Goal: Information Seeking & Learning: Find specific fact

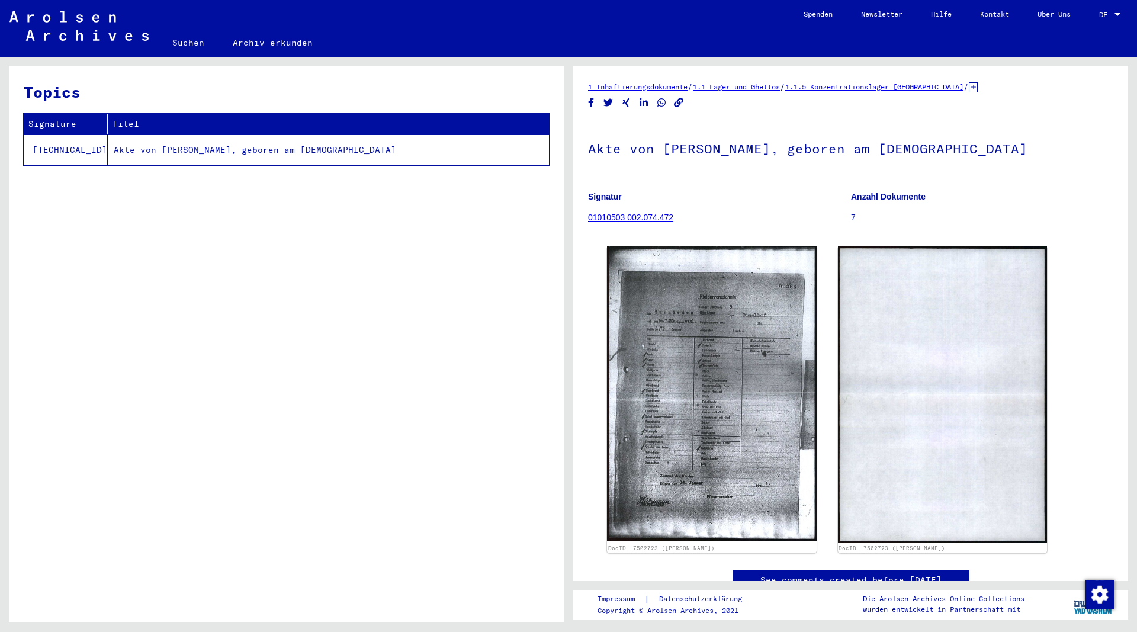
click at [646, 220] on link "01010503 002.074.472" at bounding box center [630, 217] width 85 height 9
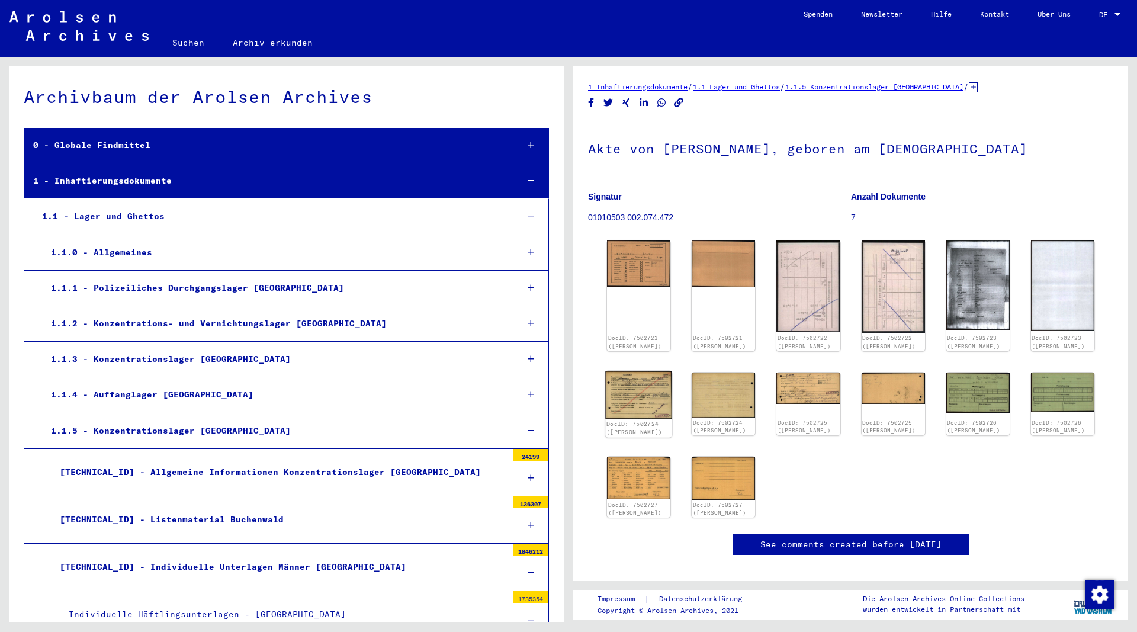
click at [628, 411] on img at bounding box center [638, 395] width 67 height 48
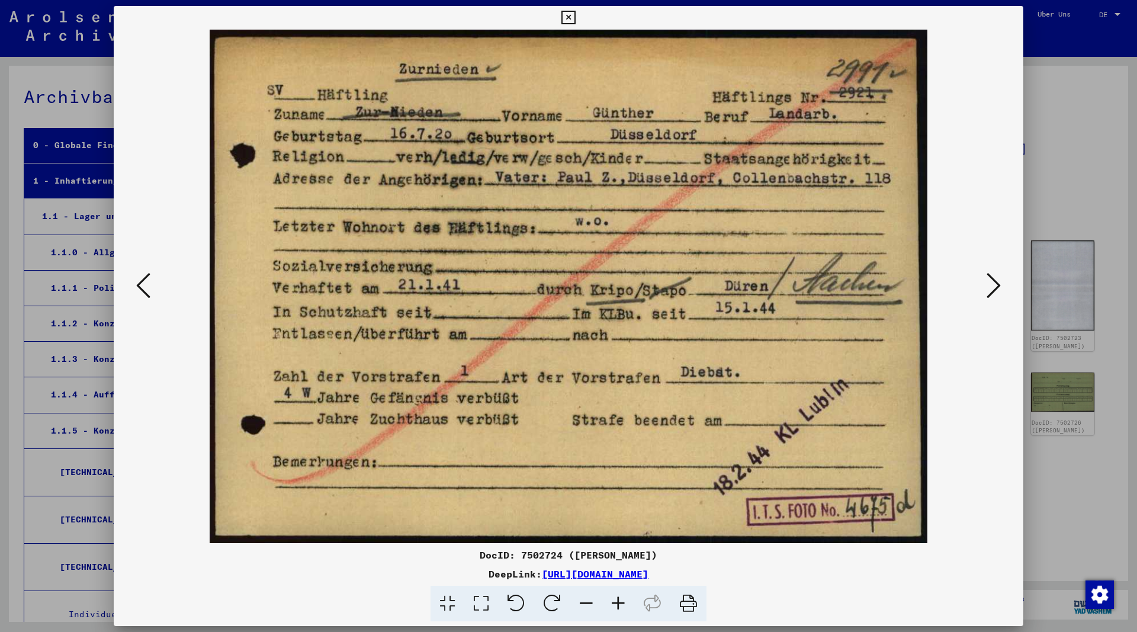
click at [998, 282] on icon at bounding box center [993, 285] width 14 height 28
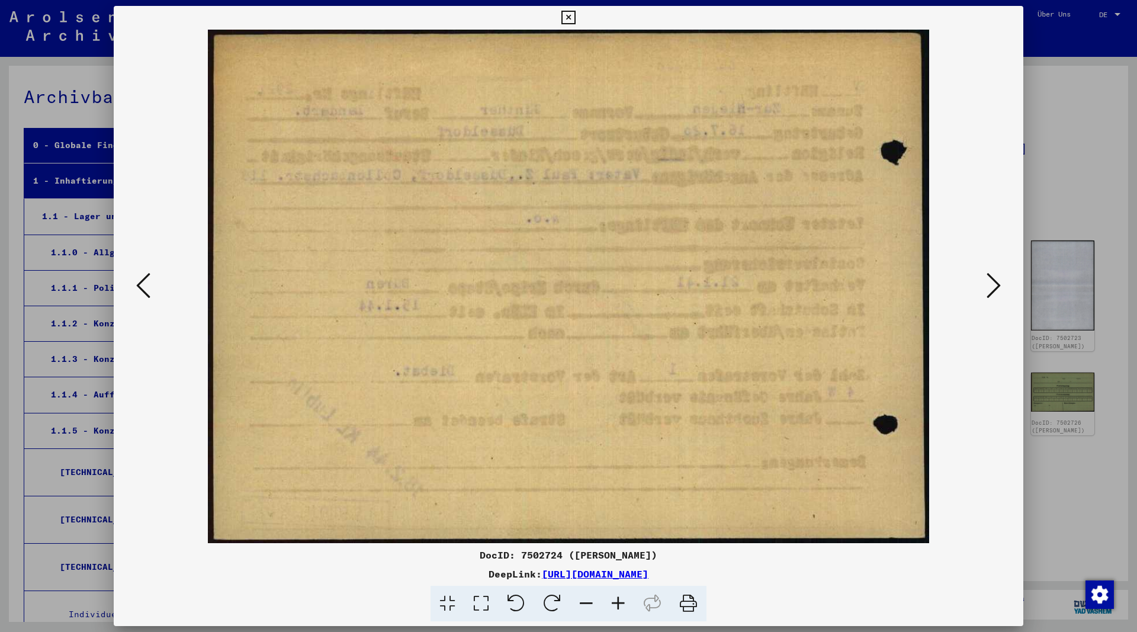
click at [996, 283] on icon at bounding box center [993, 285] width 14 height 28
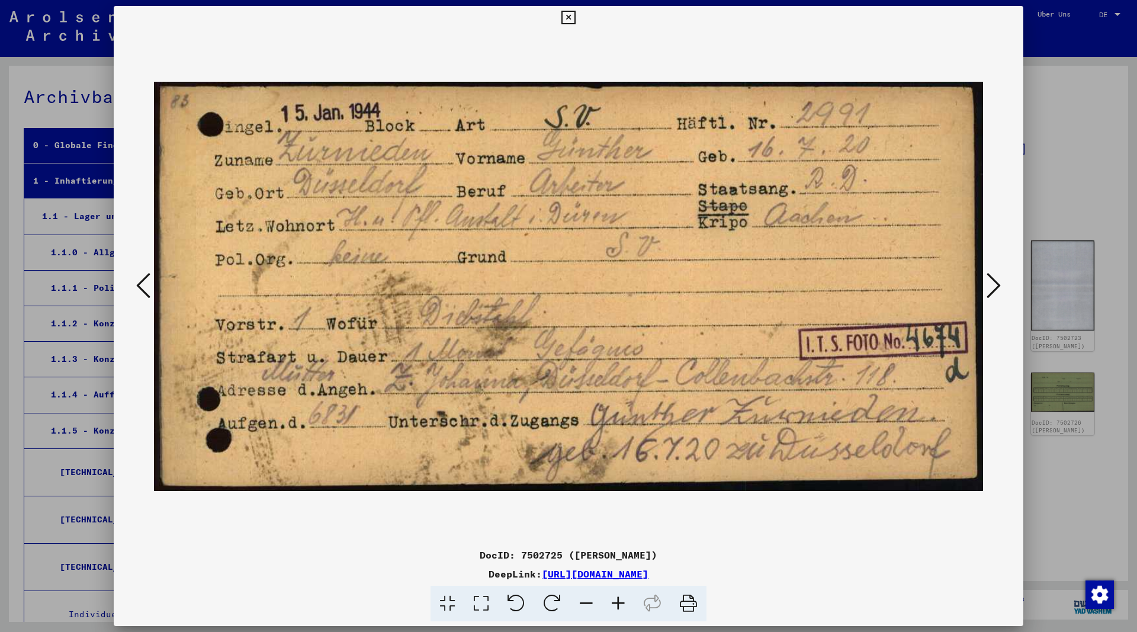
click at [994, 284] on icon at bounding box center [993, 285] width 14 height 28
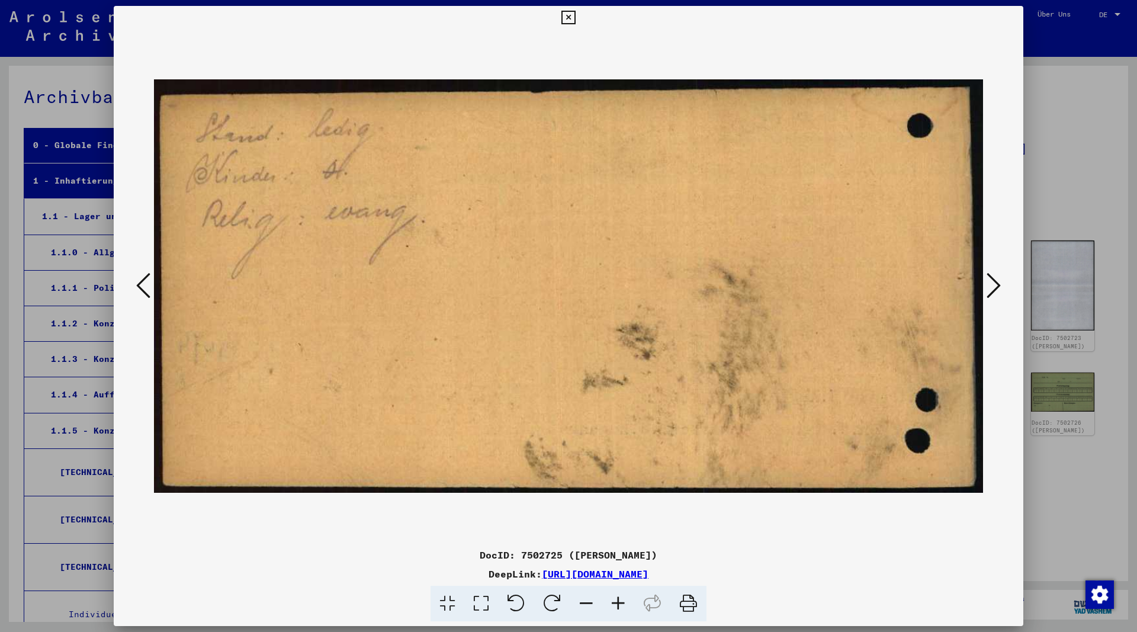
click at [994, 284] on icon at bounding box center [993, 285] width 14 height 28
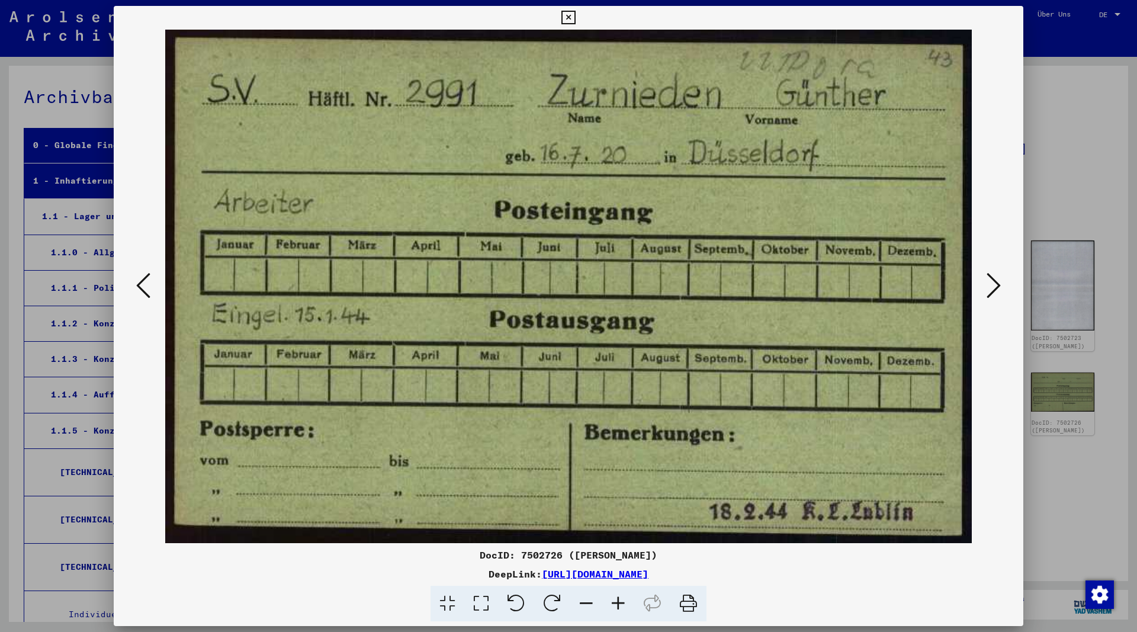
click at [993, 284] on icon at bounding box center [993, 285] width 14 height 28
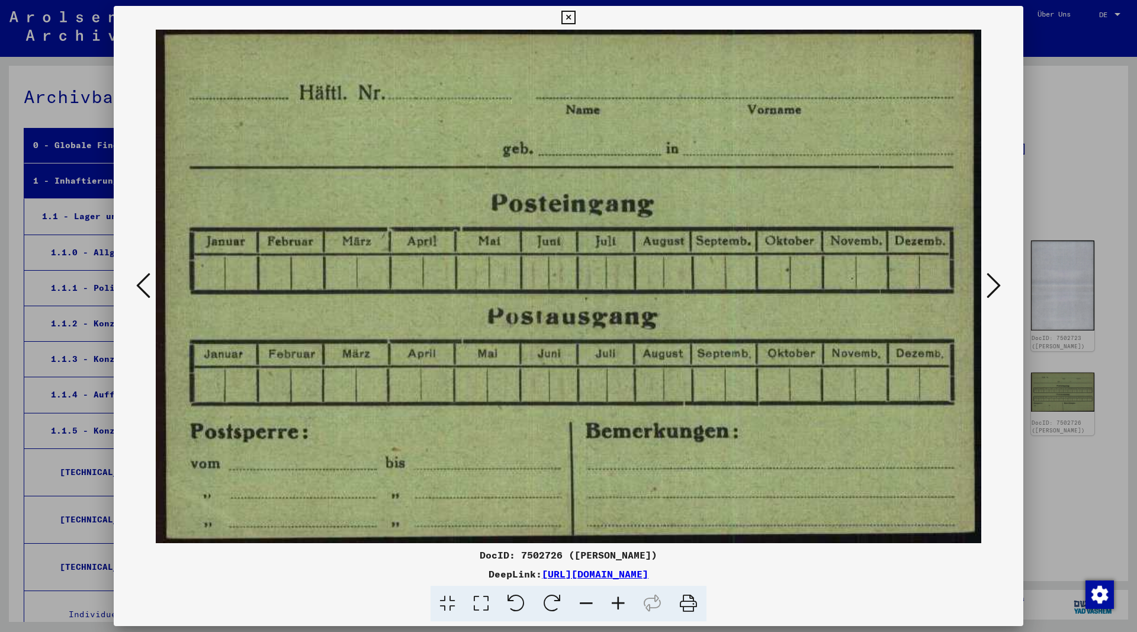
click at [993, 284] on icon at bounding box center [993, 285] width 14 height 28
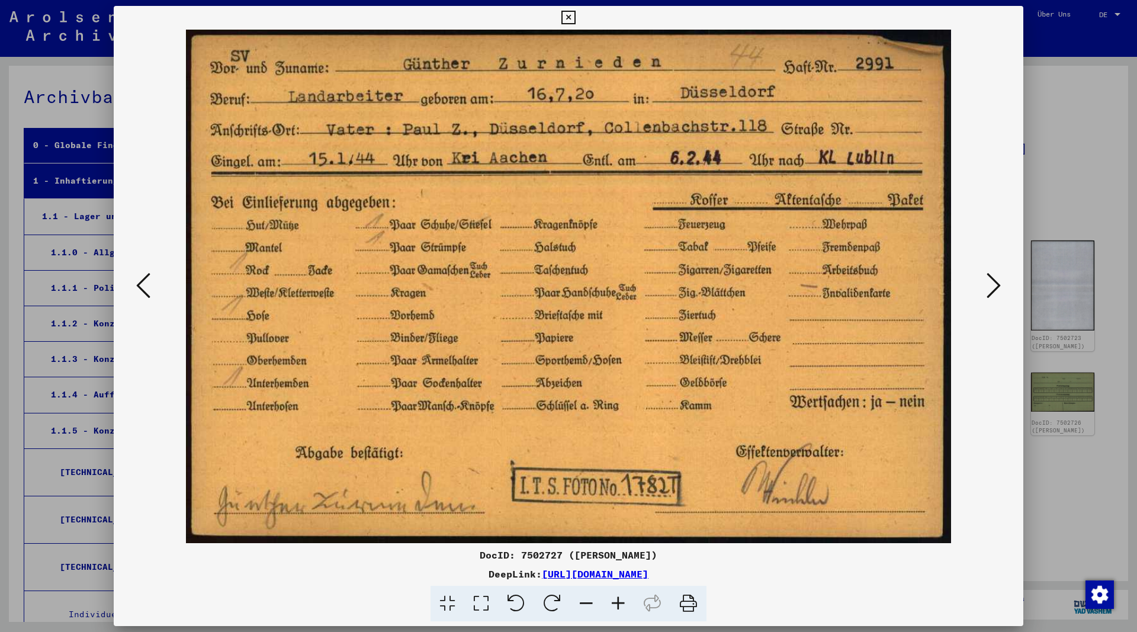
click at [575, 14] on icon at bounding box center [568, 18] width 14 height 14
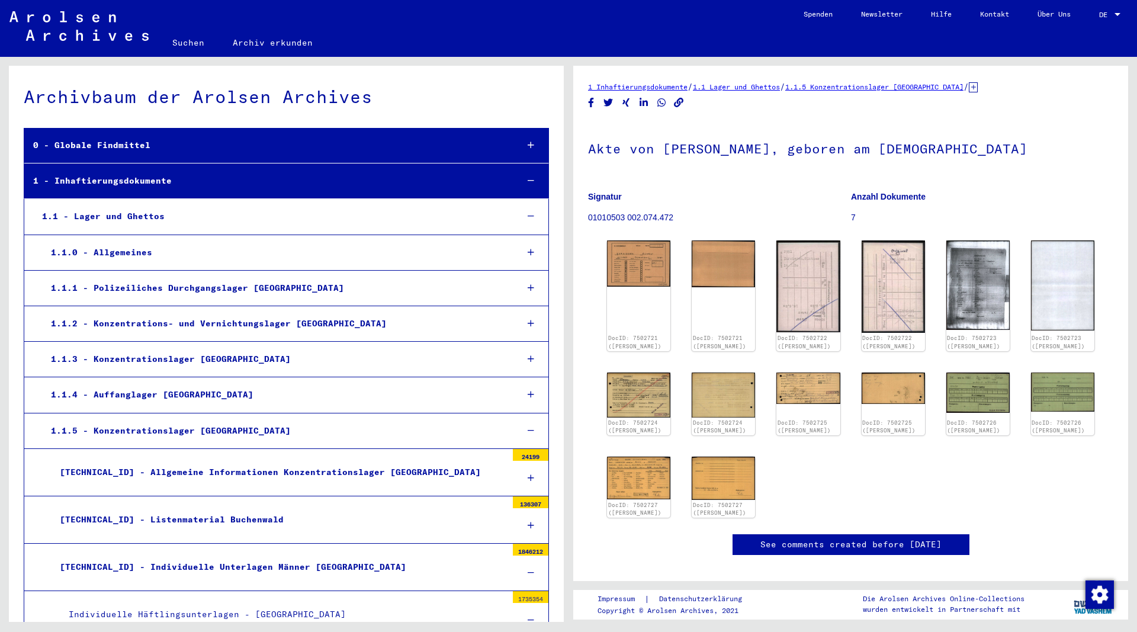
click at [340, 559] on div "1.1.5.3 - Individuelle Unterlagen Männer Buchenwald" at bounding box center [279, 566] width 456 height 23
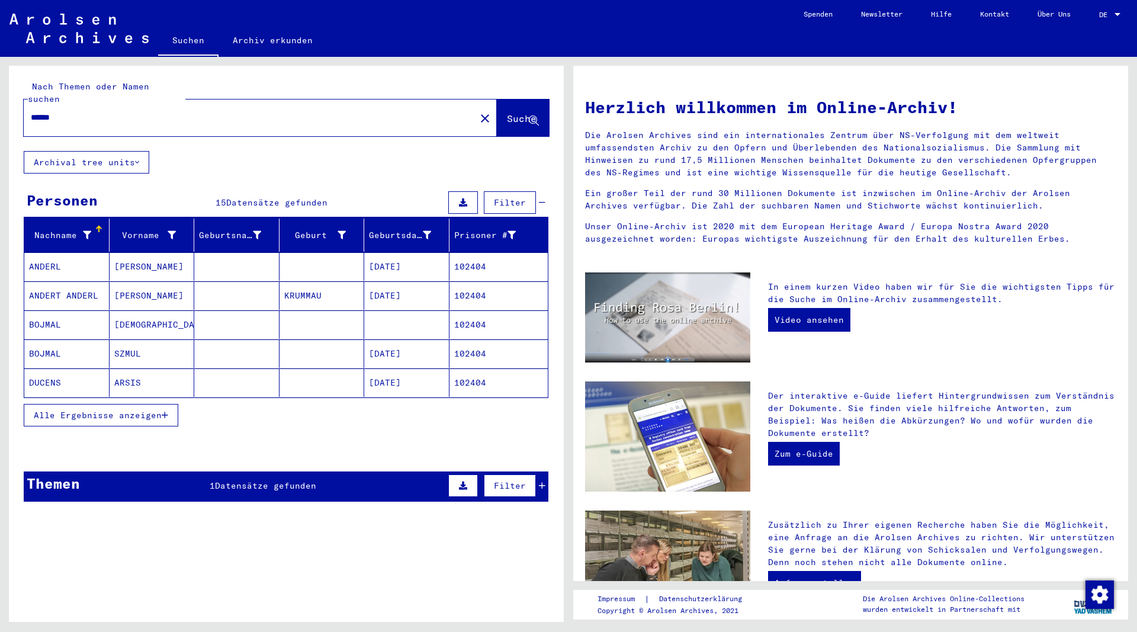
click at [166, 411] on icon "button" at bounding box center [165, 415] width 7 height 8
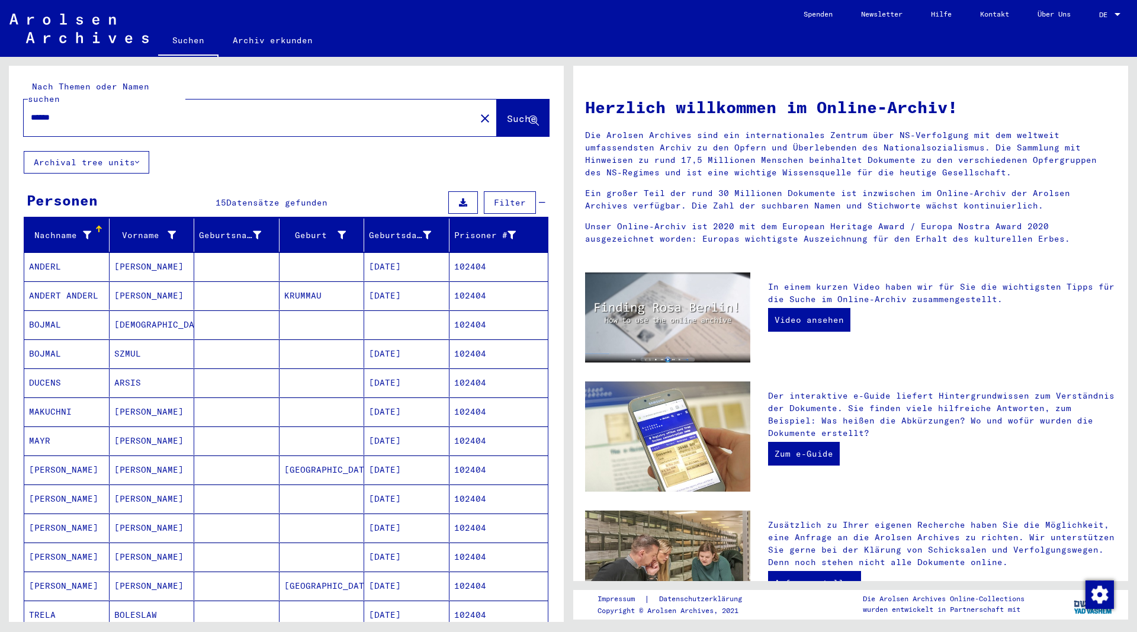
click at [126, 253] on mat-cell "[PERSON_NAME]" at bounding box center [152, 266] width 85 height 28
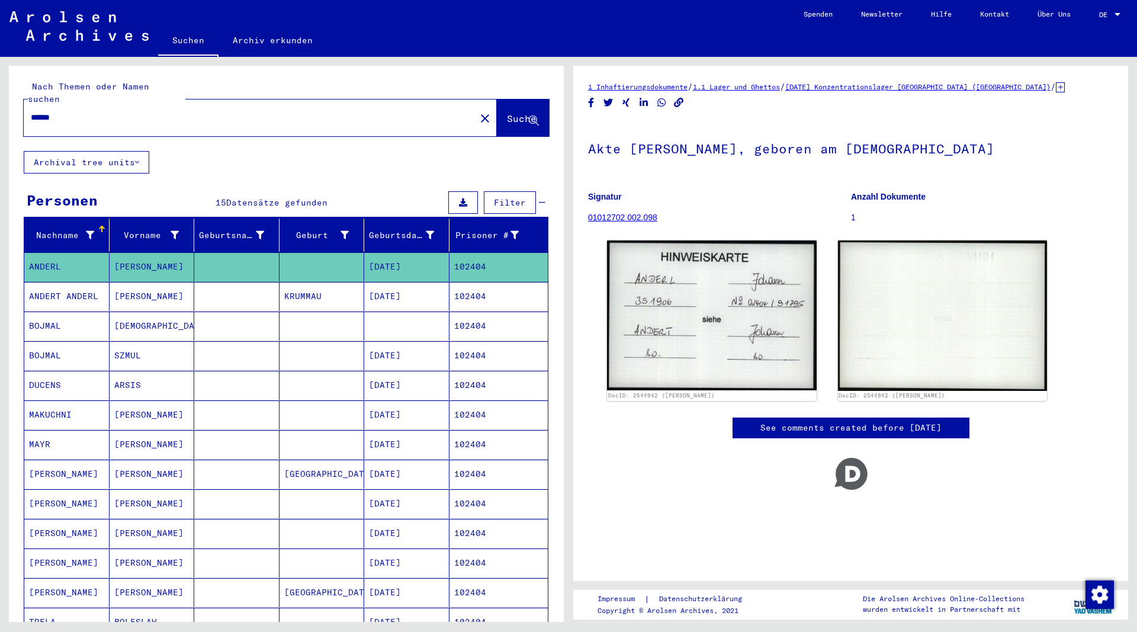
click at [130, 284] on mat-cell "[PERSON_NAME]" at bounding box center [152, 296] width 85 height 29
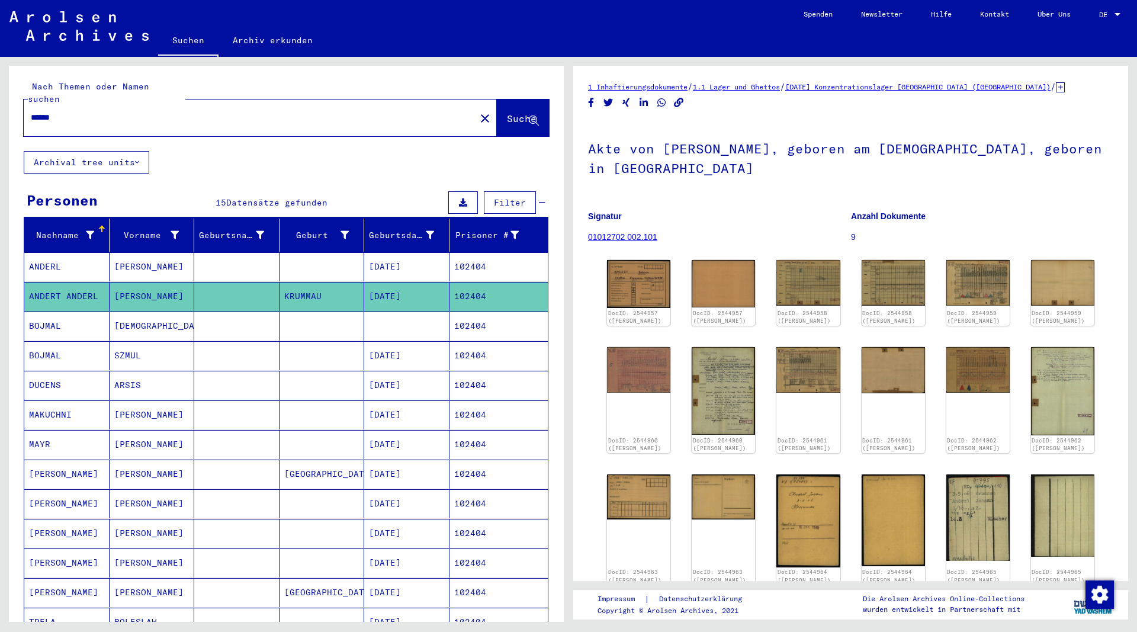
click at [129, 315] on mat-cell "[DEMOGRAPHIC_DATA]" at bounding box center [152, 325] width 85 height 29
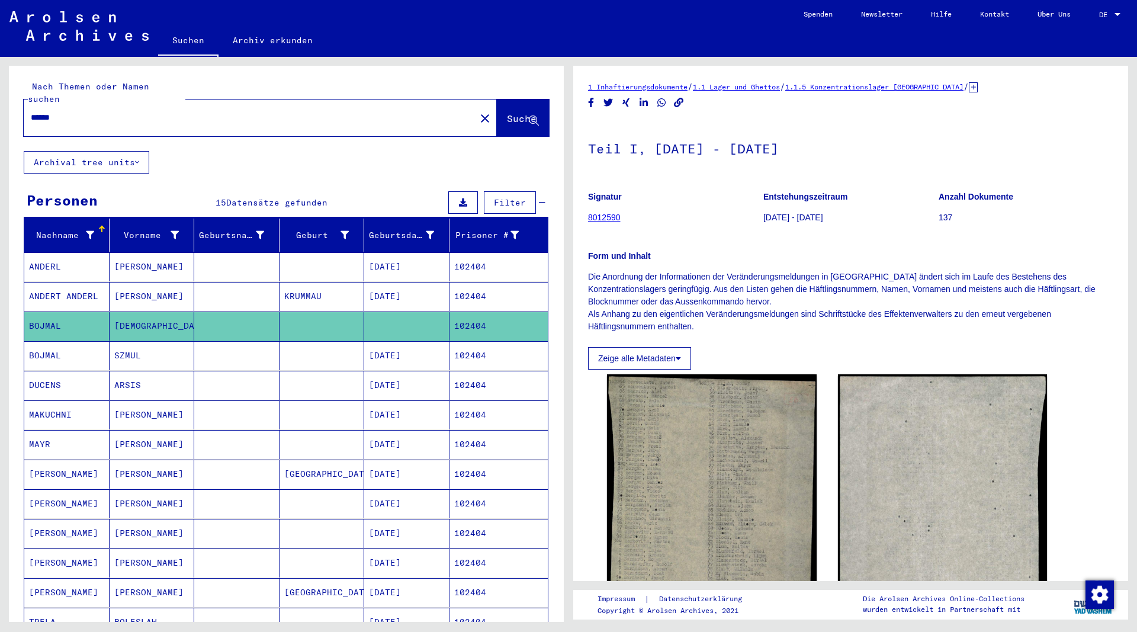
drag, startPoint x: 110, startPoint y: 102, endPoint x: -42, endPoint y: 110, distance: 152.4
click at [31, 111] on input "******" at bounding box center [250, 117] width 438 height 12
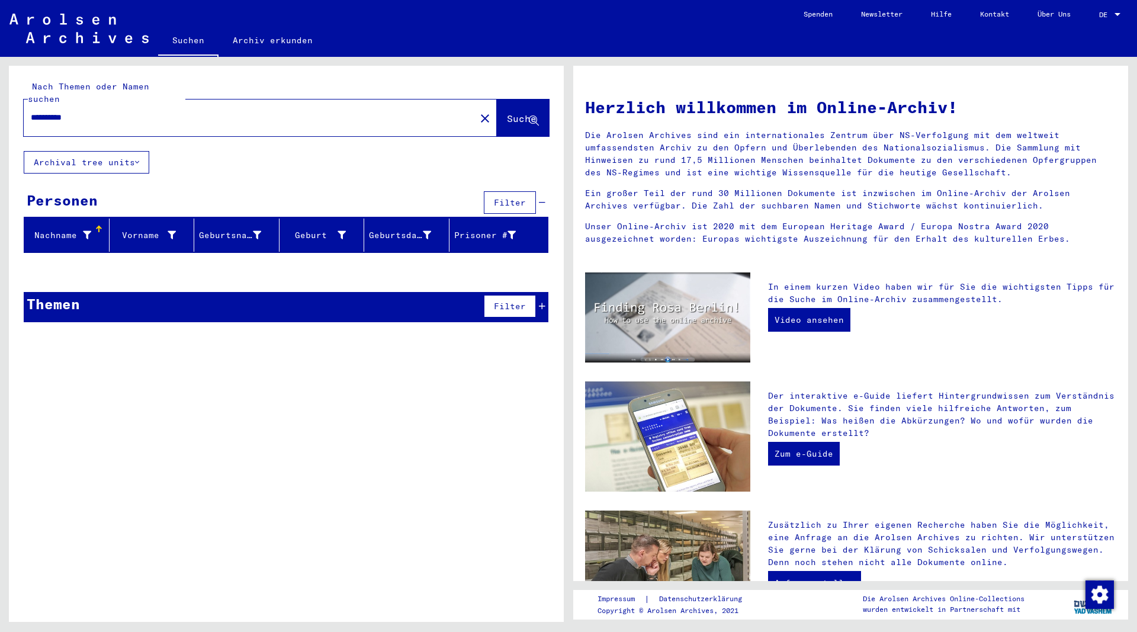
drag, startPoint x: 88, startPoint y: 102, endPoint x: -2, endPoint y: 101, distance: 90.6
click at [31, 111] on input "**********" at bounding box center [246, 117] width 430 height 12
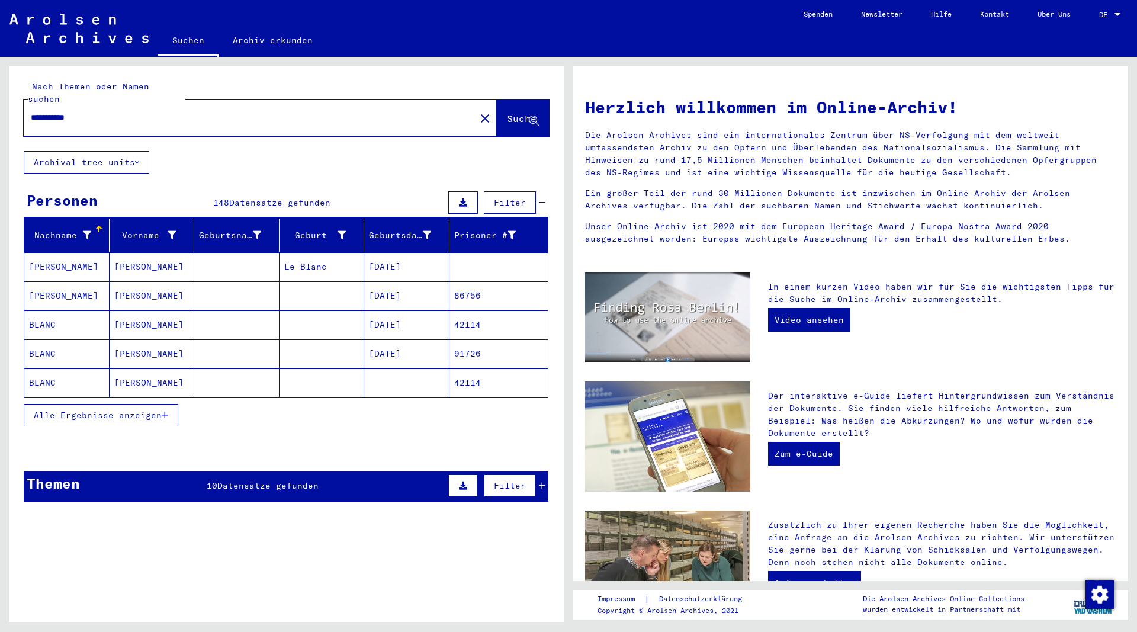
click at [168, 411] on icon "button" at bounding box center [165, 415] width 7 height 8
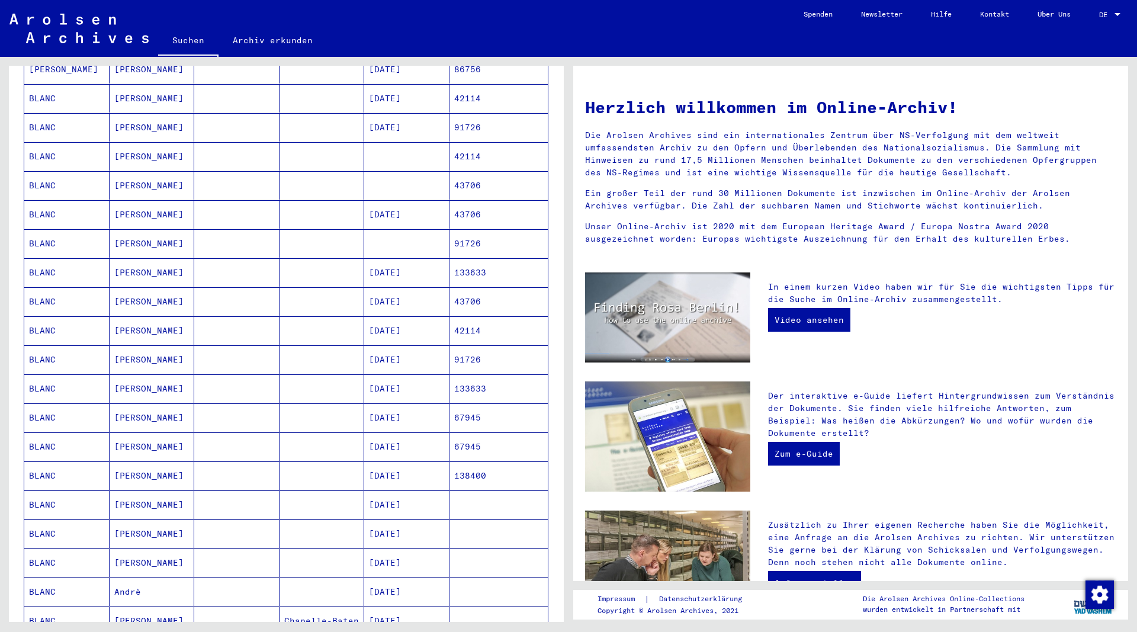
scroll to position [256, 0]
click at [47, 316] on mat-cell "BLANC" at bounding box center [66, 330] width 85 height 28
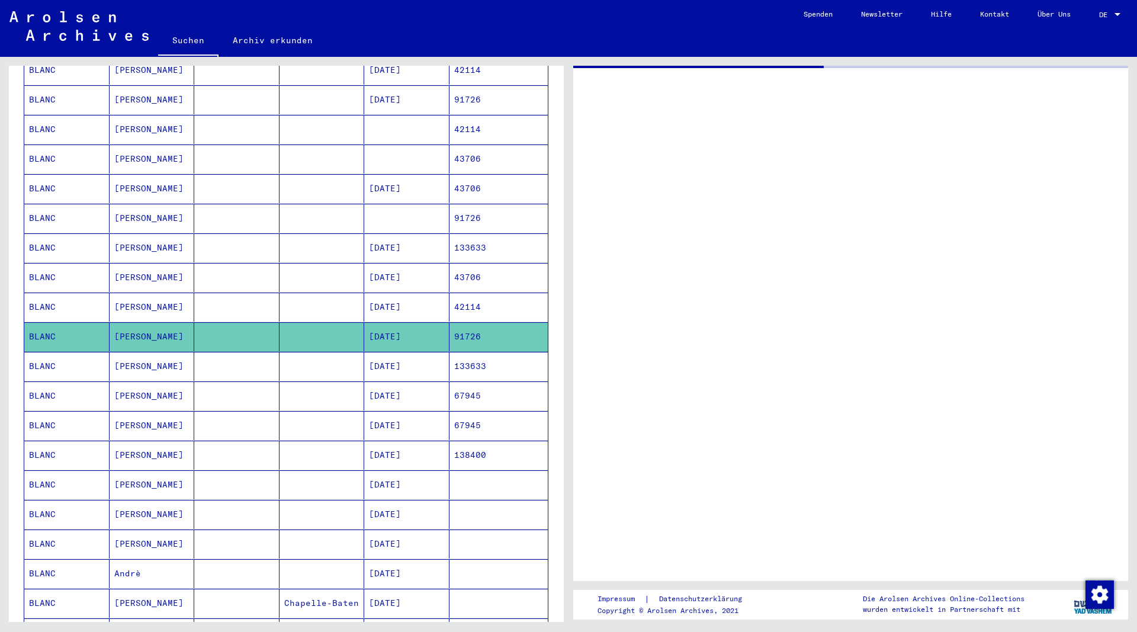
scroll to position [257, 0]
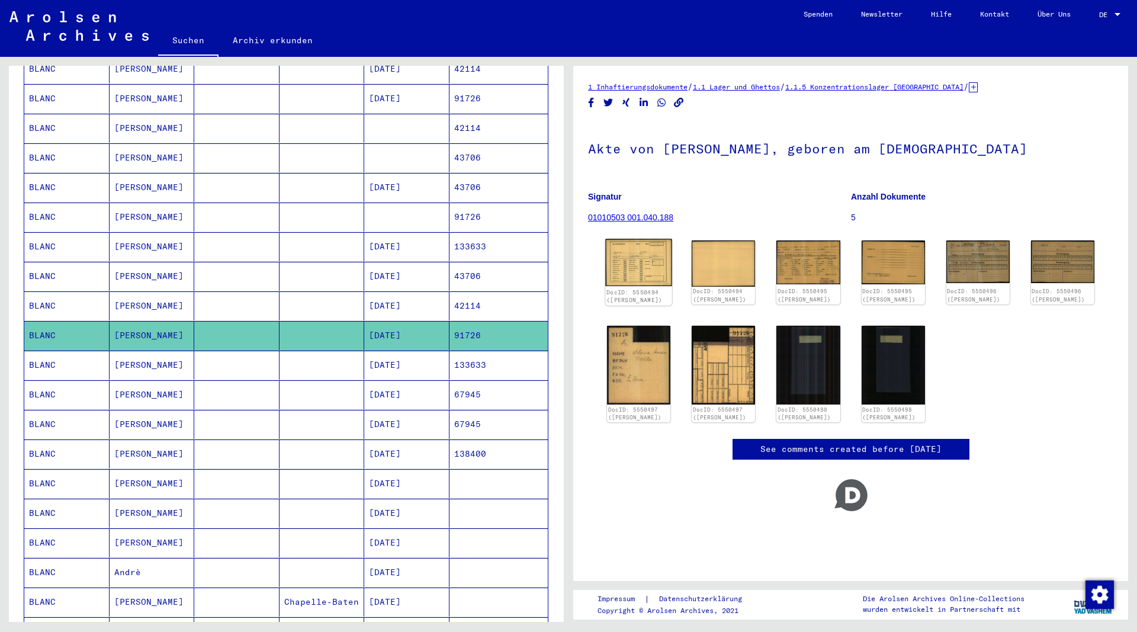
click at [628, 253] on img at bounding box center [638, 262] width 67 height 47
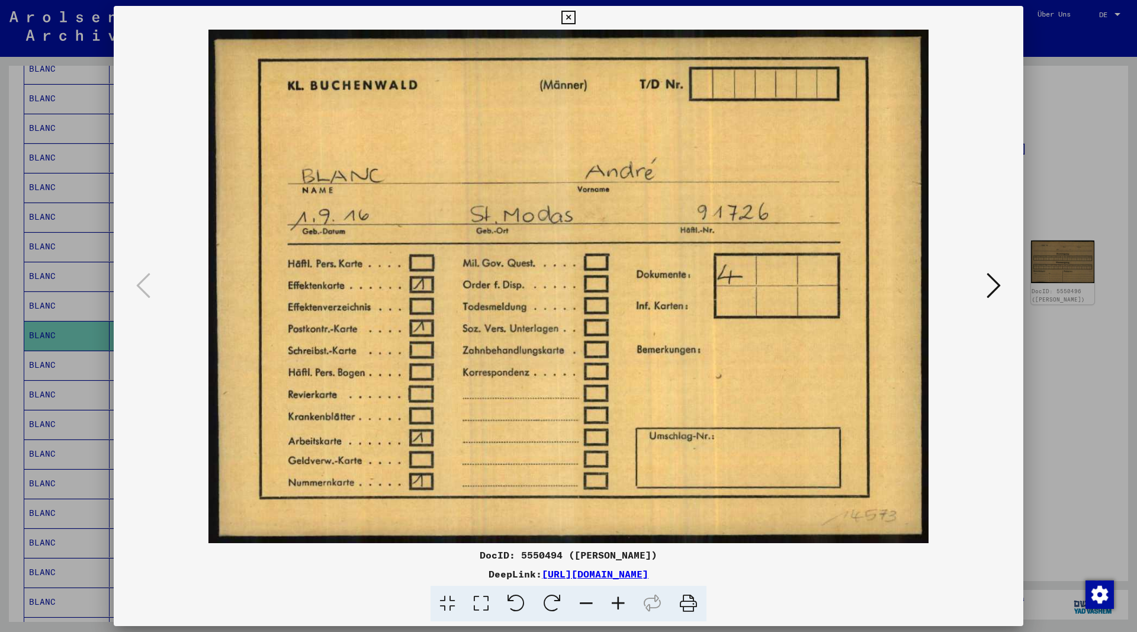
click at [992, 290] on icon at bounding box center [993, 285] width 14 height 28
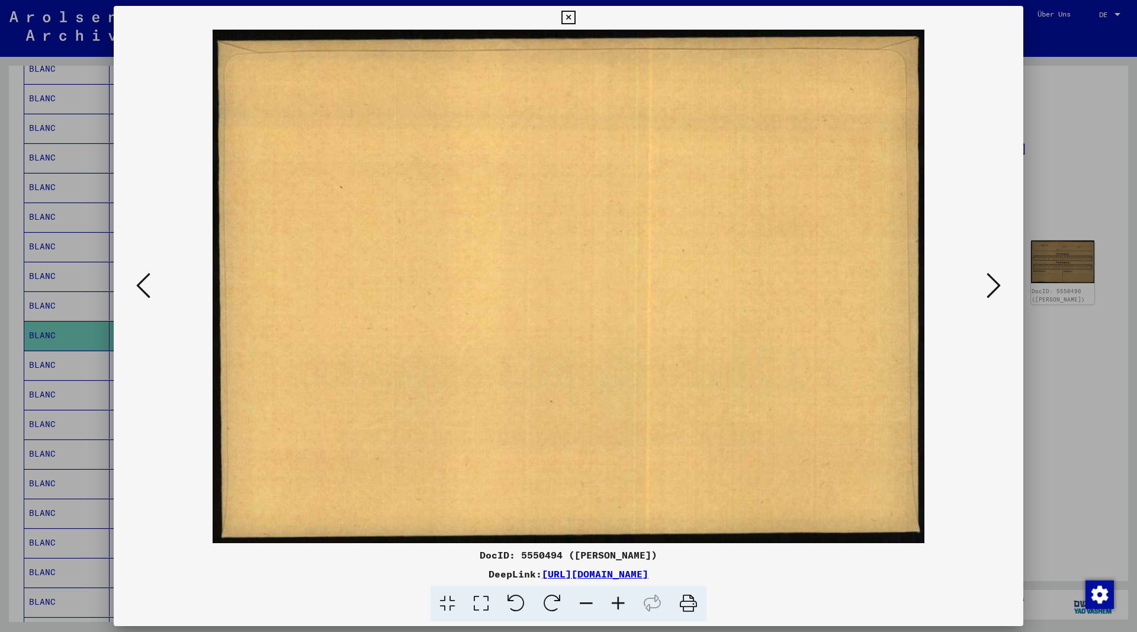
click at [992, 290] on icon at bounding box center [993, 285] width 14 height 28
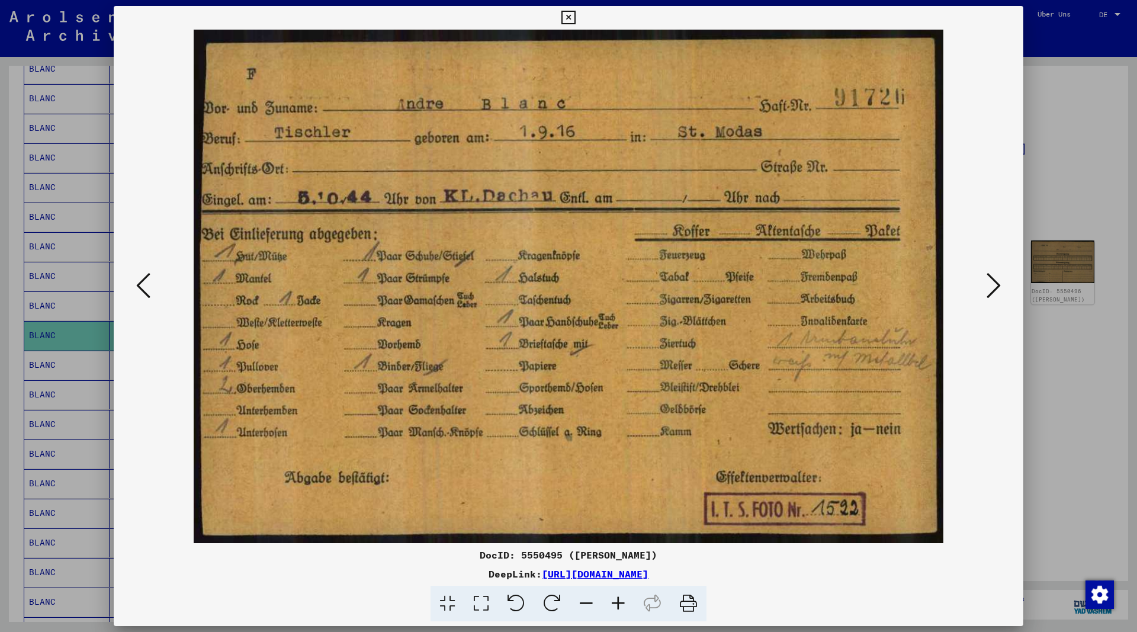
click at [992, 289] on icon at bounding box center [993, 285] width 14 height 28
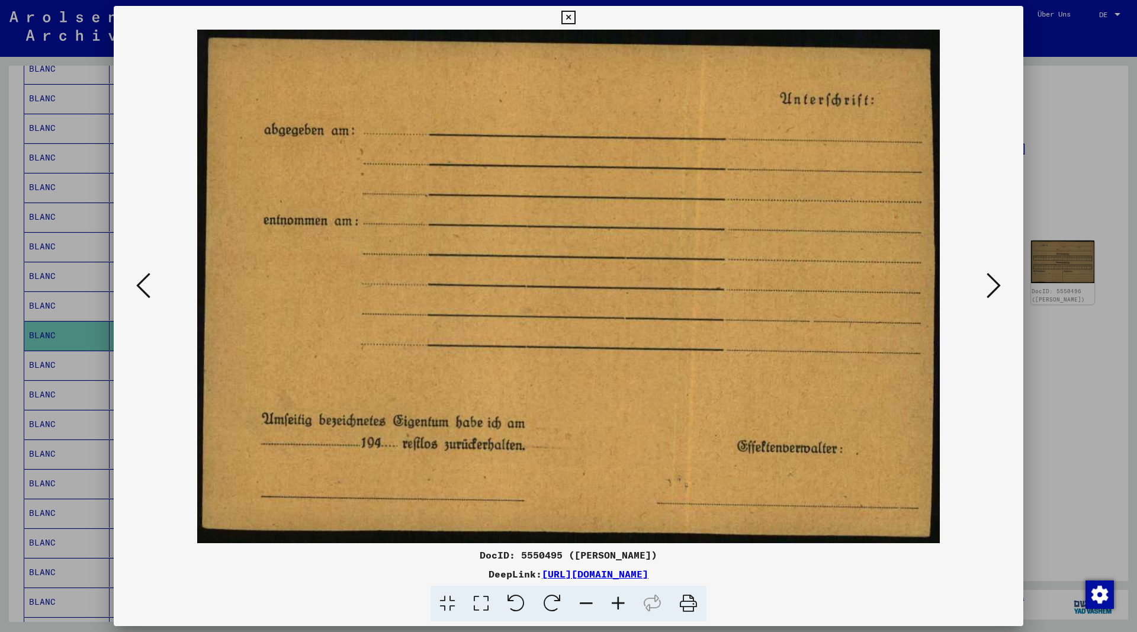
click at [992, 289] on icon at bounding box center [993, 285] width 14 height 28
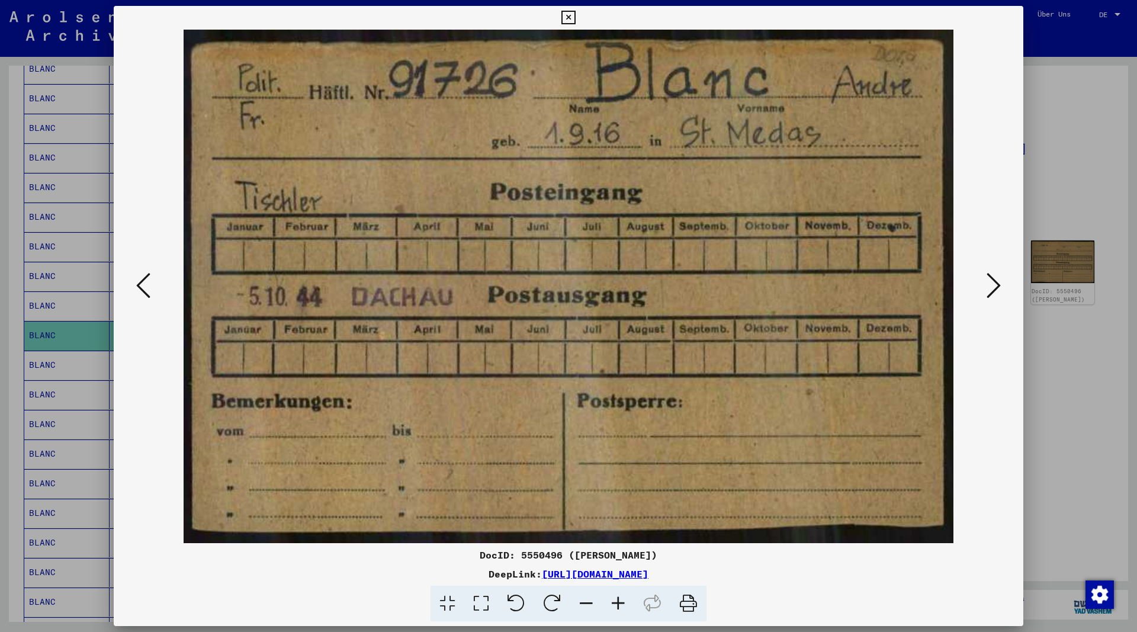
click at [992, 289] on icon at bounding box center [993, 285] width 14 height 28
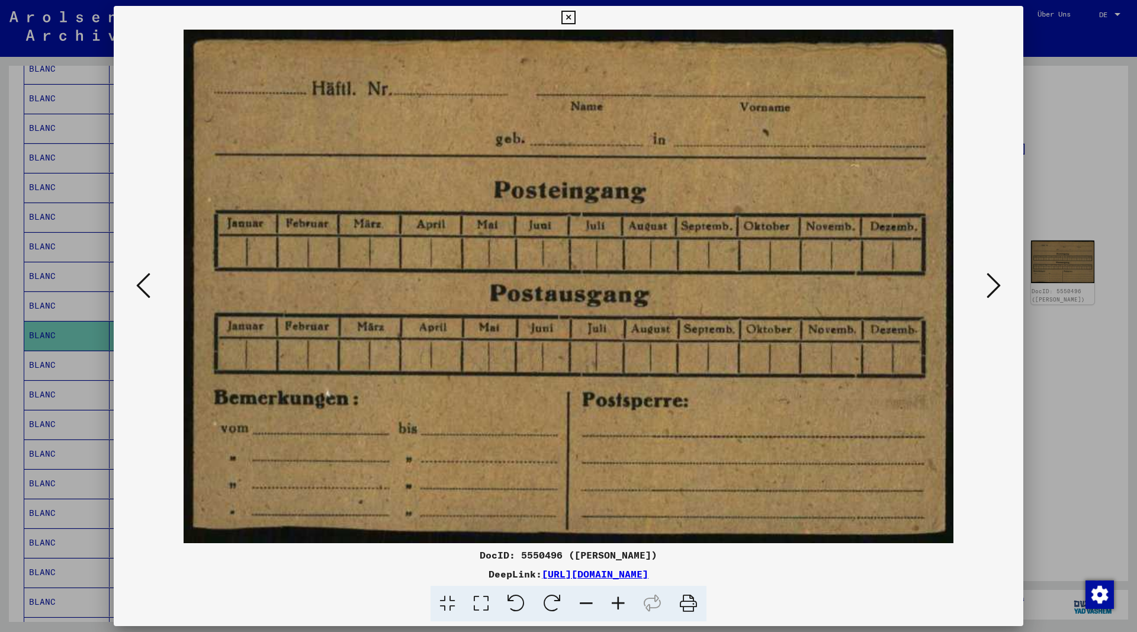
click at [992, 289] on icon at bounding box center [993, 285] width 14 height 28
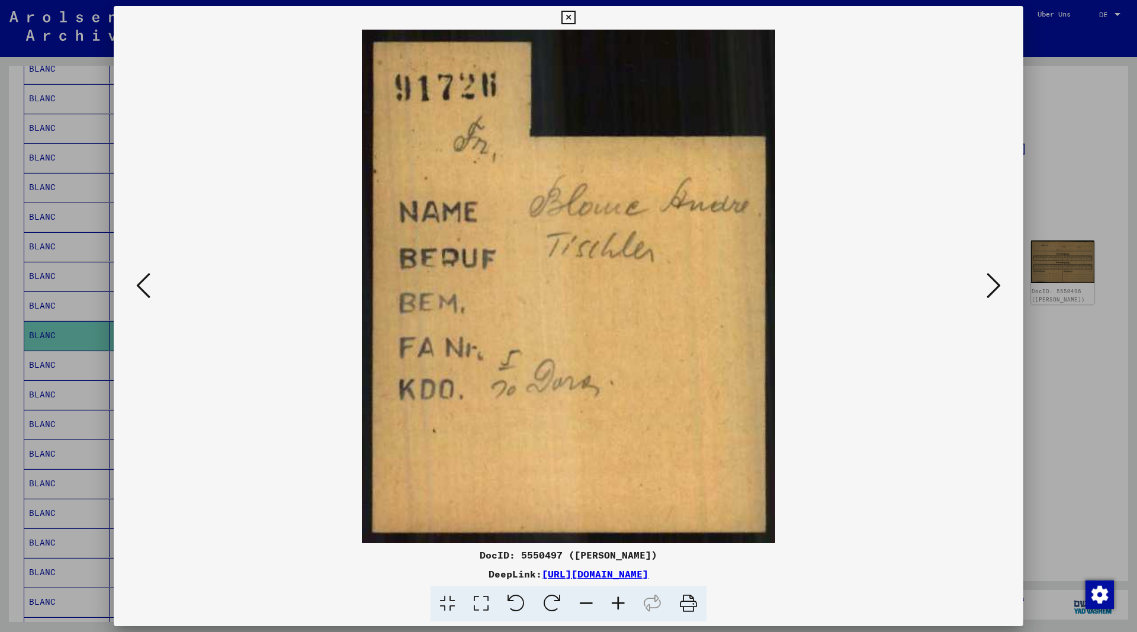
click at [992, 289] on icon at bounding box center [993, 285] width 14 height 28
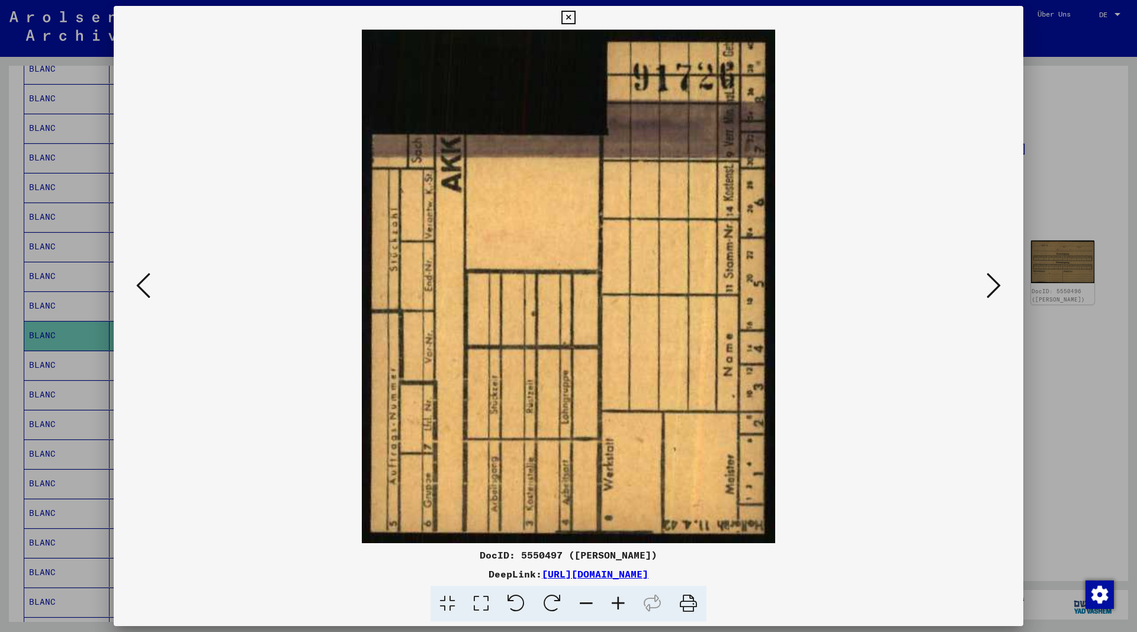
click at [992, 289] on icon at bounding box center [993, 285] width 14 height 28
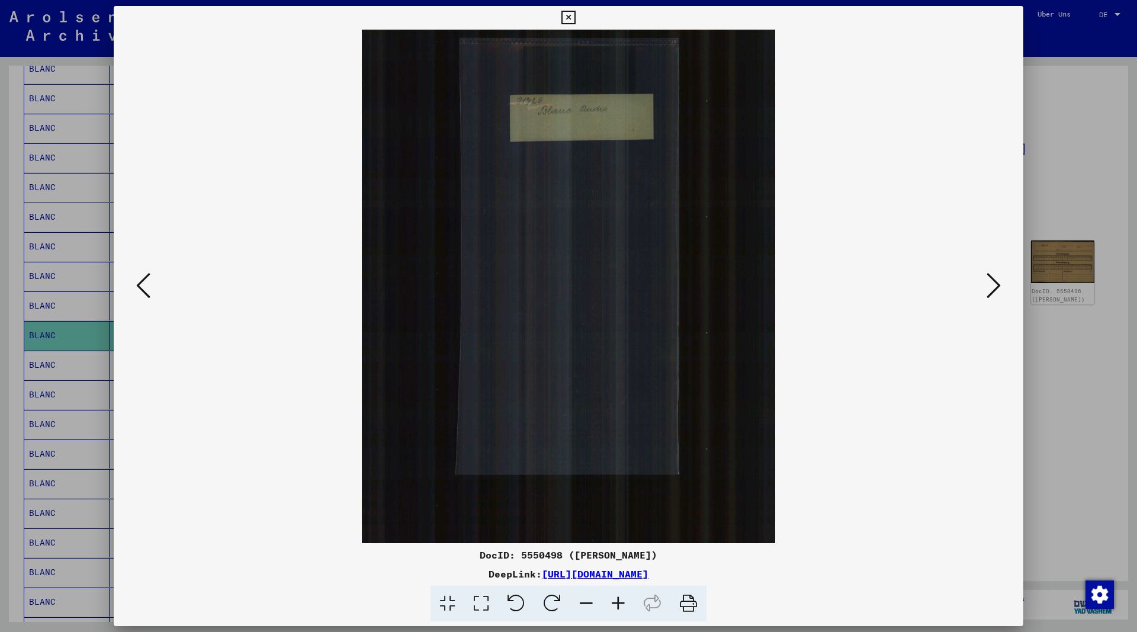
click at [992, 289] on icon at bounding box center [993, 285] width 14 height 28
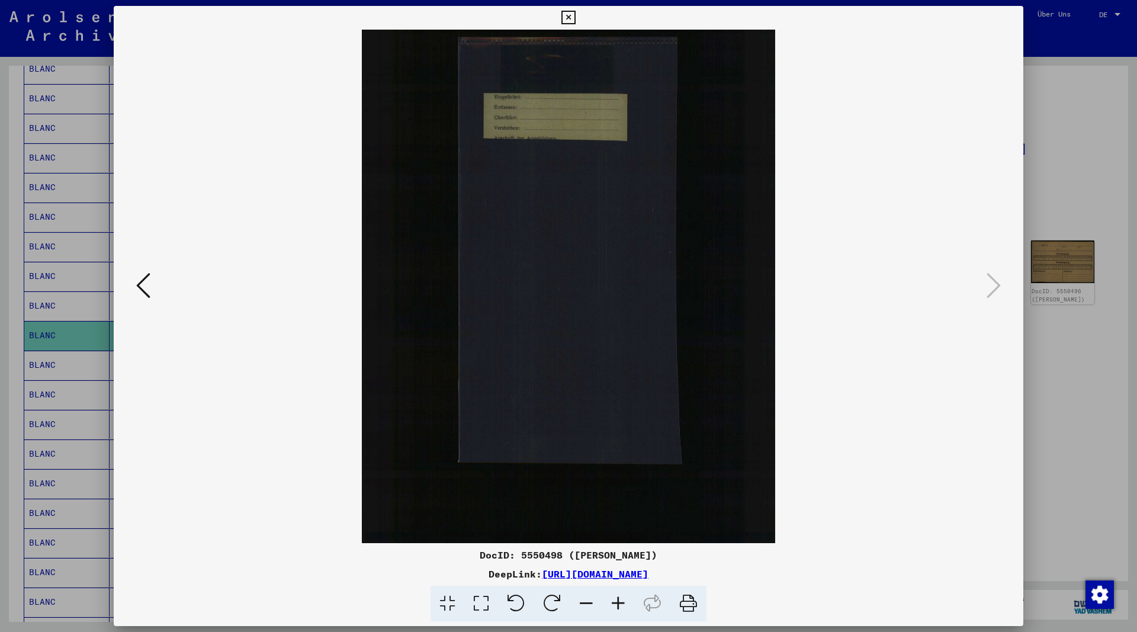
click at [575, 17] on icon at bounding box center [568, 18] width 14 height 14
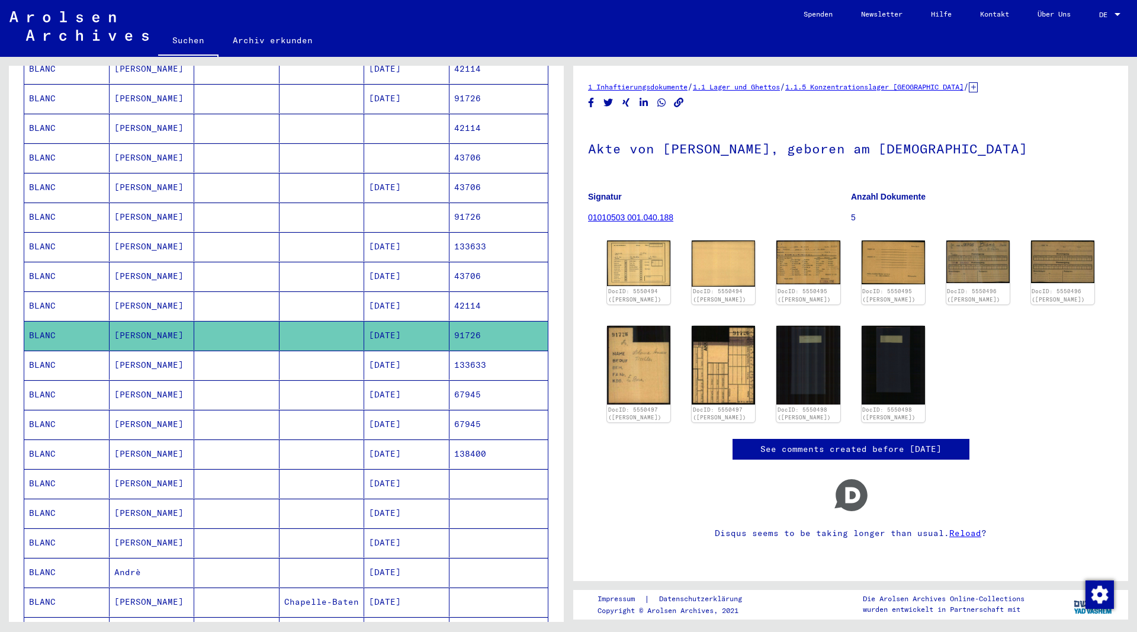
scroll to position [0, 0]
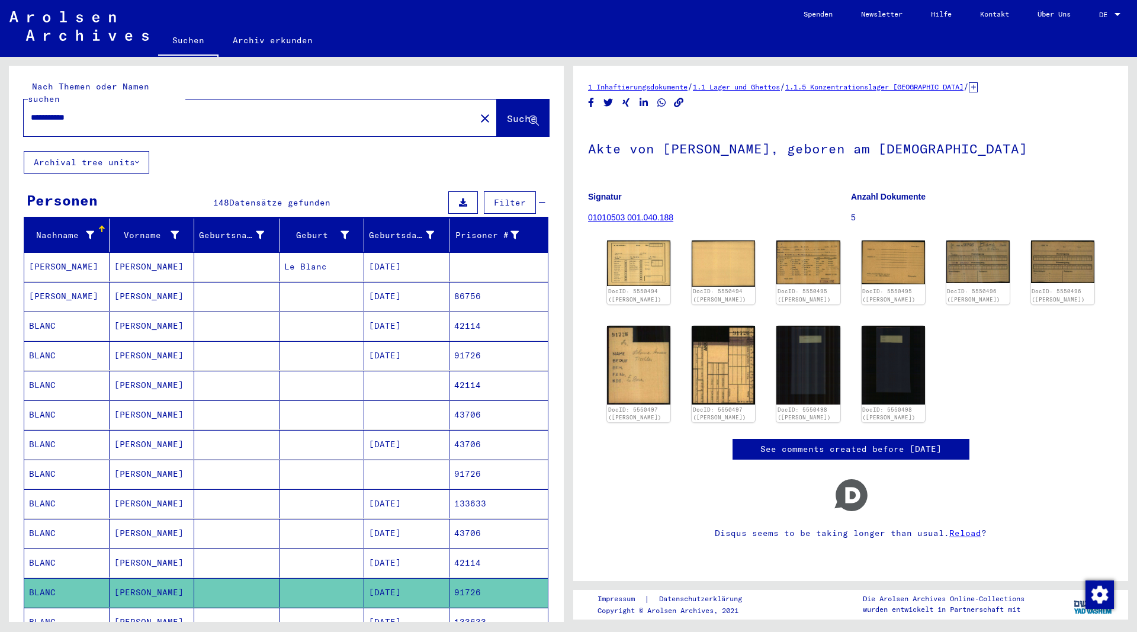
drag, startPoint x: 89, startPoint y: 101, endPoint x: -25, endPoint y: 101, distance: 114.9
click at [31, 111] on input "**********" at bounding box center [250, 117] width 438 height 12
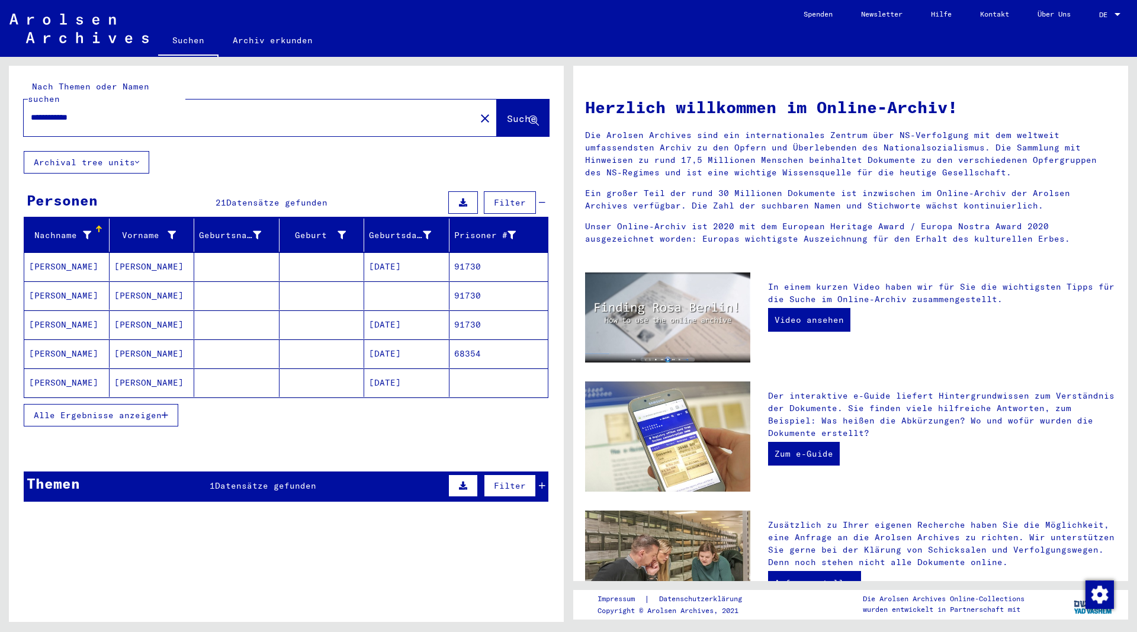
click at [165, 411] on icon "button" at bounding box center [165, 415] width 7 height 8
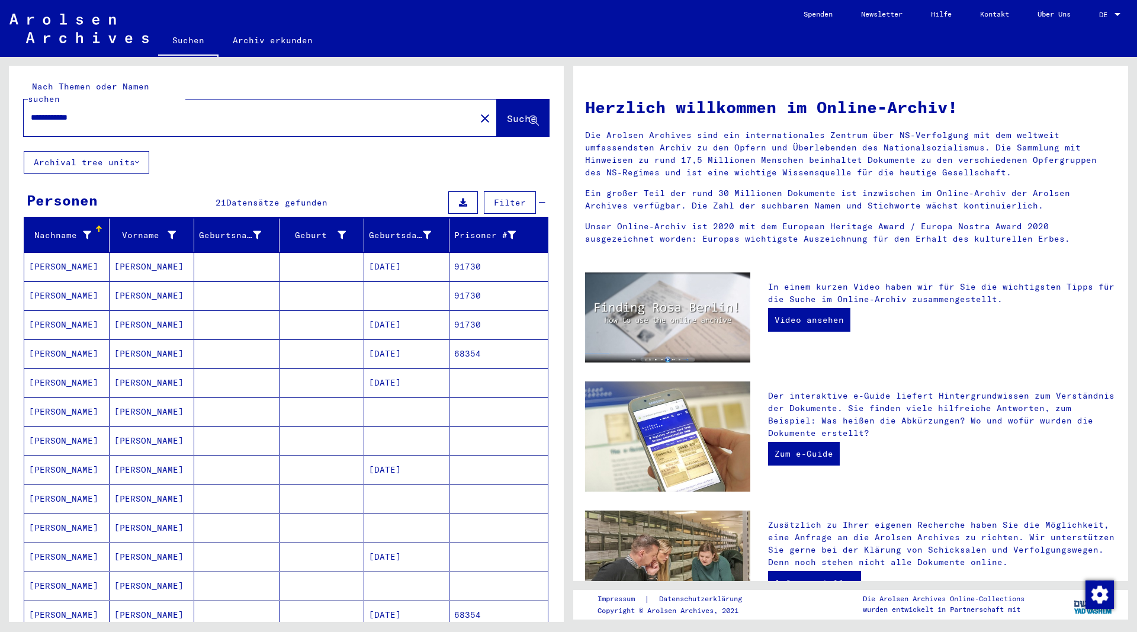
click at [46, 340] on mat-cell "[PERSON_NAME]" at bounding box center [66, 353] width 85 height 28
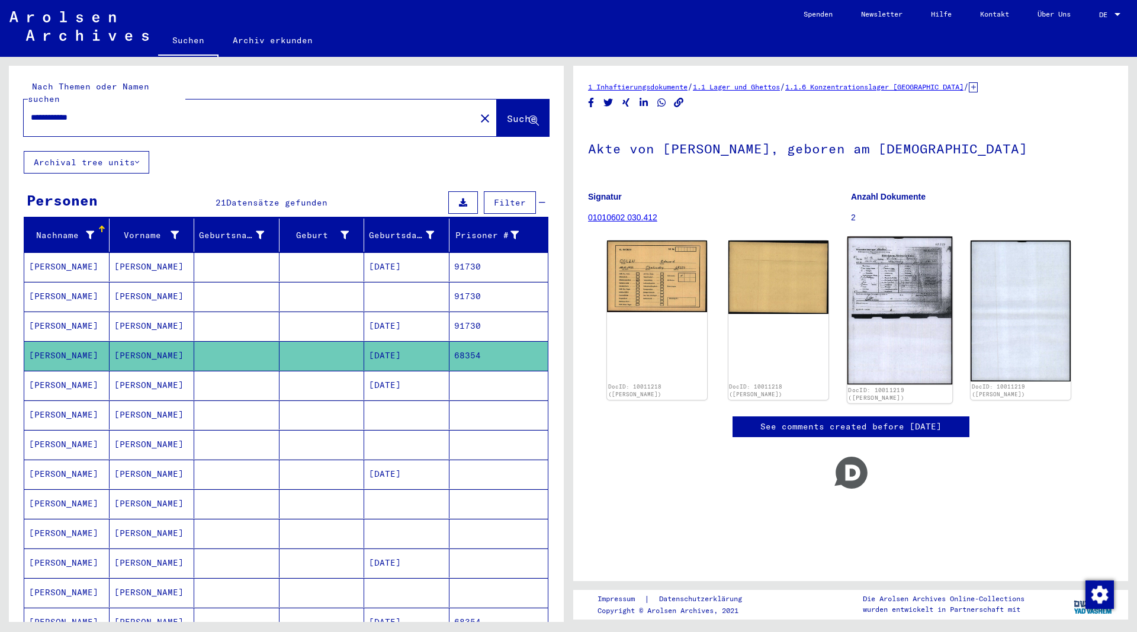
click at [907, 311] on img at bounding box center [899, 311] width 105 height 148
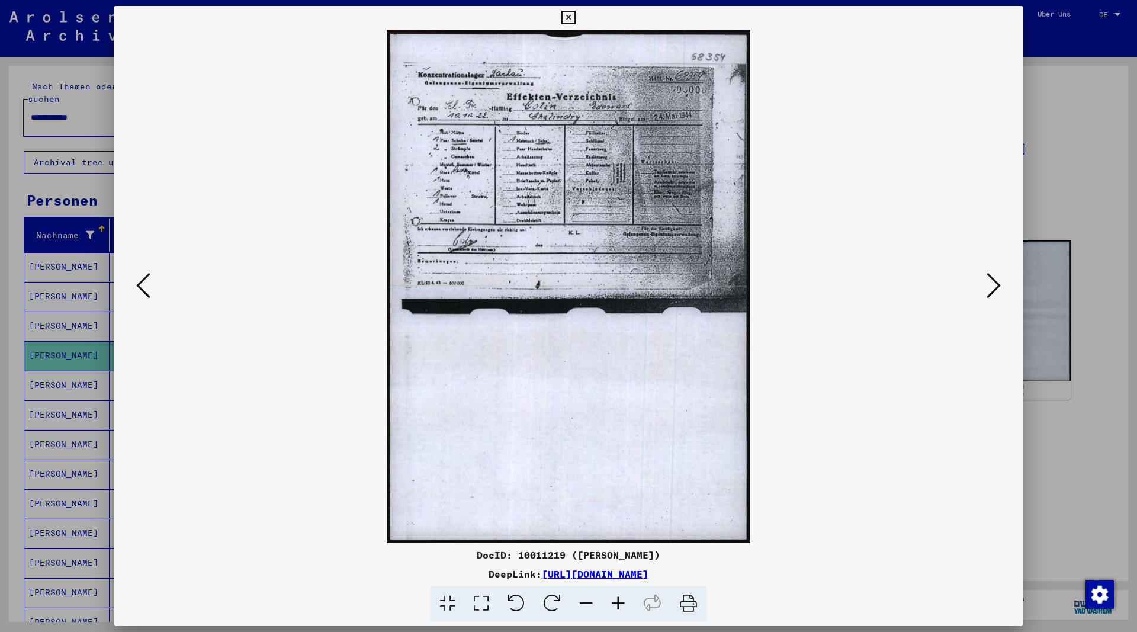
click at [575, 18] on icon at bounding box center [568, 18] width 14 height 14
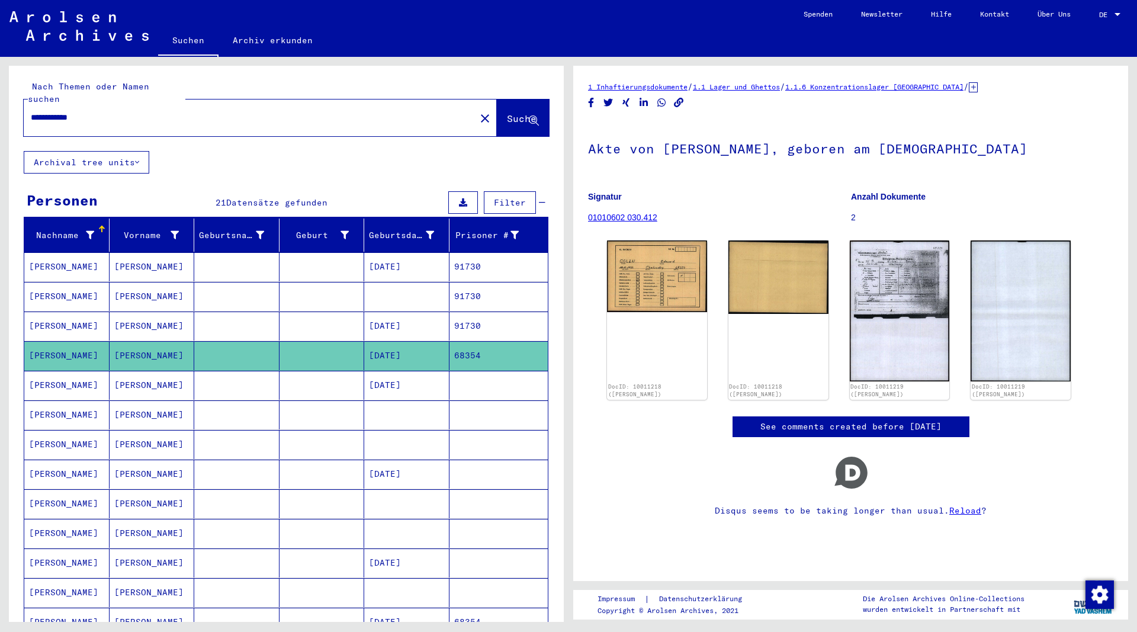
click at [47, 253] on mat-cell "[PERSON_NAME]" at bounding box center [66, 266] width 85 height 29
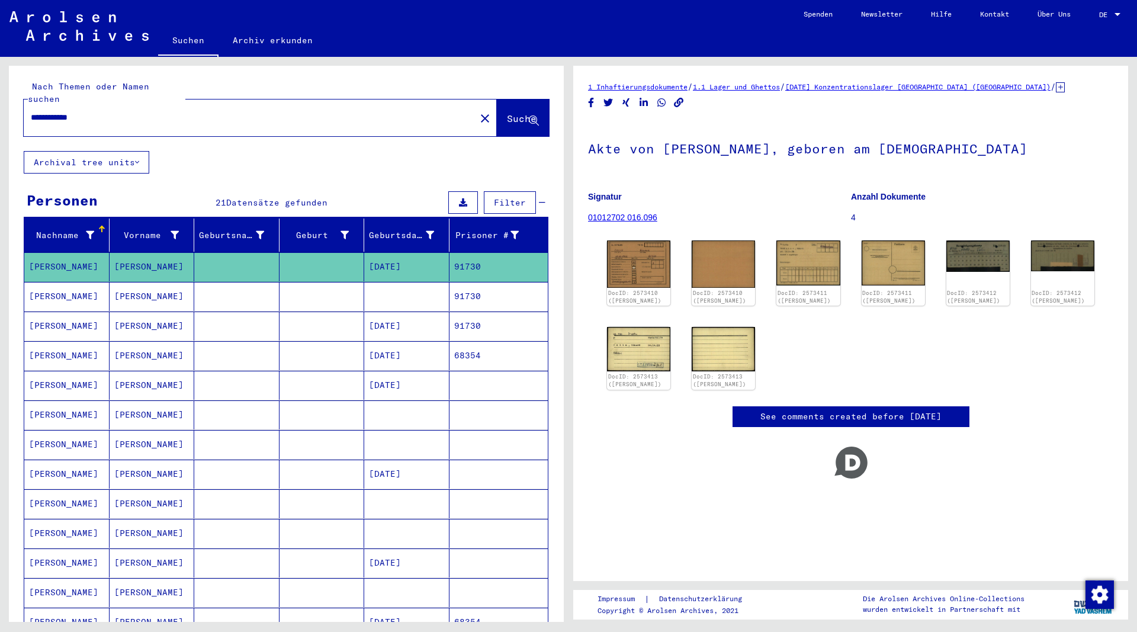
click at [53, 282] on mat-cell "[PERSON_NAME]" at bounding box center [66, 296] width 85 height 29
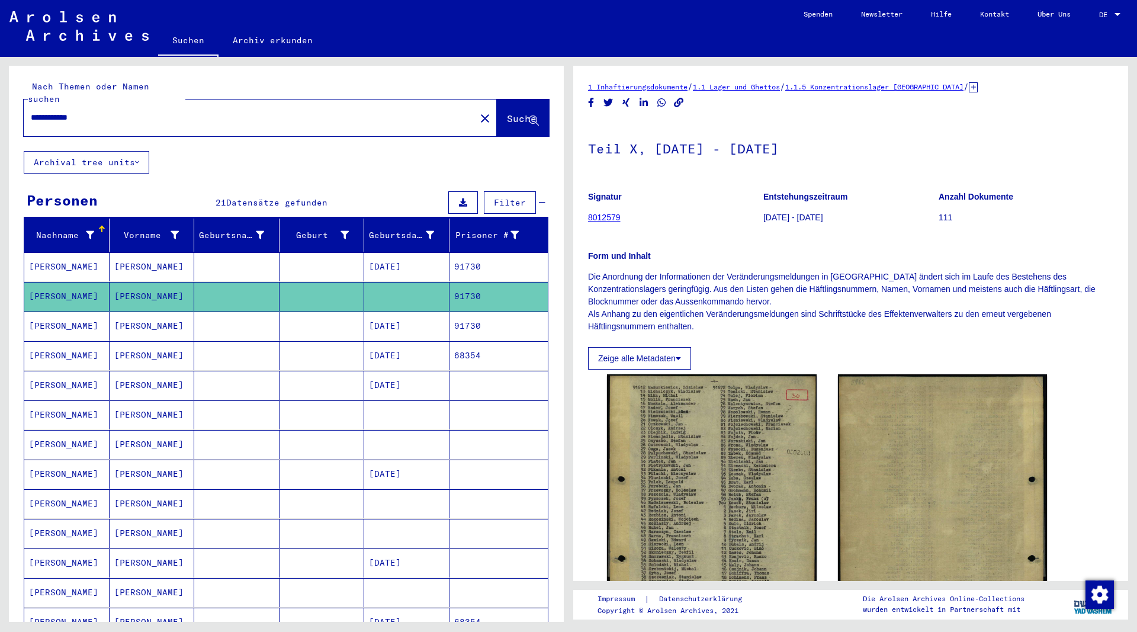
click at [52, 313] on mat-cell "[PERSON_NAME]" at bounding box center [66, 325] width 85 height 29
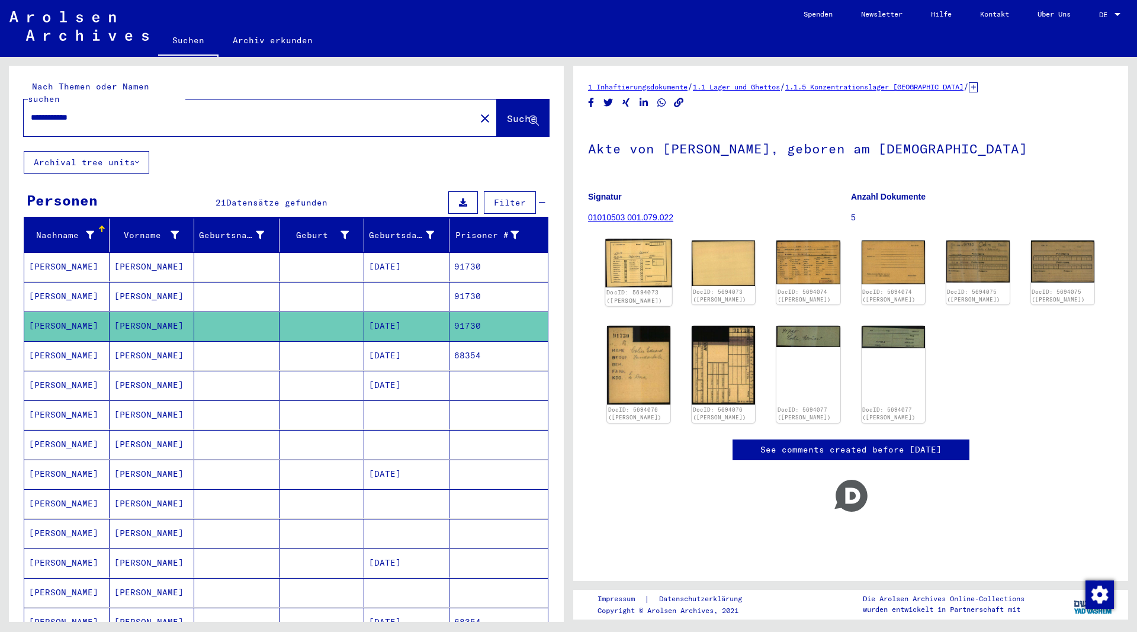
click at [659, 262] on img at bounding box center [638, 263] width 67 height 49
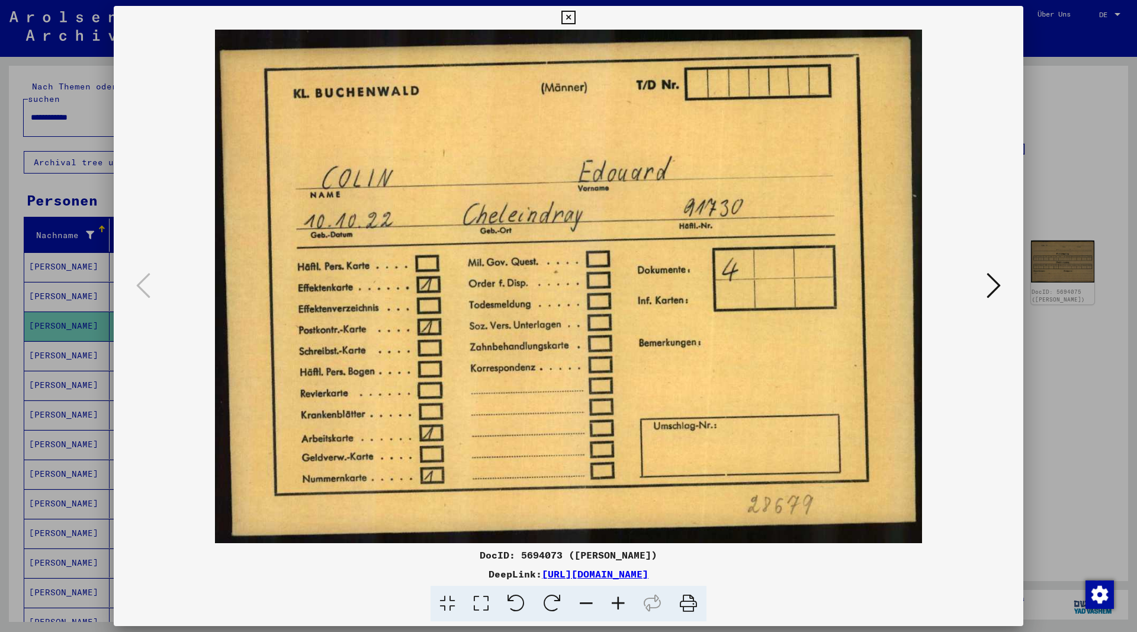
click at [996, 290] on icon at bounding box center [993, 285] width 14 height 28
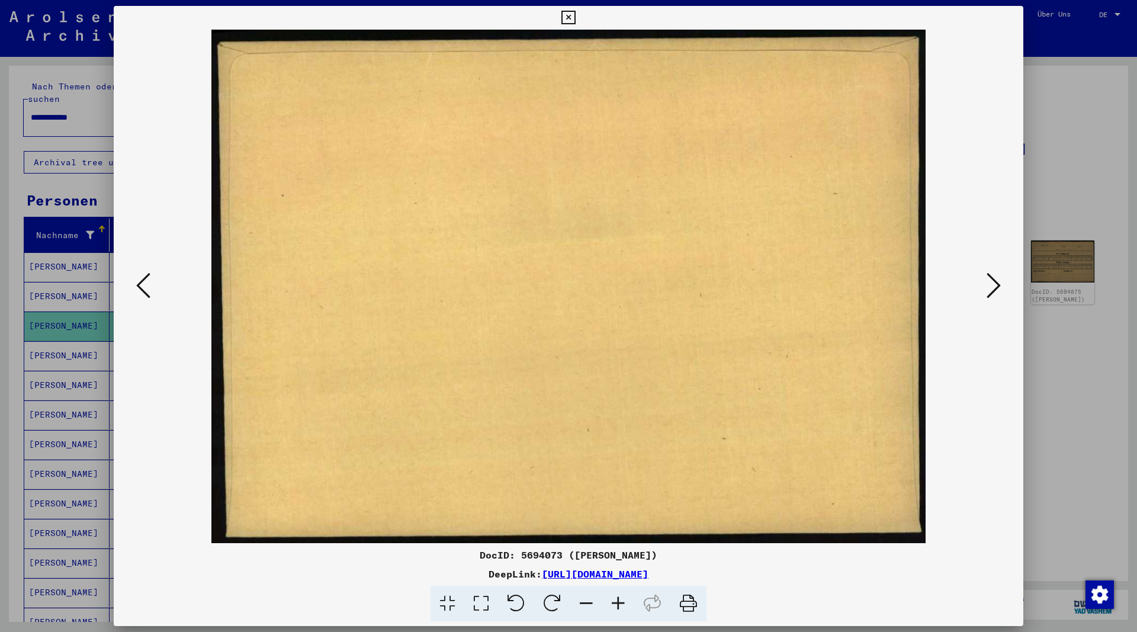
click at [994, 288] on icon at bounding box center [993, 285] width 14 height 28
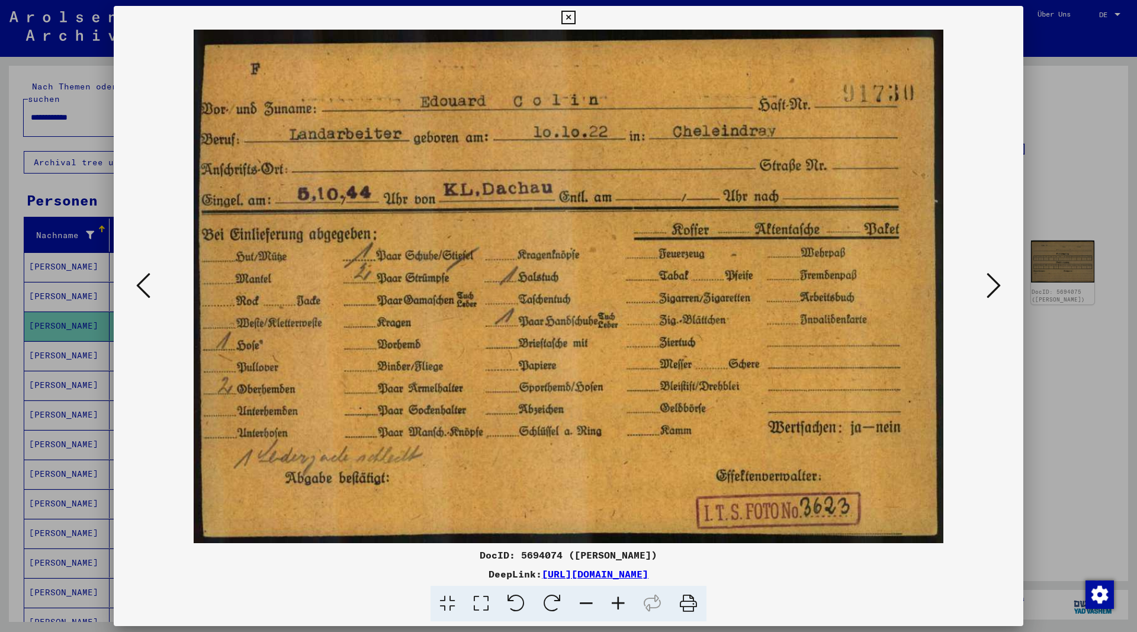
click at [991, 288] on icon at bounding box center [993, 285] width 14 height 28
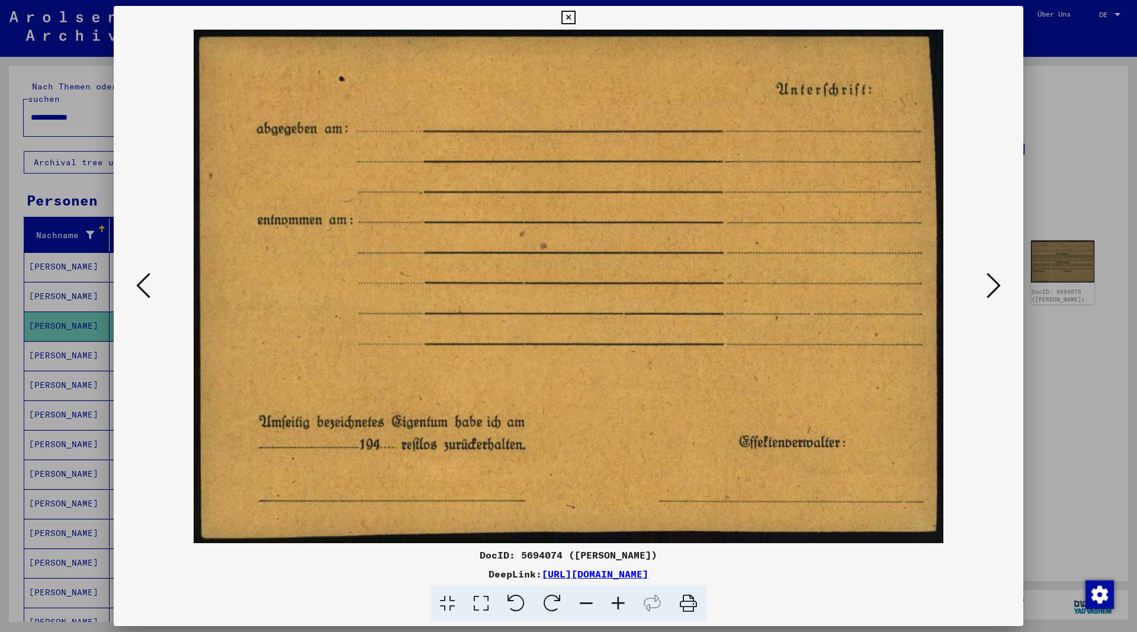
click at [989, 287] on icon at bounding box center [993, 285] width 14 height 28
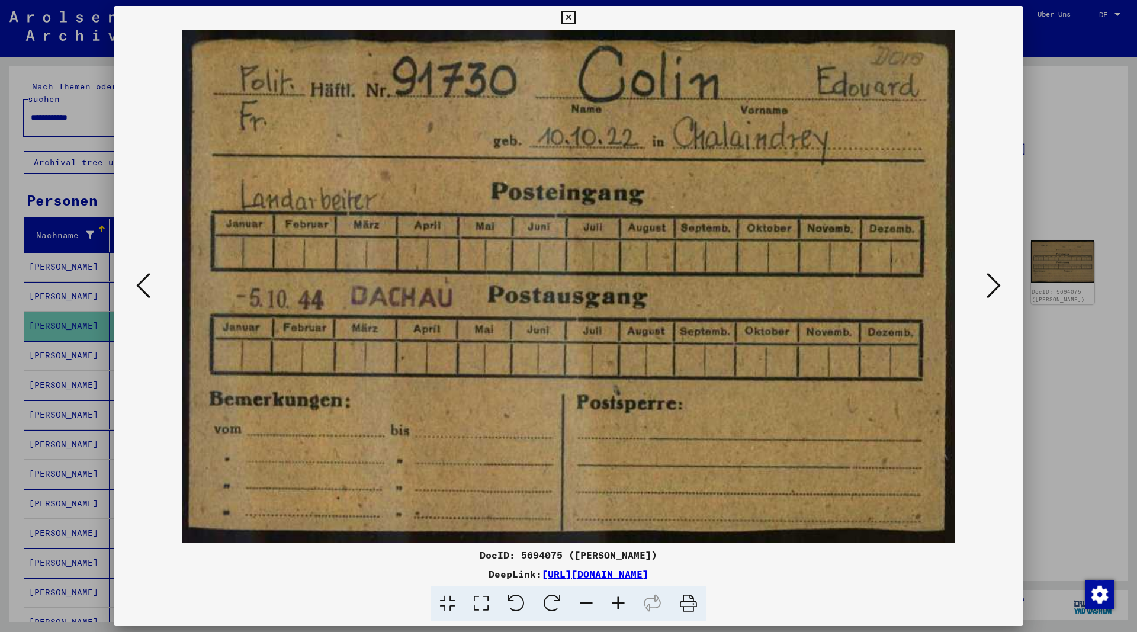
click at [989, 287] on icon at bounding box center [993, 285] width 14 height 28
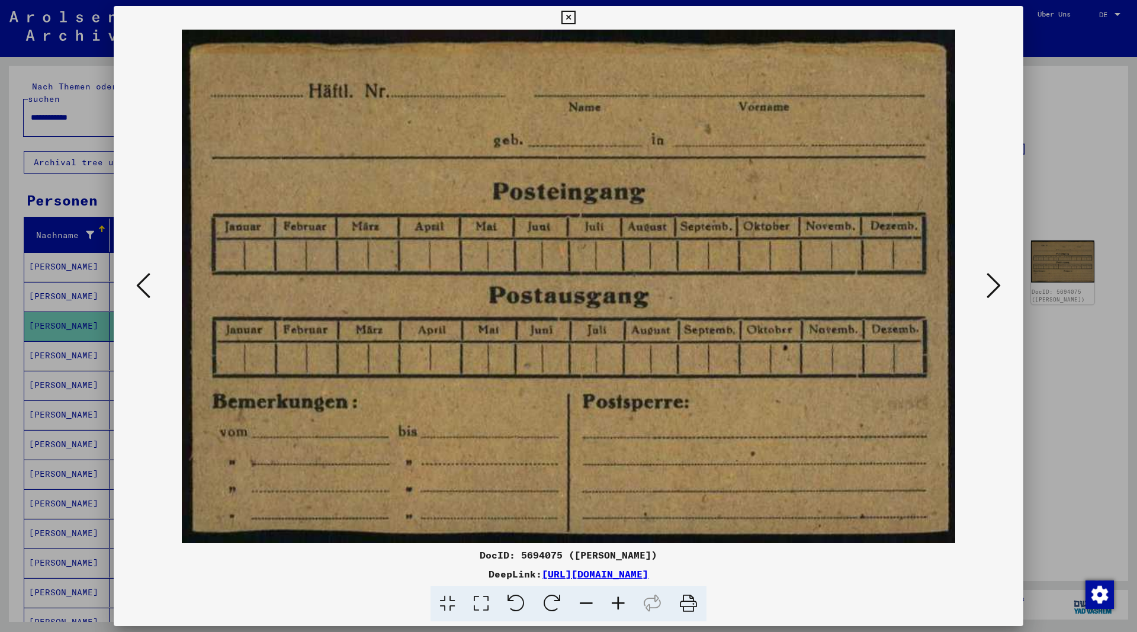
click at [575, 17] on icon at bounding box center [568, 18] width 14 height 14
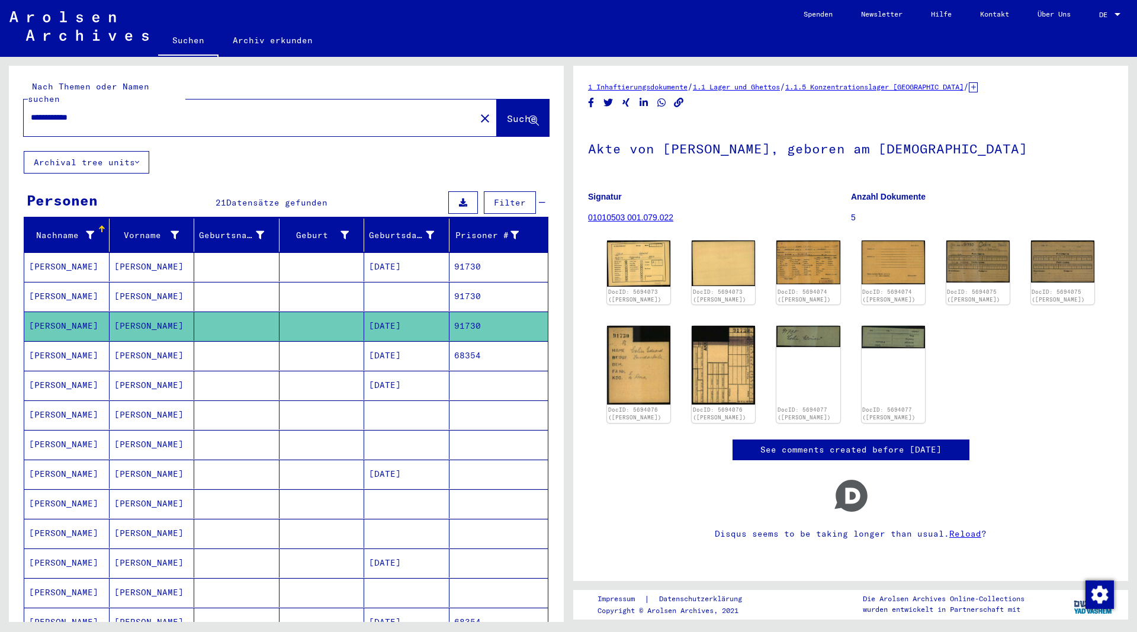
drag, startPoint x: 121, startPoint y: 111, endPoint x: -21, endPoint y: 117, distance: 142.2
click at [9, 117] on div "**********" at bounding box center [286, 348] width 555 height 565
drag, startPoint x: 116, startPoint y: 104, endPoint x: -23, endPoint y: 114, distance: 138.9
click at [31, 114] on input "**********" at bounding box center [250, 117] width 438 height 12
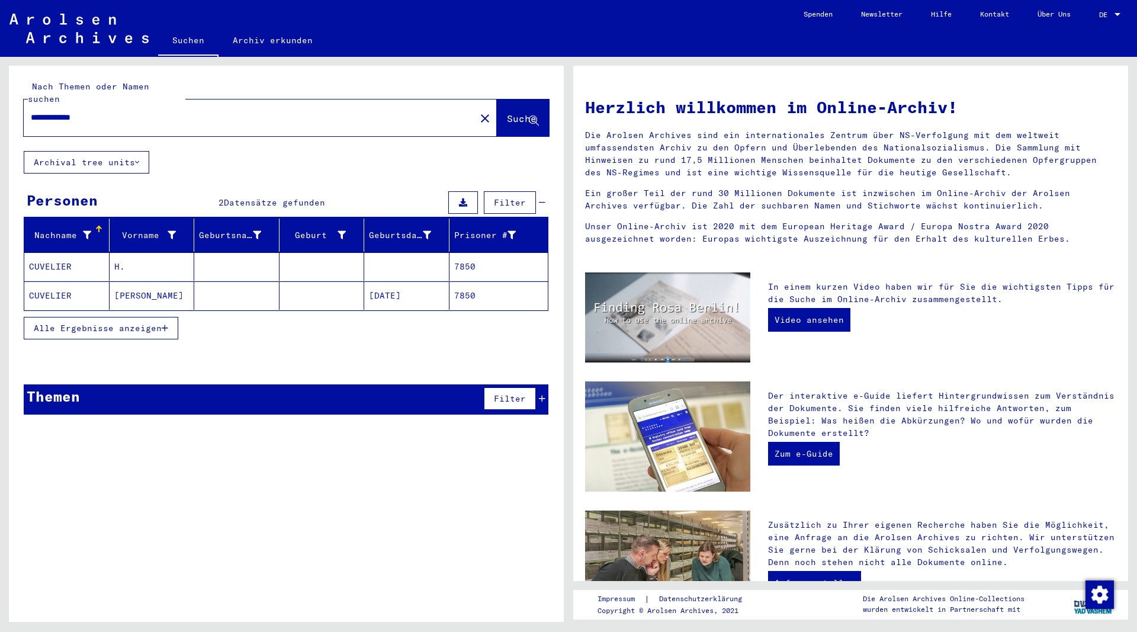
click at [65, 252] on mat-cell "CUVELIER" at bounding box center [66, 266] width 85 height 28
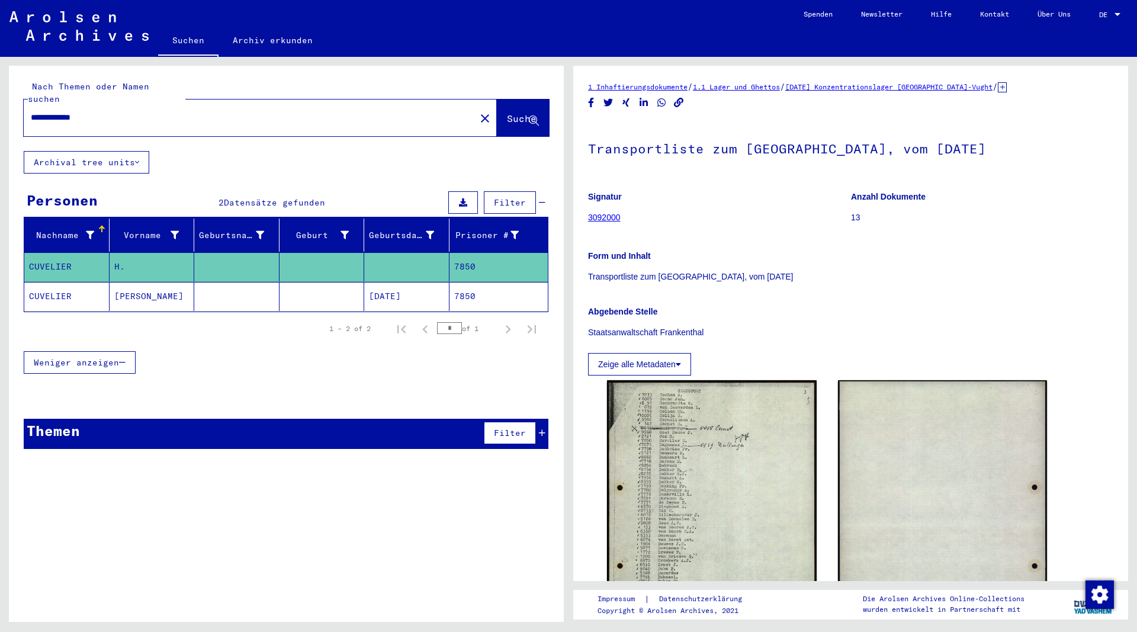
click at [69, 283] on mat-cell "CUVELIER" at bounding box center [66, 296] width 85 height 29
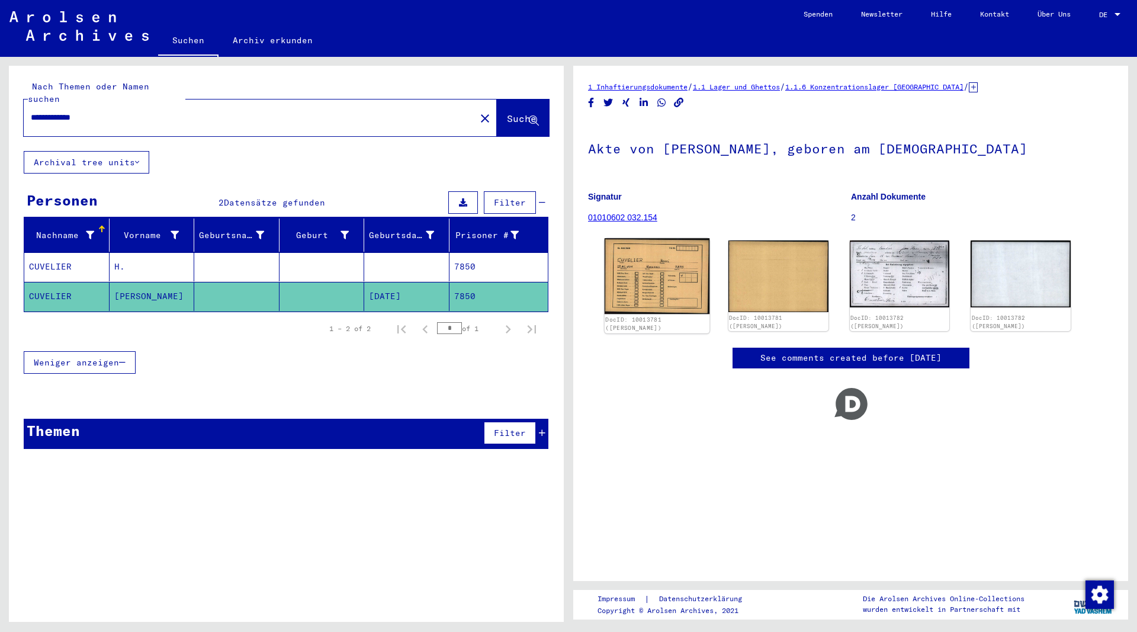
click at [659, 281] on img at bounding box center [657, 276] width 105 height 76
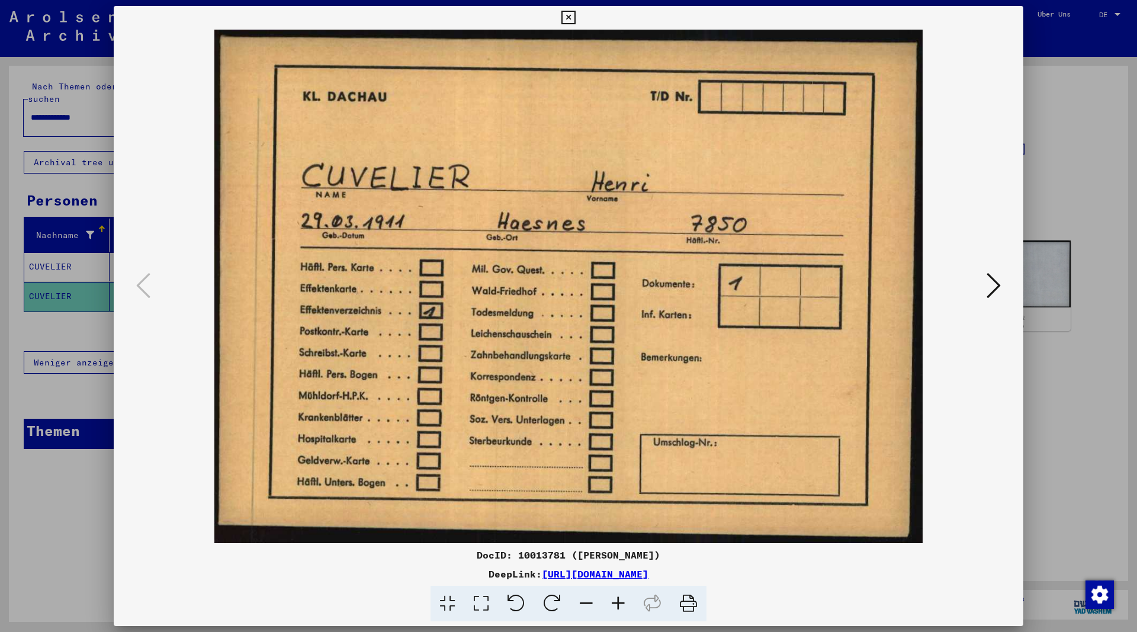
click at [993, 285] on icon at bounding box center [993, 285] width 14 height 28
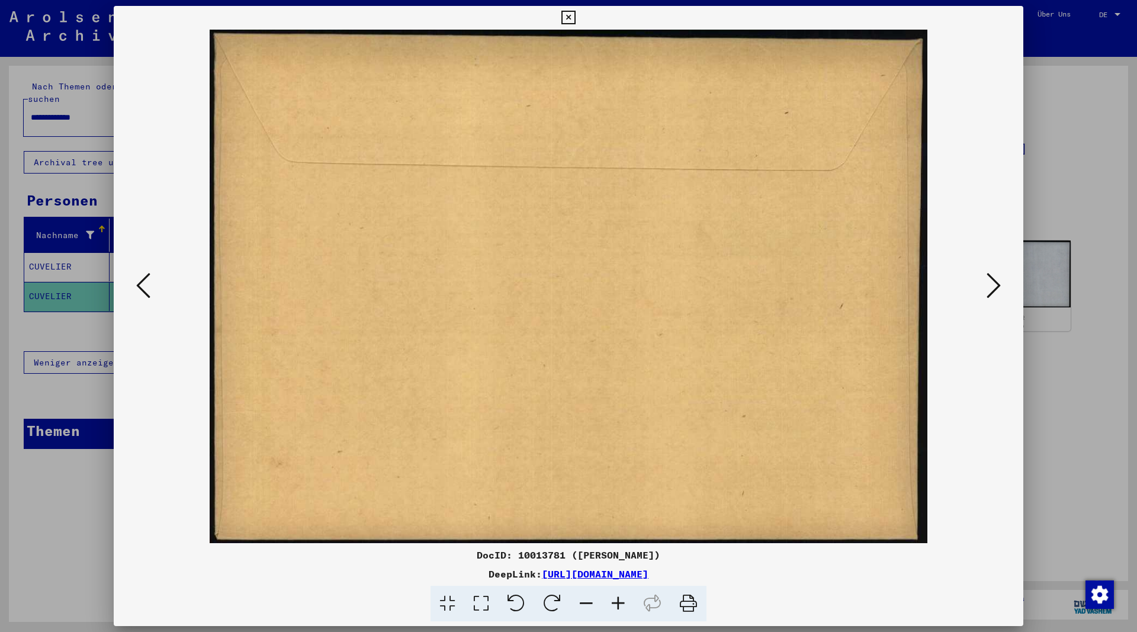
click at [993, 286] on icon at bounding box center [993, 285] width 14 height 28
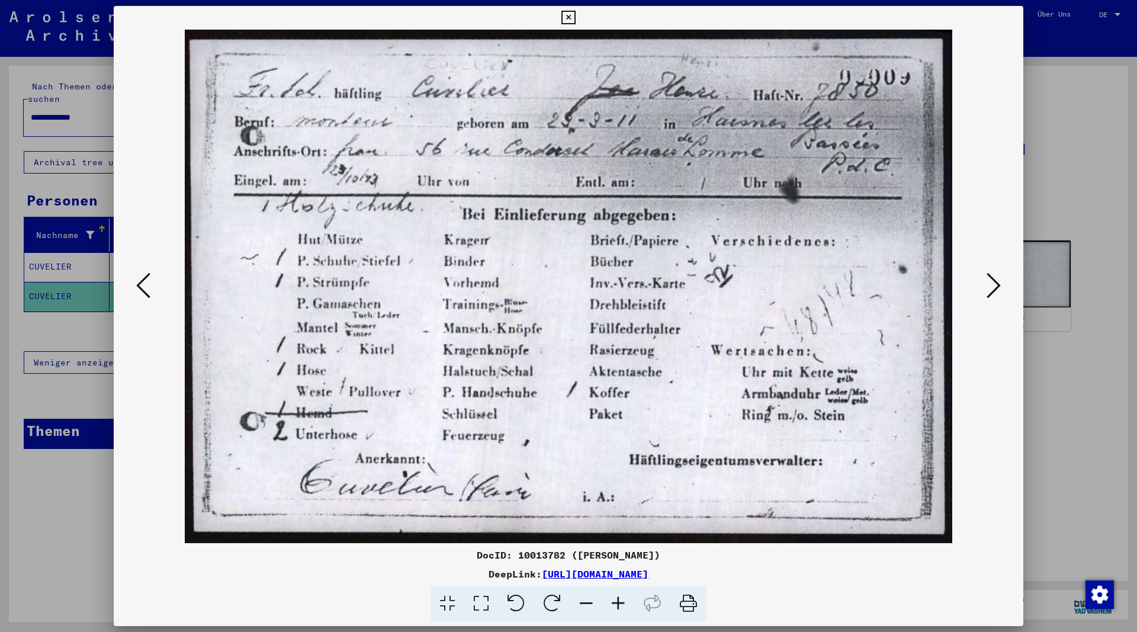
click at [992, 286] on icon at bounding box center [993, 285] width 14 height 28
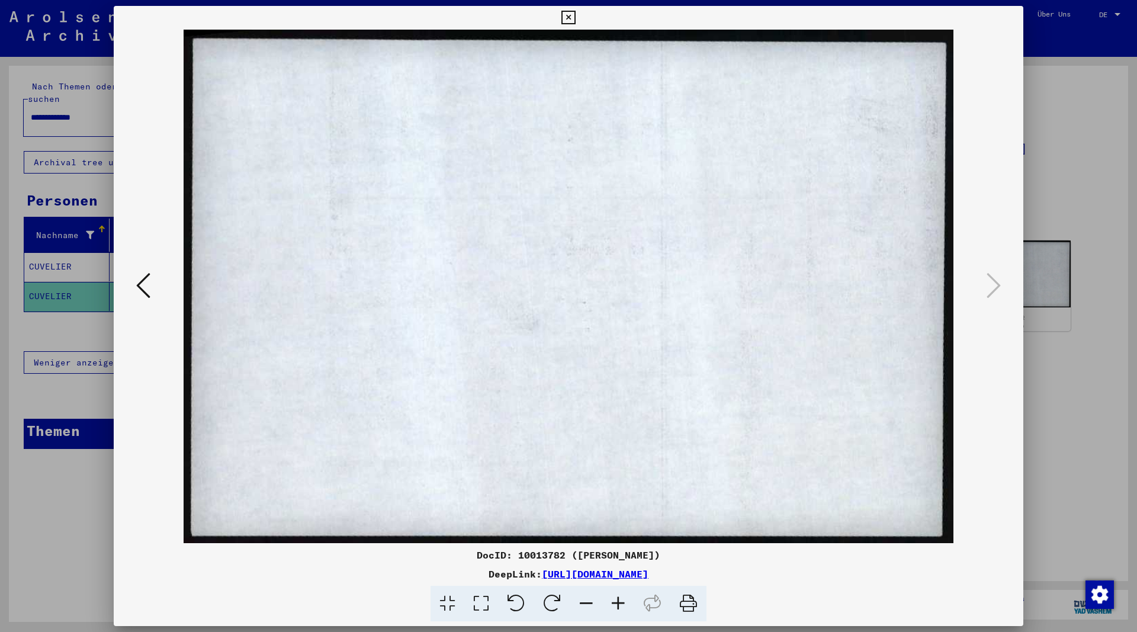
click at [575, 18] on icon at bounding box center [568, 18] width 14 height 14
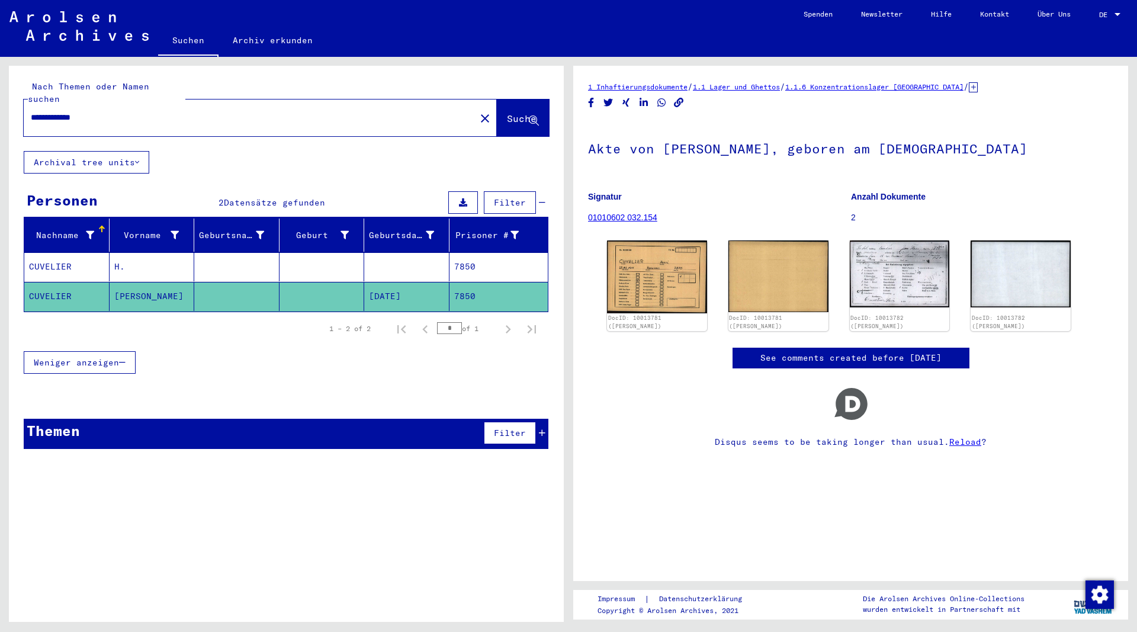
drag, startPoint x: 123, startPoint y: 108, endPoint x: 79, endPoint y: 110, distance: 43.9
click at [79, 111] on input "**********" at bounding box center [250, 117] width 438 height 12
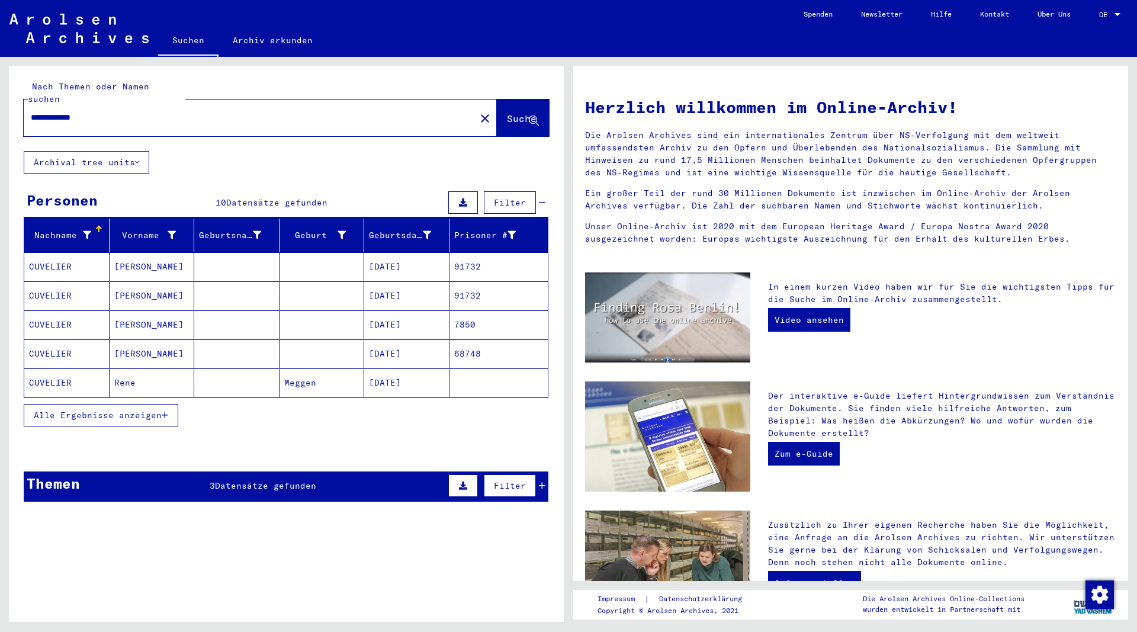
click at [165, 411] on icon "button" at bounding box center [165, 415] width 7 height 8
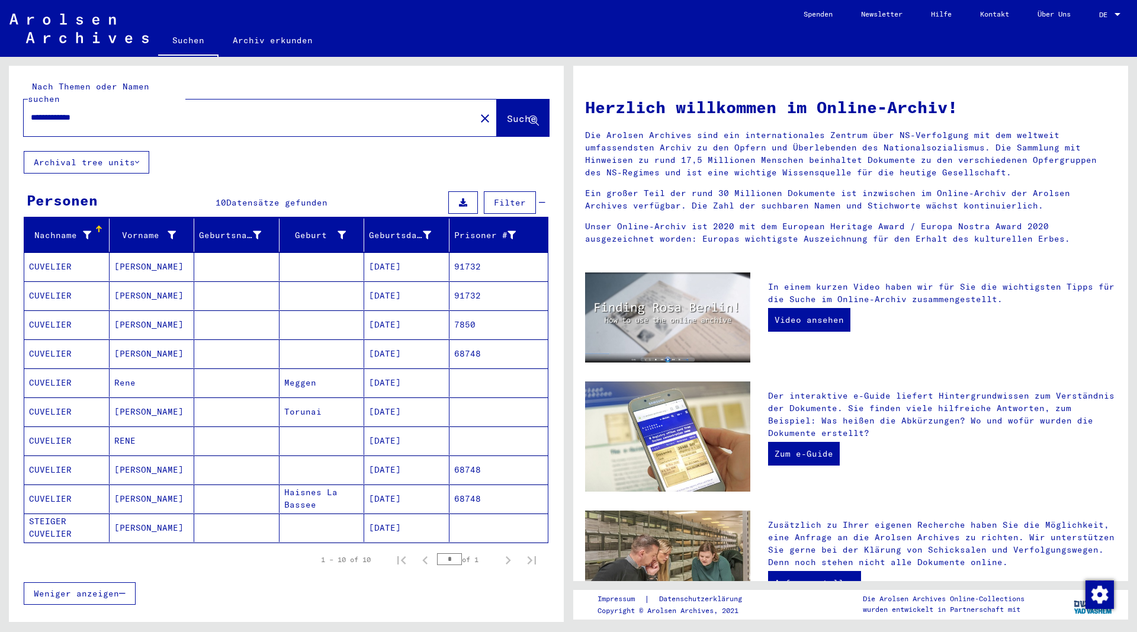
click at [120, 255] on mat-cell "[PERSON_NAME]" at bounding box center [152, 266] width 85 height 28
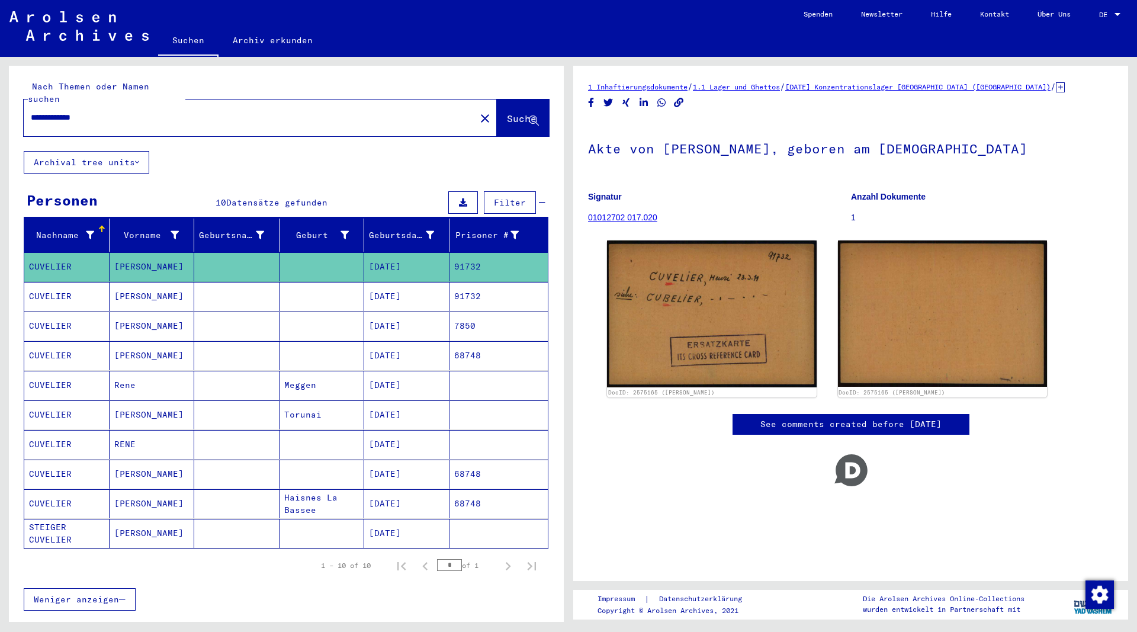
click at [131, 285] on mat-cell "[PERSON_NAME]" at bounding box center [152, 296] width 85 height 29
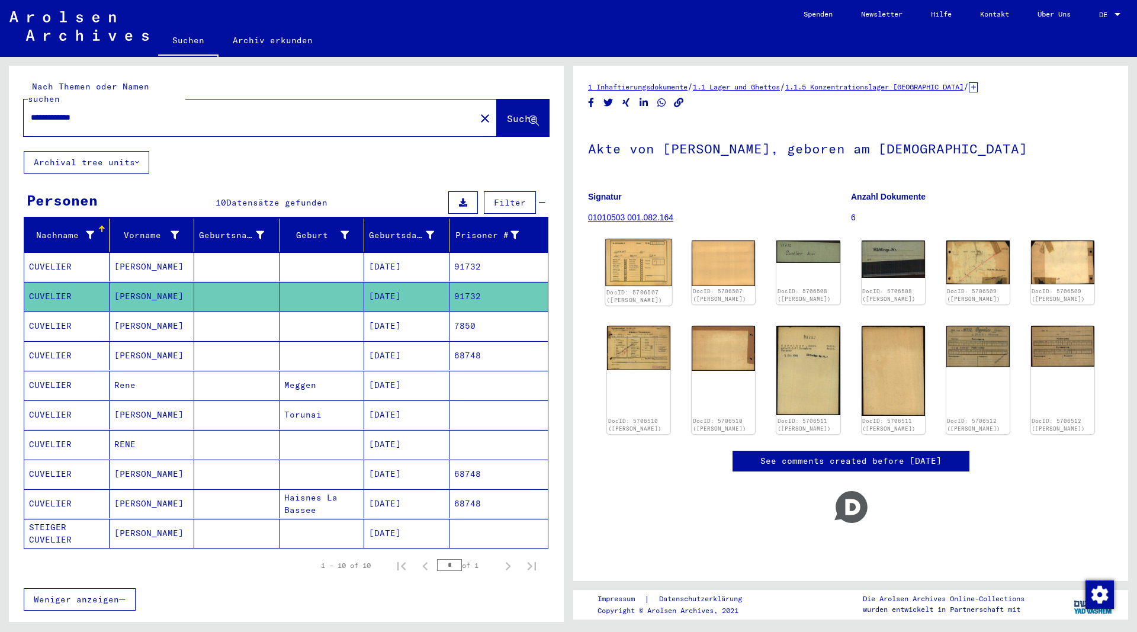
click at [644, 275] on img at bounding box center [638, 262] width 67 height 47
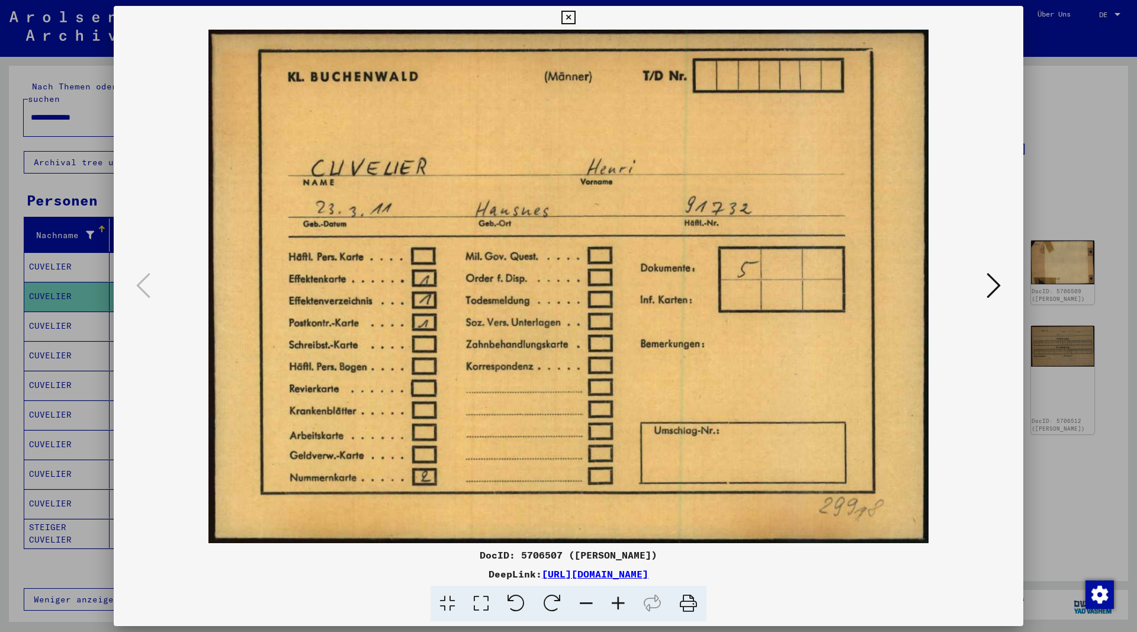
click at [993, 285] on icon at bounding box center [993, 285] width 14 height 28
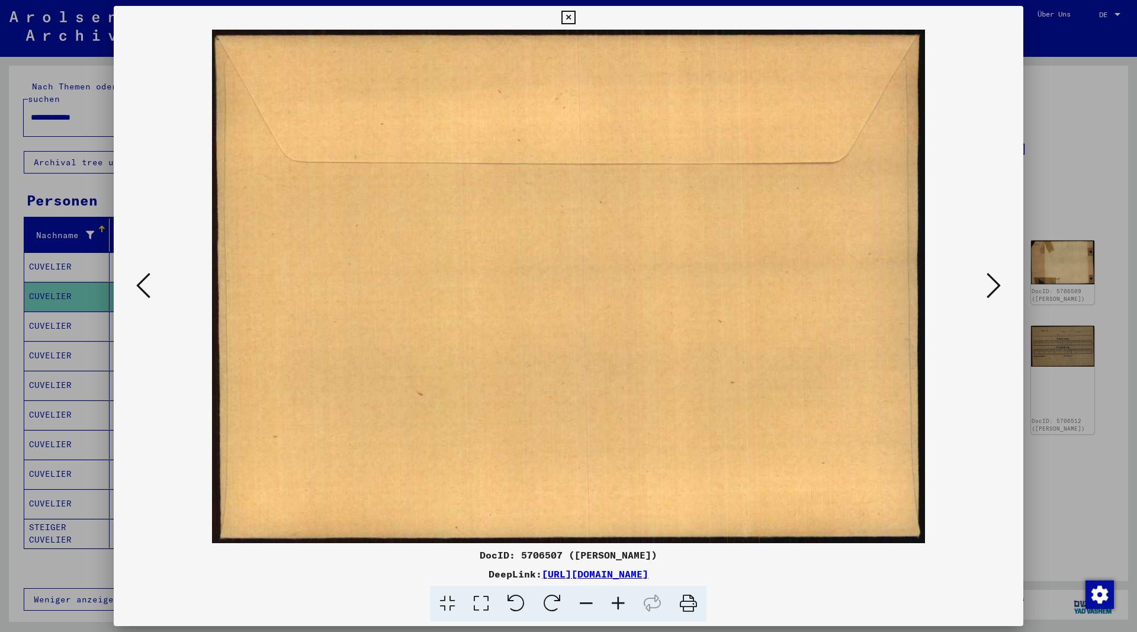
click at [992, 285] on icon at bounding box center [993, 285] width 14 height 28
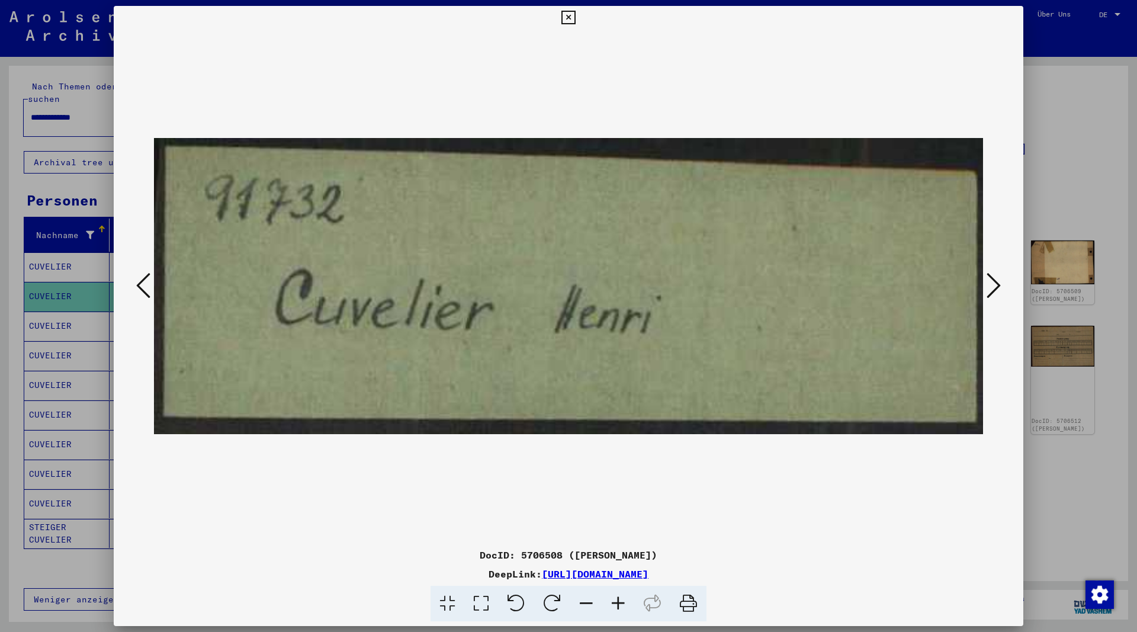
click at [992, 285] on icon at bounding box center [993, 285] width 14 height 28
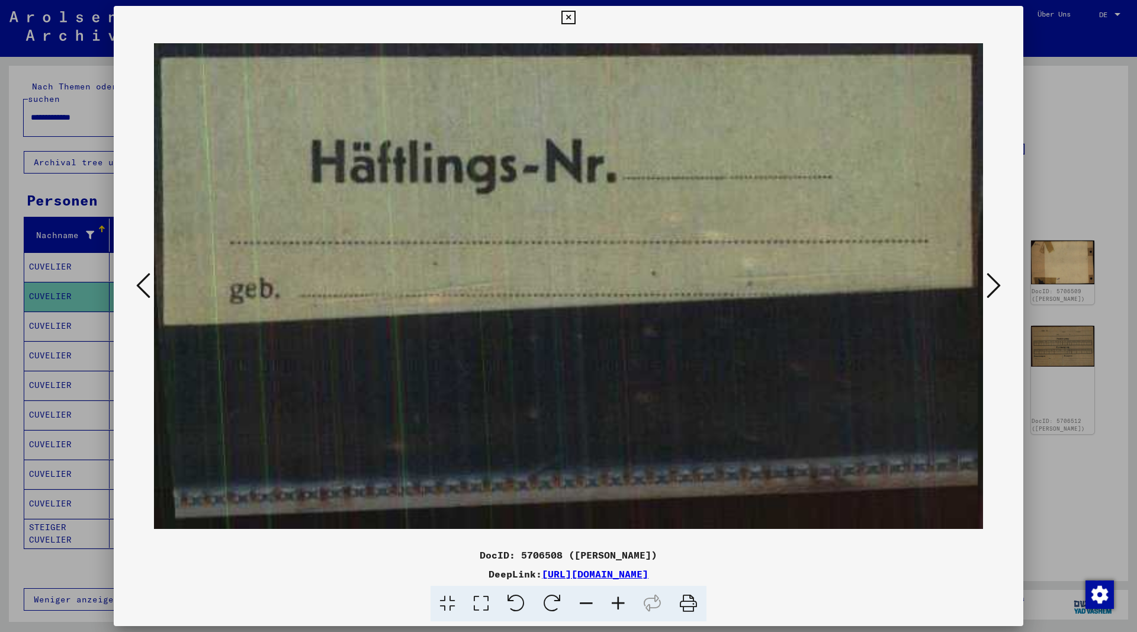
click at [992, 285] on icon at bounding box center [993, 285] width 14 height 28
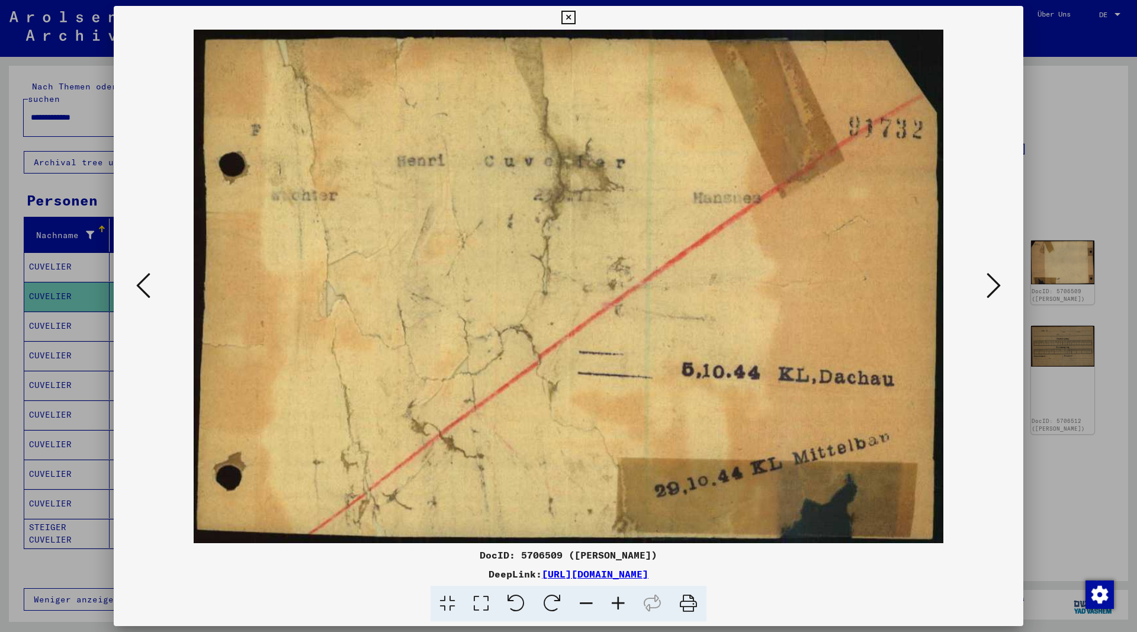
click at [992, 285] on icon at bounding box center [993, 285] width 14 height 28
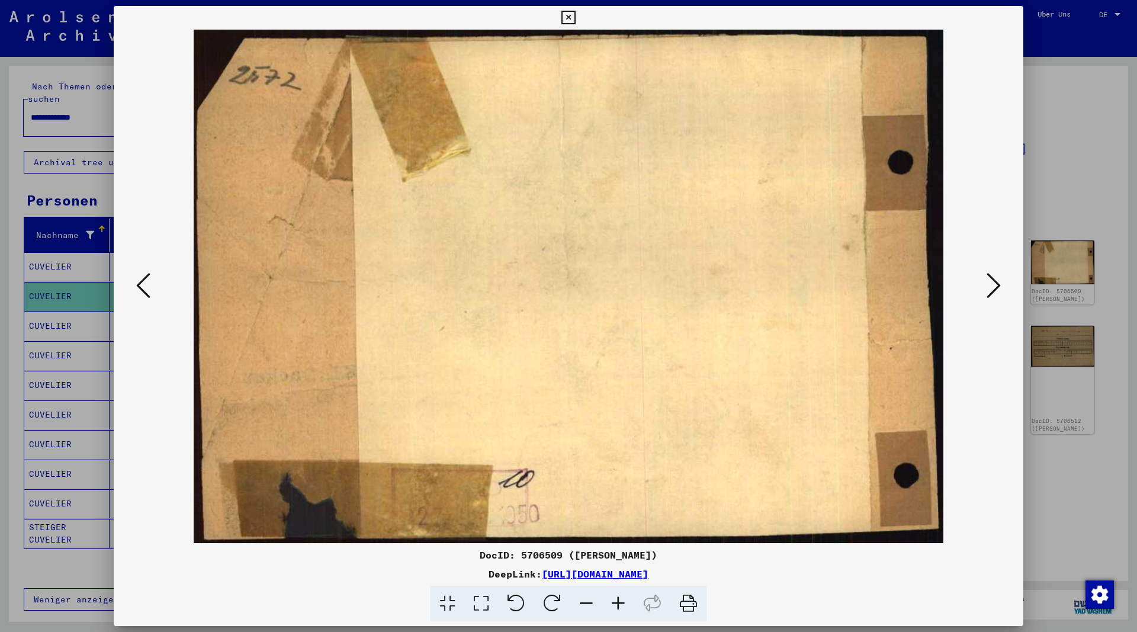
click at [992, 285] on icon at bounding box center [993, 285] width 14 height 28
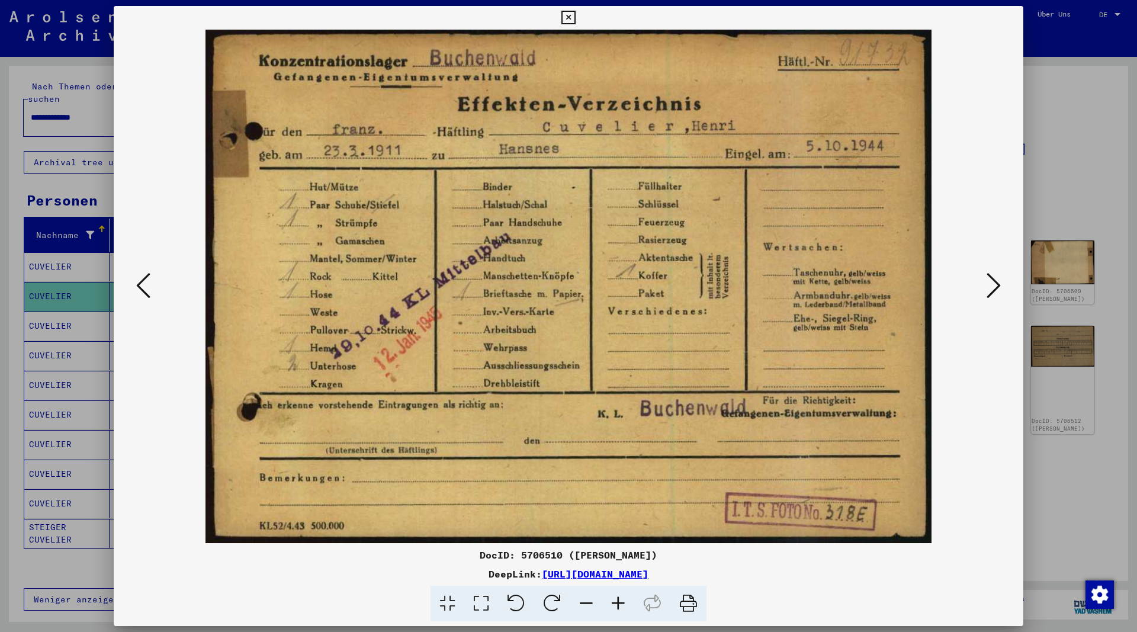
click at [994, 285] on icon at bounding box center [993, 285] width 14 height 28
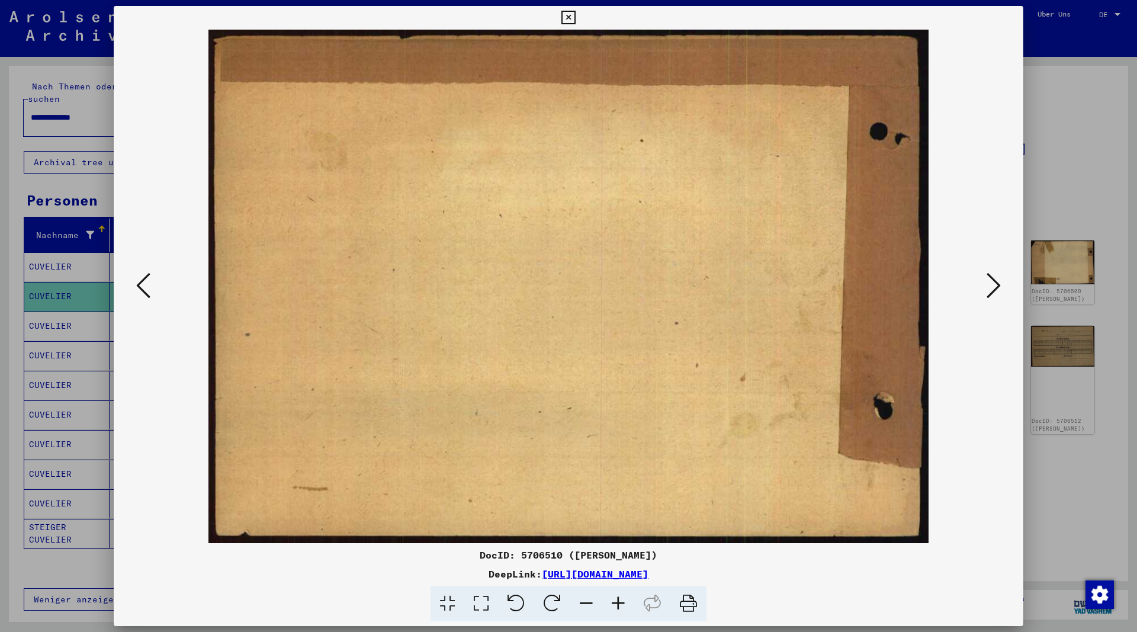
click at [994, 285] on icon at bounding box center [993, 285] width 14 height 28
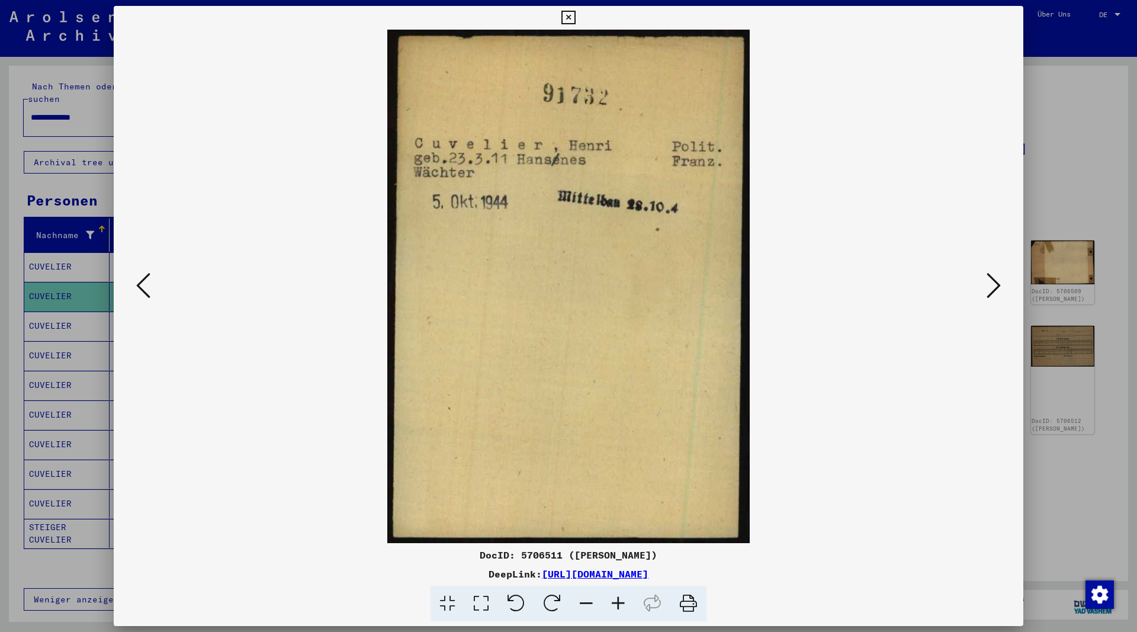
click at [575, 16] on icon at bounding box center [568, 18] width 14 height 14
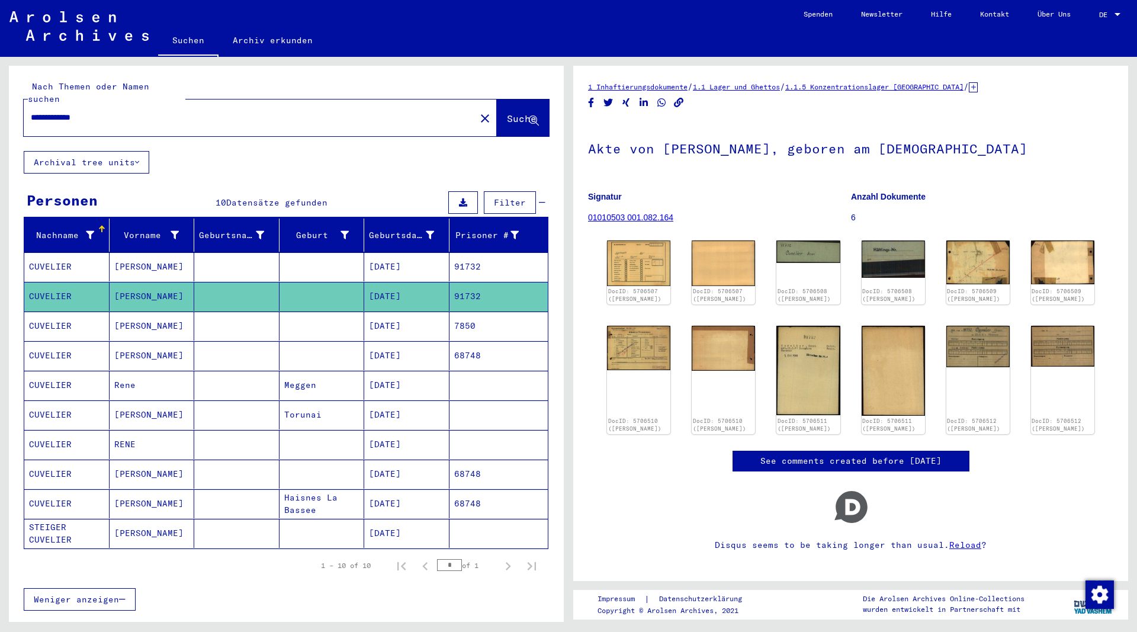
drag, startPoint x: 93, startPoint y: 104, endPoint x: -14, endPoint y: 98, distance: 106.7
click at [31, 111] on input "**********" at bounding box center [250, 117] width 438 height 12
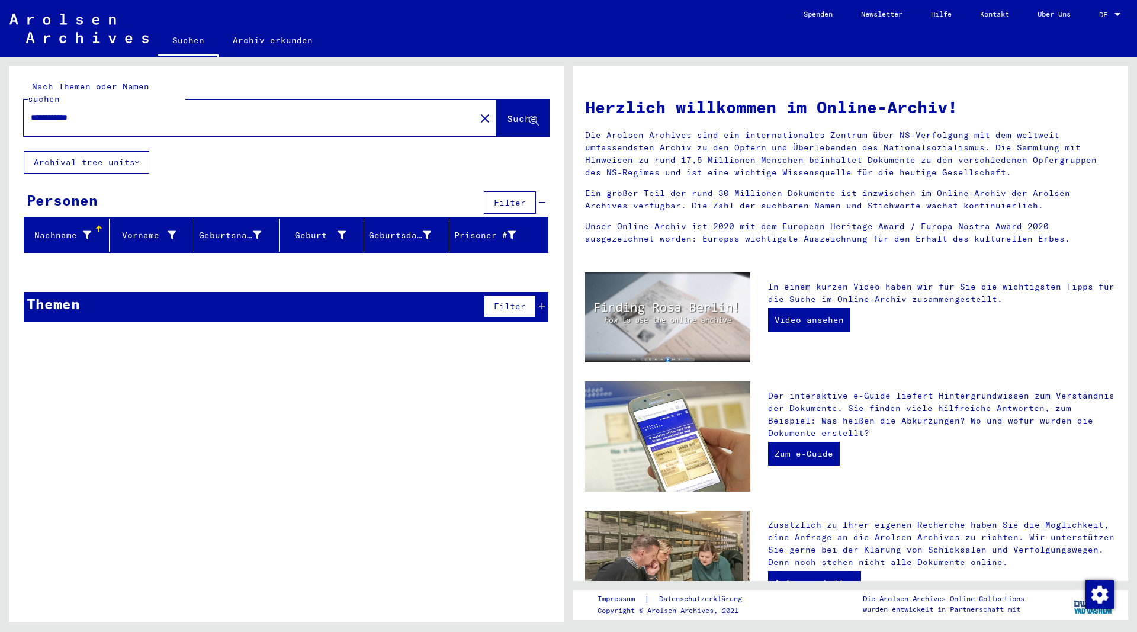
drag, startPoint x: 68, startPoint y: 103, endPoint x: 58, endPoint y: 131, distance: 29.4
click at [68, 111] on input "**********" at bounding box center [246, 117] width 430 height 12
click at [507, 113] on span "Suche" at bounding box center [522, 119] width 30 height 12
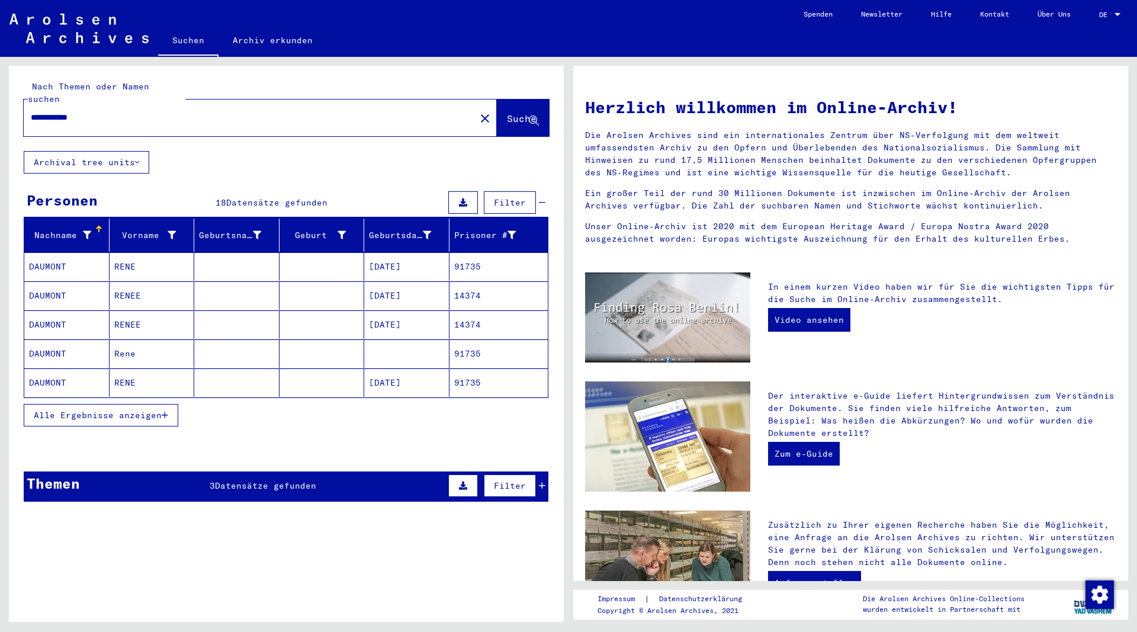
click at [169, 404] on button "Alle Ergebnisse anzeigen" at bounding box center [101, 415] width 155 height 23
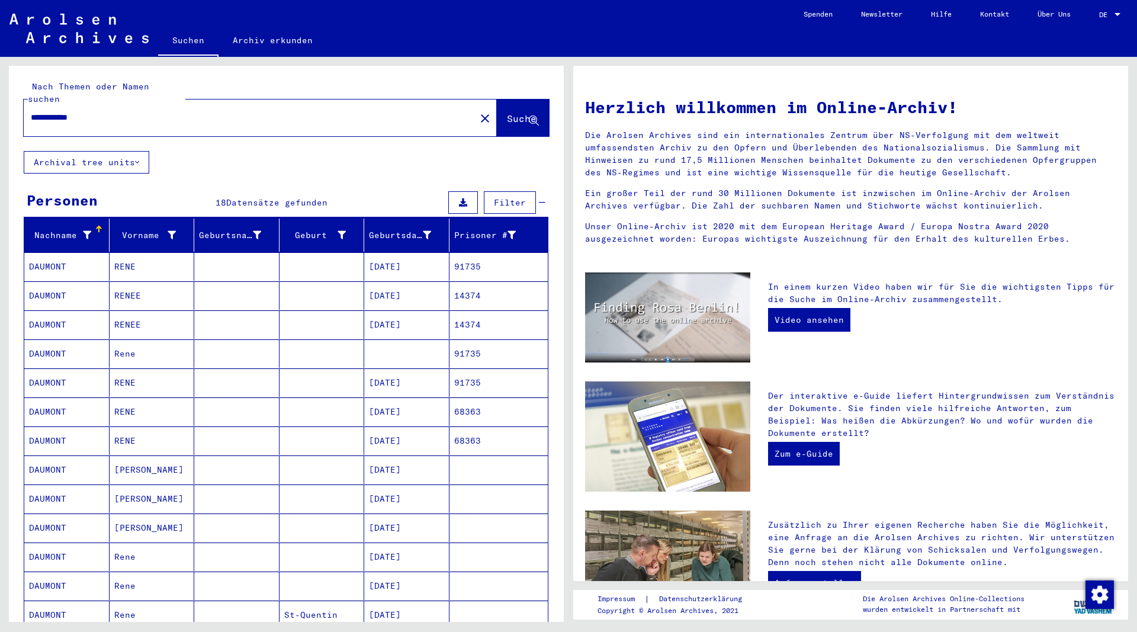
click at [123, 252] on mat-cell "RENE" at bounding box center [152, 266] width 85 height 28
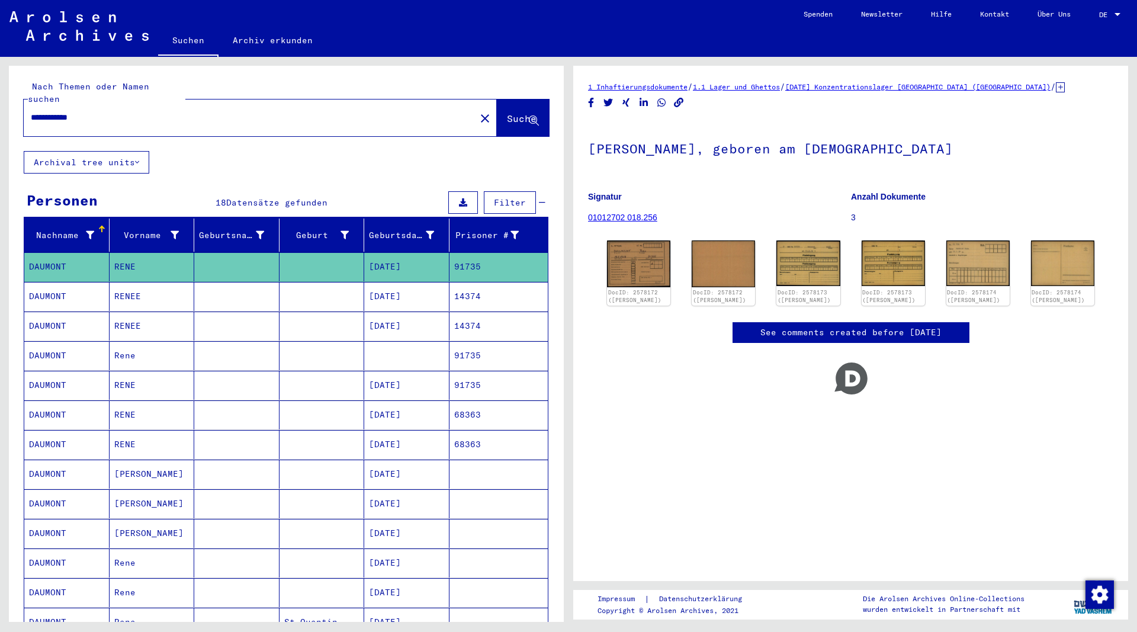
click at [133, 287] on mat-cell "RENEE" at bounding box center [152, 296] width 85 height 29
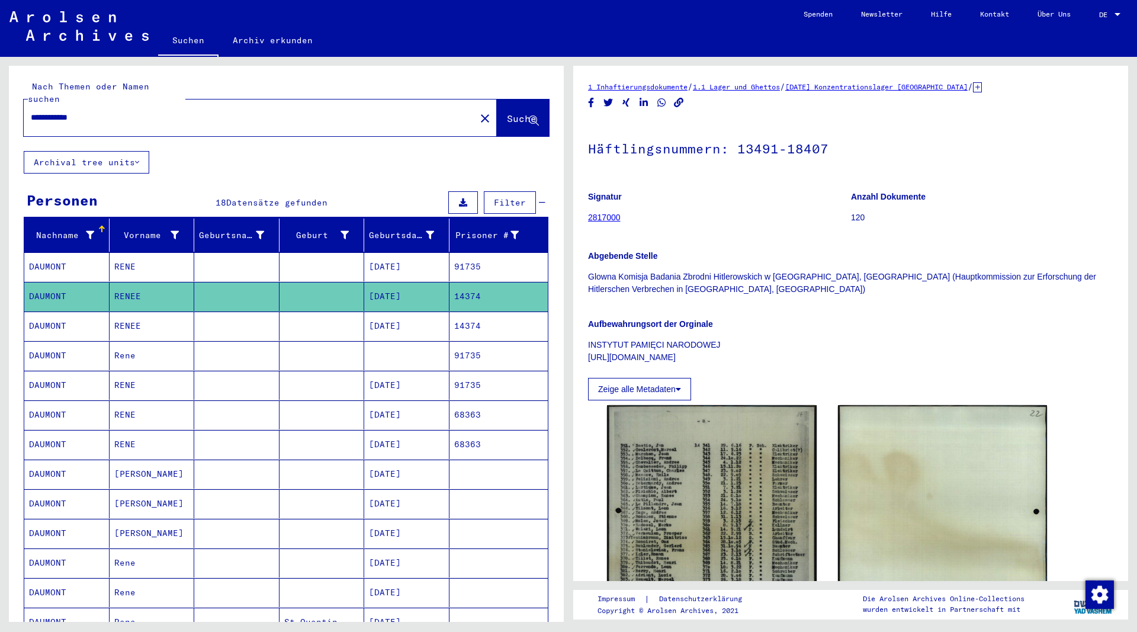
click at [136, 313] on mat-cell "RENEE" at bounding box center [152, 325] width 85 height 29
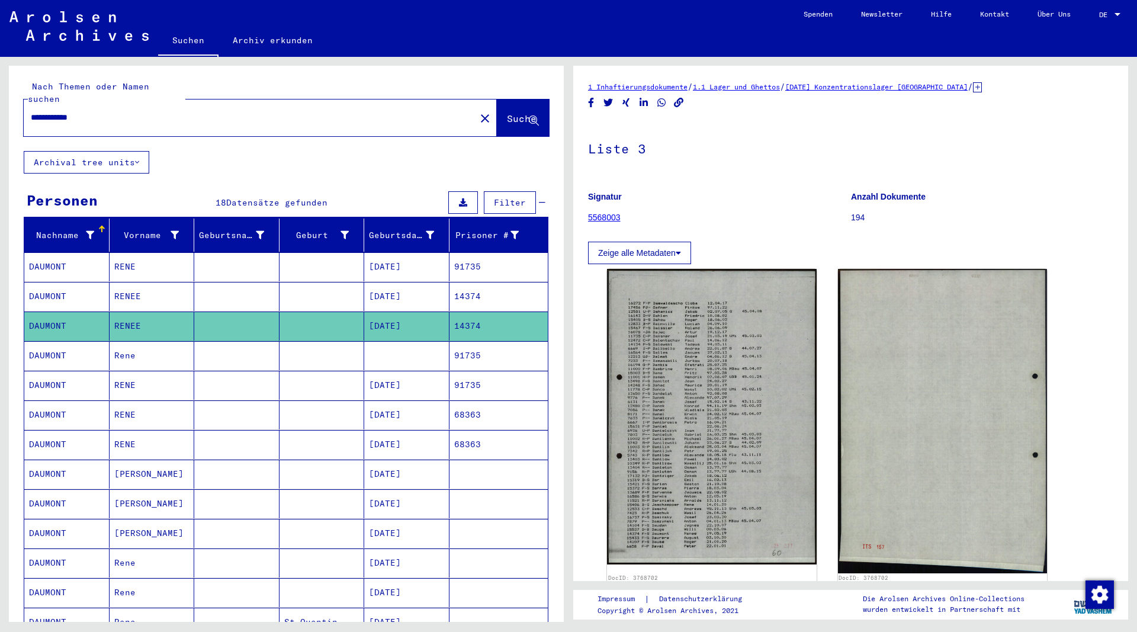
click at [133, 347] on mat-cell "Rene" at bounding box center [152, 355] width 85 height 29
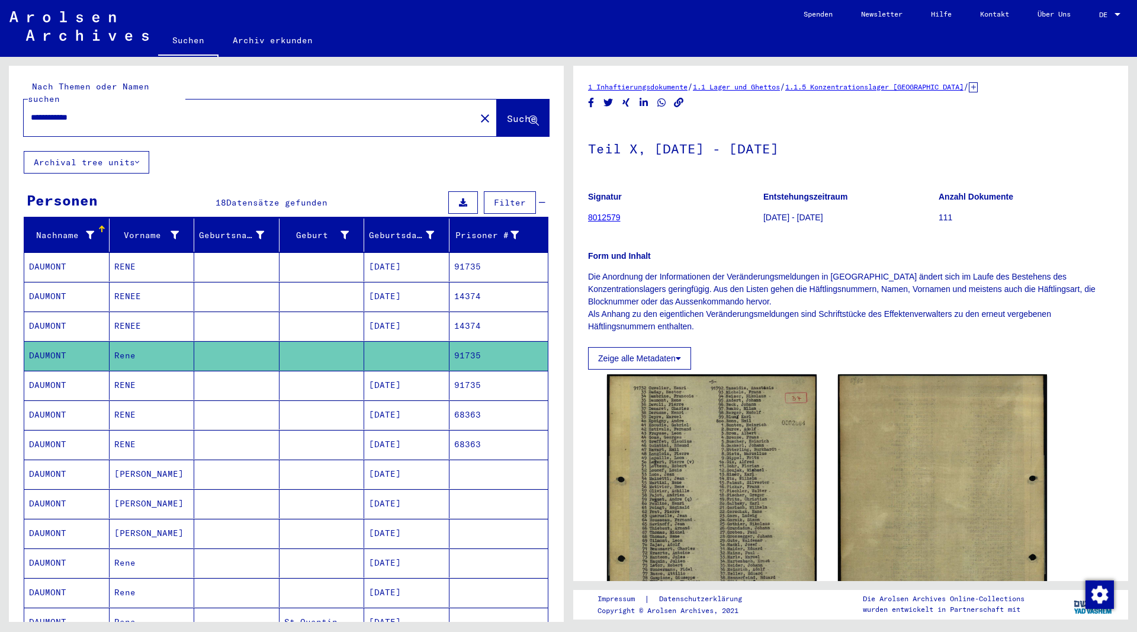
click at [130, 374] on mat-cell "RENE" at bounding box center [152, 385] width 85 height 29
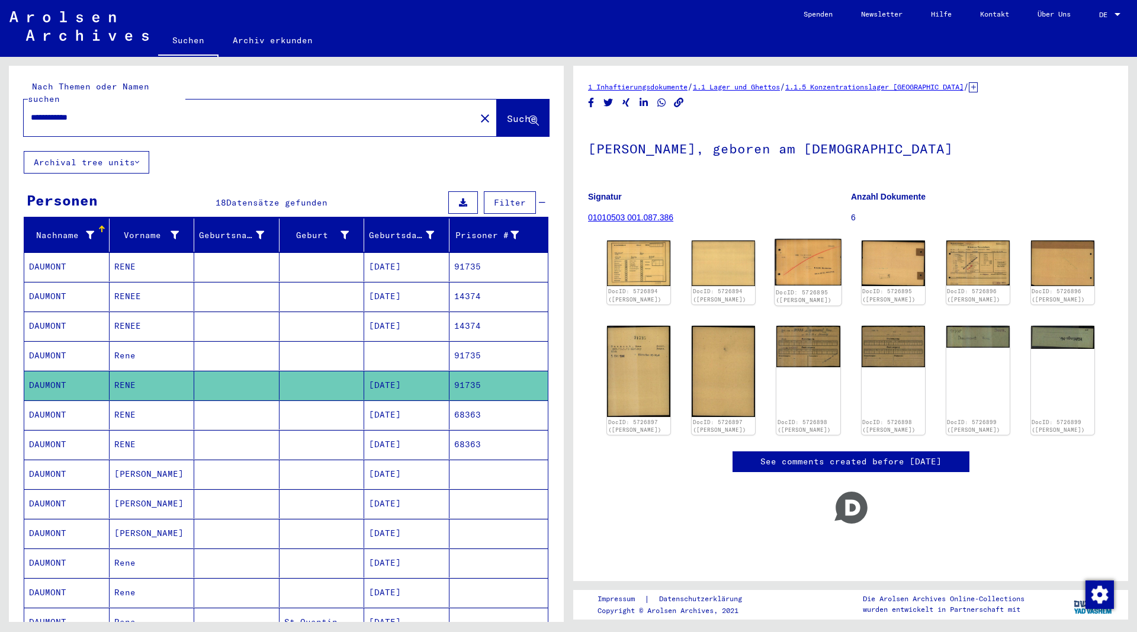
click at [806, 266] on img at bounding box center [808, 262] width 67 height 47
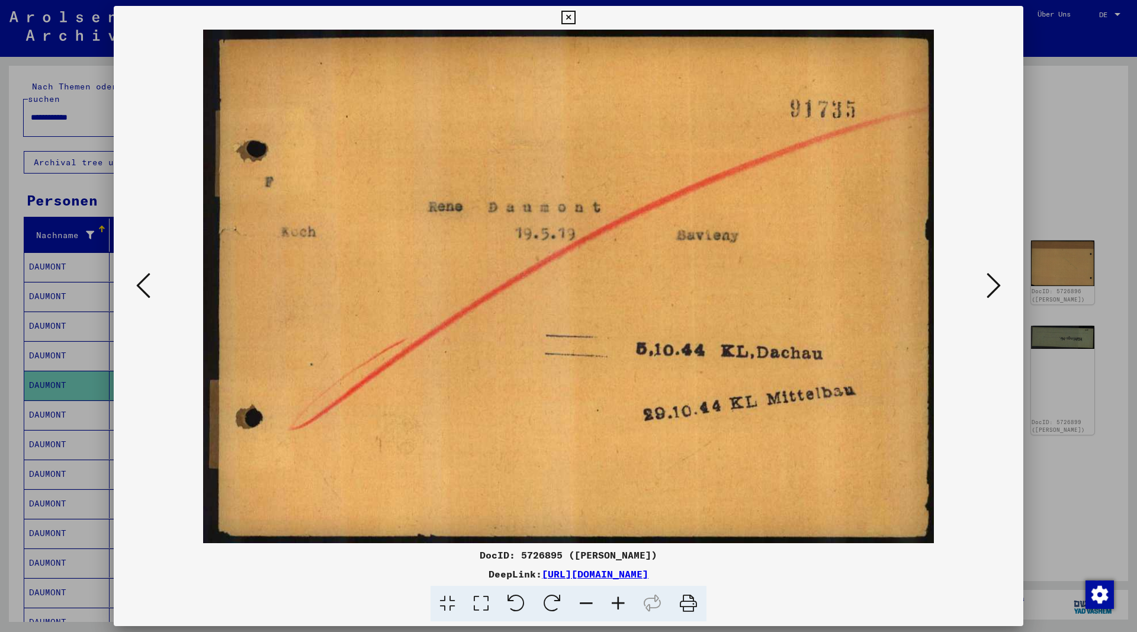
click at [575, 17] on icon at bounding box center [568, 18] width 14 height 14
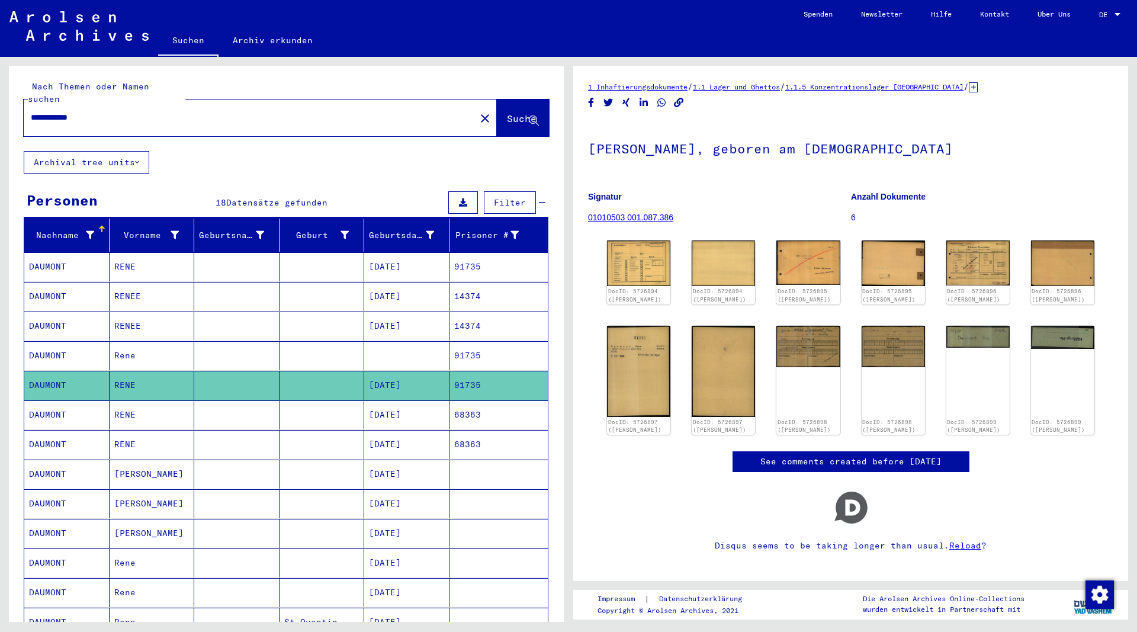
drag, startPoint x: 115, startPoint y: 100, endPoint x: -40, endPoint y: 110, distance: 155.4
click at [31, 111] on input "**********" at bounding box center [250, 117] width 438 height 12
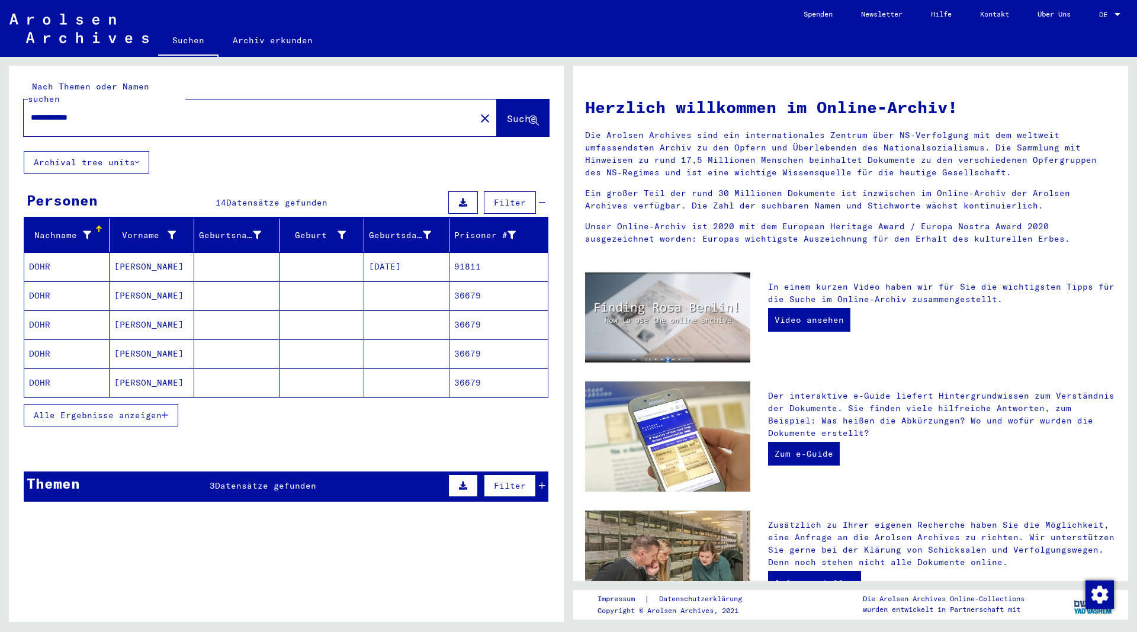
click at [169, 404] on button "Alle Ergebnisse anzeigen" at bounding box center [101, 415] width 155 height 23
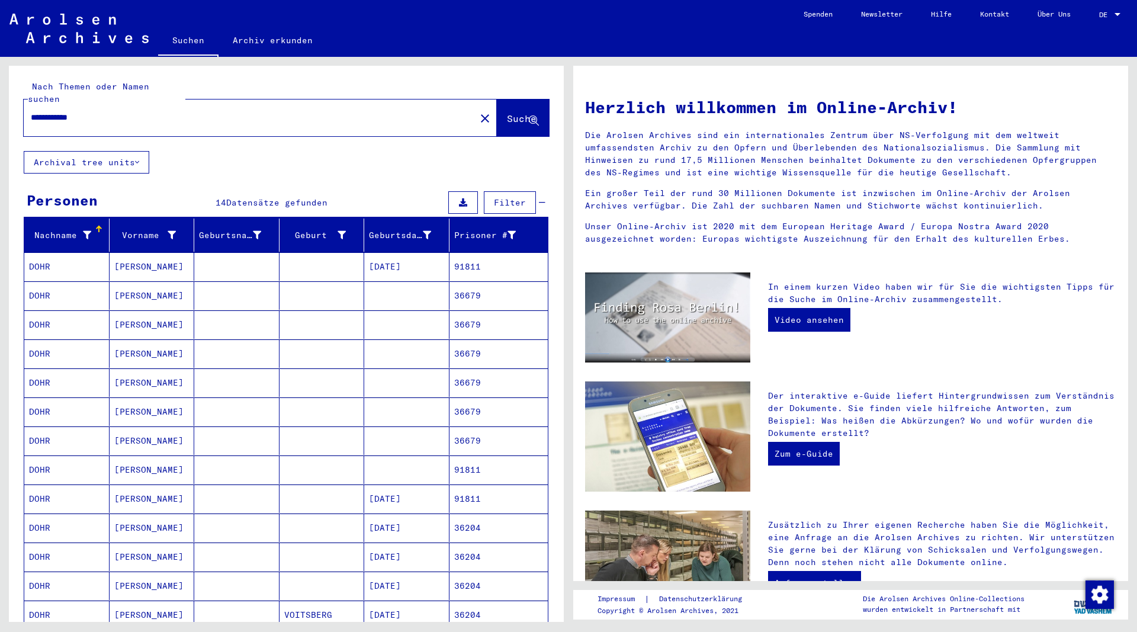
click at [136, 252] on mat-cell "[PERSON_NAME]" at bounding box center [152, 266] width 85 height 28
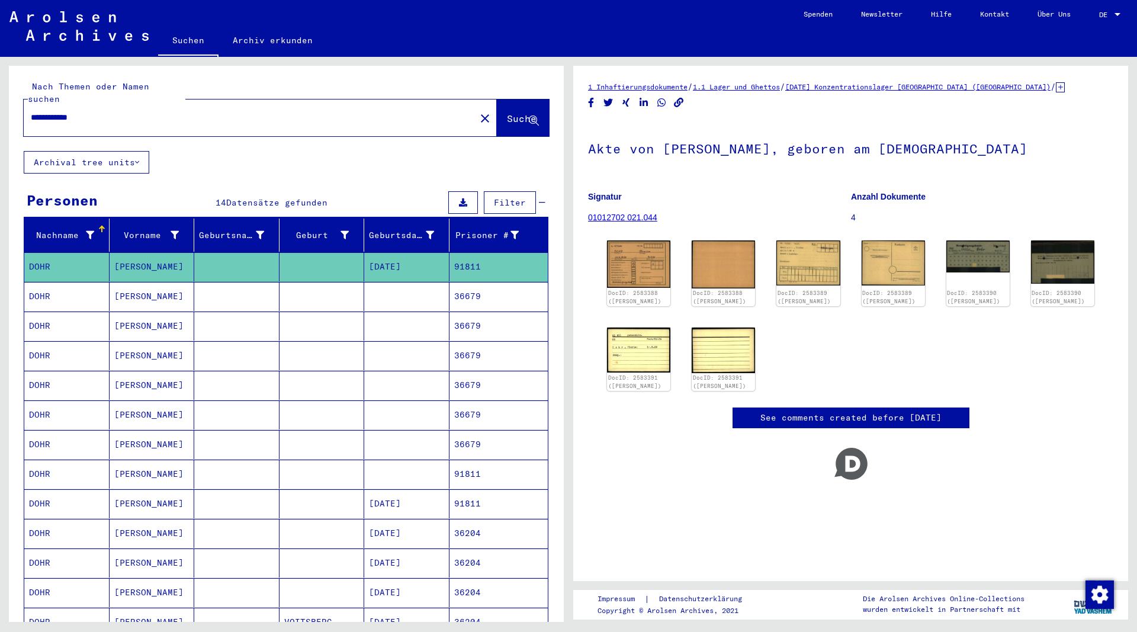
click at [146, 285] on mat-cell "[PERSON_NAME]" at bounding box center [152, 296] width 85 height 29
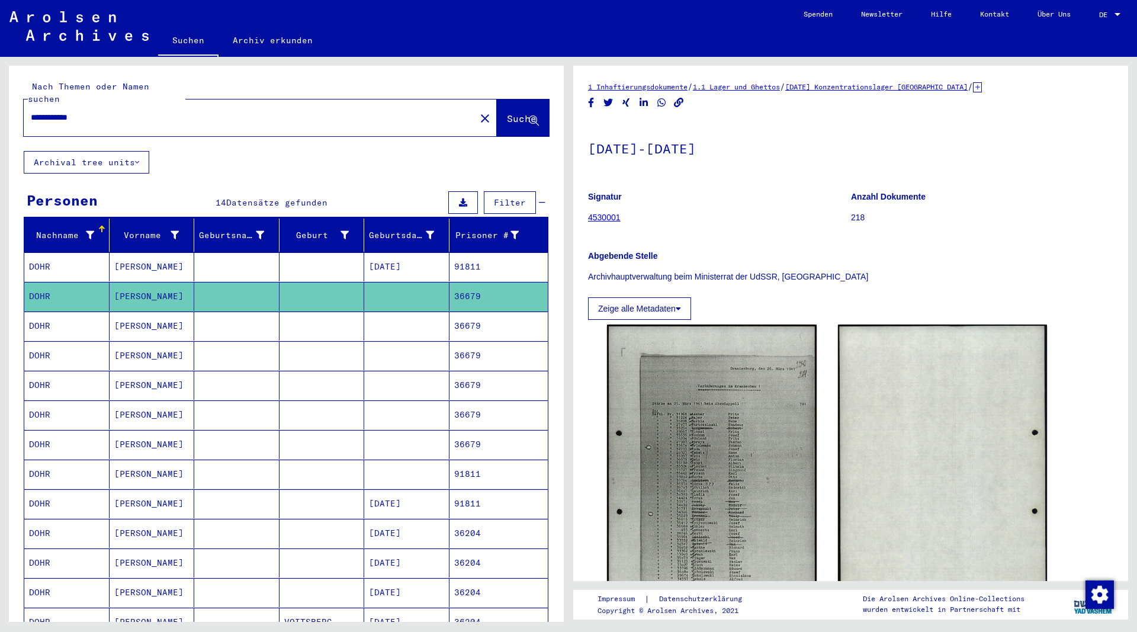
click at [141, 316] on mat-cell "[PERSON_NAME]" at bounding box center [152, 325] width 85 height 29
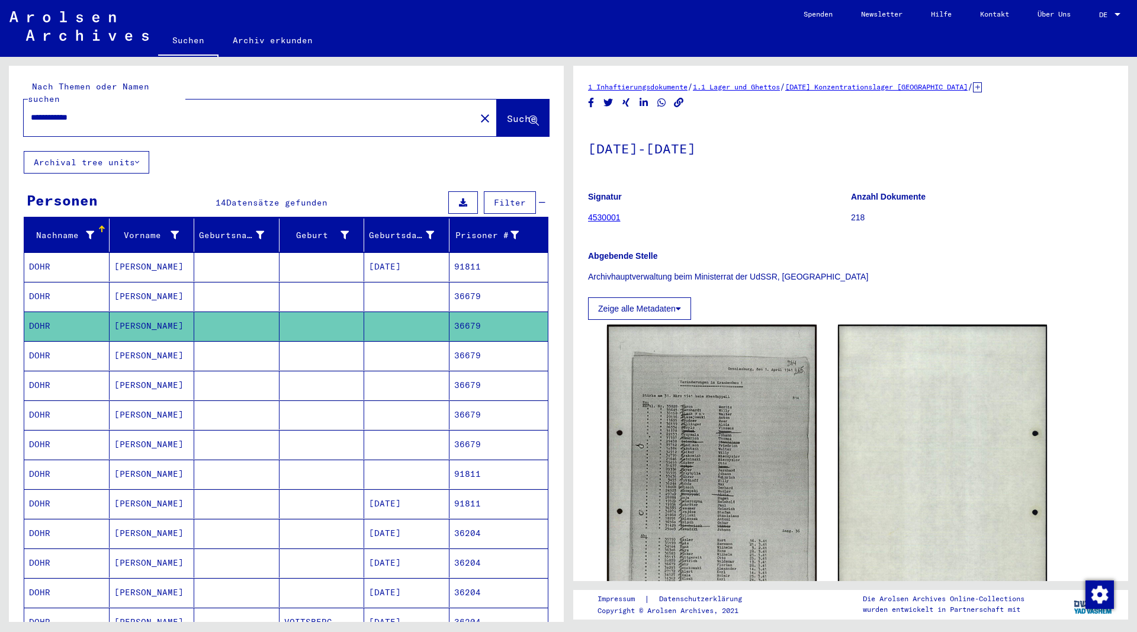
click at [132, 490] on mat-cell "[PERSON_NAME]" at bounding box center [152, 503] width 85 height 29
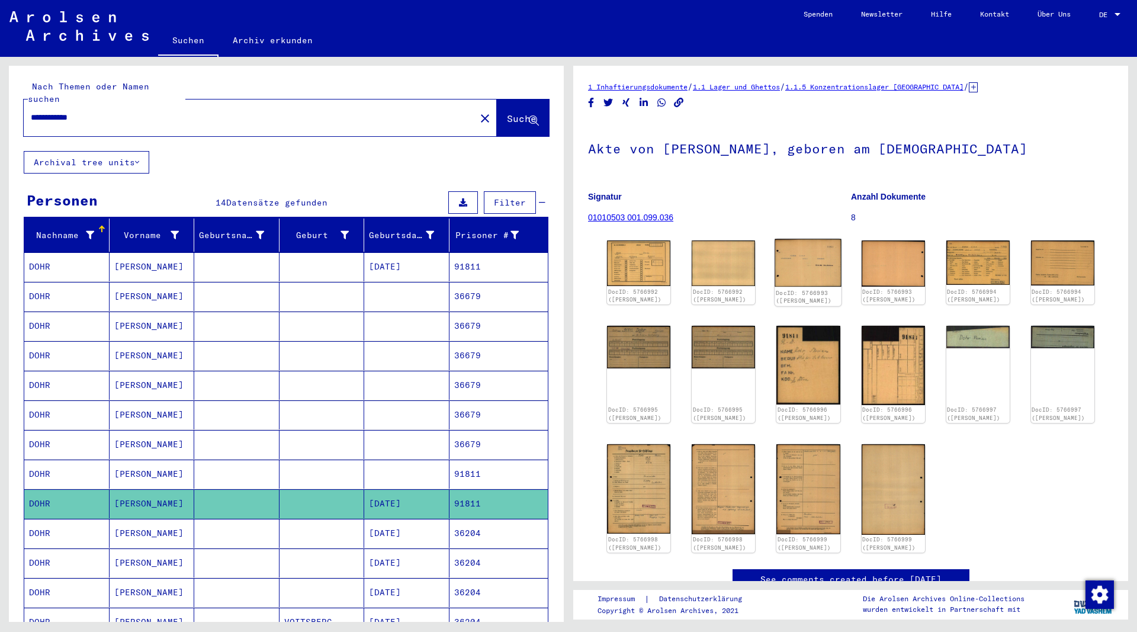
click at [818, 246] on img at bounding box center [808, 262] width 67 height 47
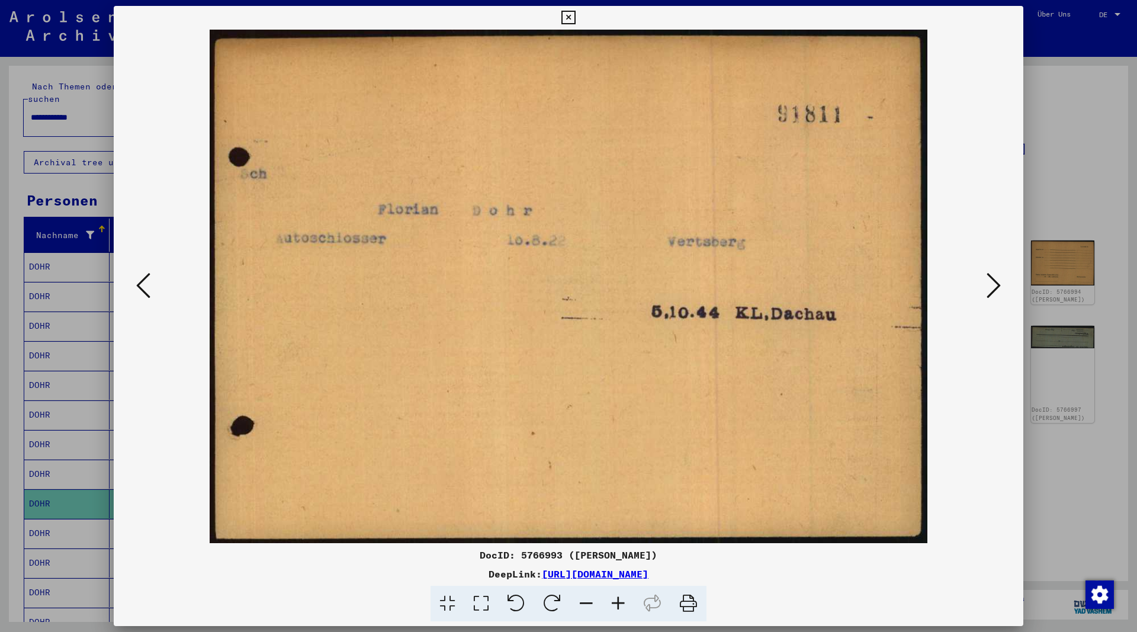
click at [575, 15] on icon at bounding box center [568, 18] width 14 height 14
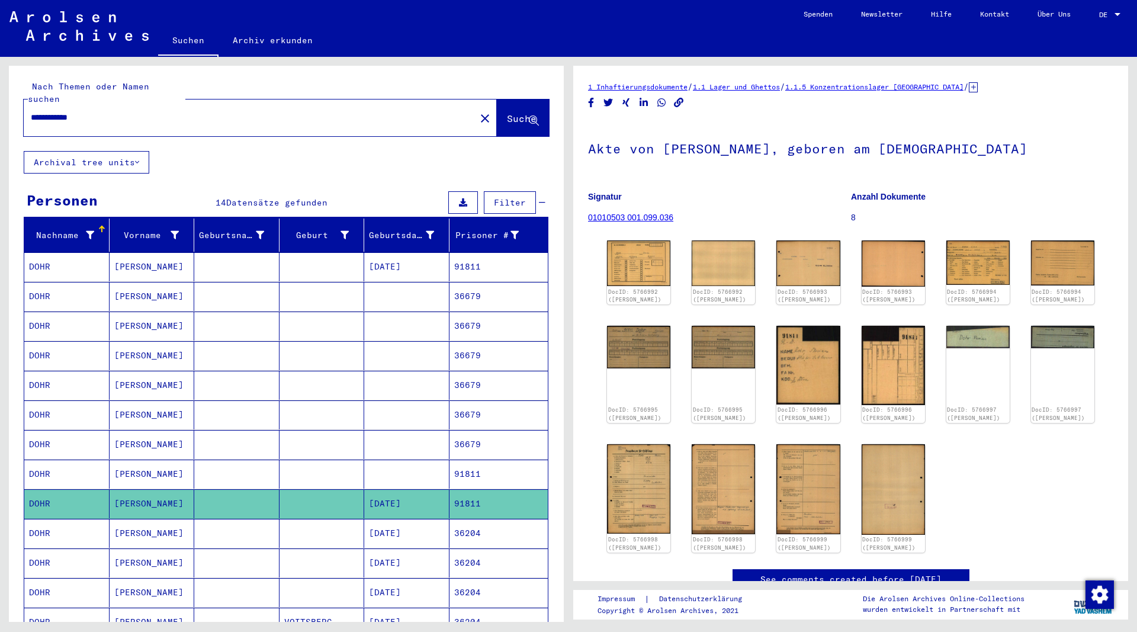
click at [135, 287] on mat-cell "[PERSON_NAME]" at bounding box center [152, 296] width 85 height 29
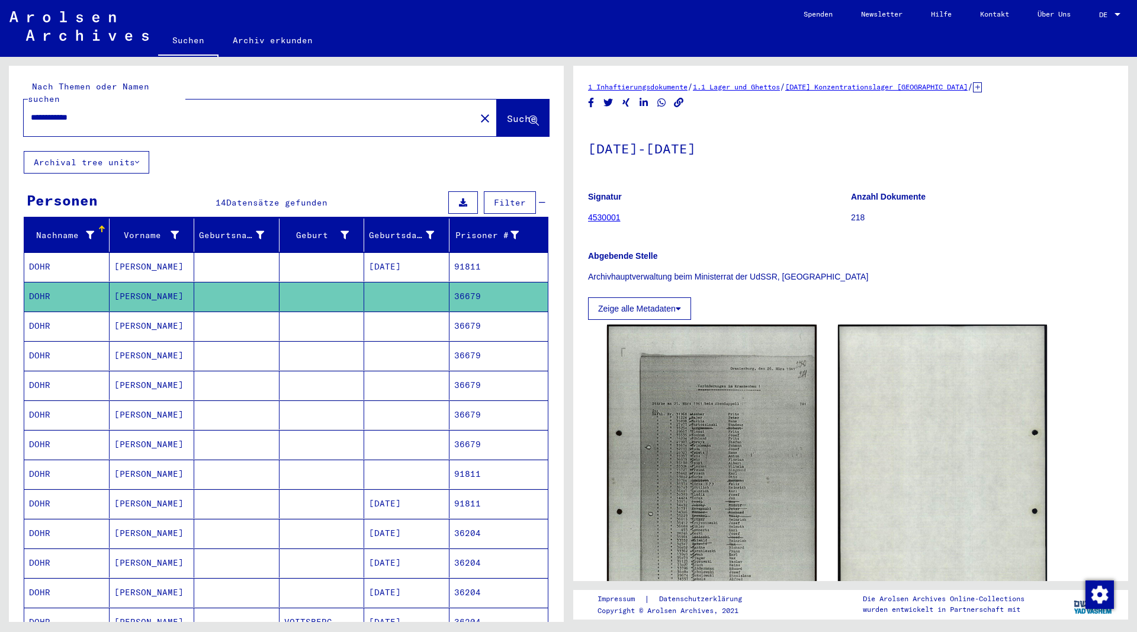
click at [140, 311] on mat-cell "[PERSON_NAME]" at bounding box center [152, 325] width 85 height 29
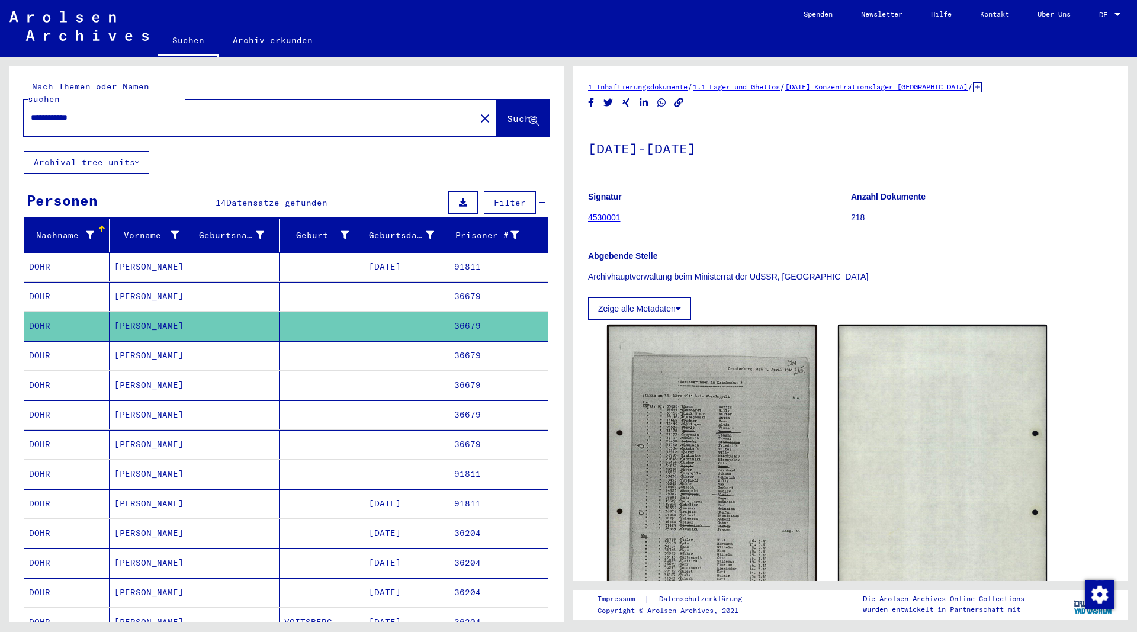
click at [136, 342] on mat-cell "[PERSON_NAME]" at bounding box center [152, 355] width 85 height 29
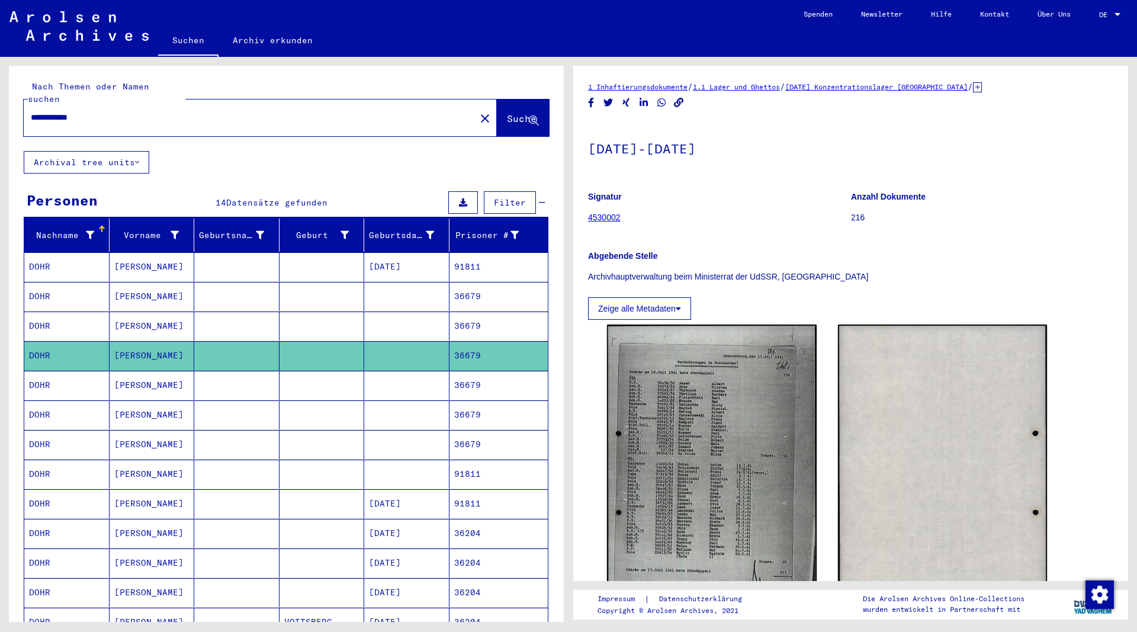
click at [134, 374] on mat-cell "[PERSON_NAME]" at bounding box center [152, 385] width 85 height 29
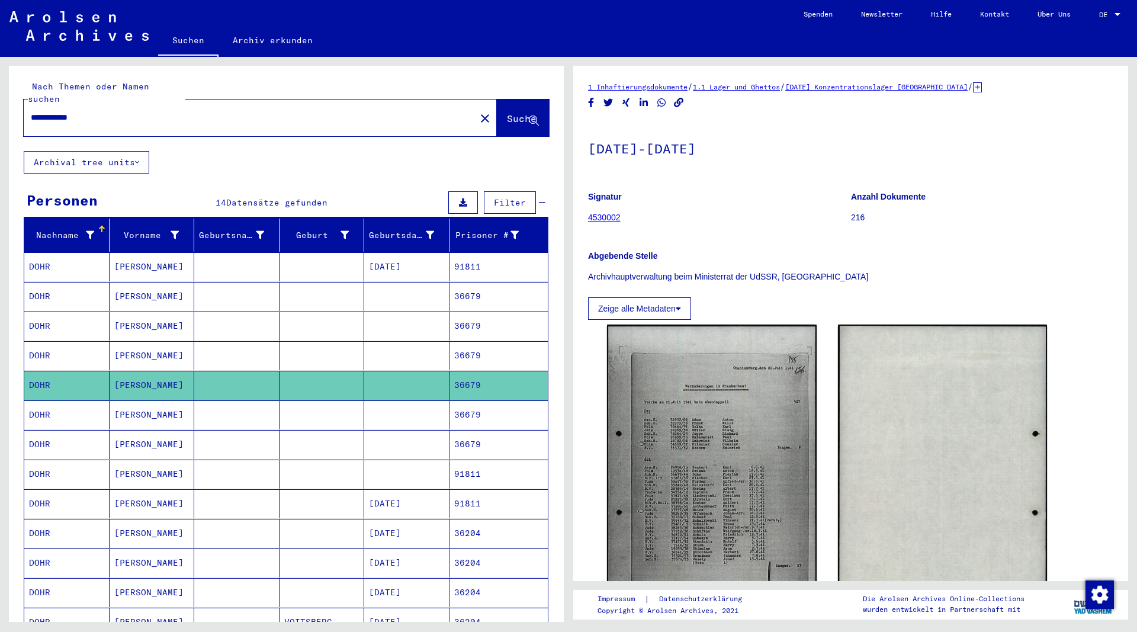
click at [152, 404] on mat-cell "[PERSON_NAME]" at bounding box center [152, 414] width 85 height 29
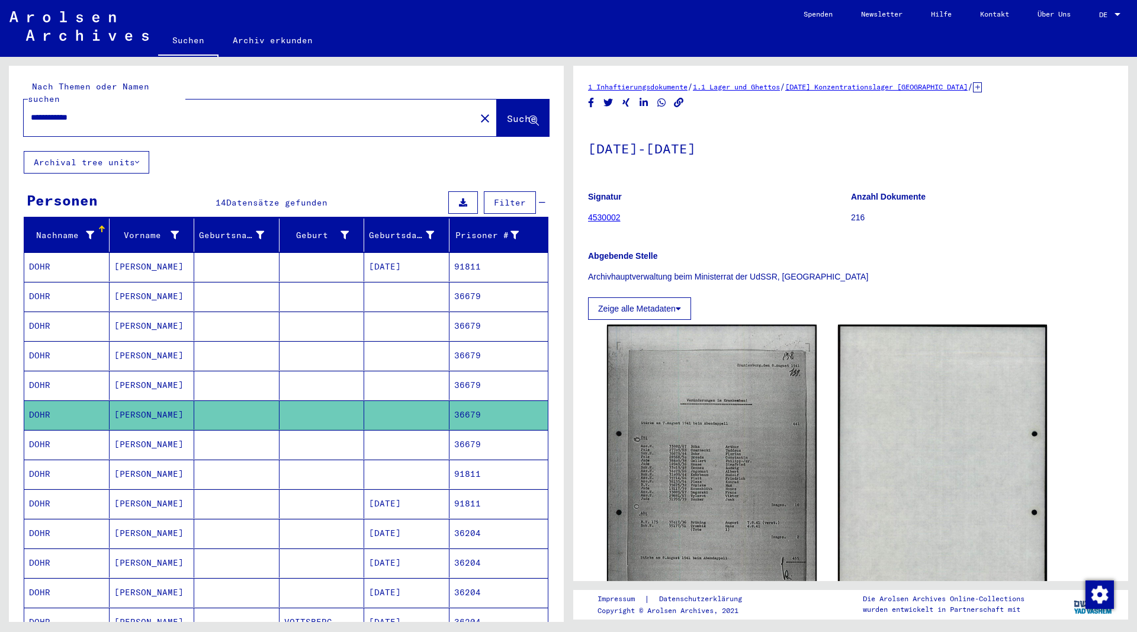
click at [139, 433] on mat-cell "[PERSON_NAME]" at bounding box center [152, 444] width 85 height 29
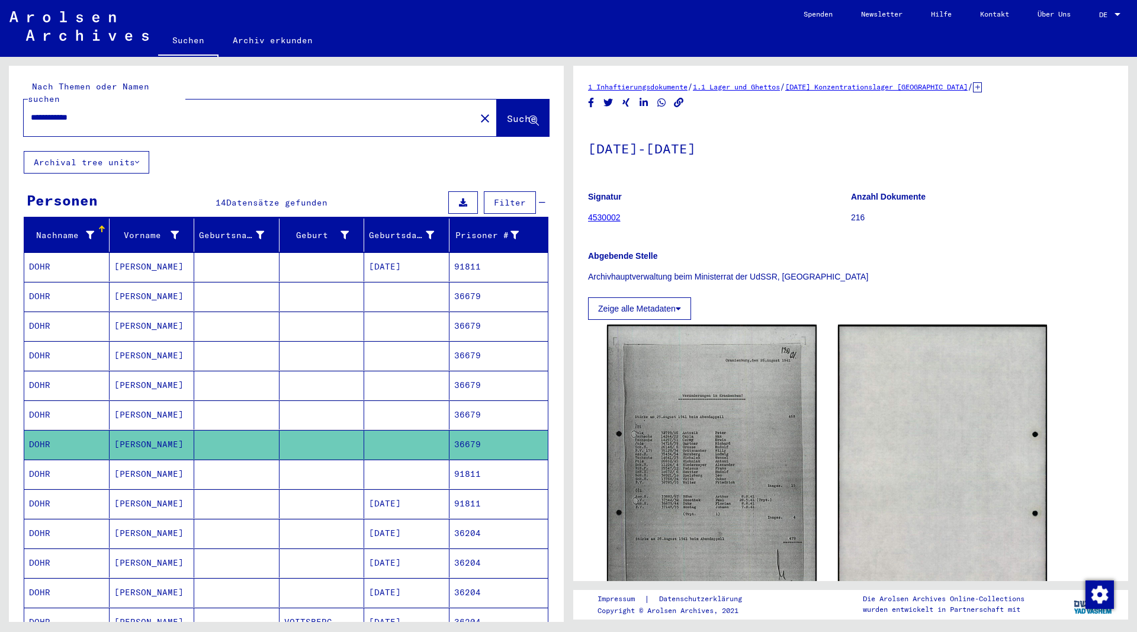
click at [141, 459] on mat-cell "[PERSON_NAME]" at bounding box center [152, 473] width 85 height 29
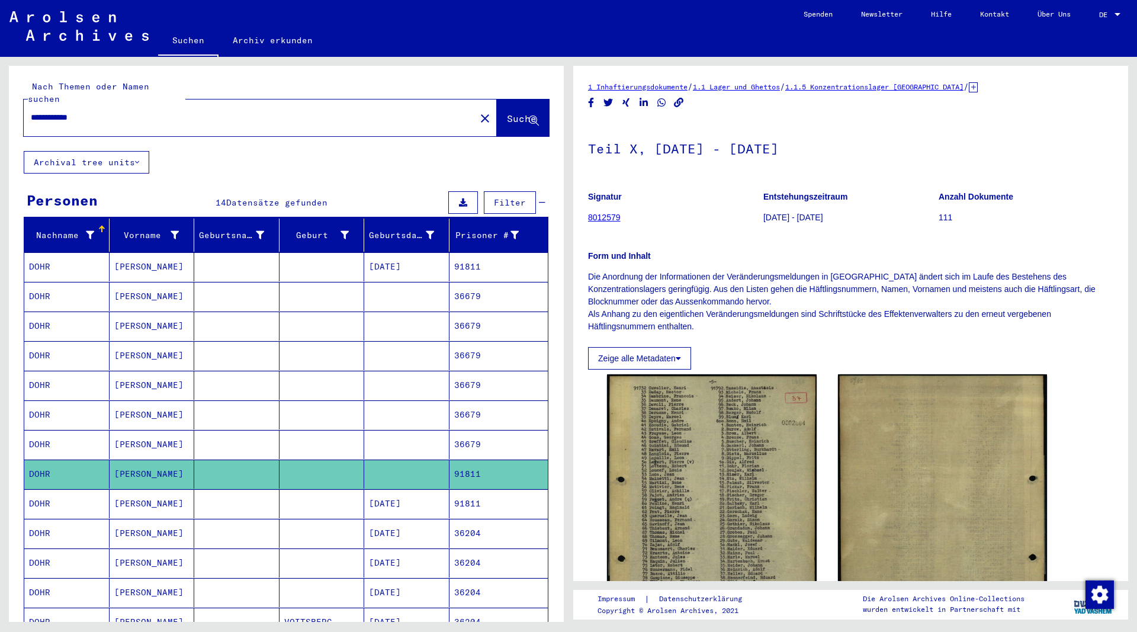
click at [134, 489] on mat-cell "[PERSON_NAME]" at bounding box center [152, 503] width 85 height 29
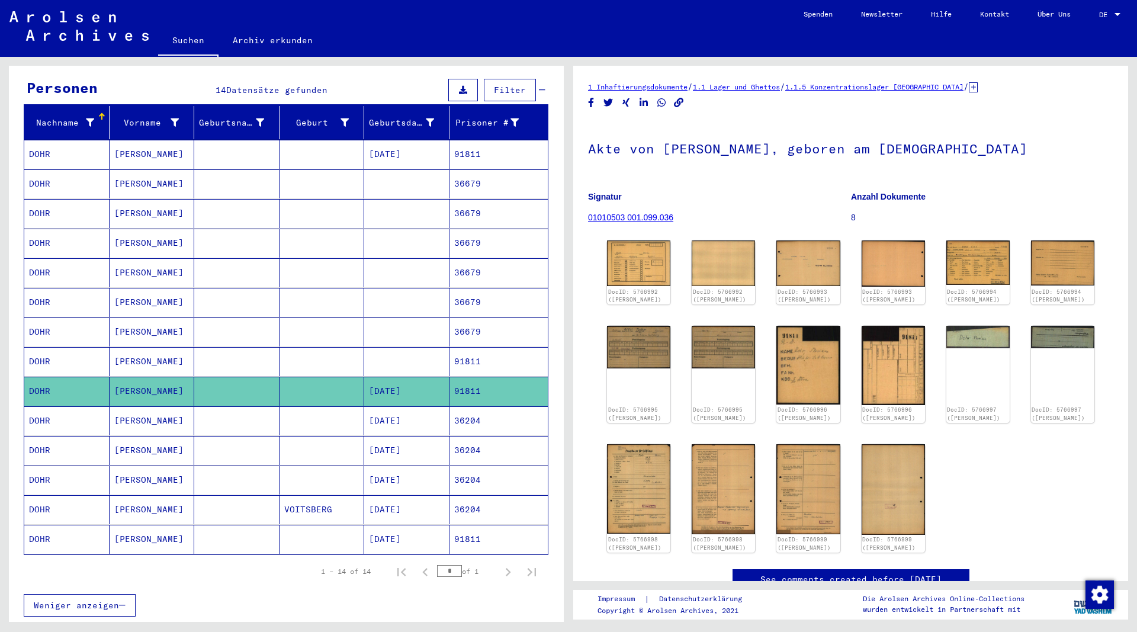
scroll to position [128, 0]
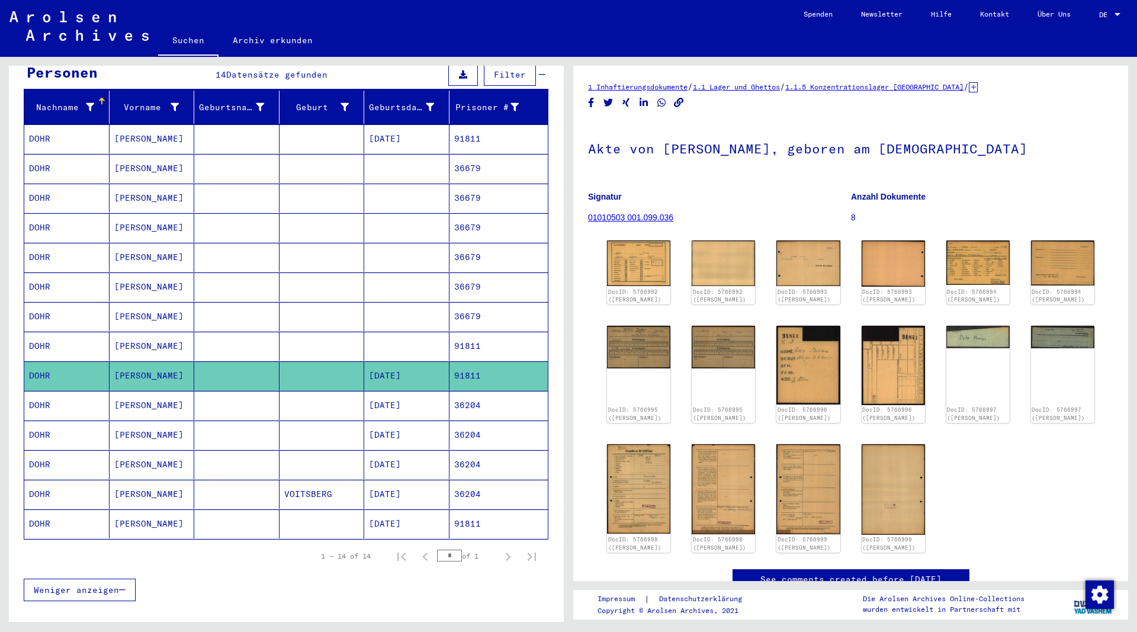
click at [128, 392] on mat-cell "[PERSON_NAME]" at bounding box center [152, 405] width 85 height 29
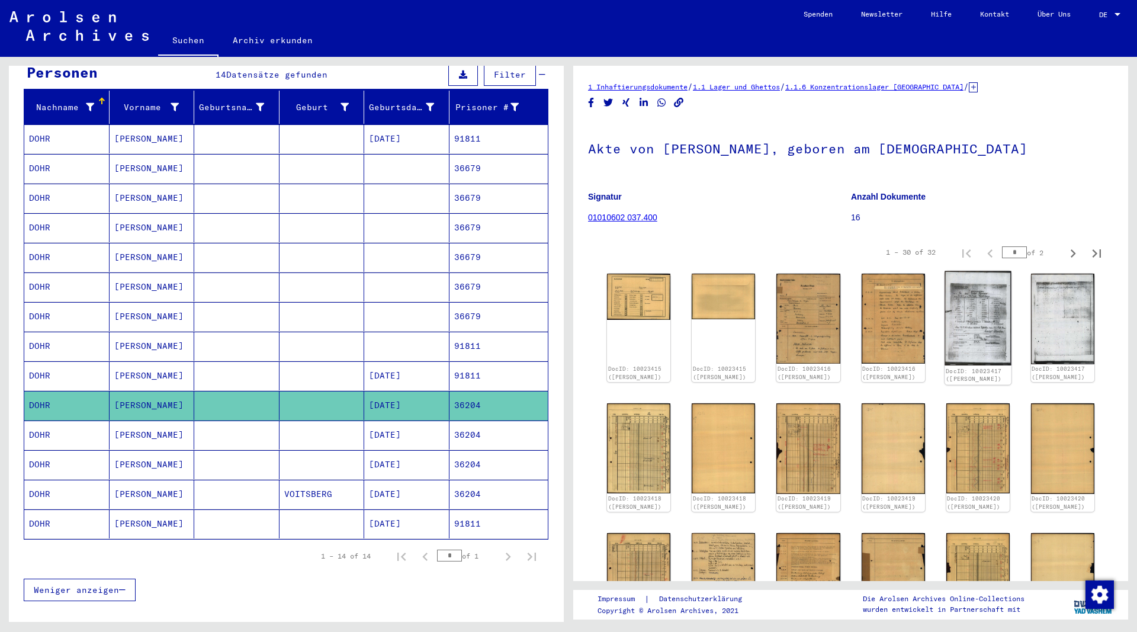
click at [953, 315] on img at bounding box center [977, 318] width 67 height 95
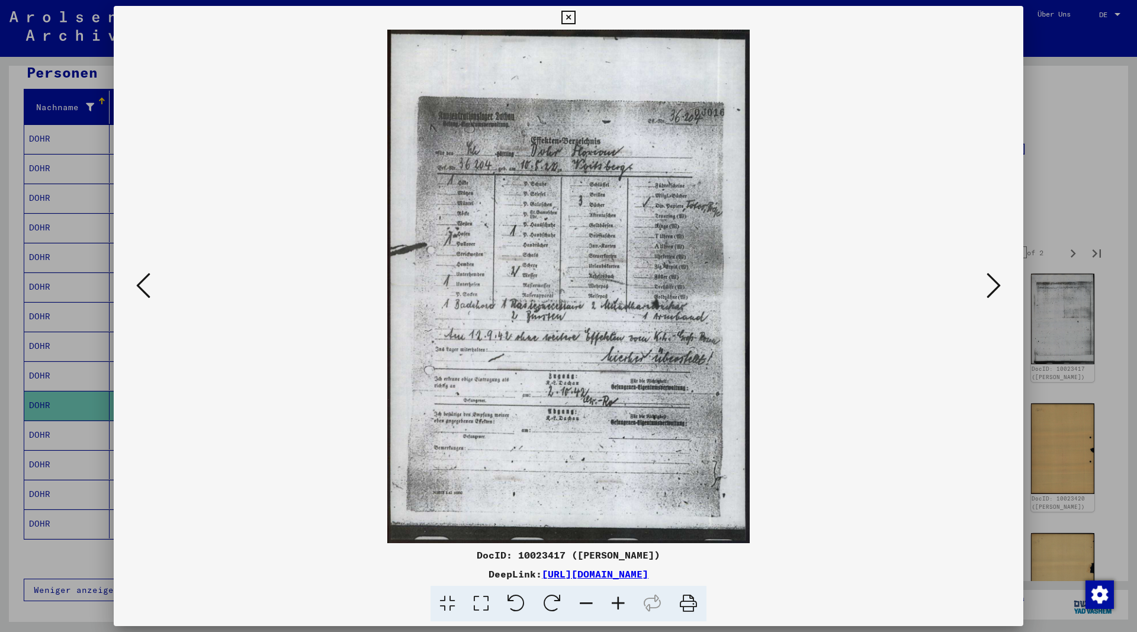
click at [575, 17] on icon at bounding box center [568, 18] width 14 height 14
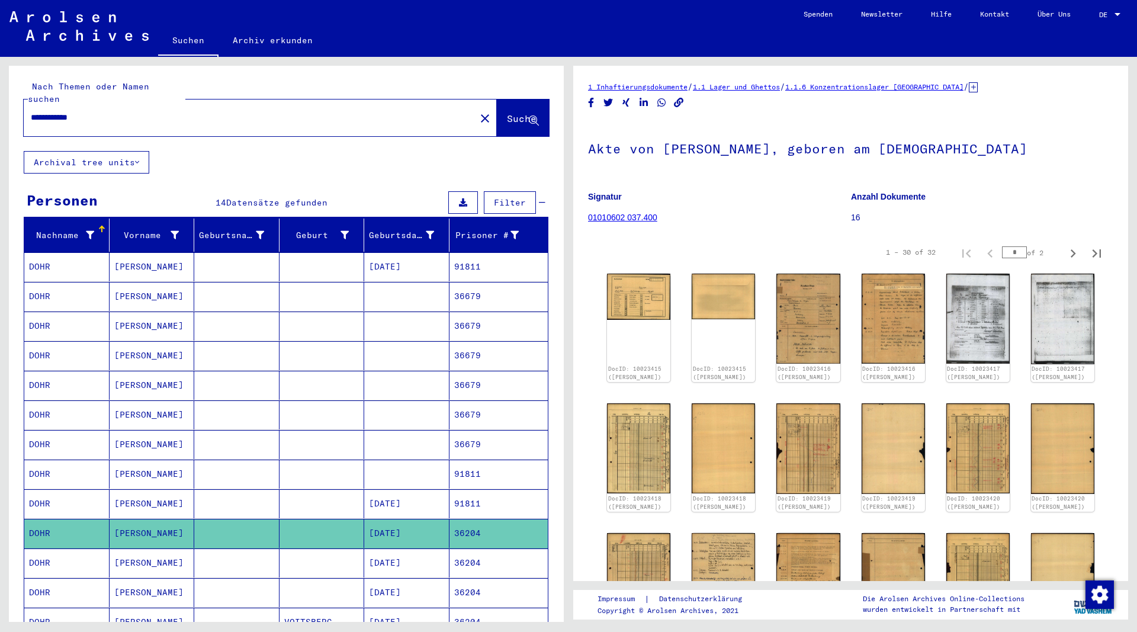
drag, startPoint x: 106, startPoint y: 106, endPoint x: 2, endPoint y: 104, distance: 104.2
click at [31, 111] on input "**********" at bounding box center [250, 117] width 438 height 12
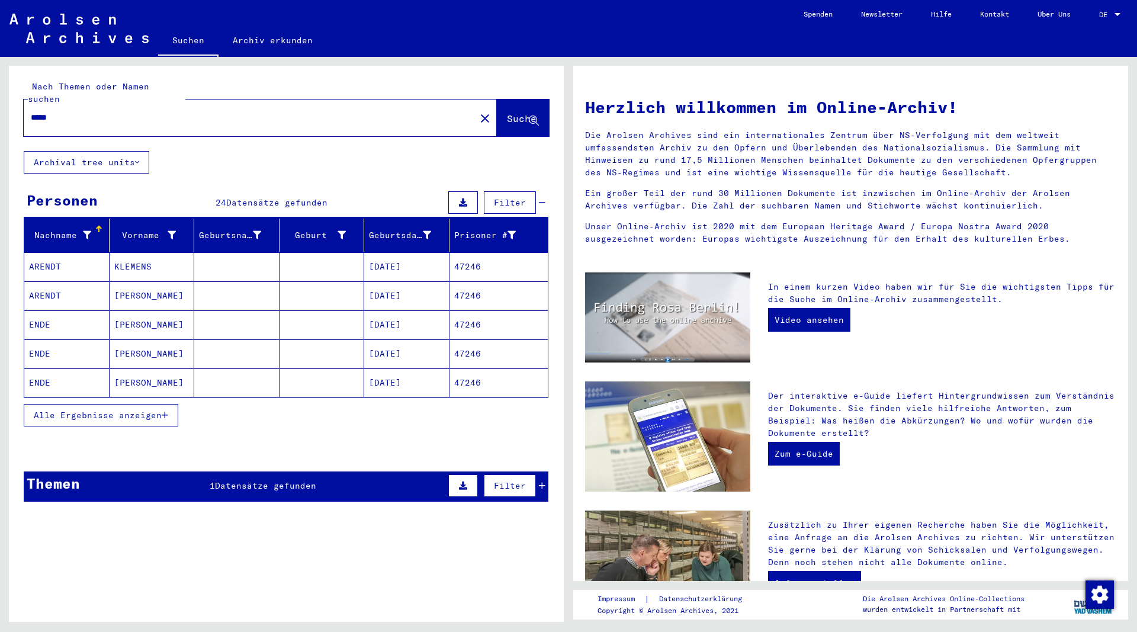
click at [168, 411] on icon "button" at bounding box center [165, 415] width 7 height 8
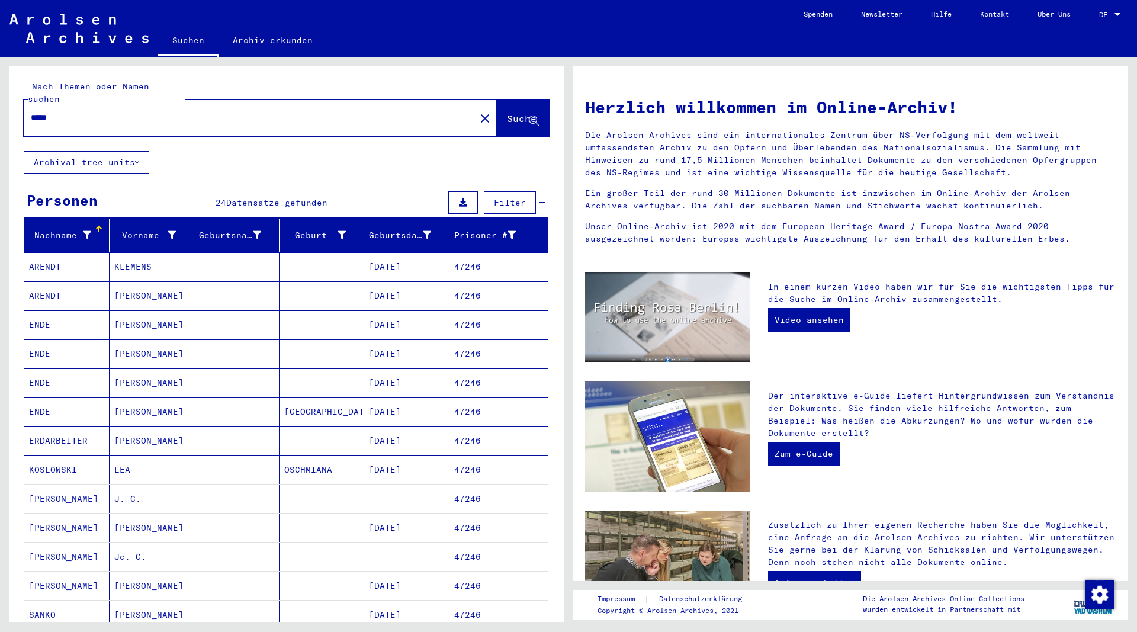
click at [80, 111] on input "*****" at bounding box center [246, 117] width 430 height 12
type input "*"
click at [118, 313] on mat-cell "[PERSON_NAME]" at bounding box center [152, 324] width 85 height 28
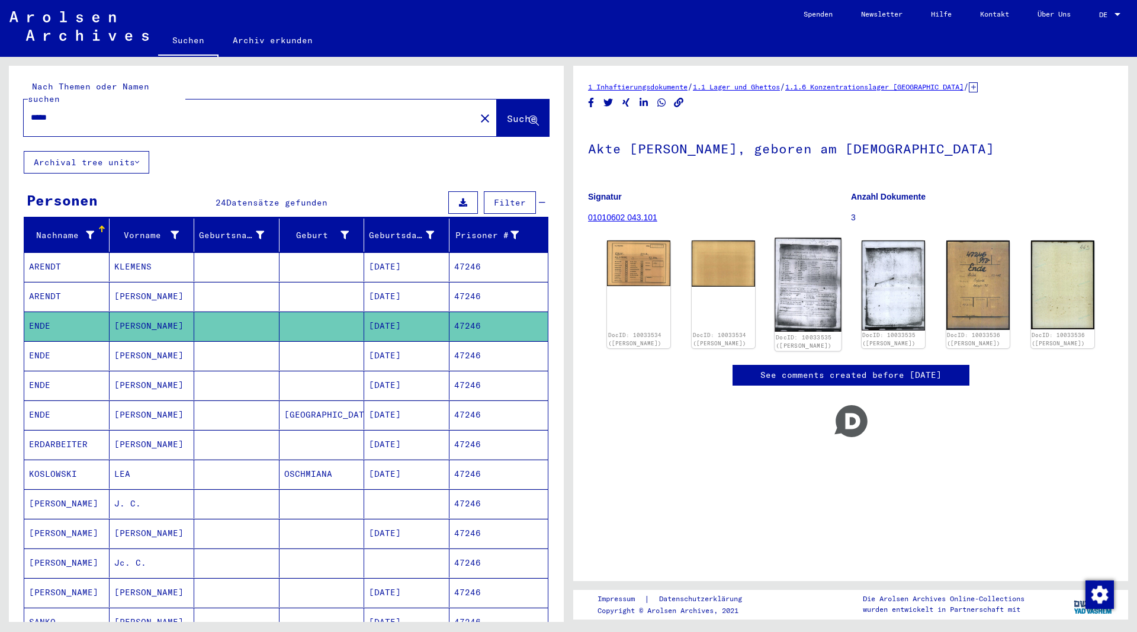
click at [817, 288] on img at bounding box center [808, 285] width 67 height 94
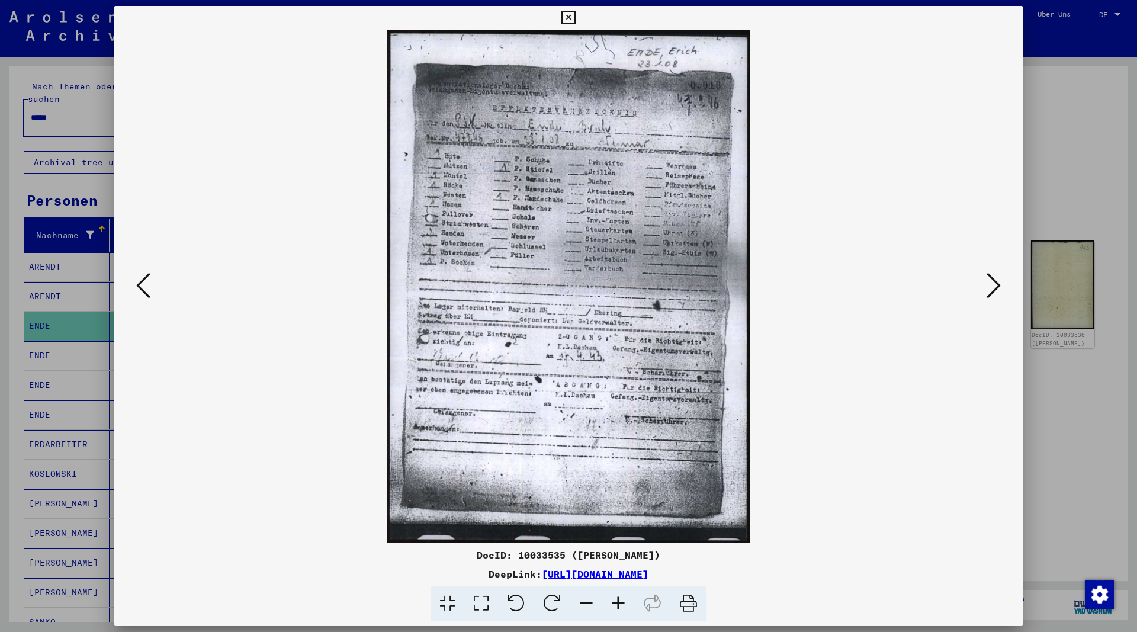
click at [575, 19] on icon at bounding box center [568, 18] width 14 height 14
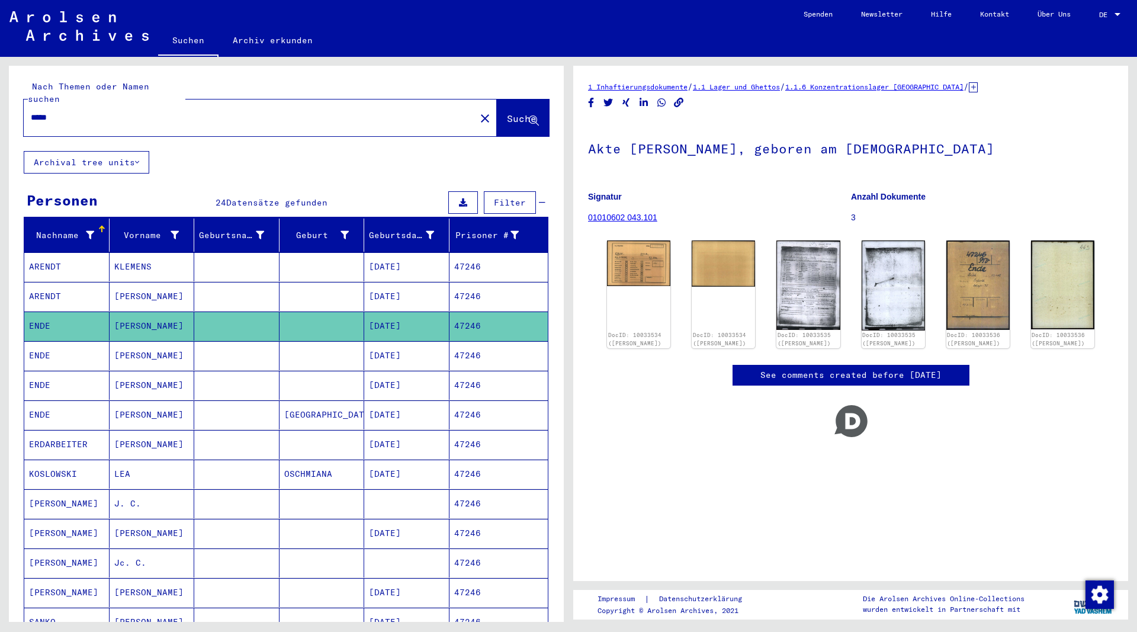
click at [139, 111] on div "****" at bounding box center [246, 117] width 445 height 27
click at [116, 111] on input "****" at bounding box center [250, 117] width 438 height 12
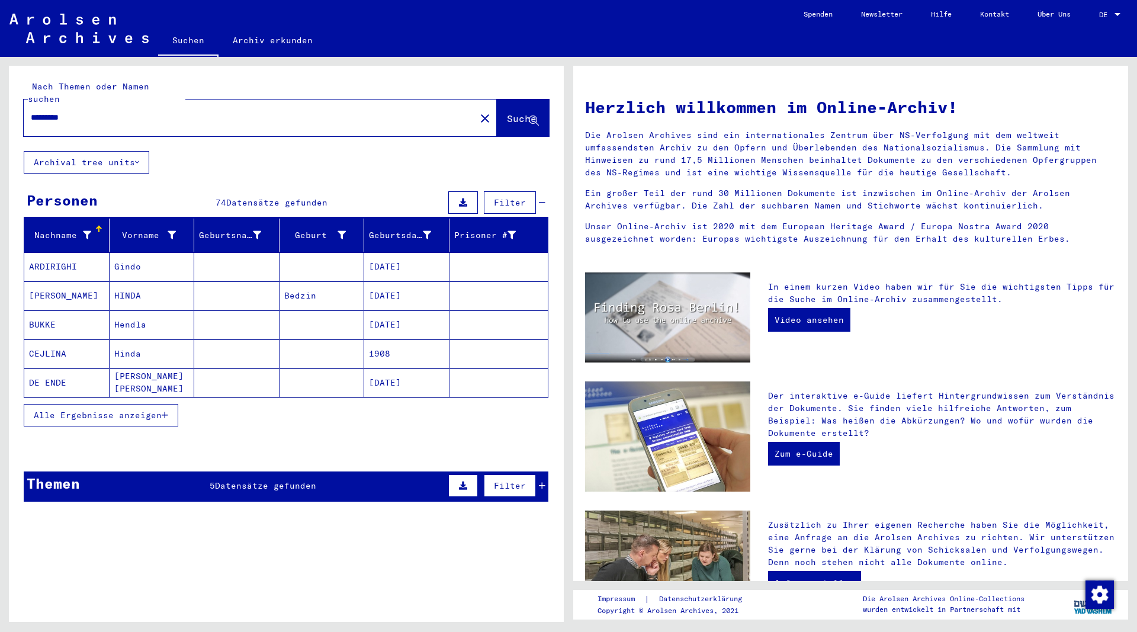
click at [169, 404] on button "Alle Ergebnisse anzeigen" at bounding box center [101, 415] width 155 height 23
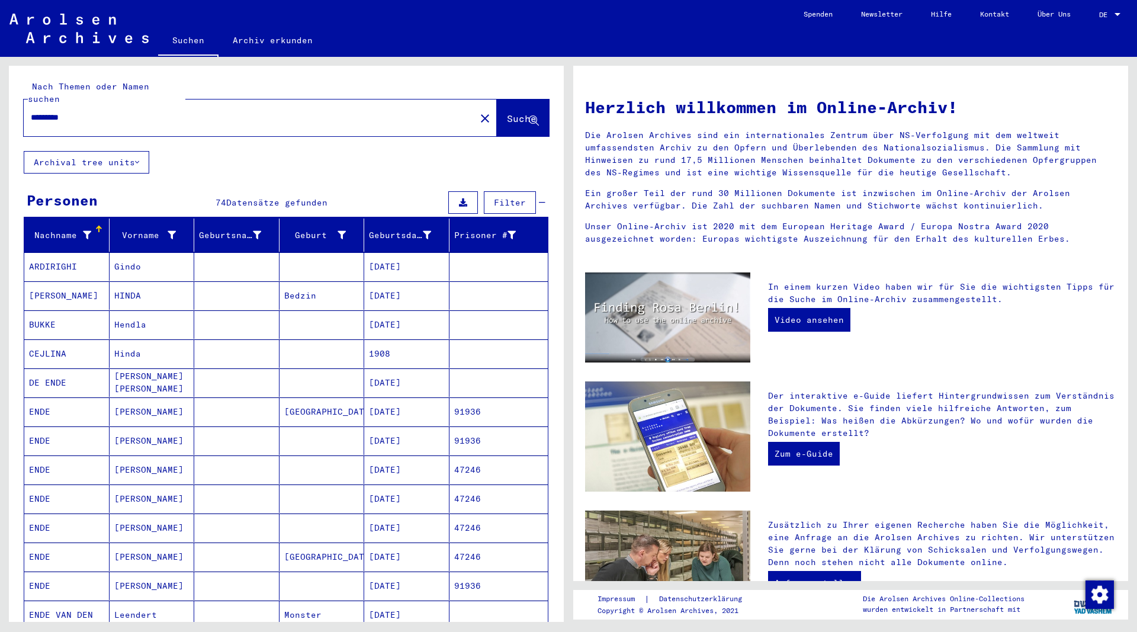
click at [129, 397] on mat-cell "[PERSON_NAME]" at bounding box center [152, 411] width 85 height 28
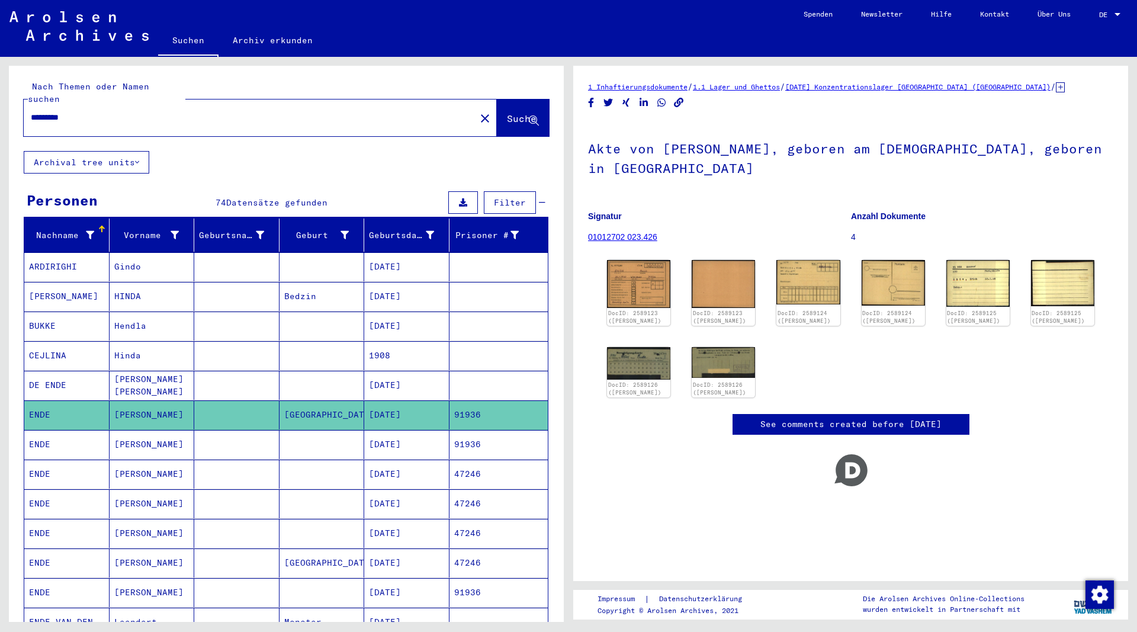
click at [129, 433] on mat-cell "[PERSON_NAME]" at bounding box center [152, 444] width 85 height 29
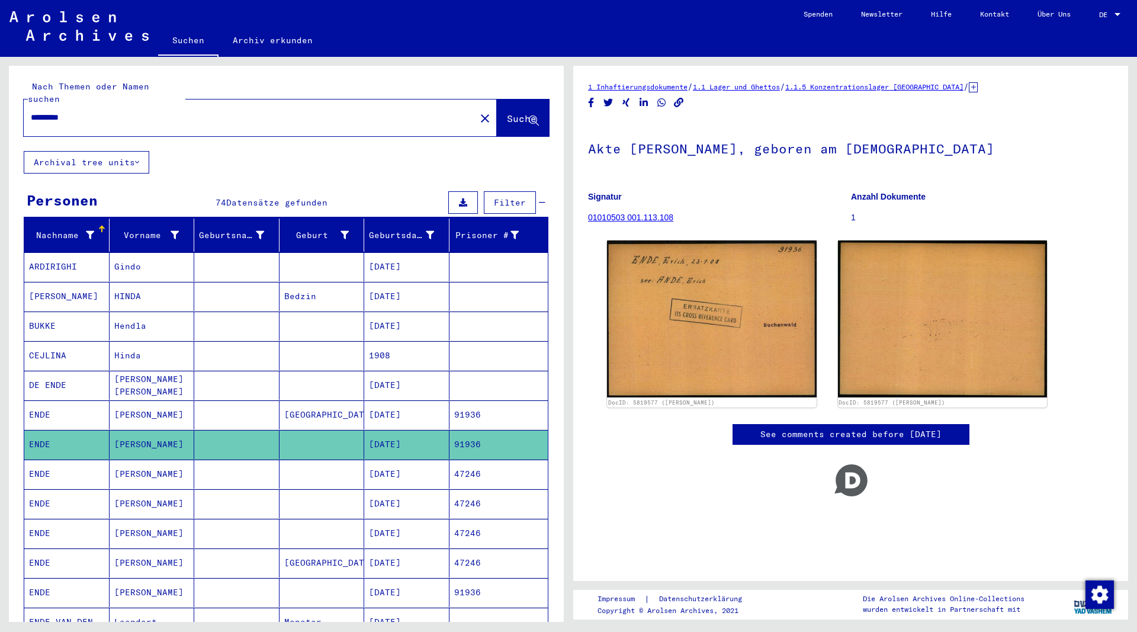
click at [128, 578] on mat-cell "[PERSON_NAME]" at bounding box center [152, 592] width 85 height 29
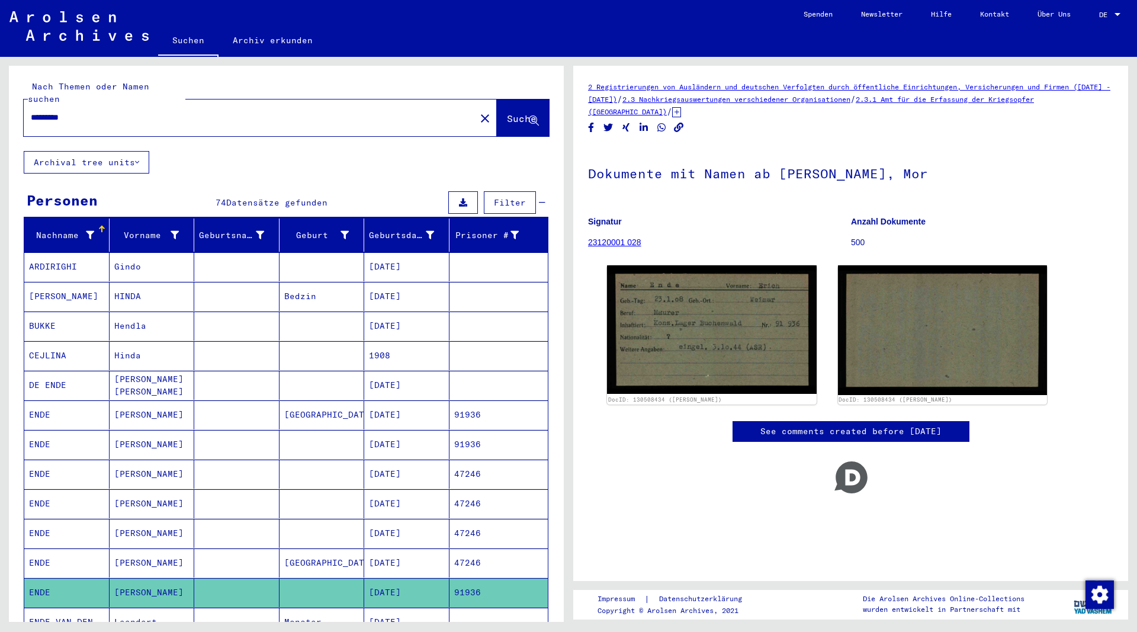
click at [130, 552] on mat-cell "[PERSON_NAME]" at bounding box center [152, 562] width 85 height 29
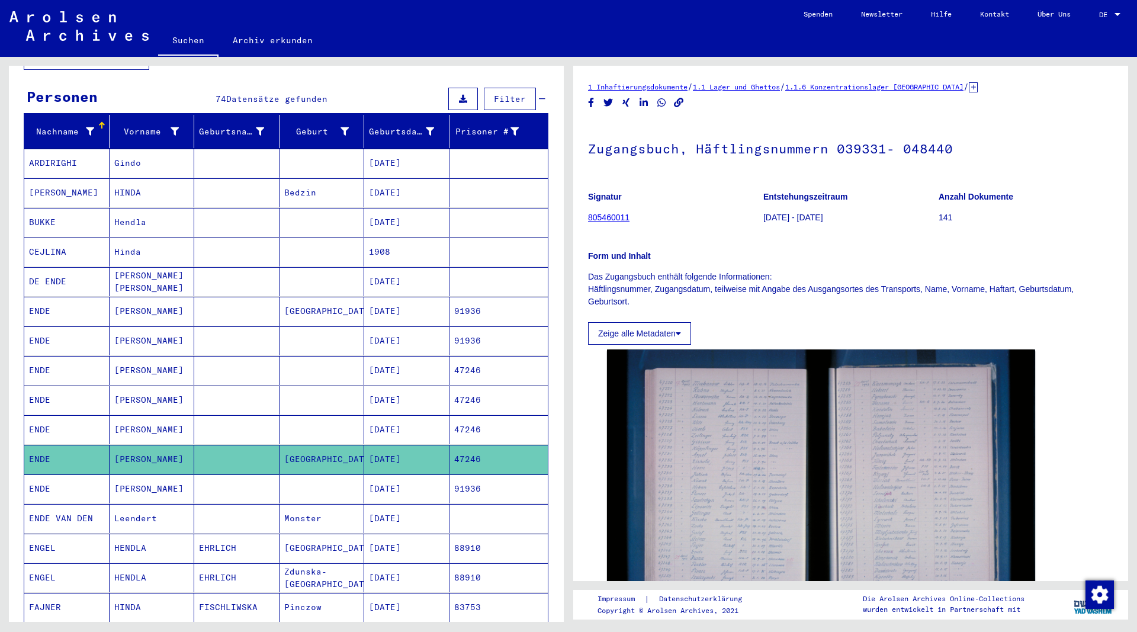
scroll to position [128, 0]
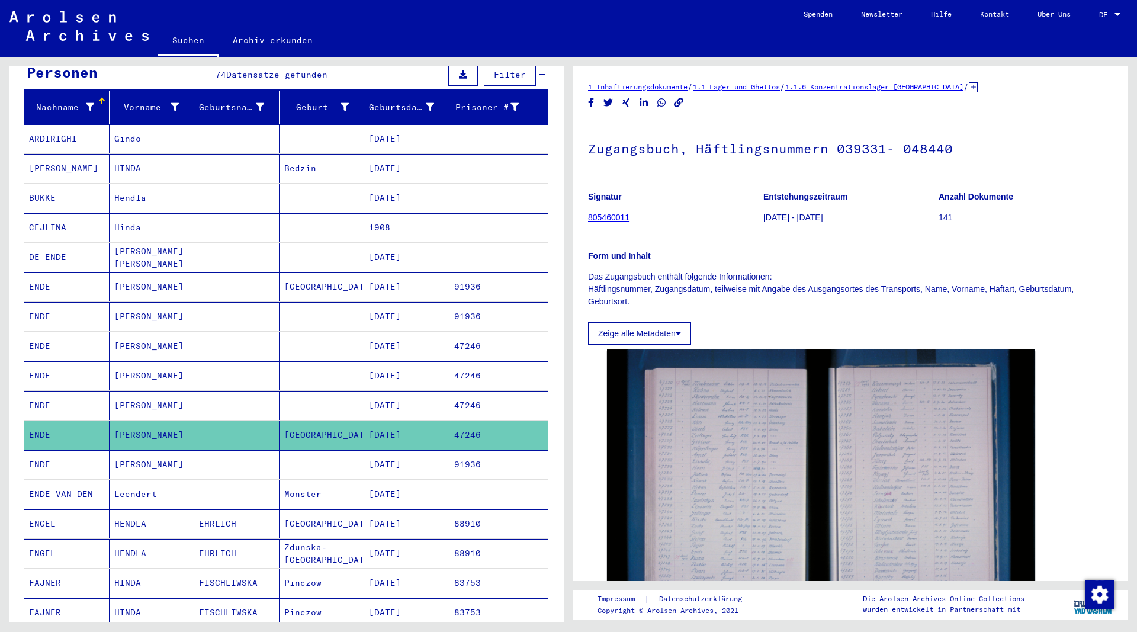
click at [127, 304] on mat-cell "[PERSON_NAME]" at bounding box center [152, 316] width 85 height 29
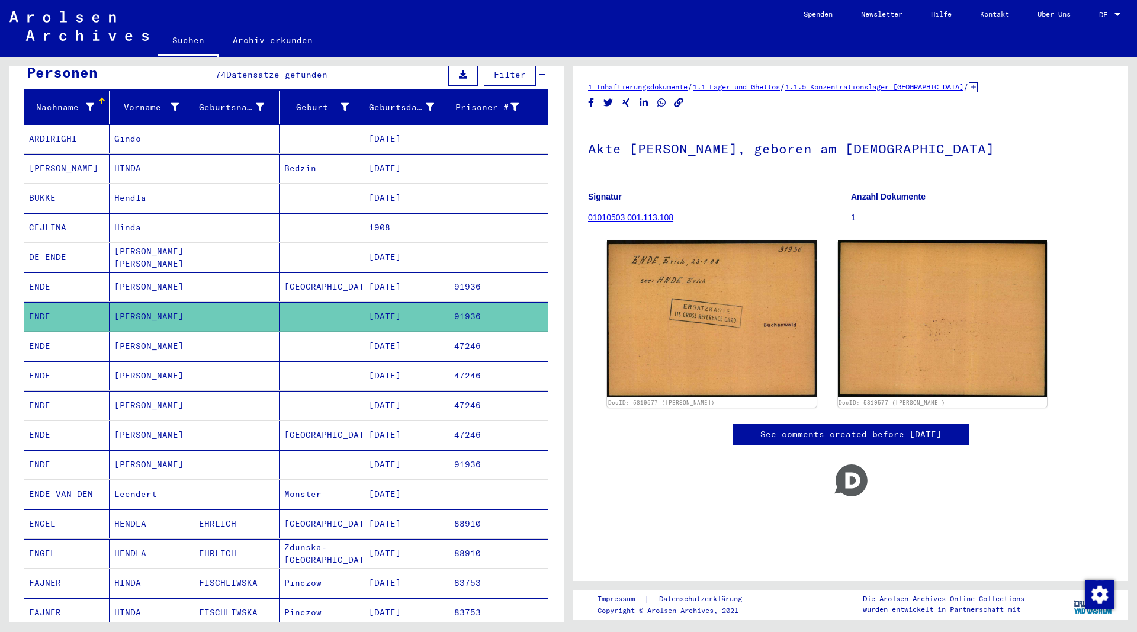
click at [127, 336] on mat-cell "[PERSON_NAME]" at bounding box center [152, 346] width 85 height 29
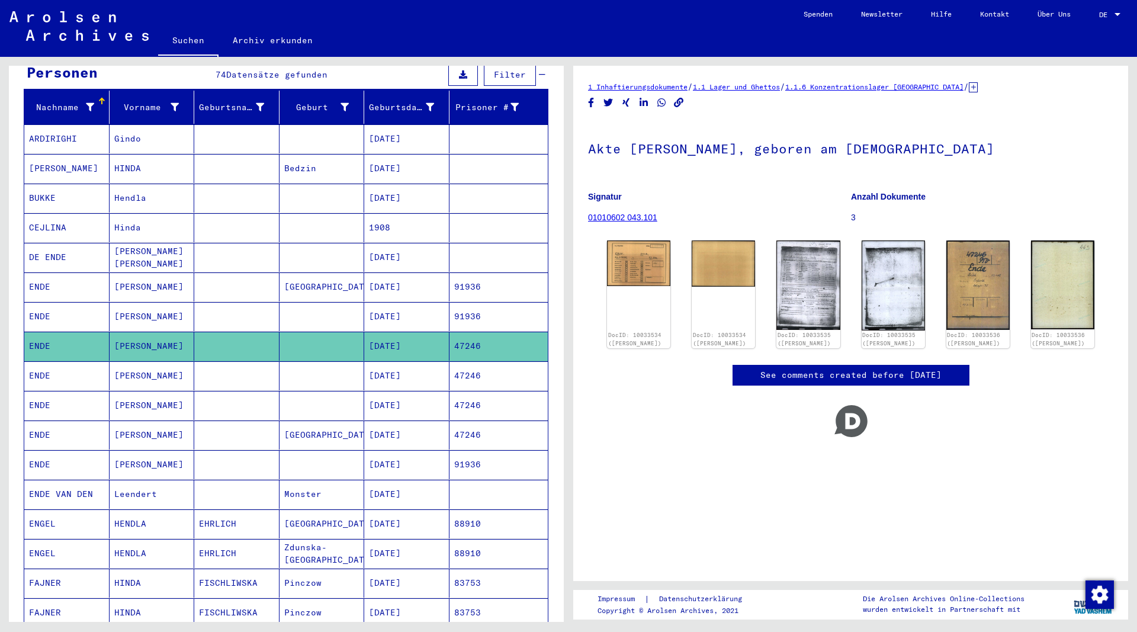
click at [131, 365] on mat-cell "[PERSON_NAME]" at bounding box center [152, 375] width 85 height 29
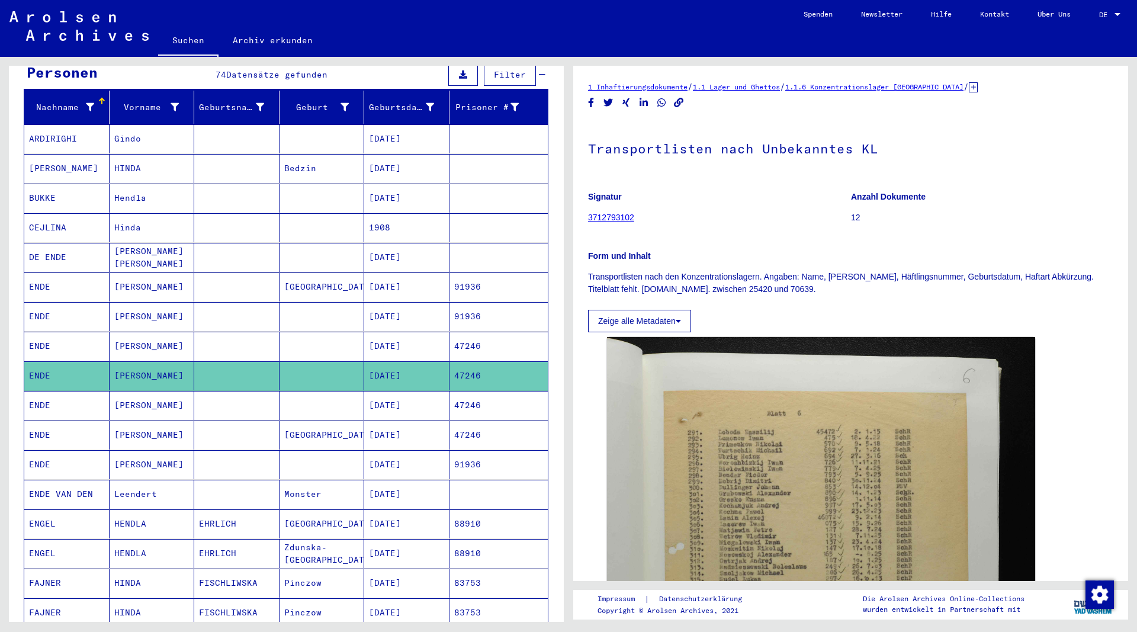
click at [131, 396] on mat-cell "[PERSON_NAME]" at bounding box center [152, 405] width 85 height 29
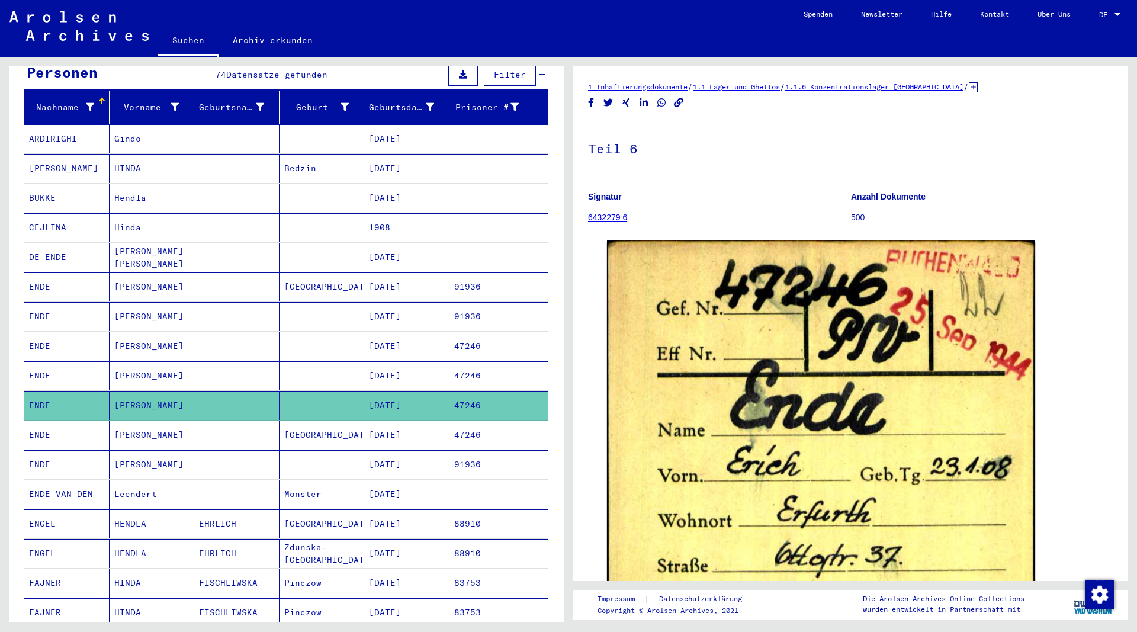
click at [130, 420] on mat-cell "[PERSON_NAME]" at bounding box center [152, 434] width 85 height 29
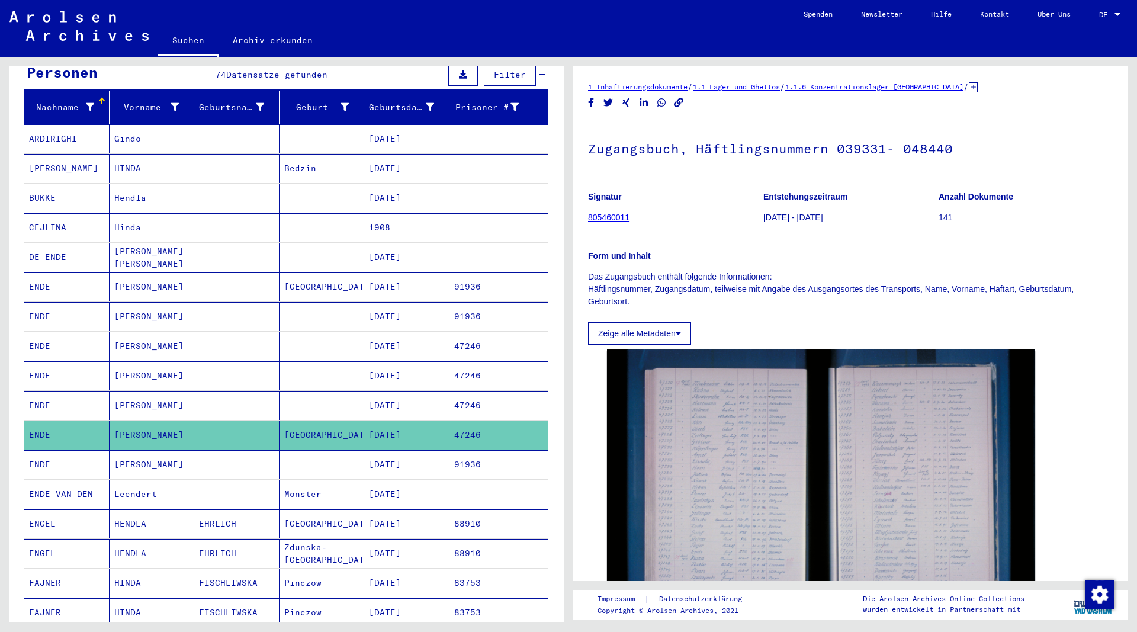
click at [130, 453] on mat-cell "[PERSON_NAME]" at bounding box center [152, 464] width 85 height 29
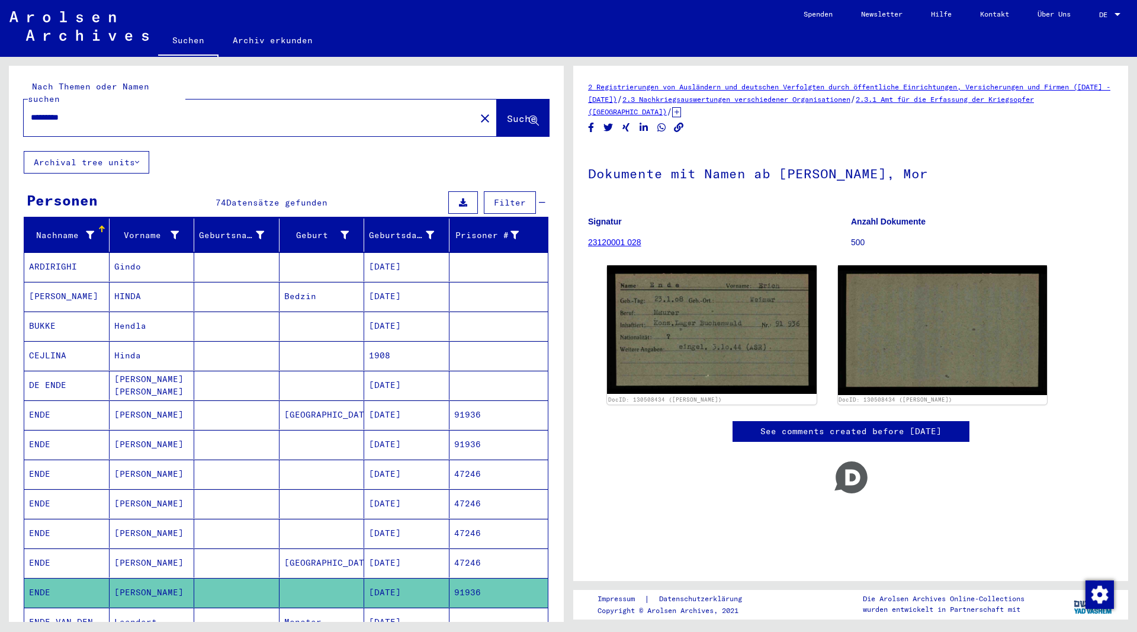
drag, startPoint x: 77, startPoint y: 107, endPoint x: 56, endPoint y: 117, distance: 23.8
click at [55, 111] on input "*********" at bounding box center [250, 117] width 438 height 12
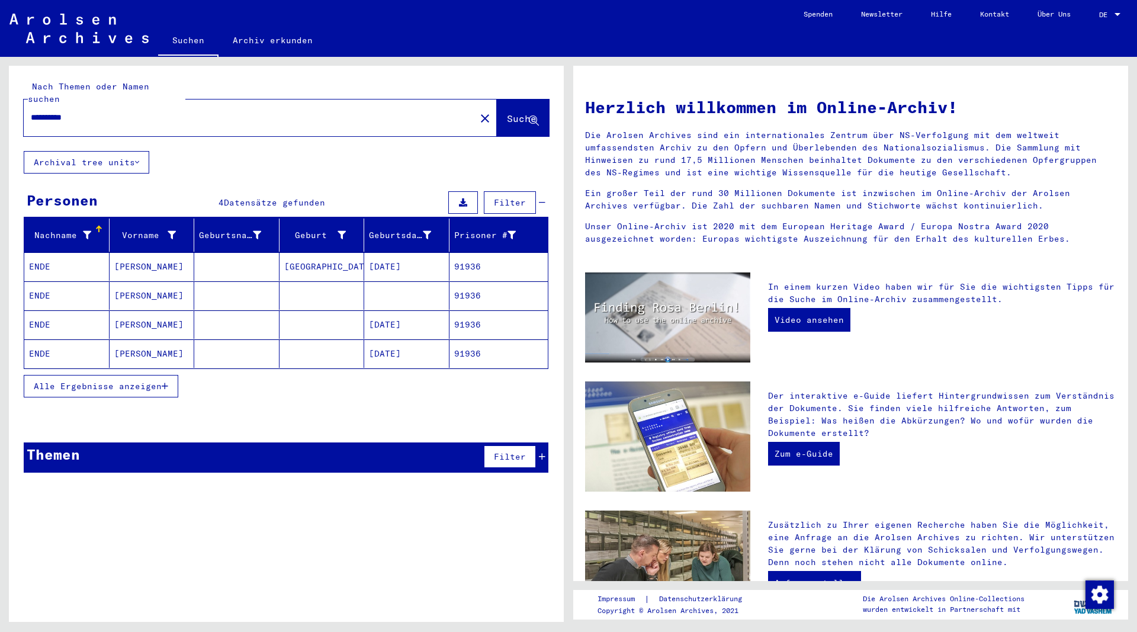
click at [136, 253] on mat-cell "[PERSON_NAME]" at bounding box center [152, 266] width 85 height 28
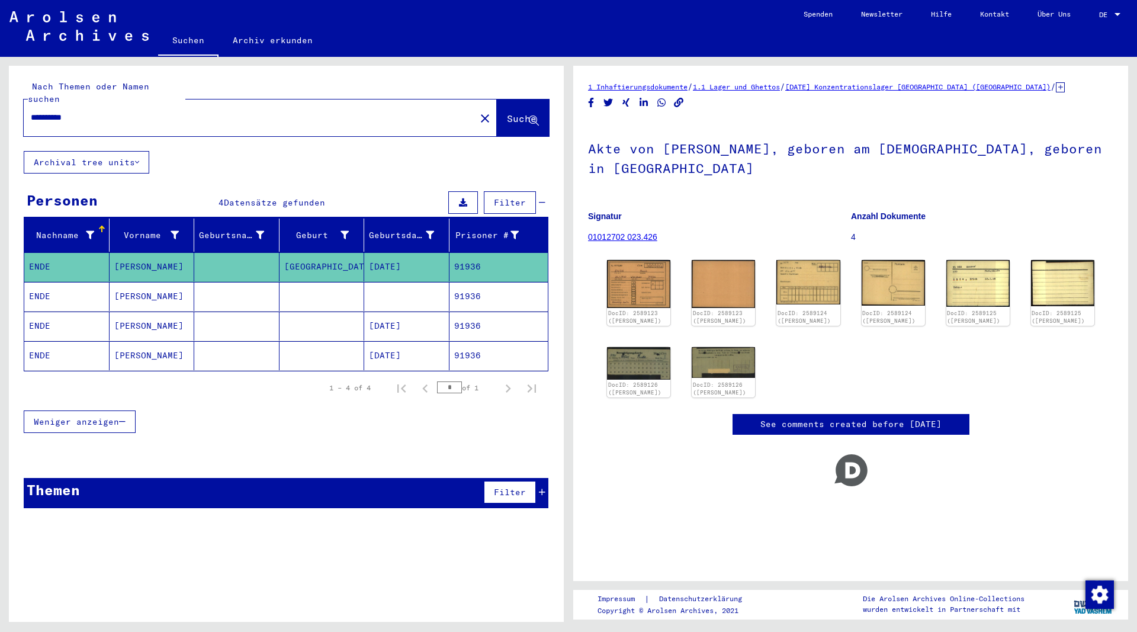
click at [130, 290] on mat-cell "[PERSON_NAME]" at bounding box center [152, 296] width 85 height 29
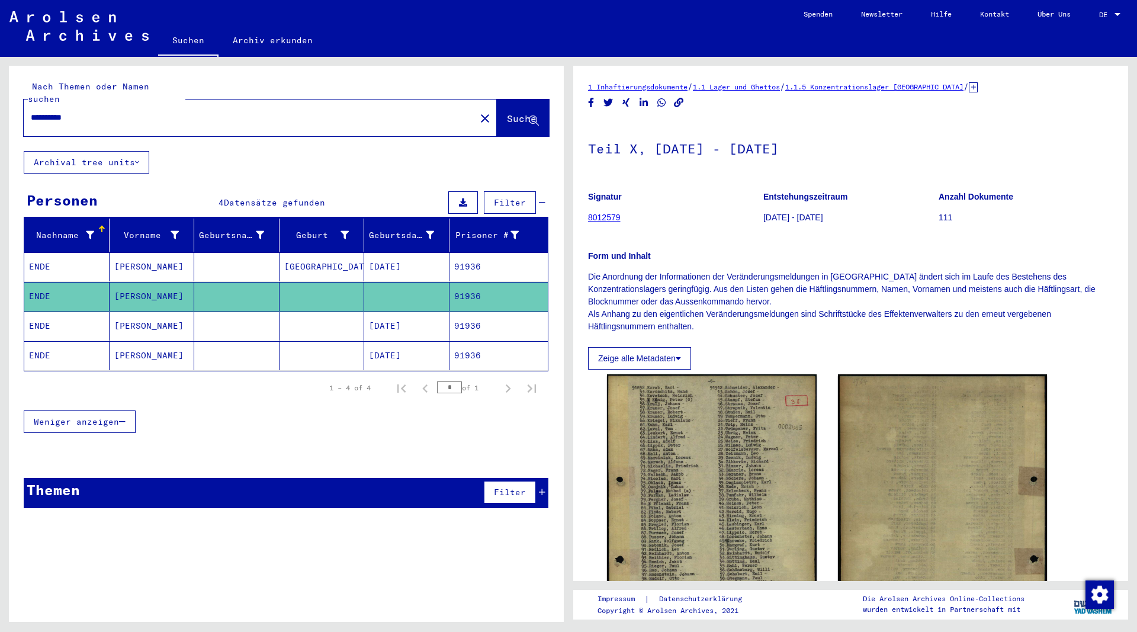
click at [133, 314] on mat-cell "[PERSON_NAME]" at bounding box center [152, 325] width 85 height 29
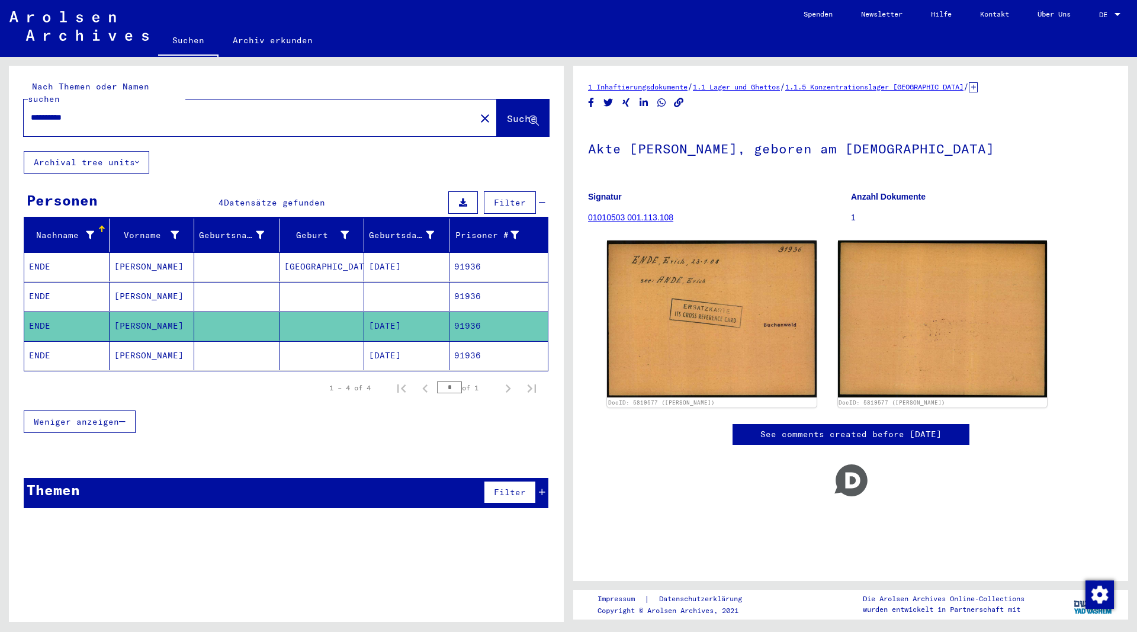
click at [133, 342] on mat-cell "[PERSON_NAME]" at bounding box center [152, 355] width 85 height 29
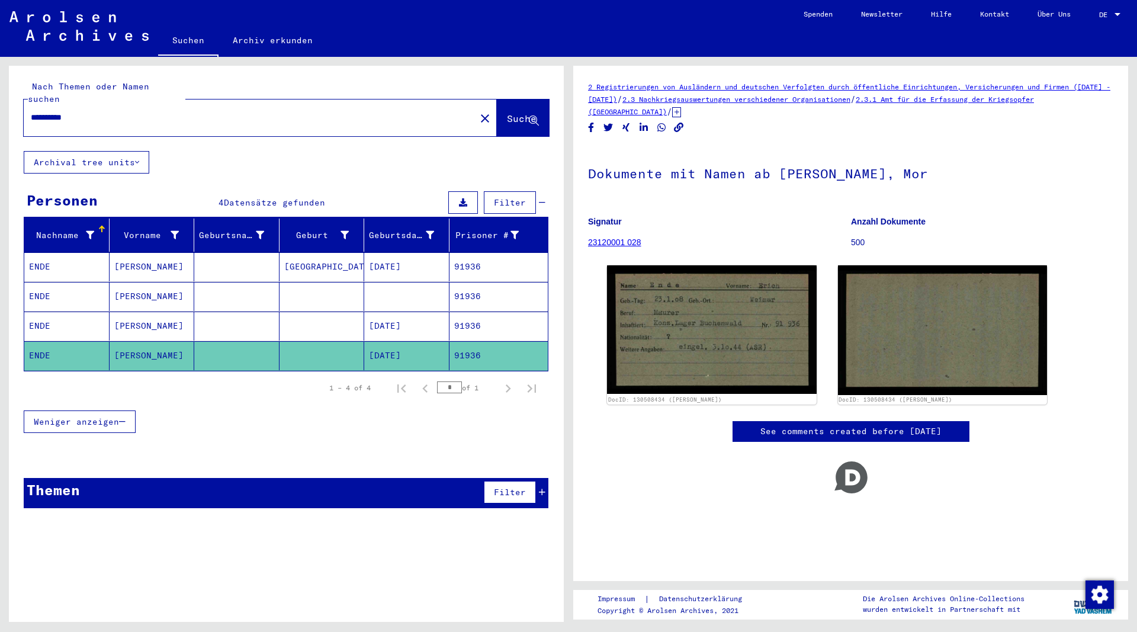
drag, startPoint x: 82, startPoint y: 105, endPoint x: 57, endPoint y: 110, distance: 25.3
click at [57, 111] on input "**********" at bounding box center [250, 117] width 438 height 12
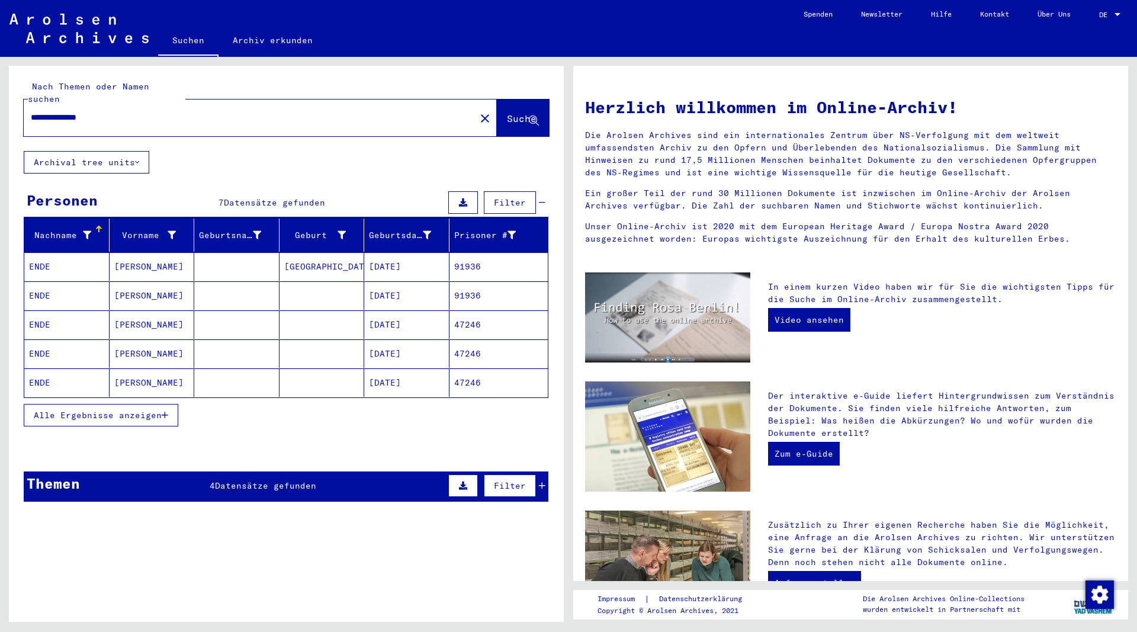
click at [168, 411] on icon "button" at bounding box center [165, 415] width 7 height 8
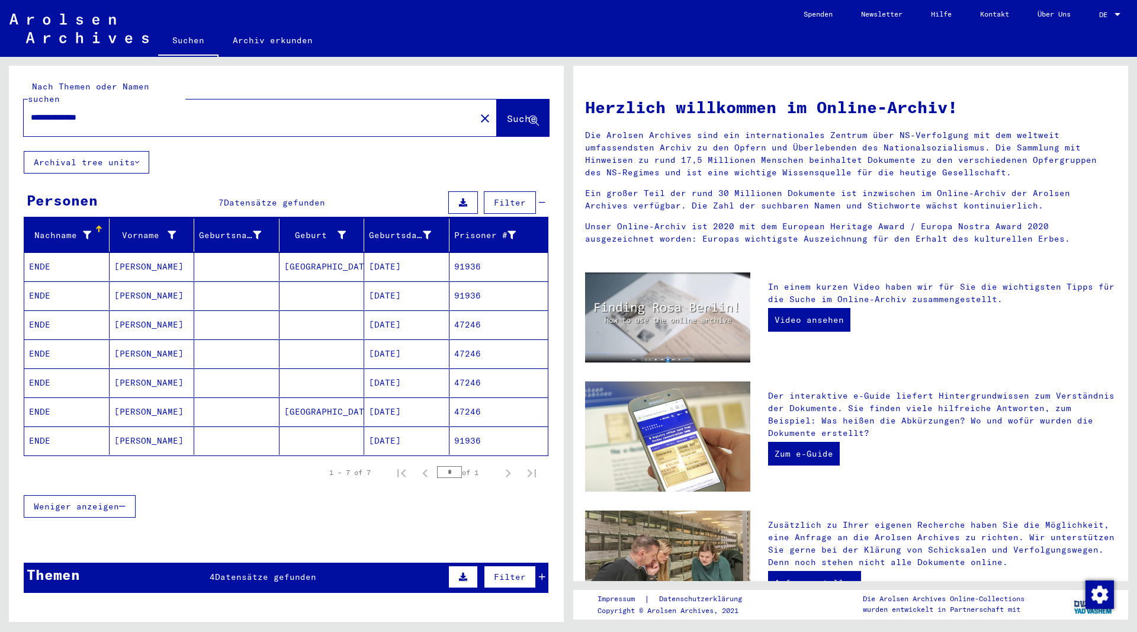
click at [126, 426] on mat-cell "[PERSON_NAME]" at bounding box center [152, 440] width 85 height 28
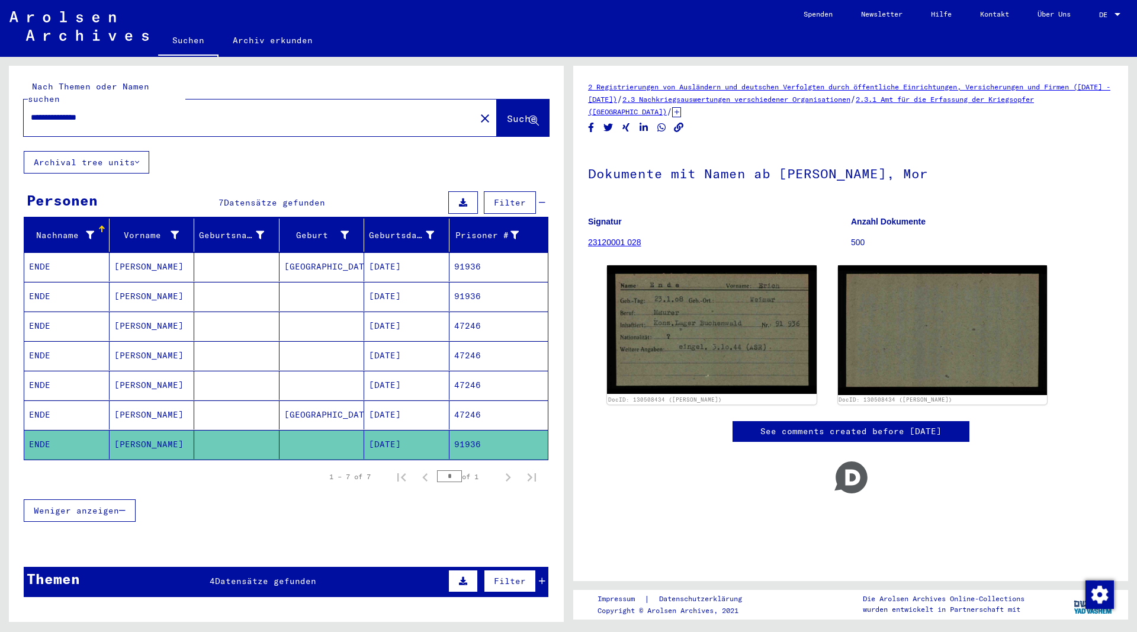
click at [137, 404] on mat-cell "[PERSON_NAME]" at bounding box center [152, 414] width 85 height 29
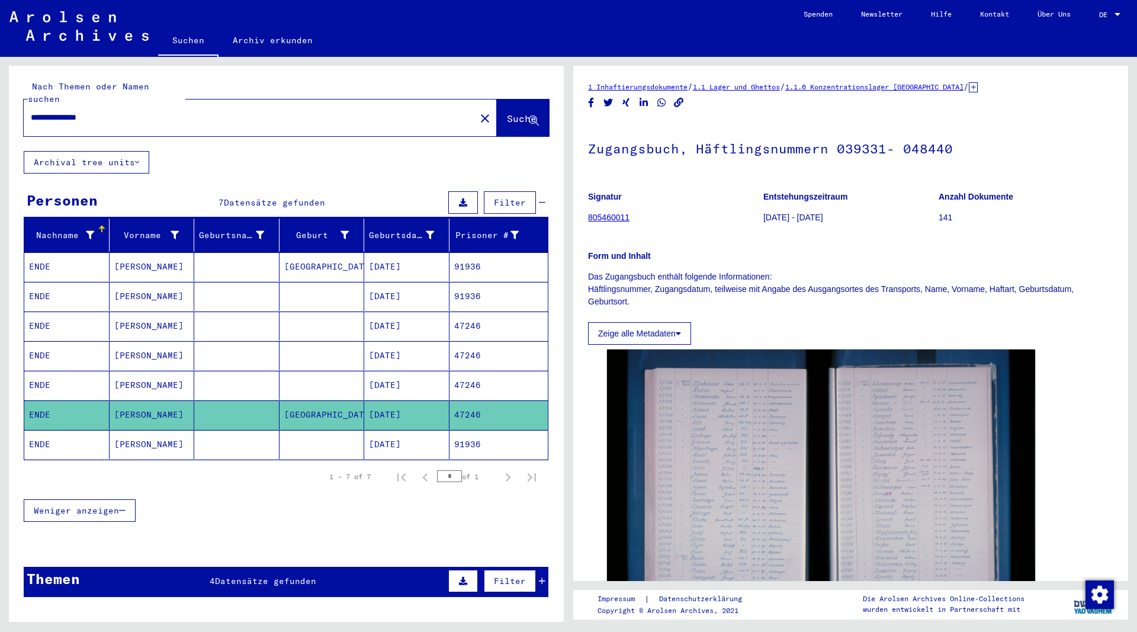
click at [128, 372] on mat-cell "[PERSON_NAME]" at bounding box center [152, 385] width 85 height 29
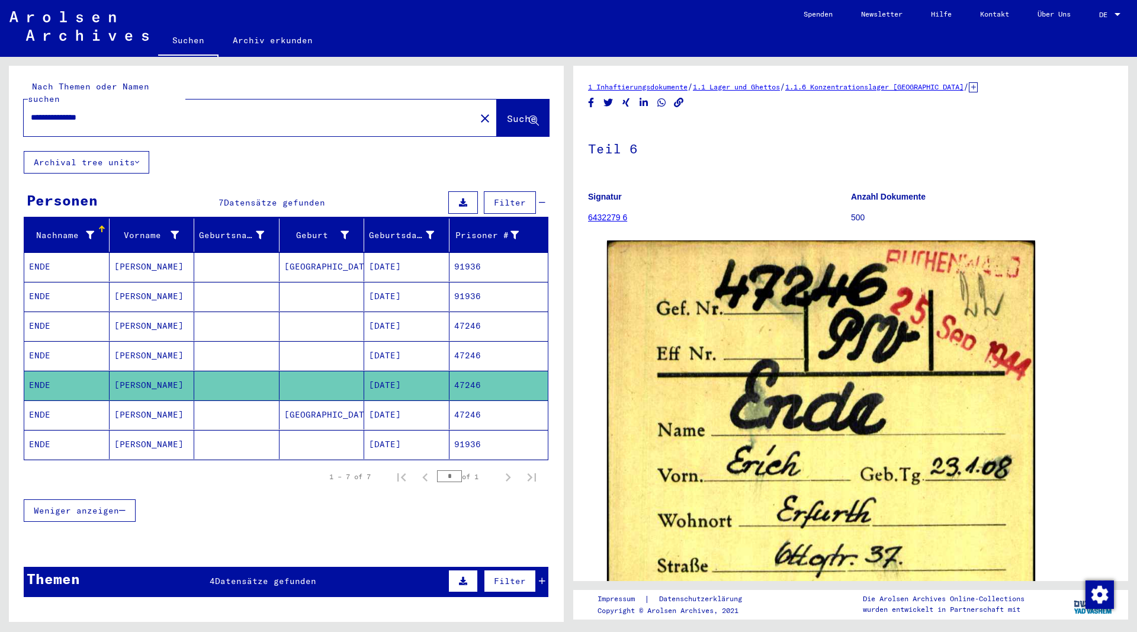
click at [124, 343] on mat-cell "[PERSON_NAME]" at bounding box center [152, 355] width 85 height 29
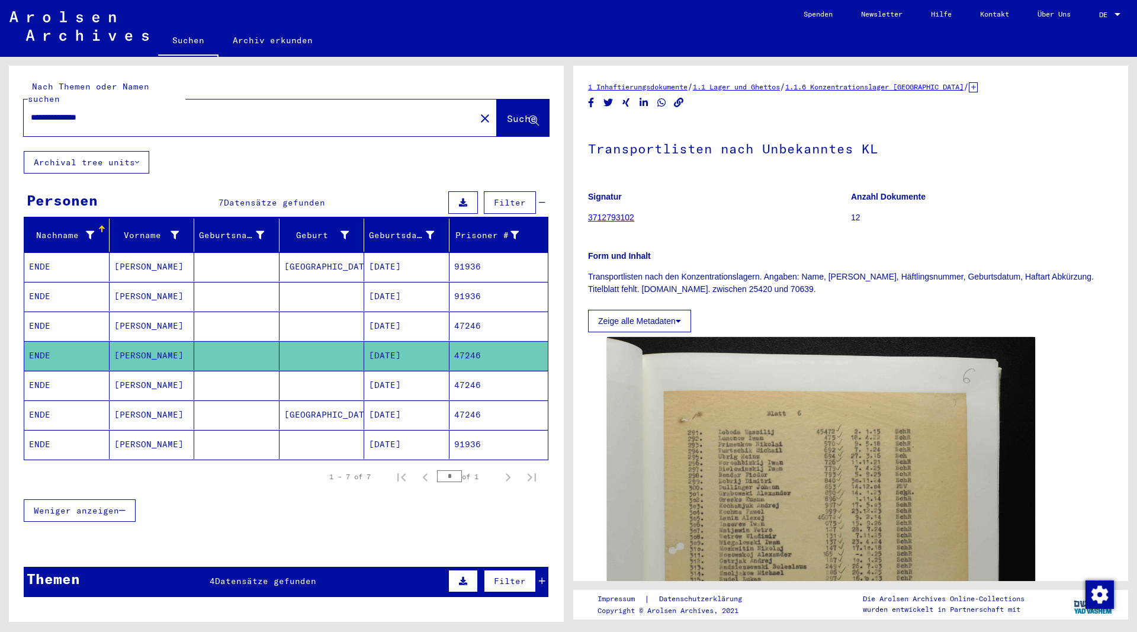
click at [127, 316] on mat-cell "[PERSON_NAME]" at bounding box center [152, 325] width 85 height 29
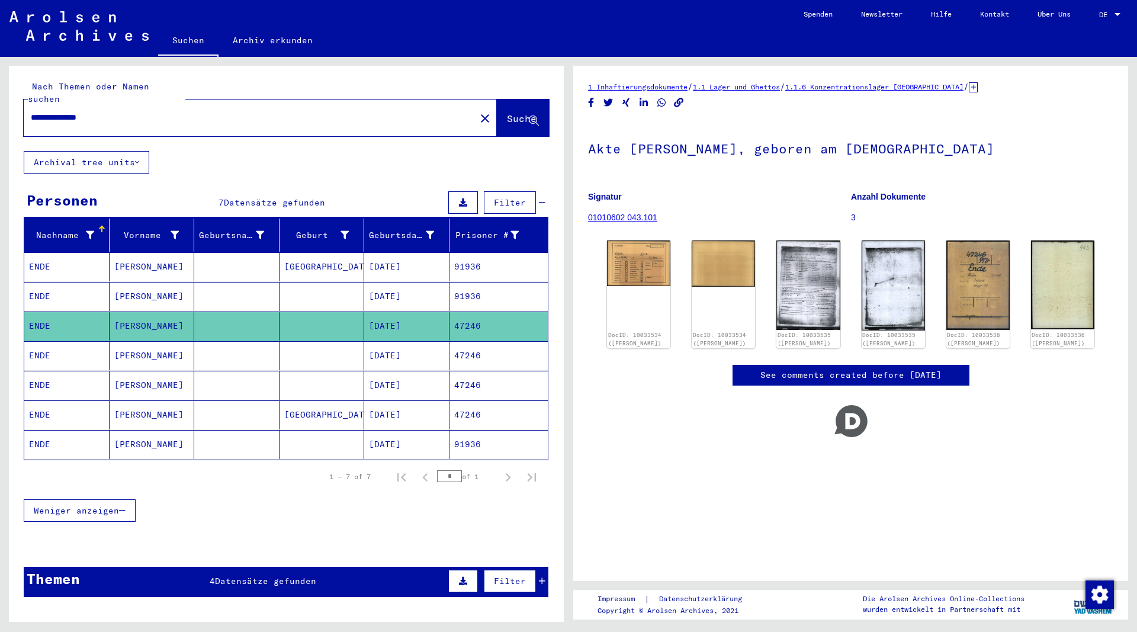
click at [135, 282] on mat-cell "[PERSON_NAME]" at bounding box center [152, 296] width 85 height 29
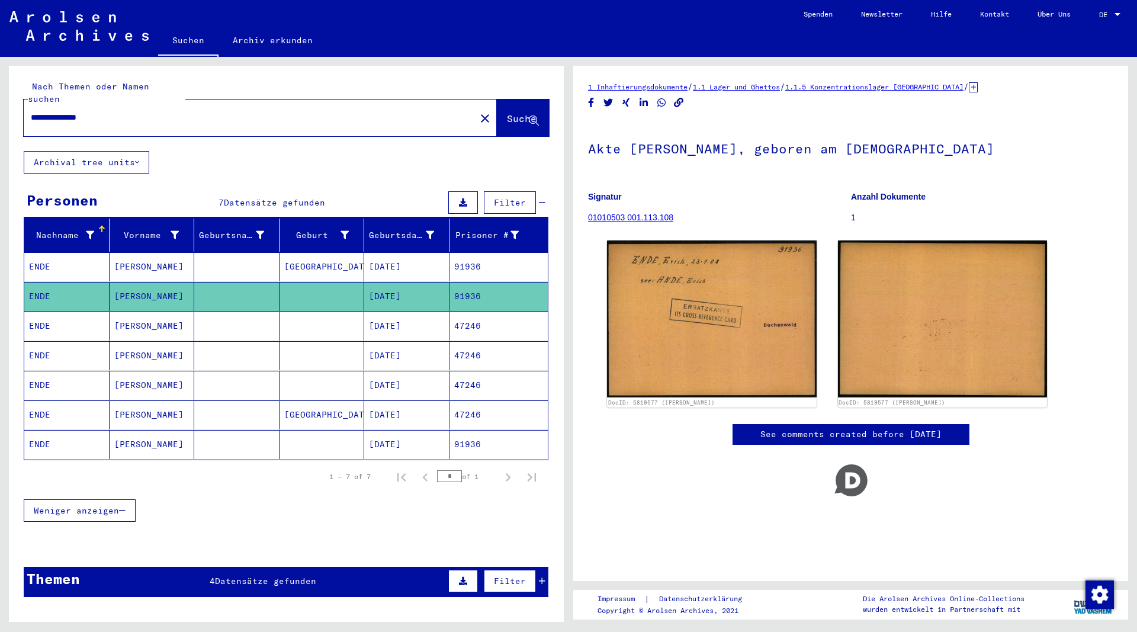
click at [137, 253] on mat-cell "[PERSON_NAME]" at bounding box center [152, 266] width 85 height 29
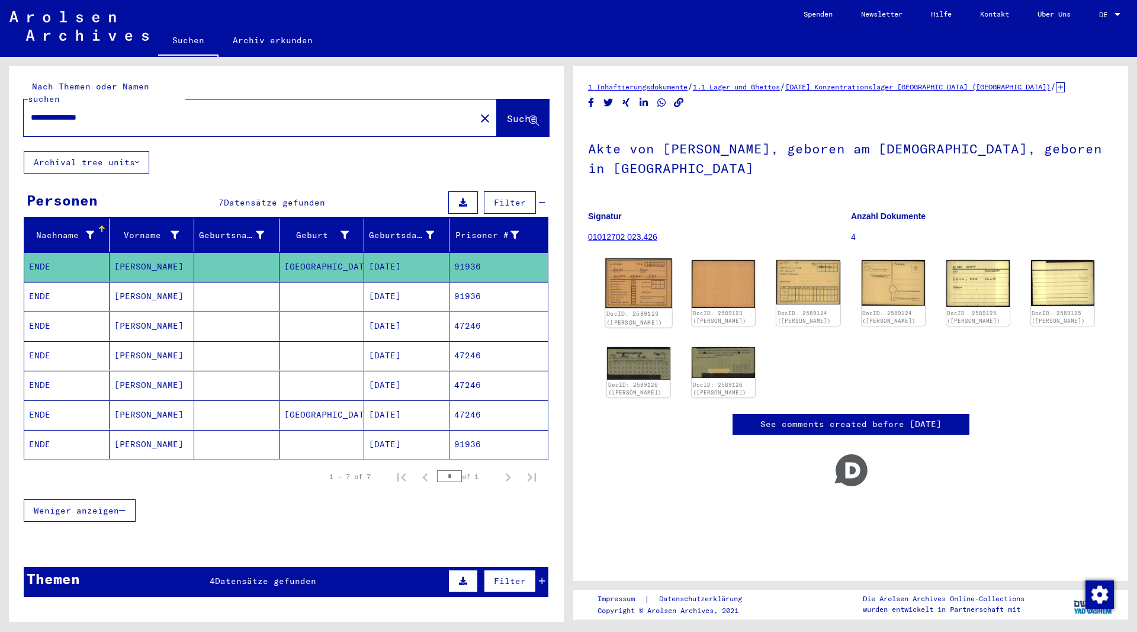
click at [650, 272] on img at bounding box center [638, 283] width 67 height 50
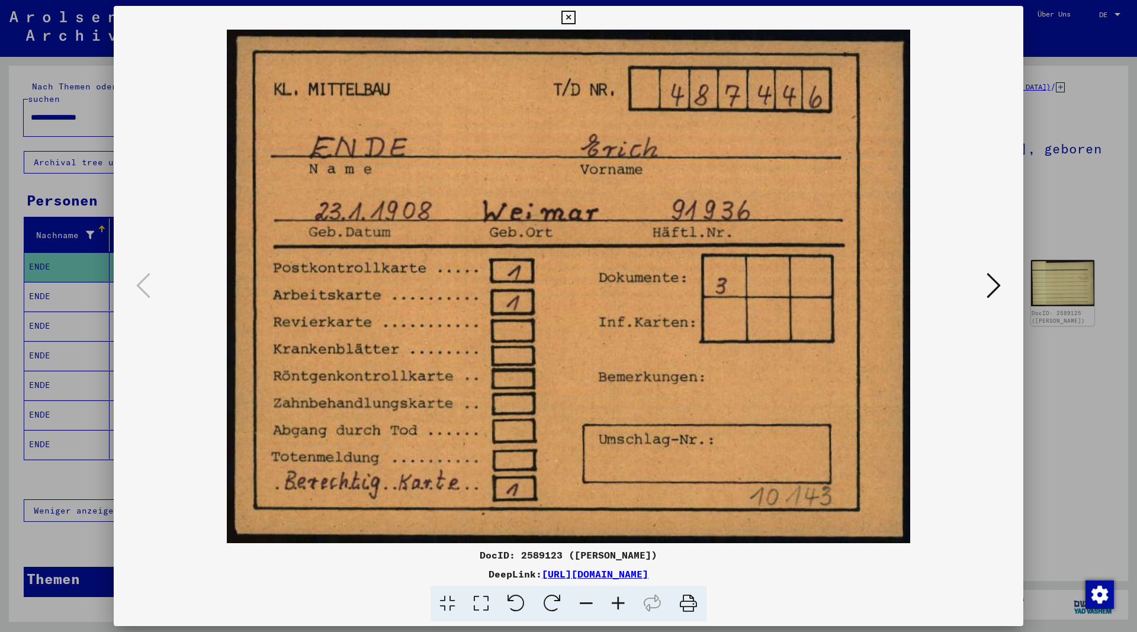
click at [575, 16] on icon at bounding box center [568, 18] width 14 height 14
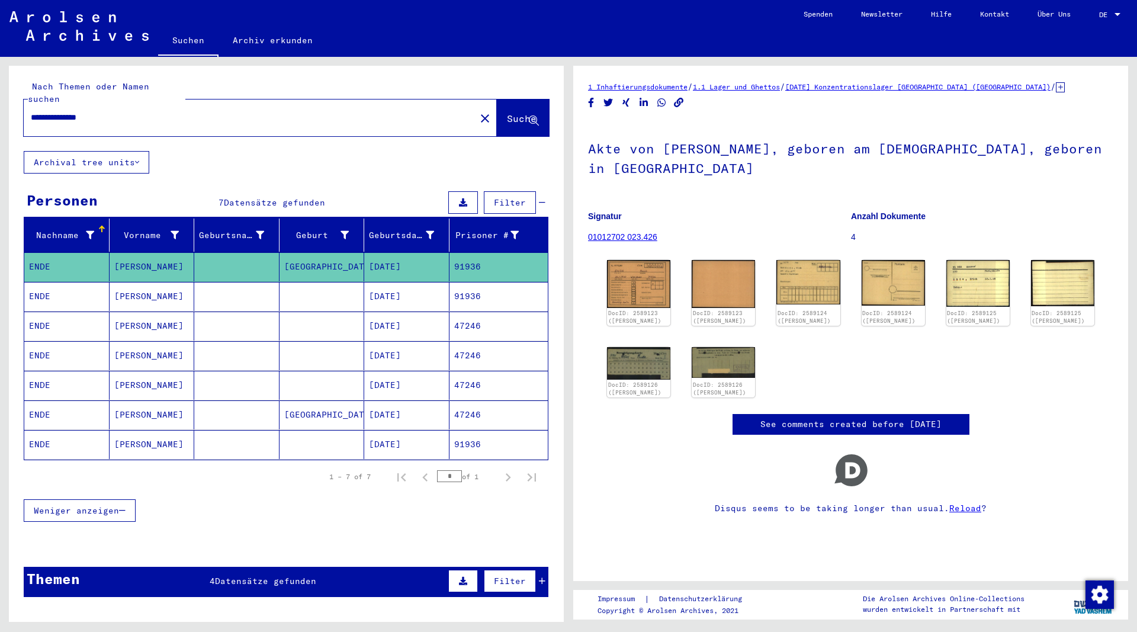
click at [36, 430] on mat-cell "ENDE" at bounding box center [66, 444] width 85 height 29
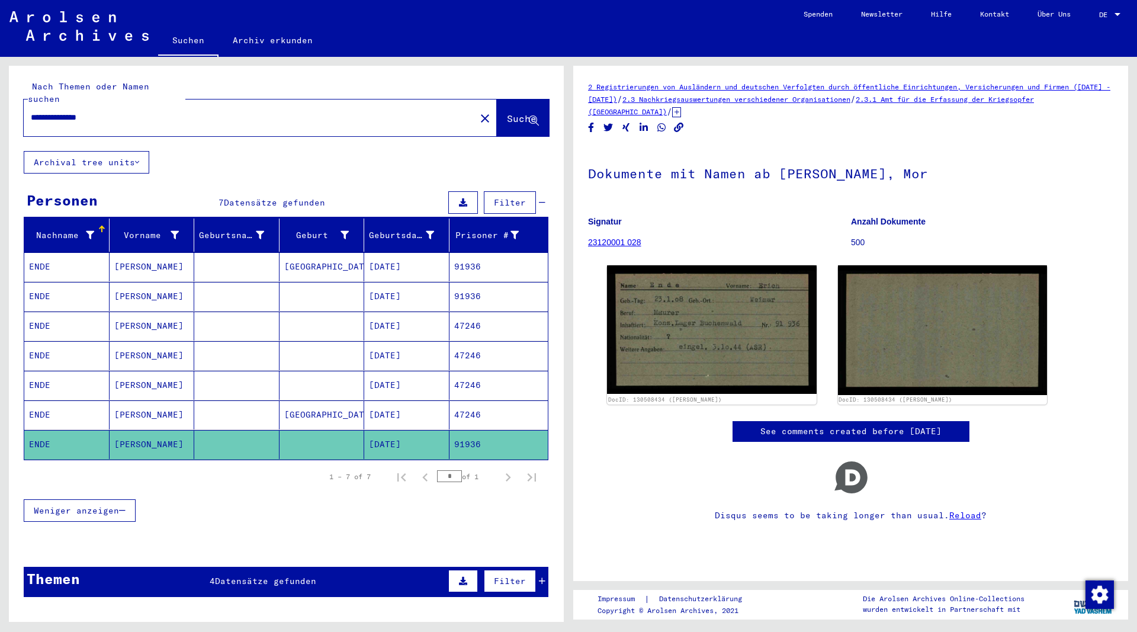
drag, startPoint x: 85, startPoint y: 107, endPoint x: -53, endPoint y: 119, distance: 138.5
click at [31, 119] on input "**********" at bounding box center [250, 117] width 438 height 12
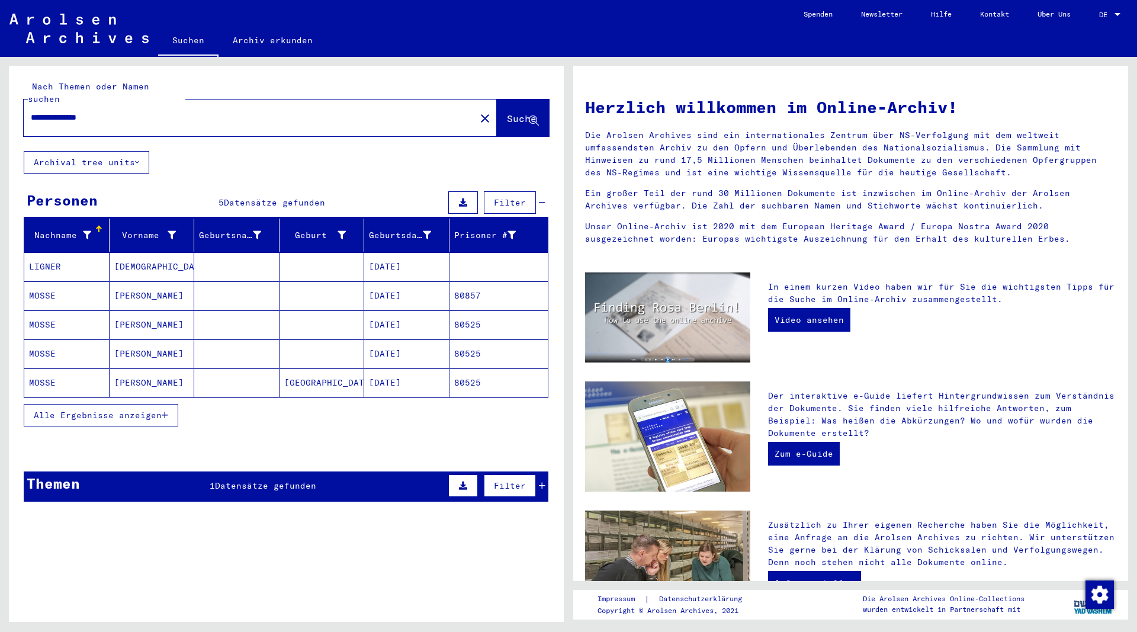
click at [167, 411] on icon "button" at bounding box center [165, 415] width 7 height 8
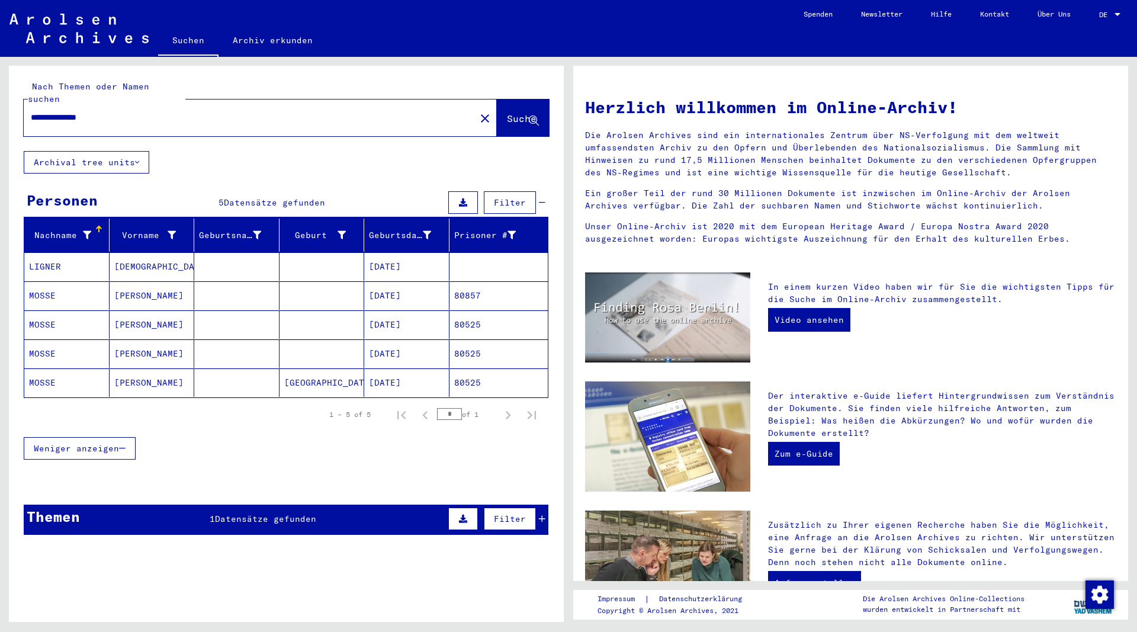
click at [52, 368] on mat-cell "MOSSE" at bounding box center [66, 382] width 85 height 28
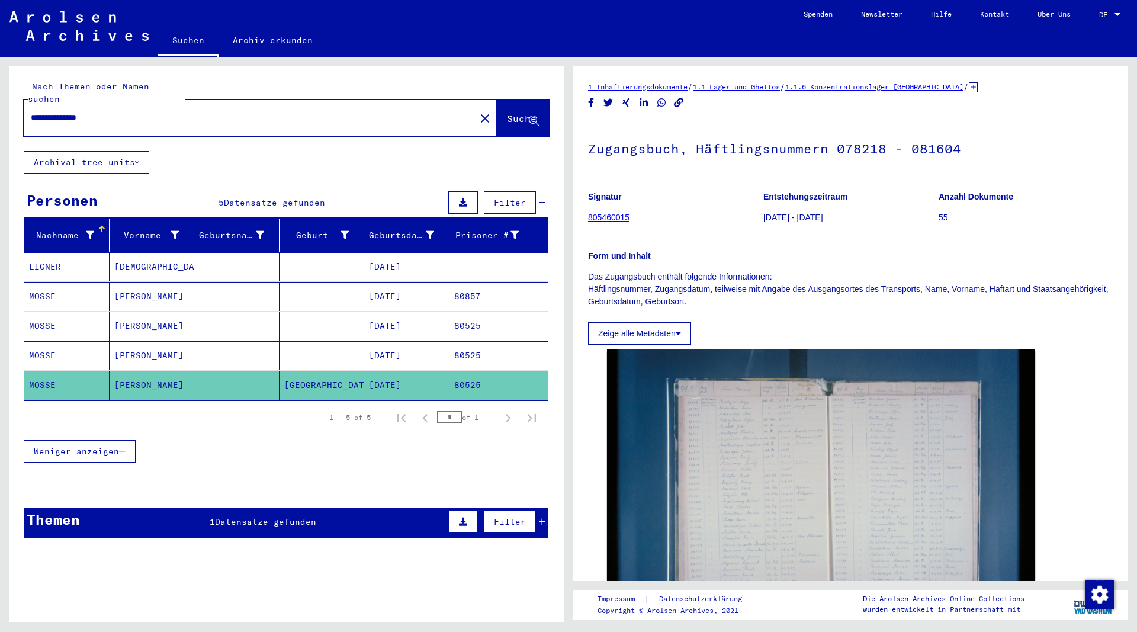
click at [58, 342] on mat-cell "MOSSE" at bounding box center [66, 355] width 85 height 29
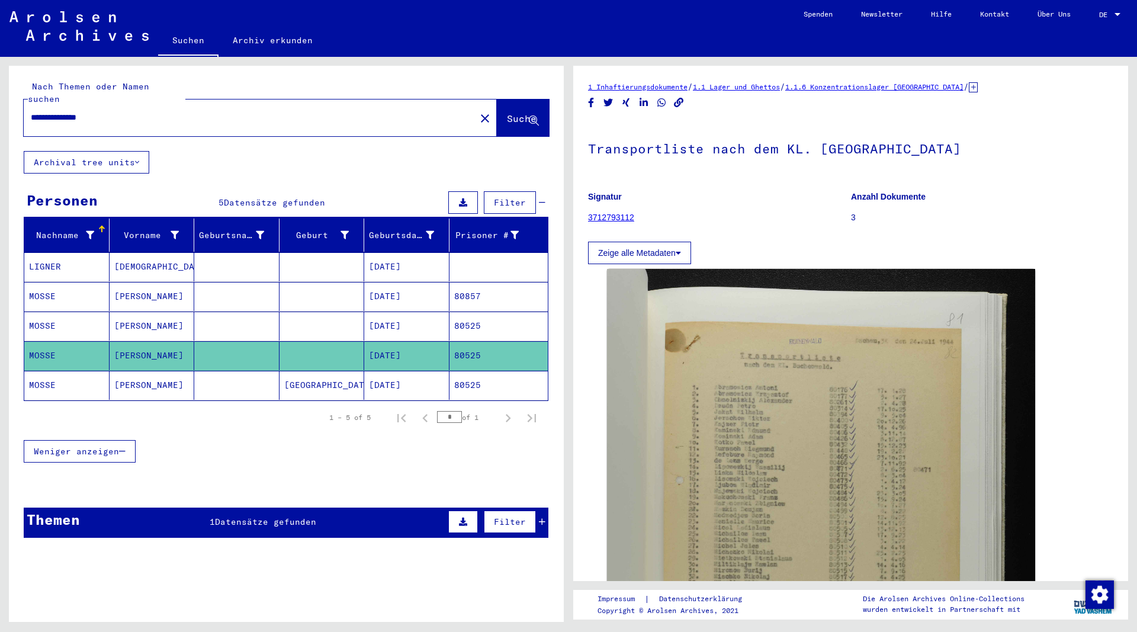
click at [55, 314] on mat-cell "MOSSE" at bounding box center [66, 325] width 85 height 29
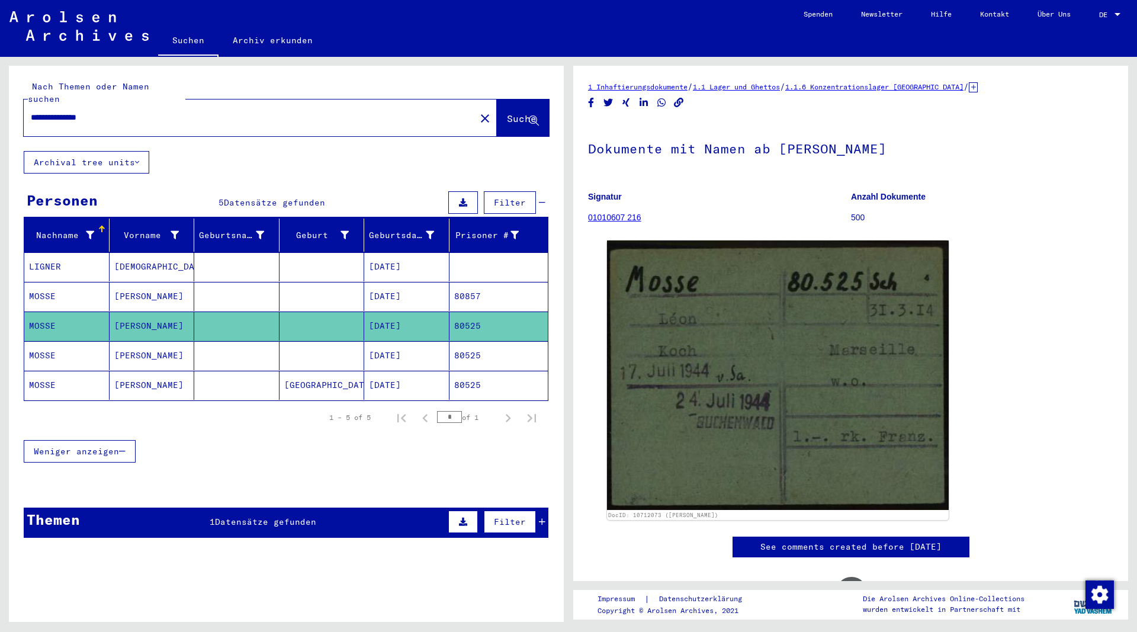
click at [54, 282] on mat-cell "MOSSE" at bounding box center [66, 296] width 85 height 29
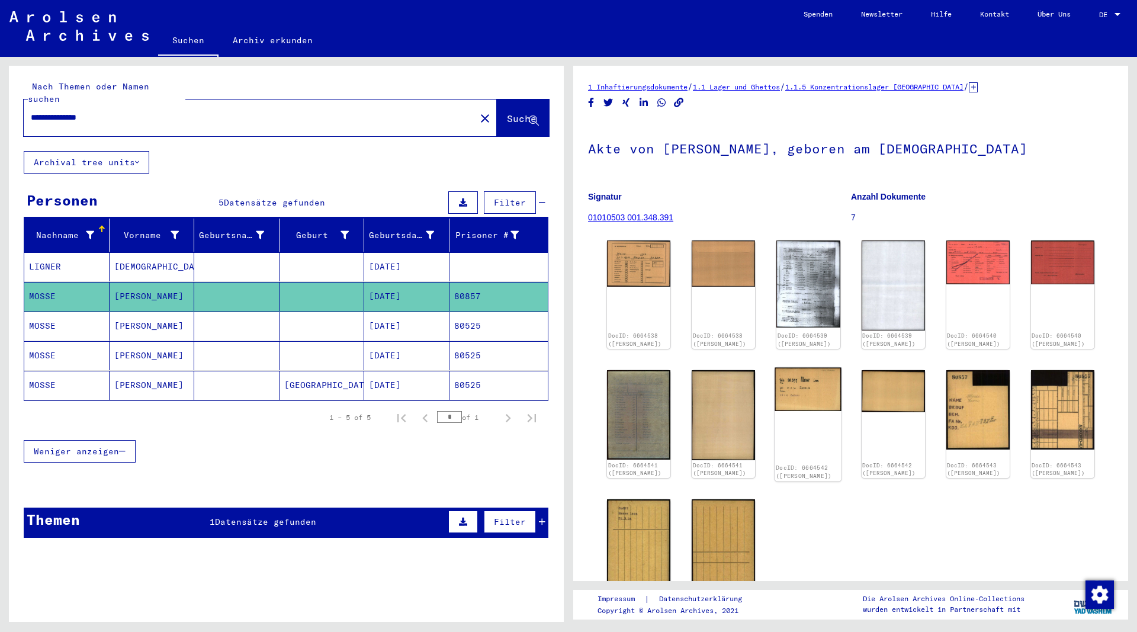
click at [799, 381] on img at bounding box center [808, 388] width 67 height 43
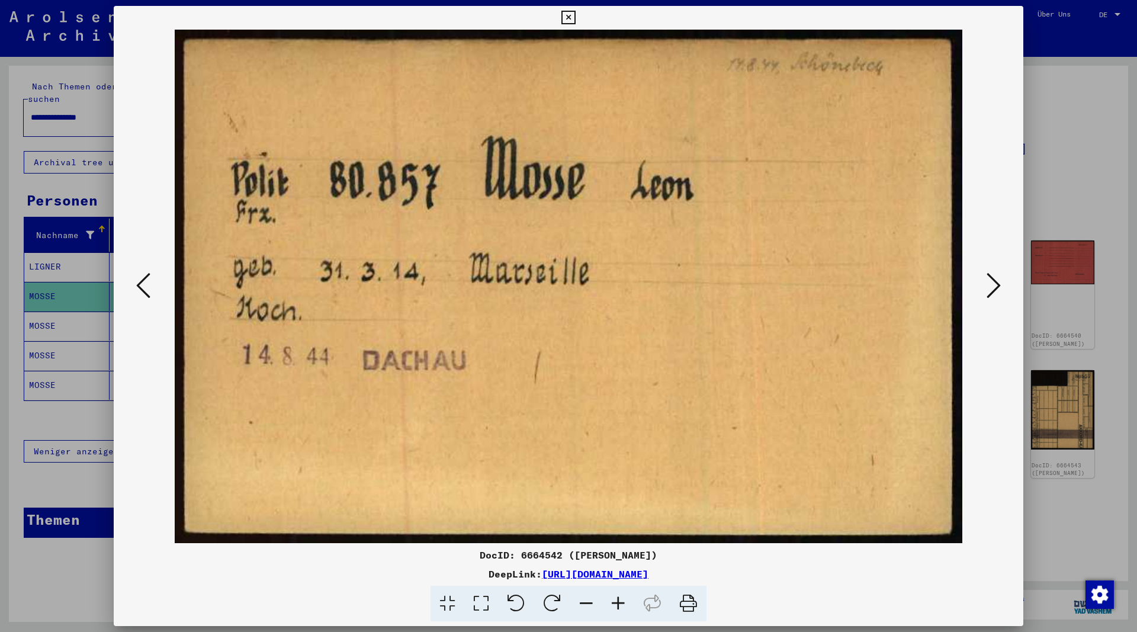
click at [575, 20] on icon at bounding box center [568, 18] width 14 height 14
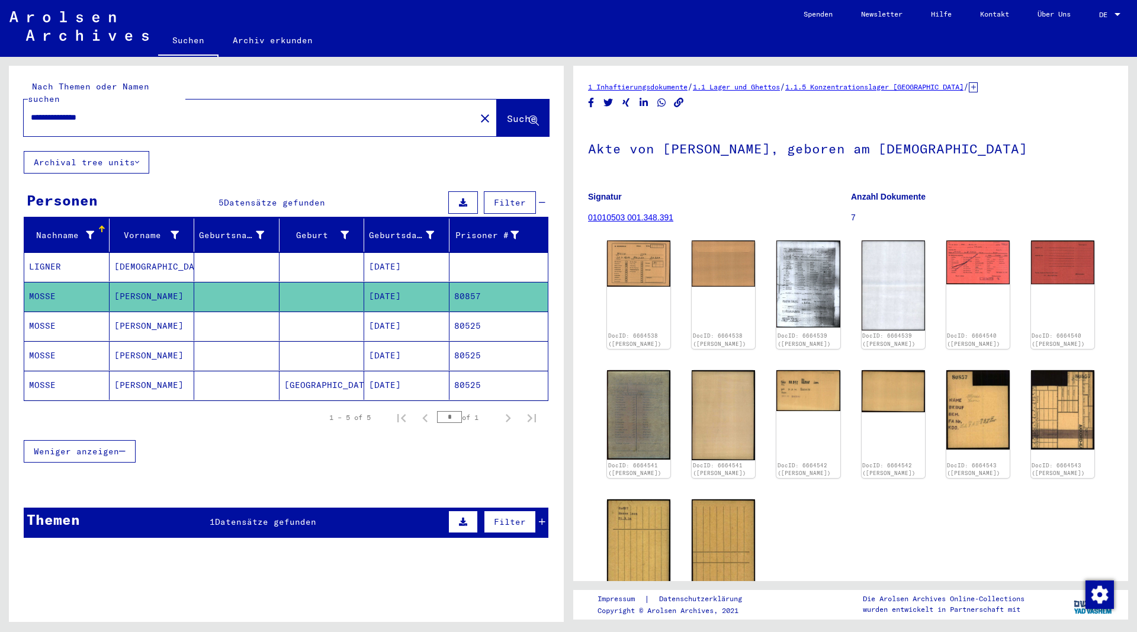
click at [47, 311] on mat-cell "MOSSE" at bounding box center [66, 325] width 85 height 29
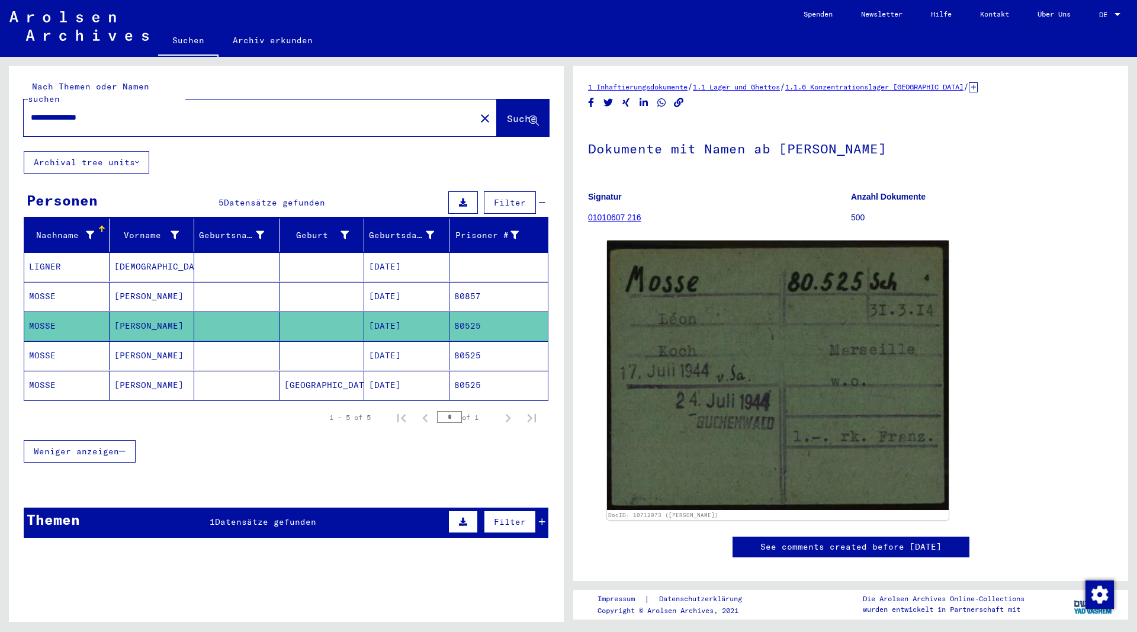
click at [53, 285] on mat-cell "MOSSE" at bounding box center [66, 296] width 85 height 29
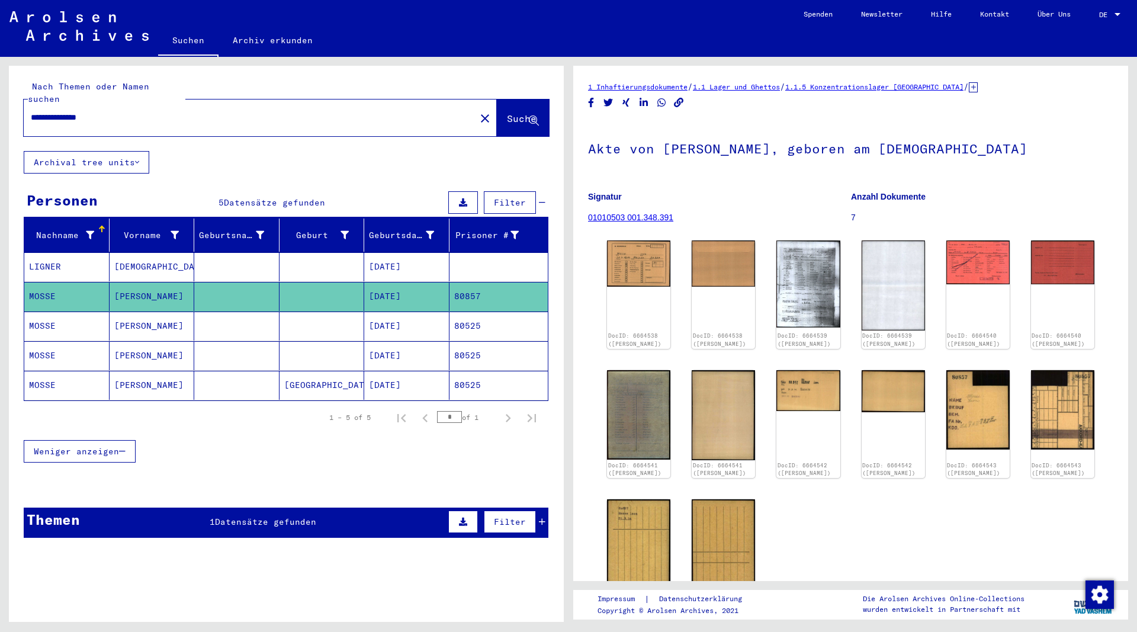
click at [59, 252] on mat-cell "LIGNER" at bounding box center [66, 266] width 85 height 29
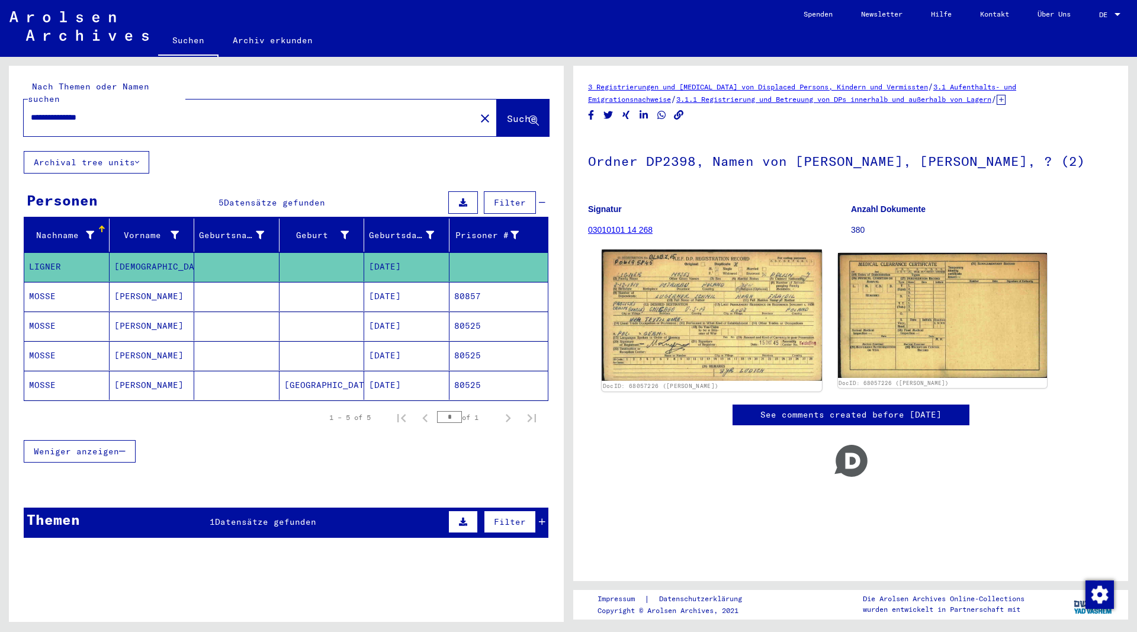
click at [692, 289] on img at bounding box center [712, 315] width 220 height 131
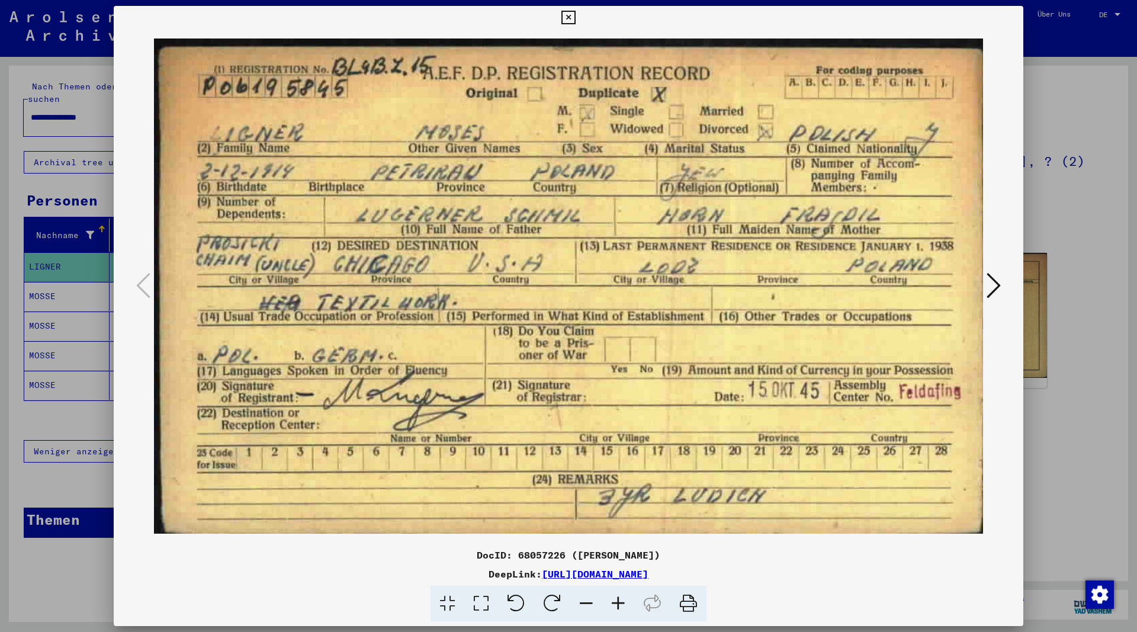
click at [575, 19] on icon at bounding box center [568, 18] width 14 height 14
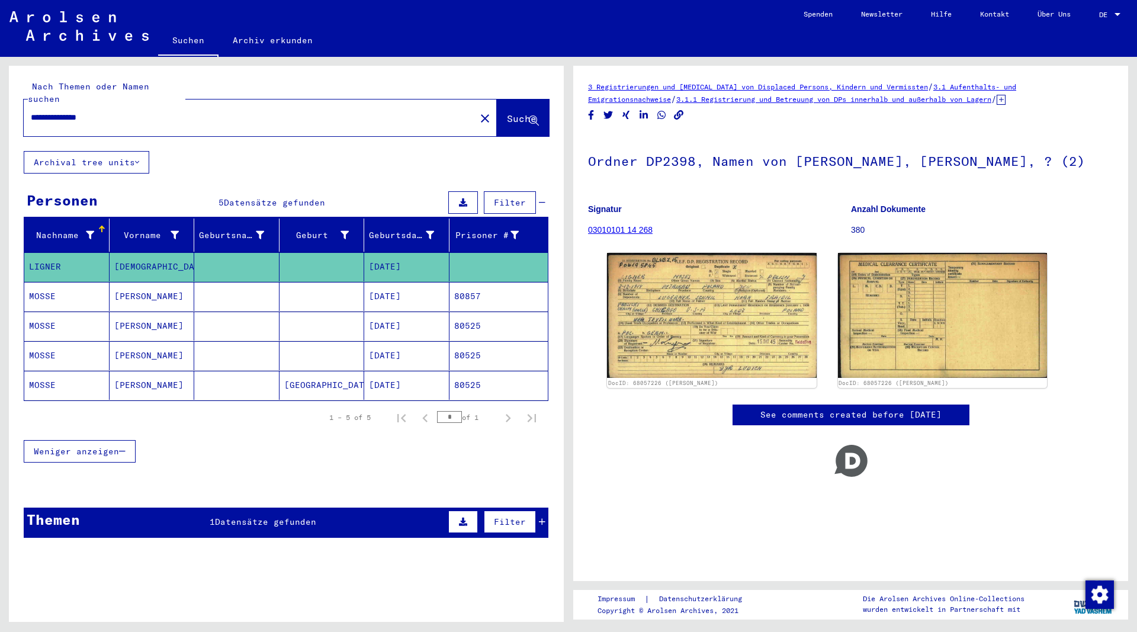
click at [120, 282] on mat-cell "[PERSON_NAME]" at bounding box center [152, 296] width 85 height 29
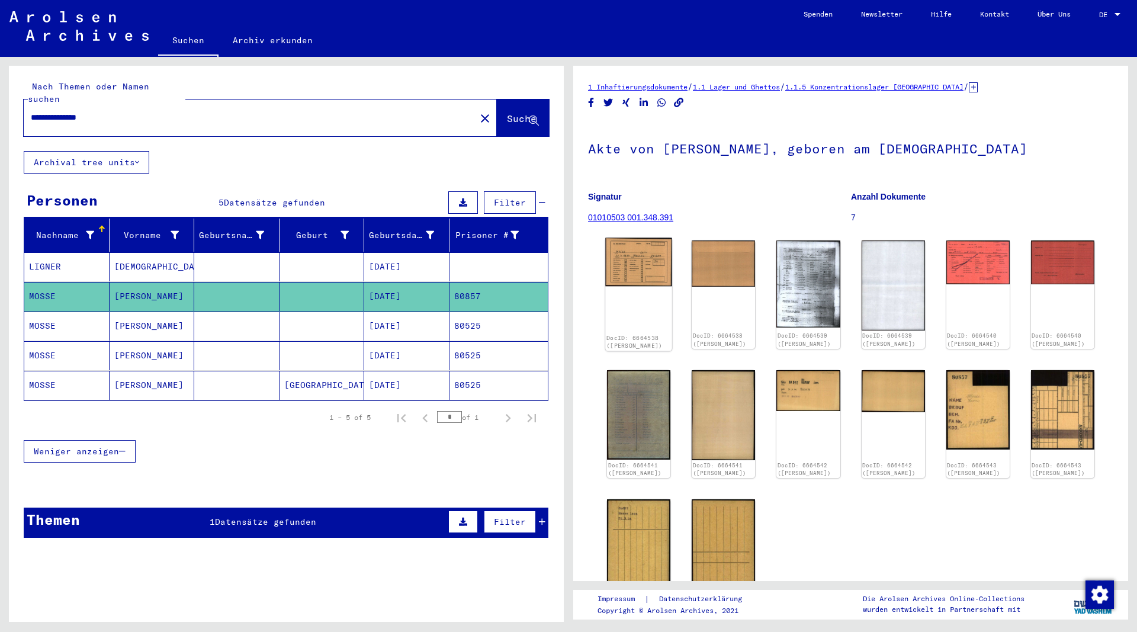
click at [642, 273] on img at bounding box center [638, 262] width 67 height 49
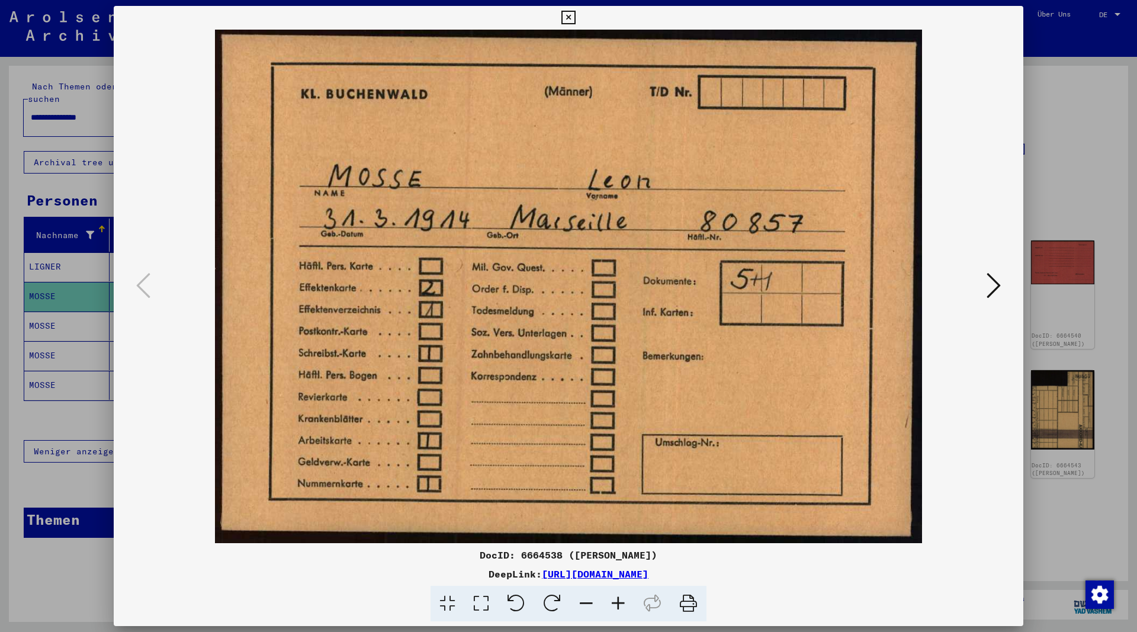
click at [997, 290] on icon at bounding box center [993, 285] width 14 height 28
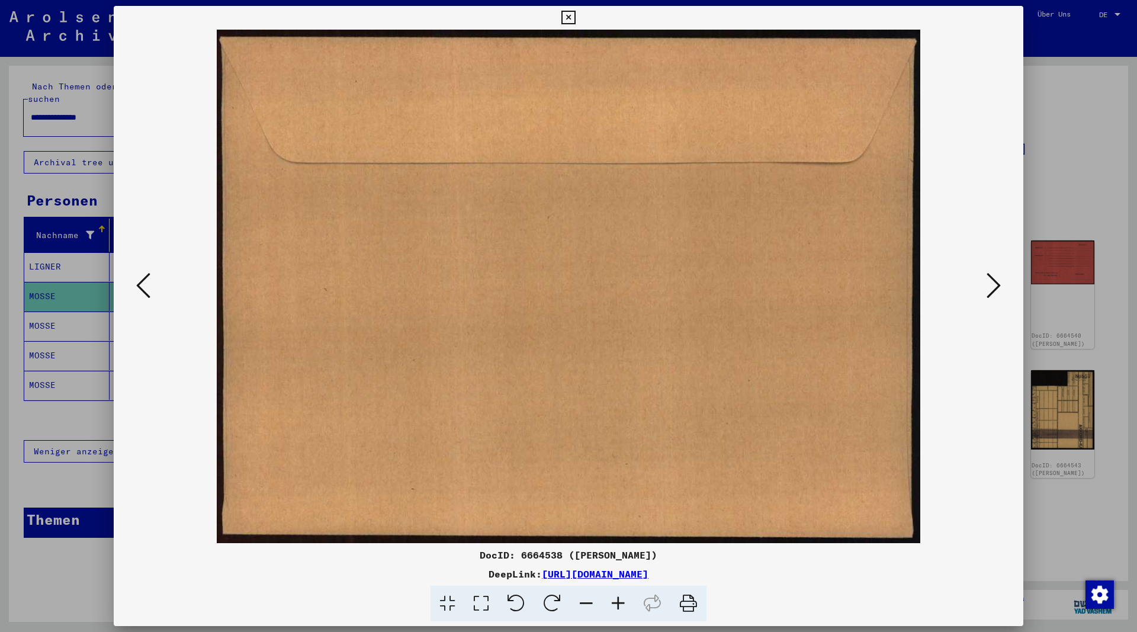
click at [997, 290] on icon at bounding box center [993, 285] width 14 height 28
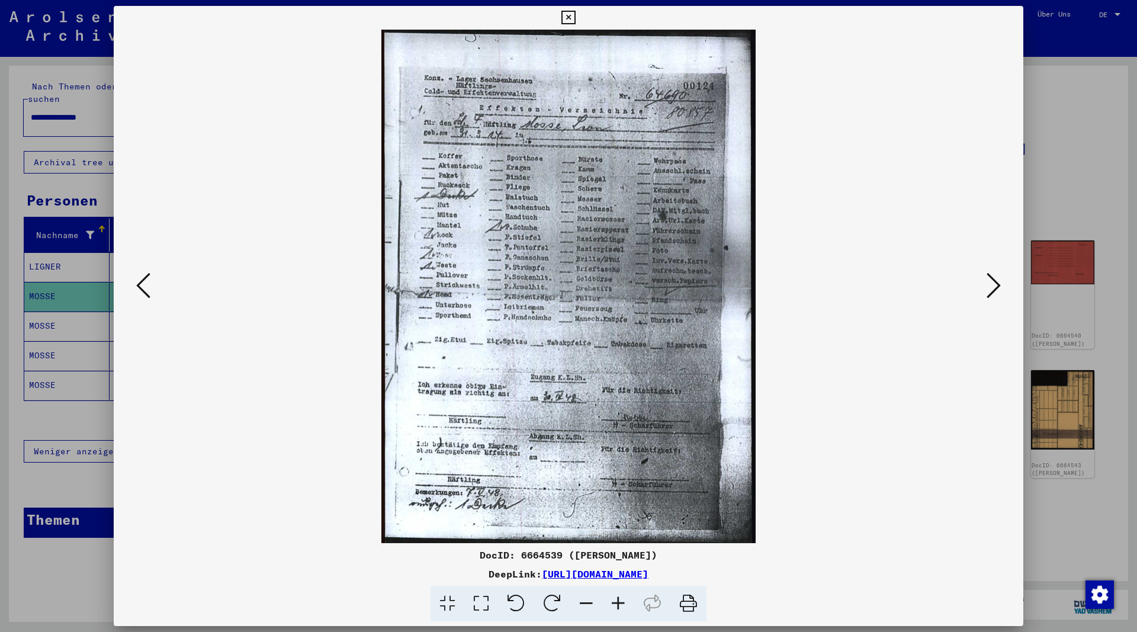
click at [995, 291] on icon at bounding box center [993, 285] width 14 height 28
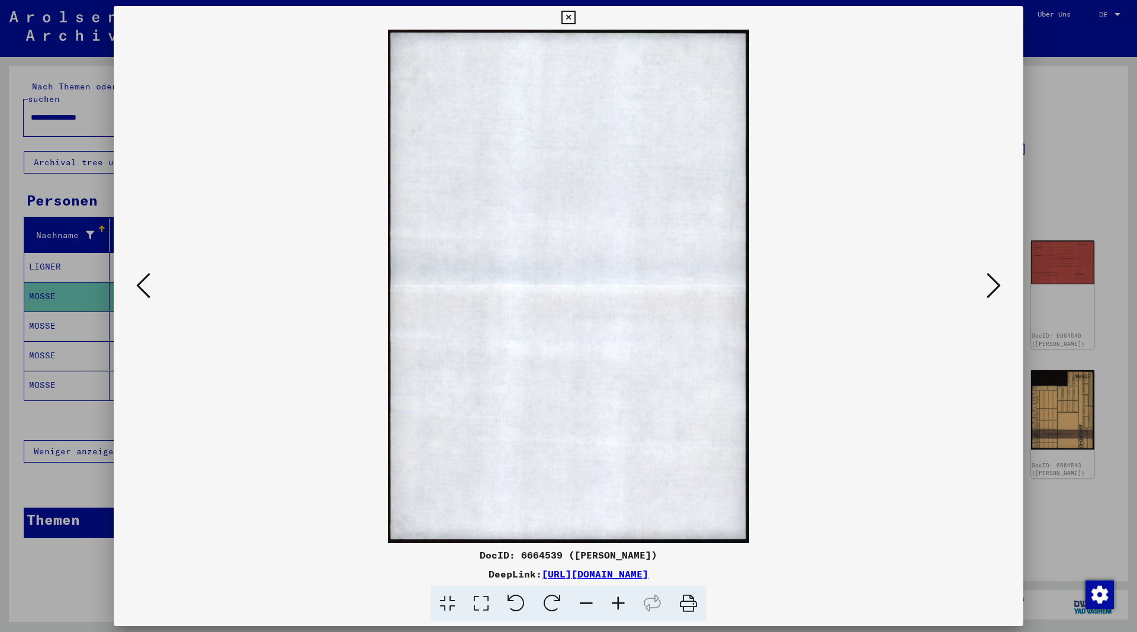
click at [995, 291] on icon at bounding box center [993, 285] width 14 height 28
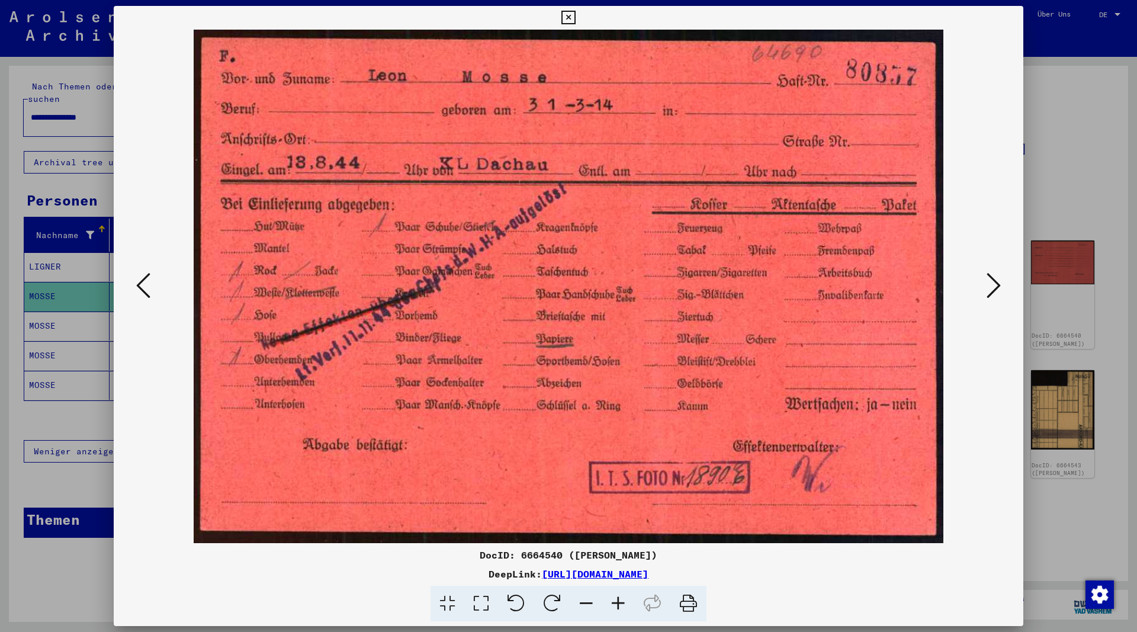
click at [995, 291] on icon at bounding box center [993, 285] width 14 height 28
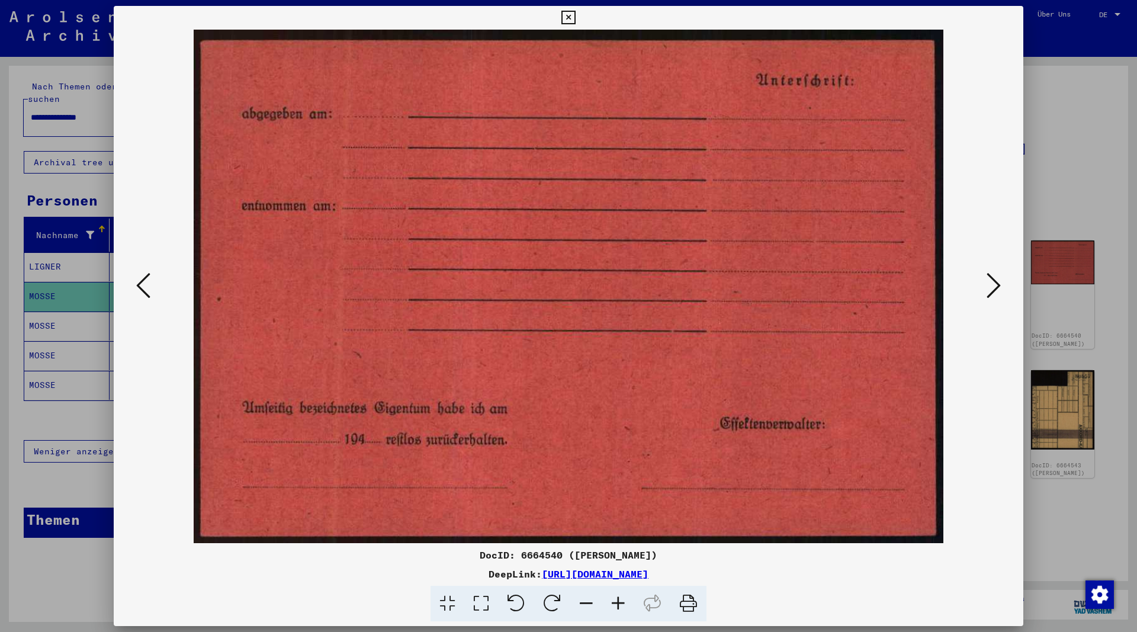
click at [995, 290] on icon at bounding box center [993, 285] width 14 height 28
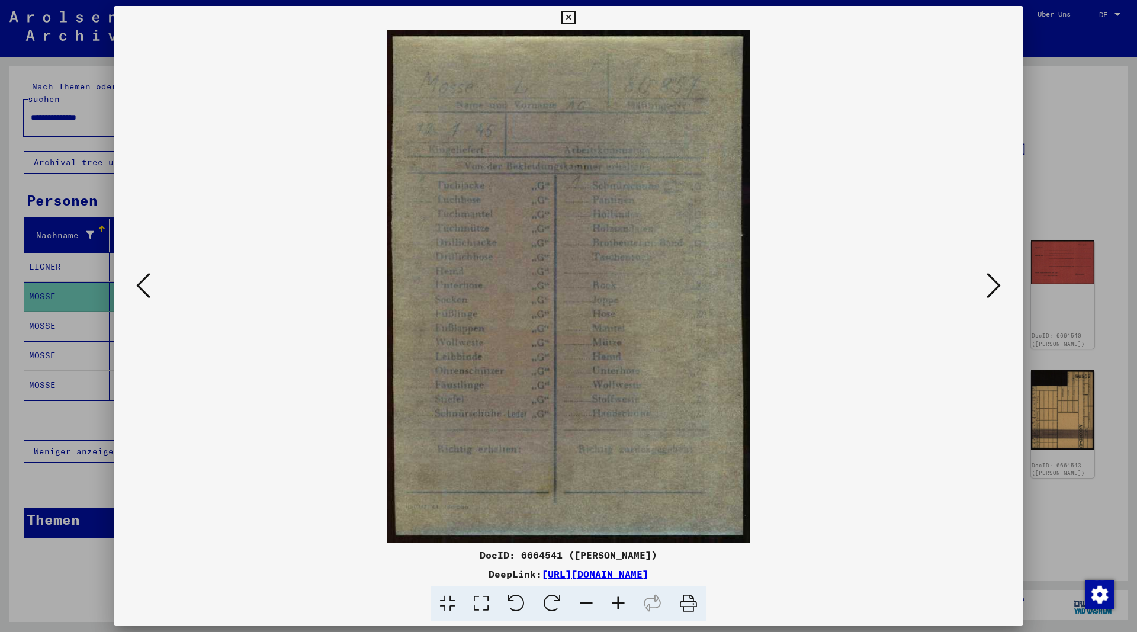
click at [995, 290] on icon at bounding box center [993, 285] width 14 height 28
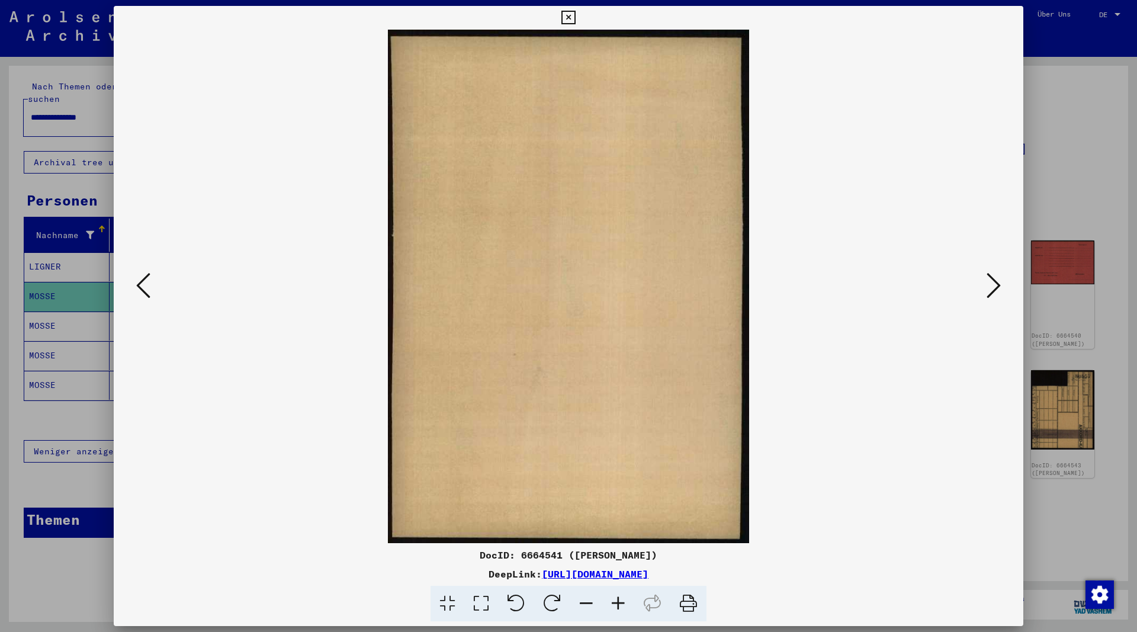
click at [995, 290] on icon at bounding box center [993, 285] width 14 height 28
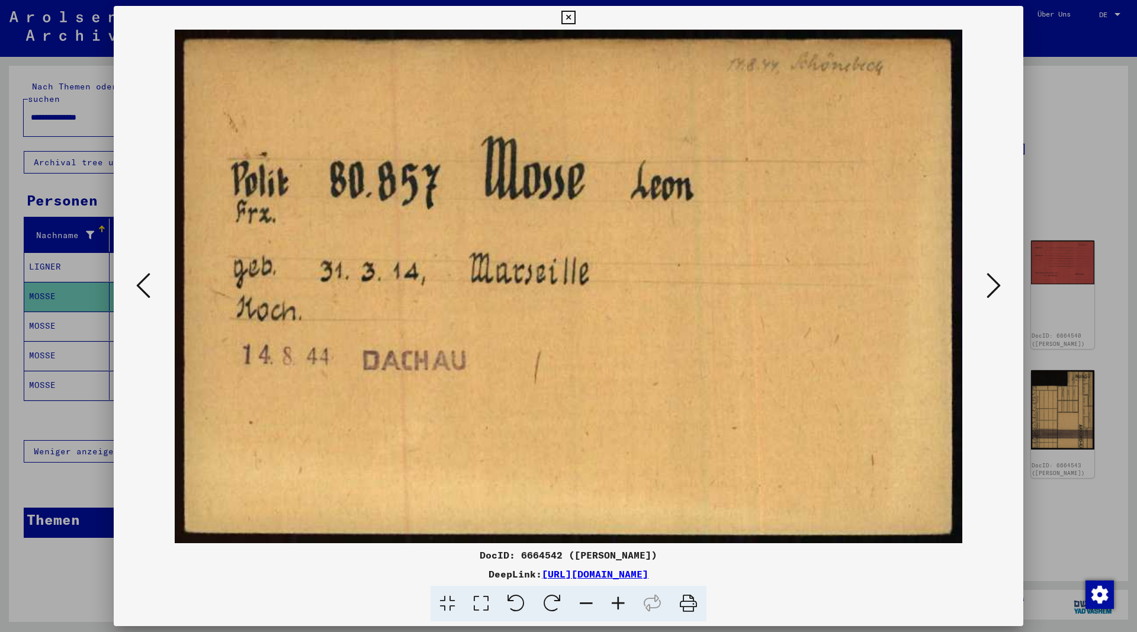
click at [996, 287] on icon at bounding box center [993, 285] width 14 height 28
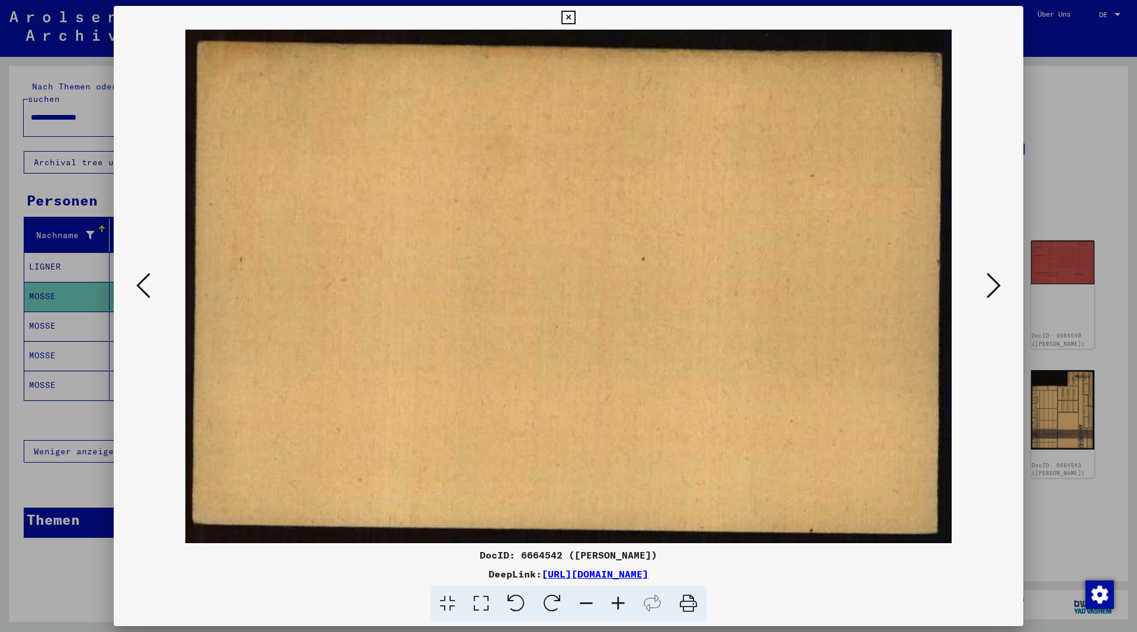
click at [996, 287] on icon at bounding box center [993, 285] width 14 height 28
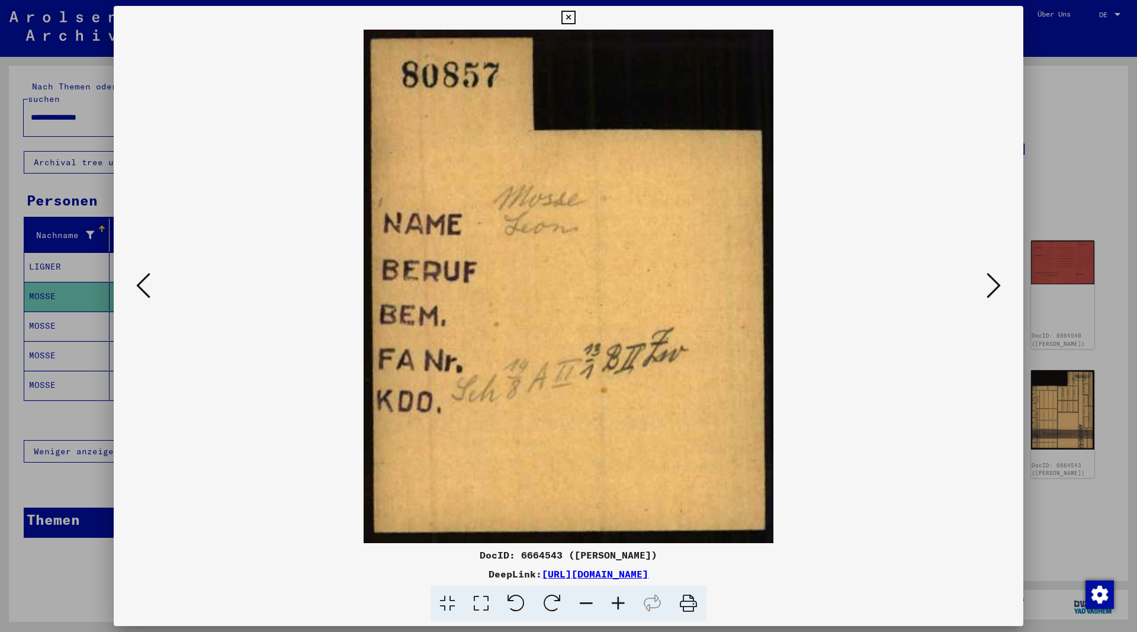
click at [996, 287] on icon at bounding box center [993, 285] width 14 height 28
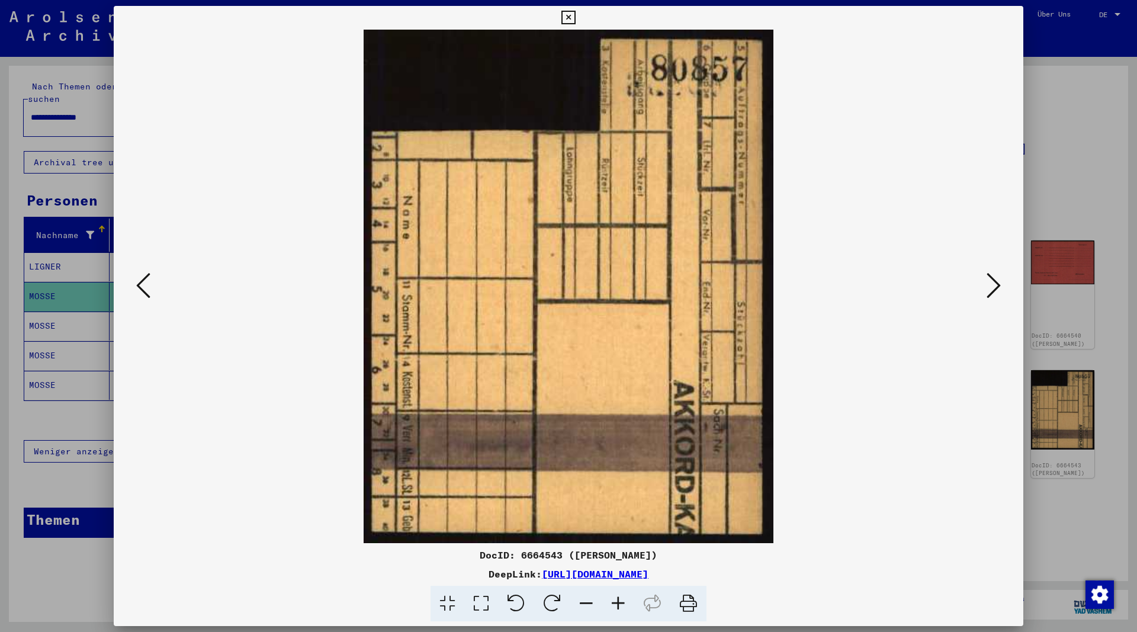
click at [996, 287] on icon at bounding box center [993, 285] width 14 height 28
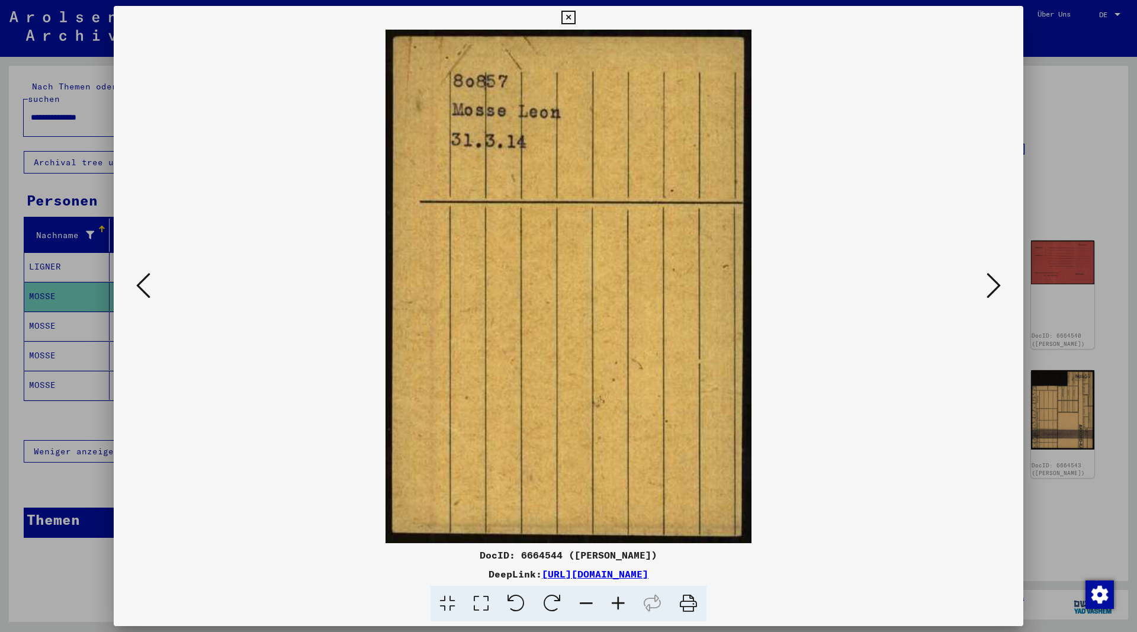
click at [996, 287] on icon at bounding box center [993, 285] width 14 height 28
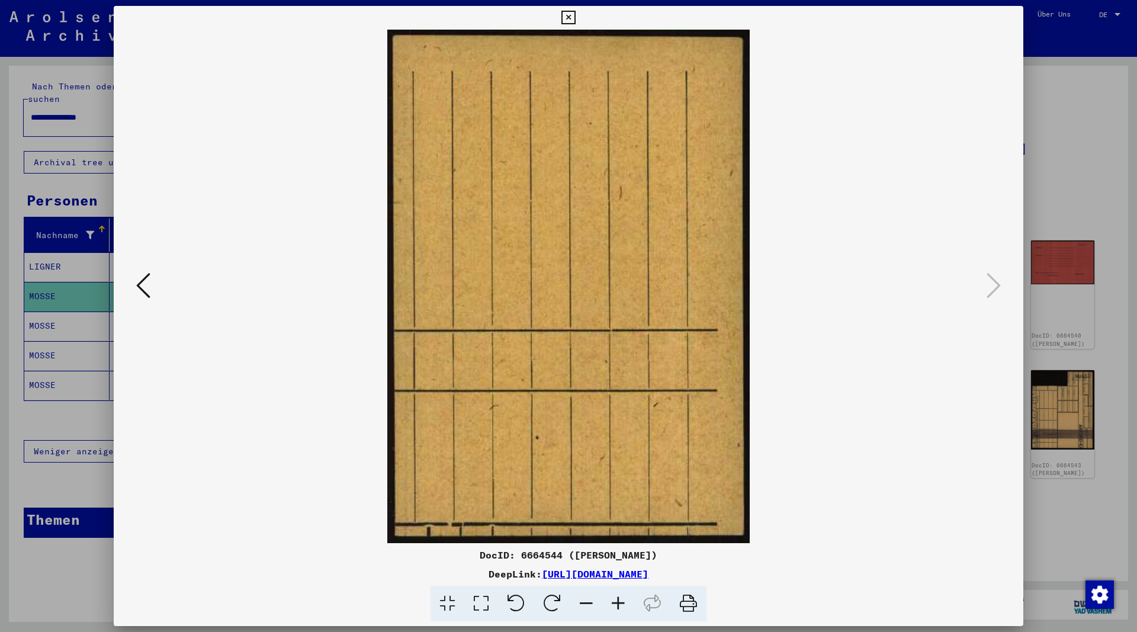
click at [575, 14] on icon at bounding box center [568, 18] width 14 height 14
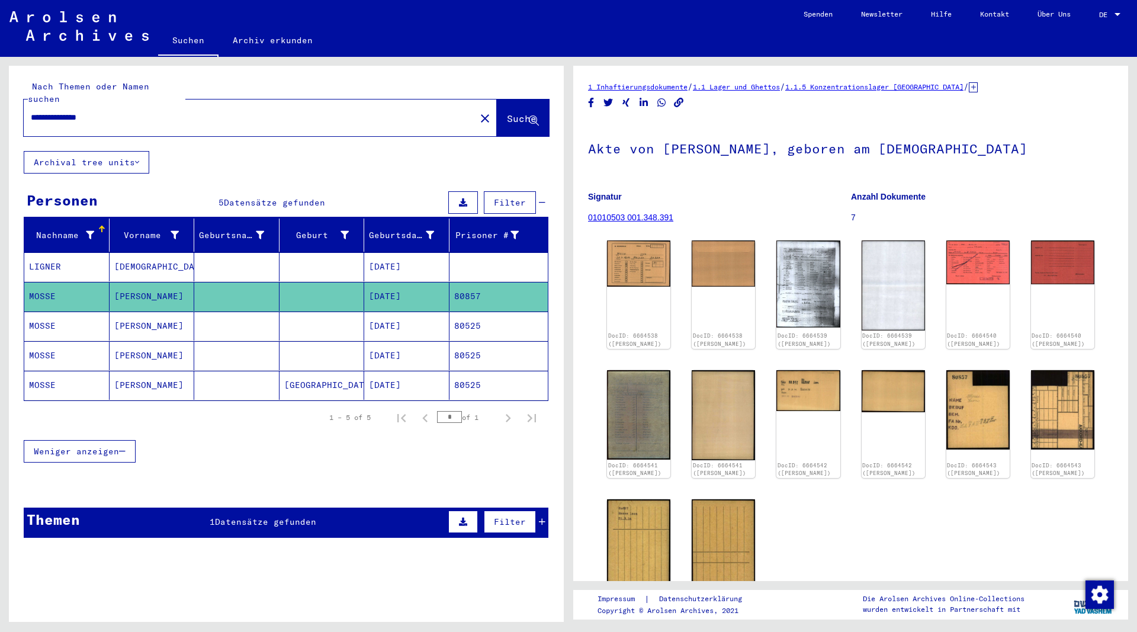
click at [124, 314] on mat-cell "[PERSON_NAME]" at bounding box center [152, 325] width 85 height 29
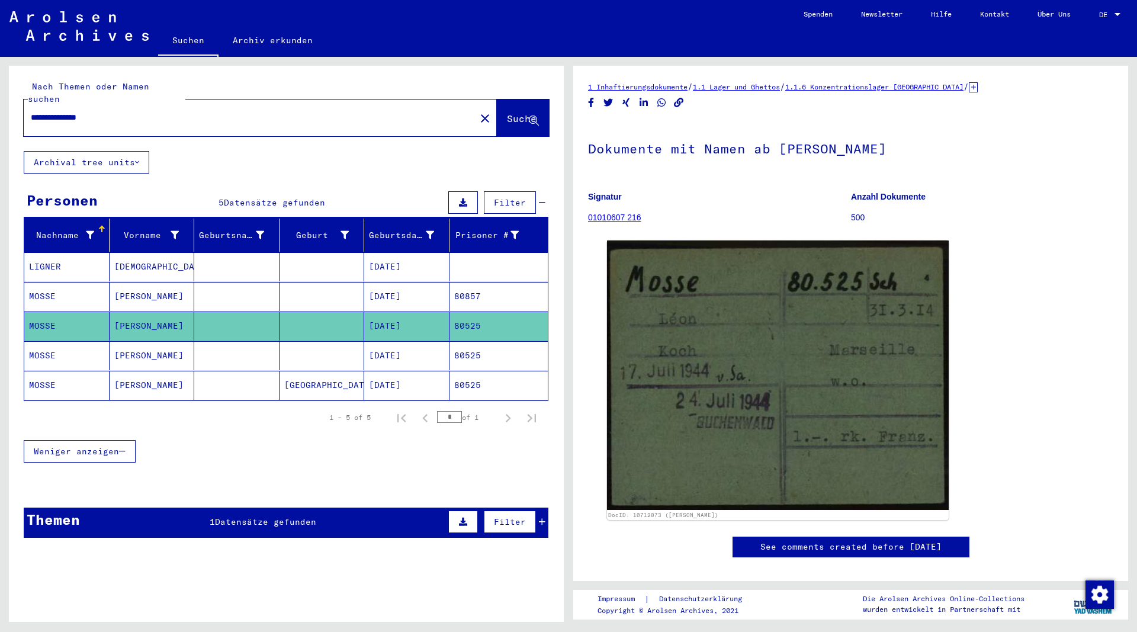
click at [127, 341] on mat-cell "[PERSON_NAME]" at bounding box center [152, 355] width 85 height 29
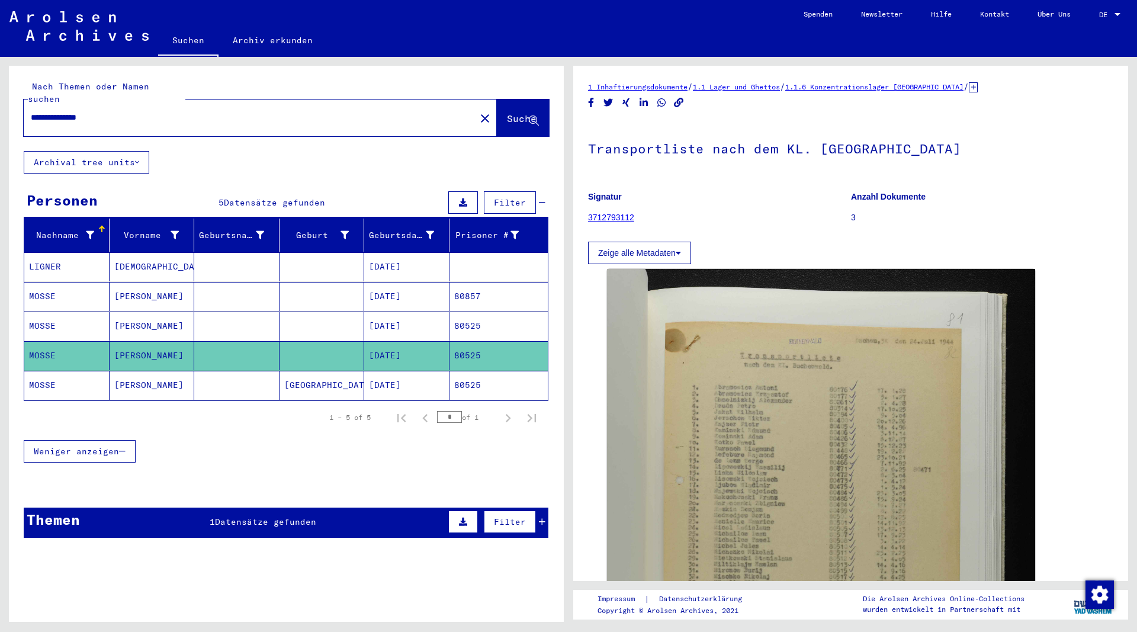
click at [120, 374] on mat-cell "[PERSON_NAME]" at bounding box center [152, 385] width 85 height 29
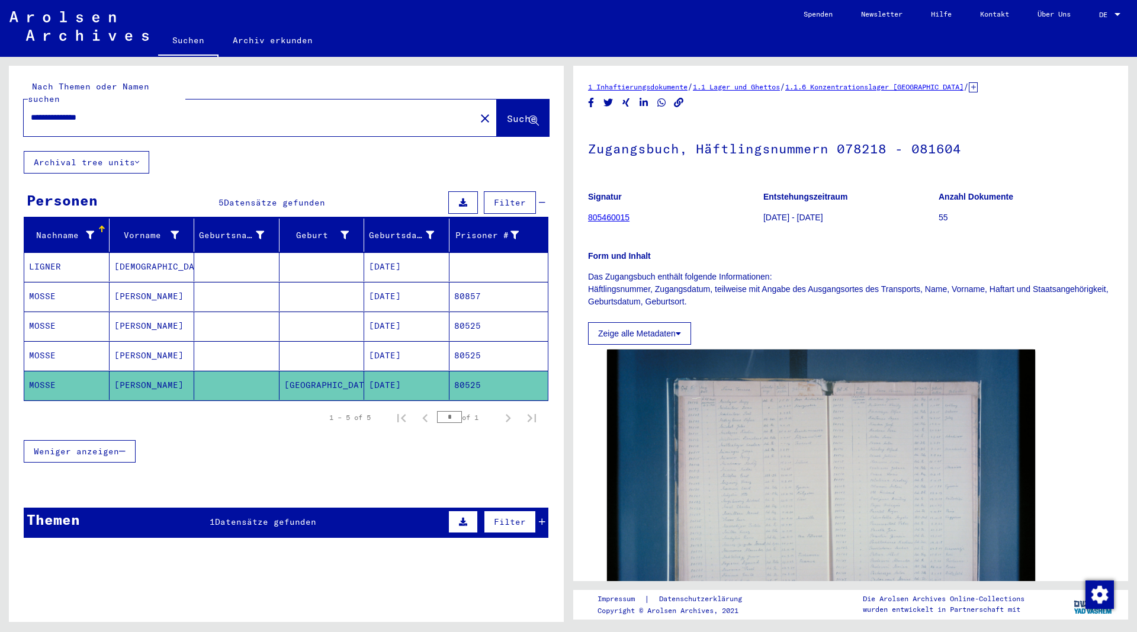
click at [125, 252] on mat-cell "[DEMOGRAPHIC_DATA]" at bounding box center [152, 266] width 85 height 29
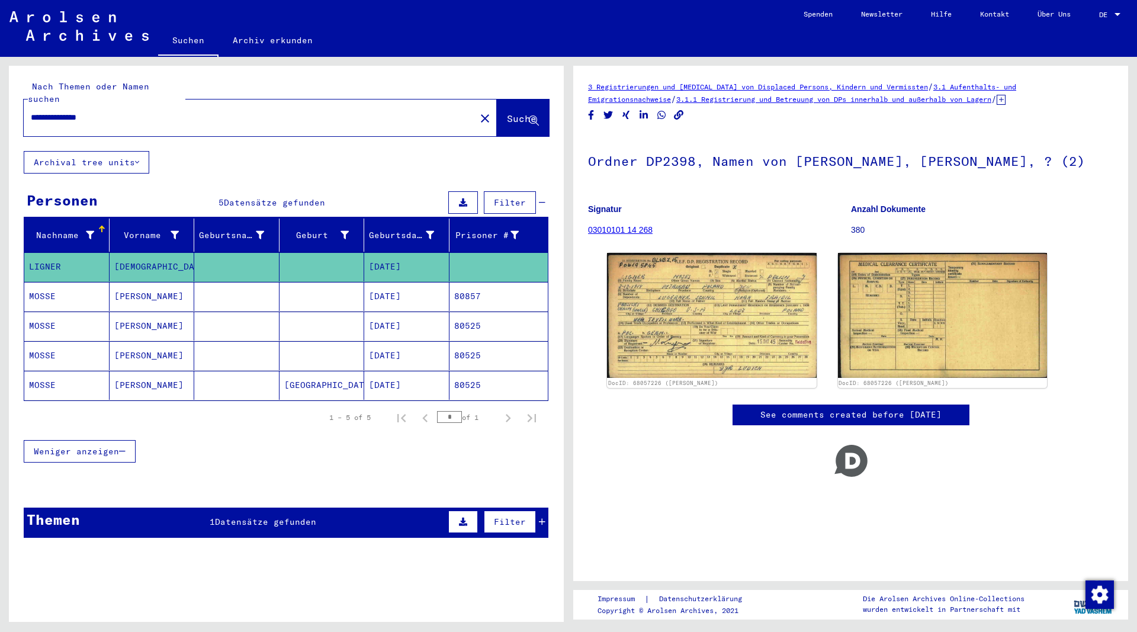
click at [130, 285] on mat-cell "[PERSON_NAME]" at bounding box center [152, 296] width 85 height 29
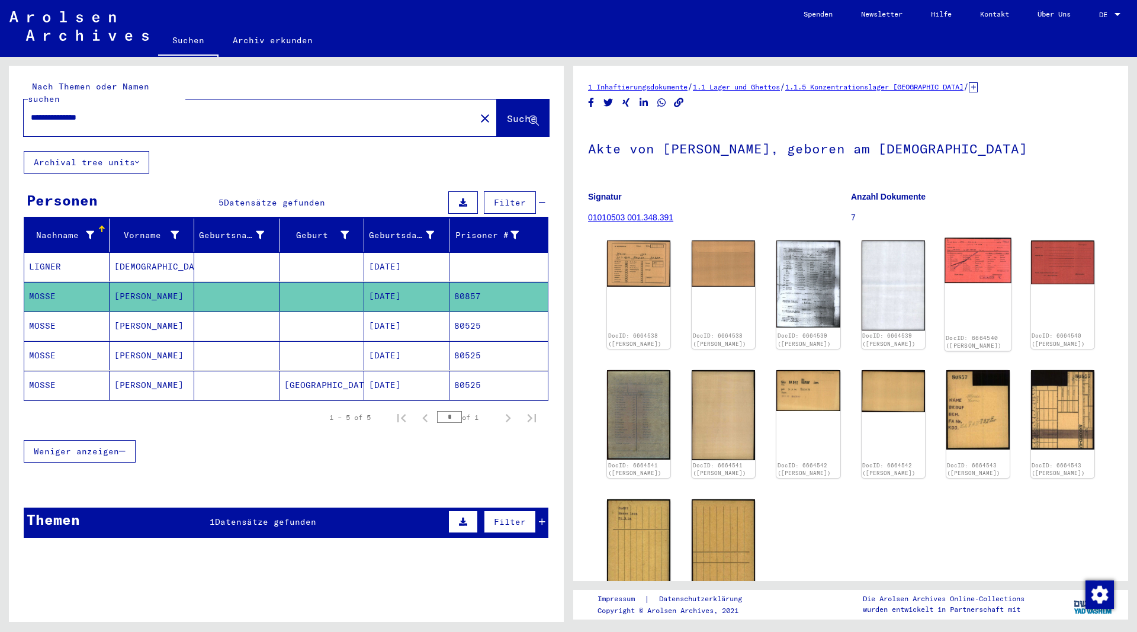
click at [969, 263] on img at bounding box center [977, 261] width 67 height 46
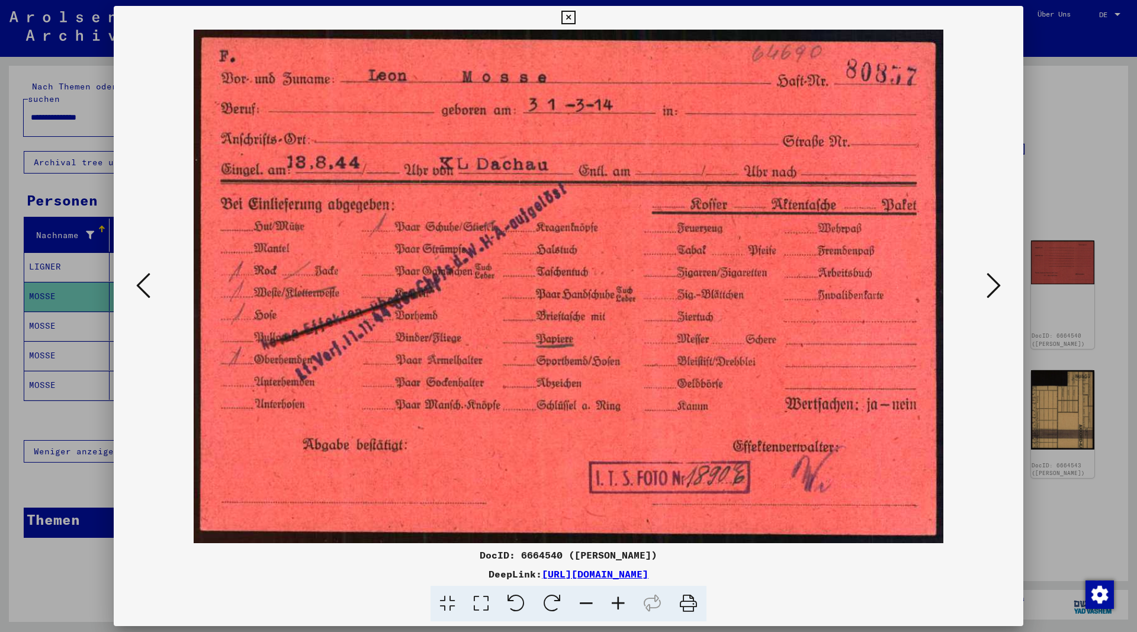
click at [575, 17] on icon at bounding box center [568, 18] width 14 height 14
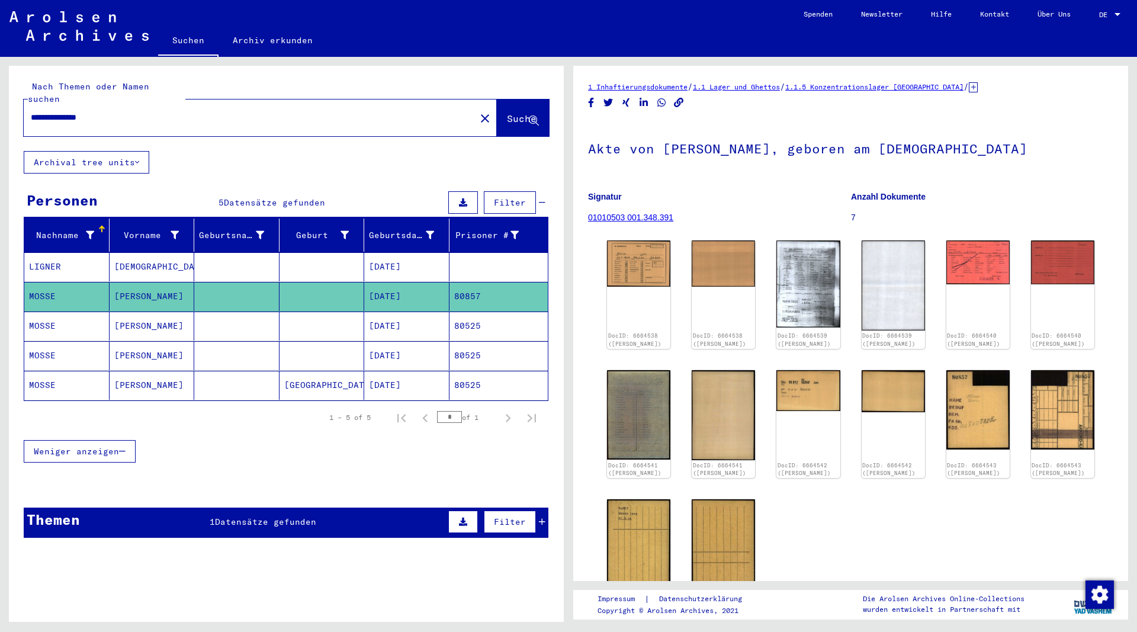
drag, startPoint x: 114, startPoint y: 108, endPoint x: 2, endPoint y: 102, distance: 112.1
click at [31, 111] on input "**********" at bounding box center [250, 117] width 438 height 12
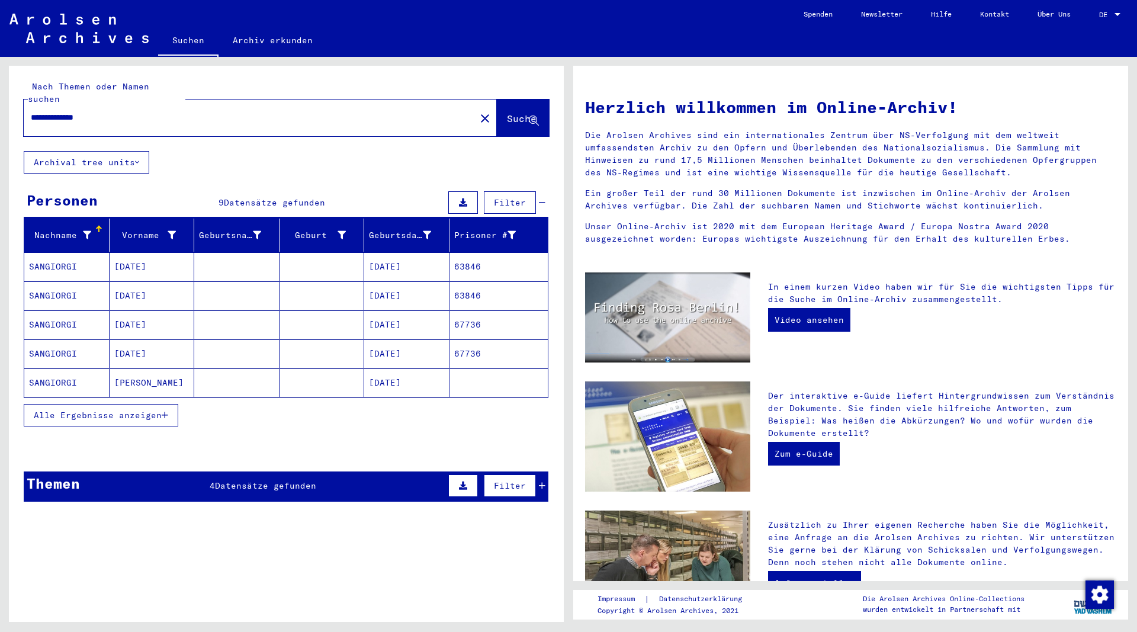
click at [170, 404] on button "Alle Ergebnisse anzeigen" at bounding box center [101, 415] width 155 height 23
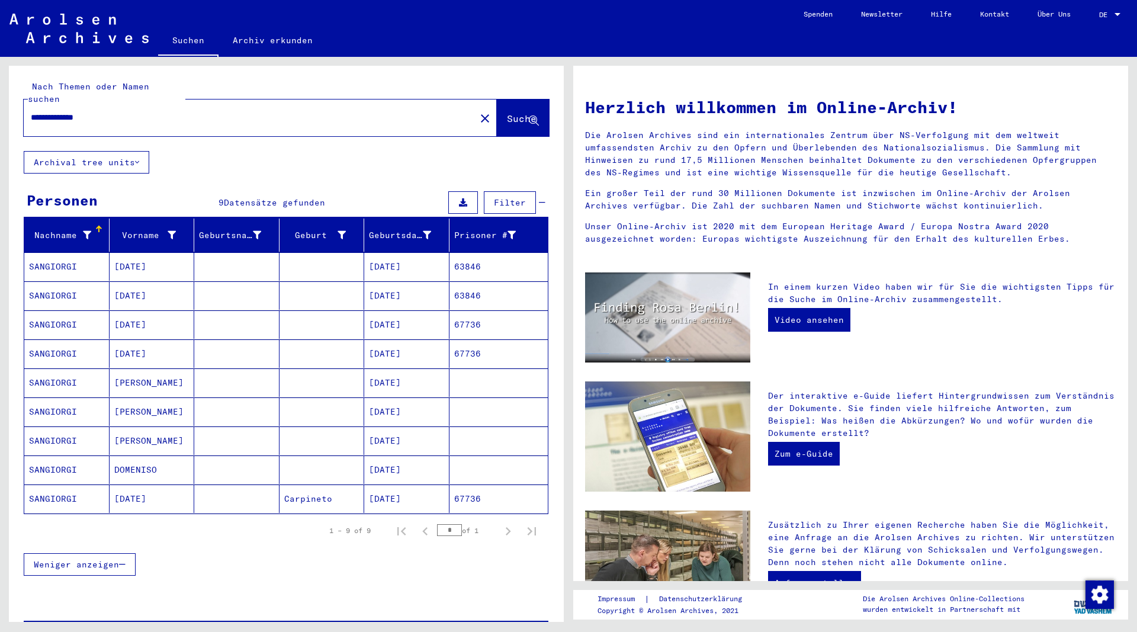
click at [131, 253] on mat-cell "[DATE]" at bounding box center [152, 266] width 85 height 28
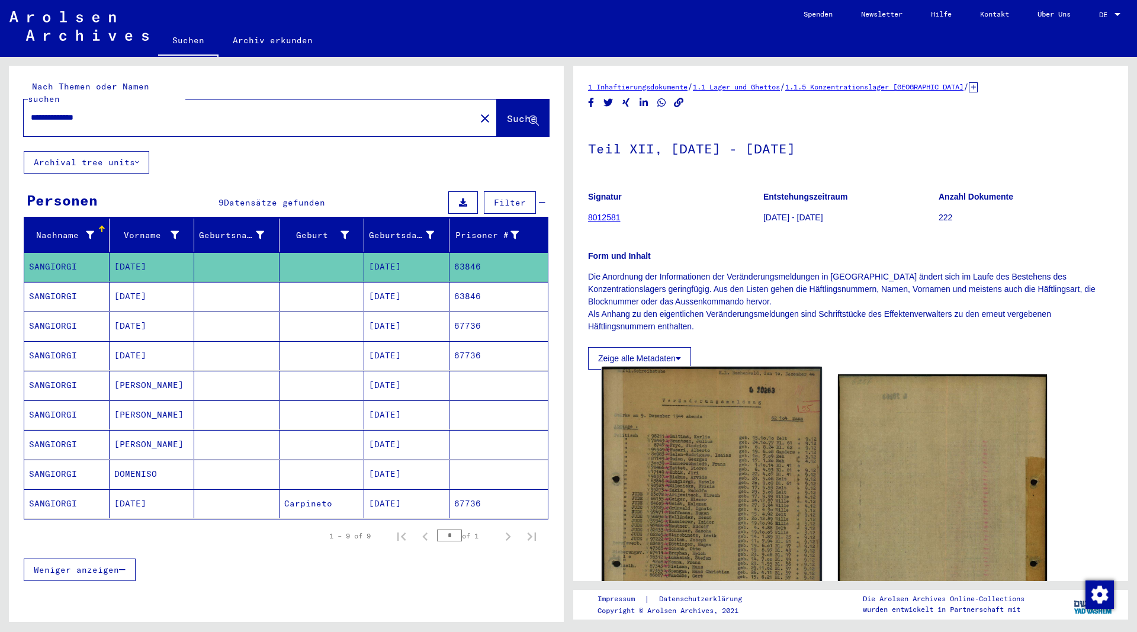
click at [702, 472] on img at bounding box center [712, 522] width 220 height 310
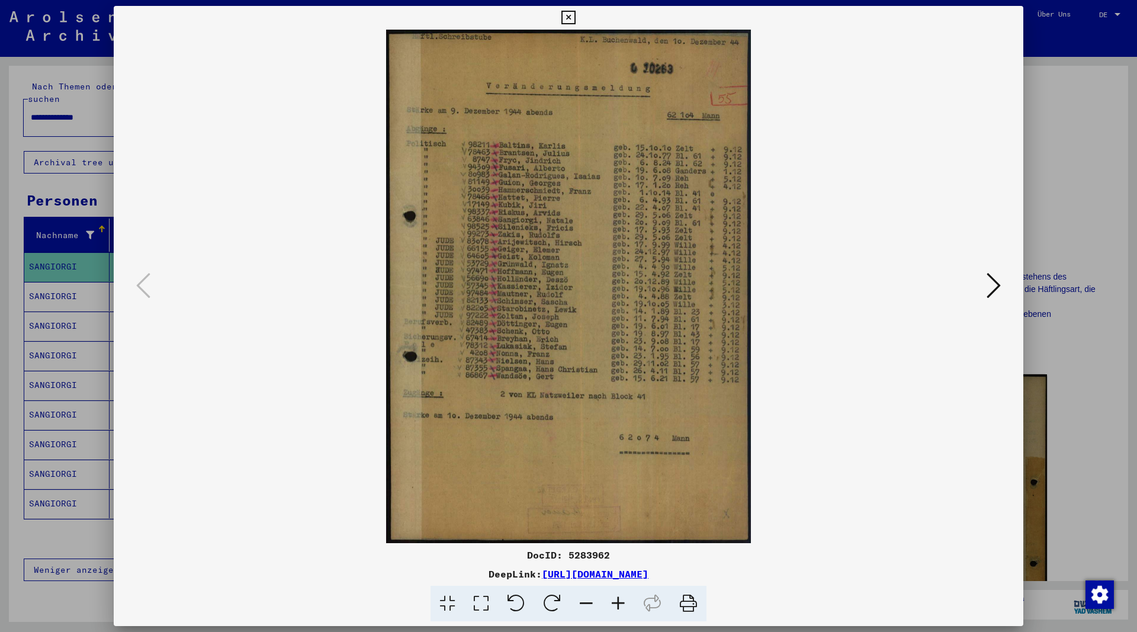
click at [575, 18] on icon at bounding box center [568, 18] width 14 height 14
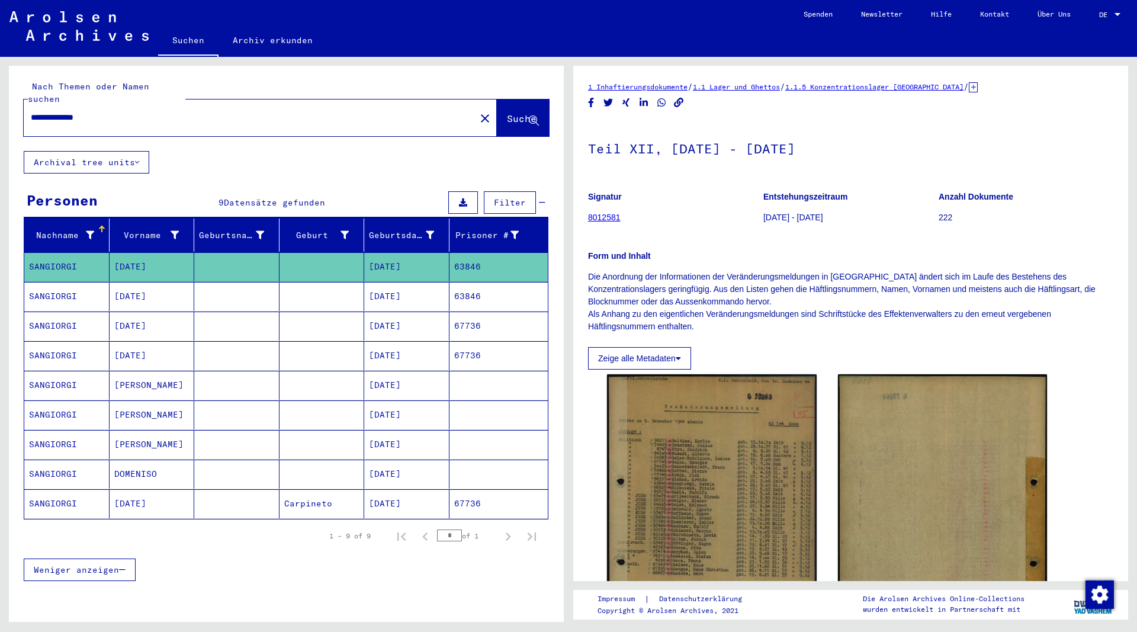
click at [130, 287] on mat-cell "[DATE]" at bounding box center [152, 296] width 85 height 29
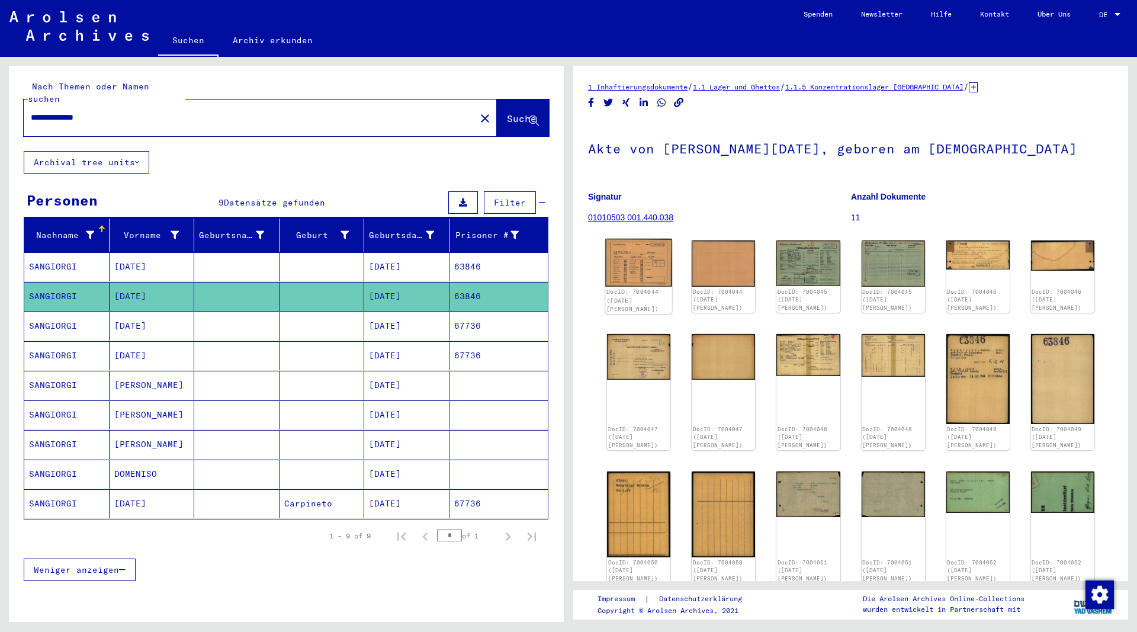
click at [641, 259] on img at bounding box center [638, 263] width 67 height 48
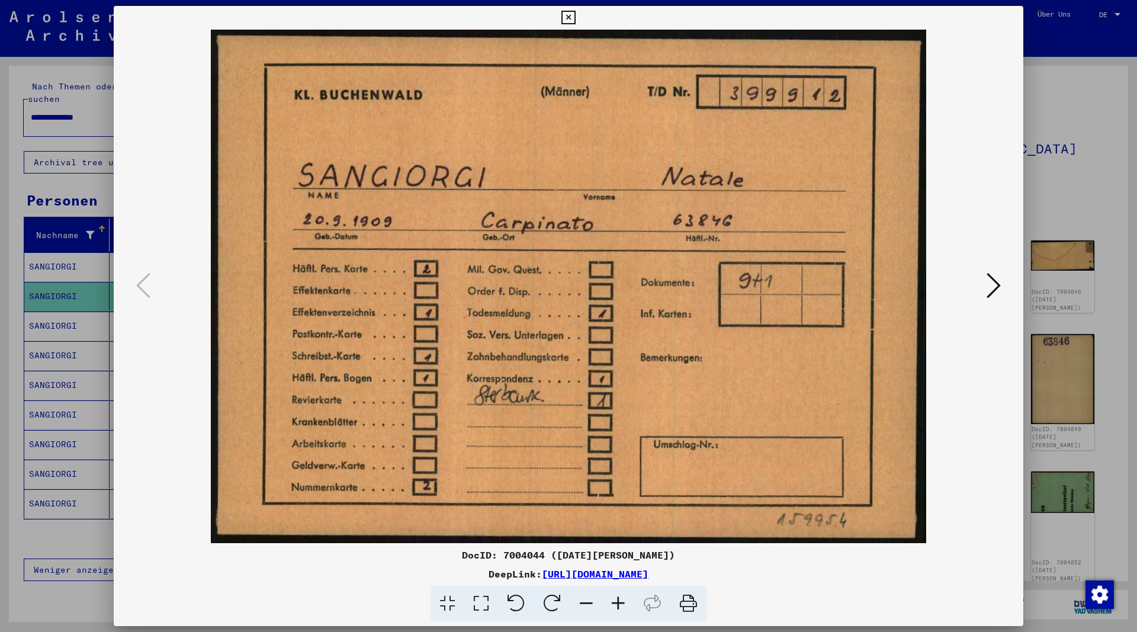
click at [996, 286] on icon at bounding box center [993, 285] width 14 height 28
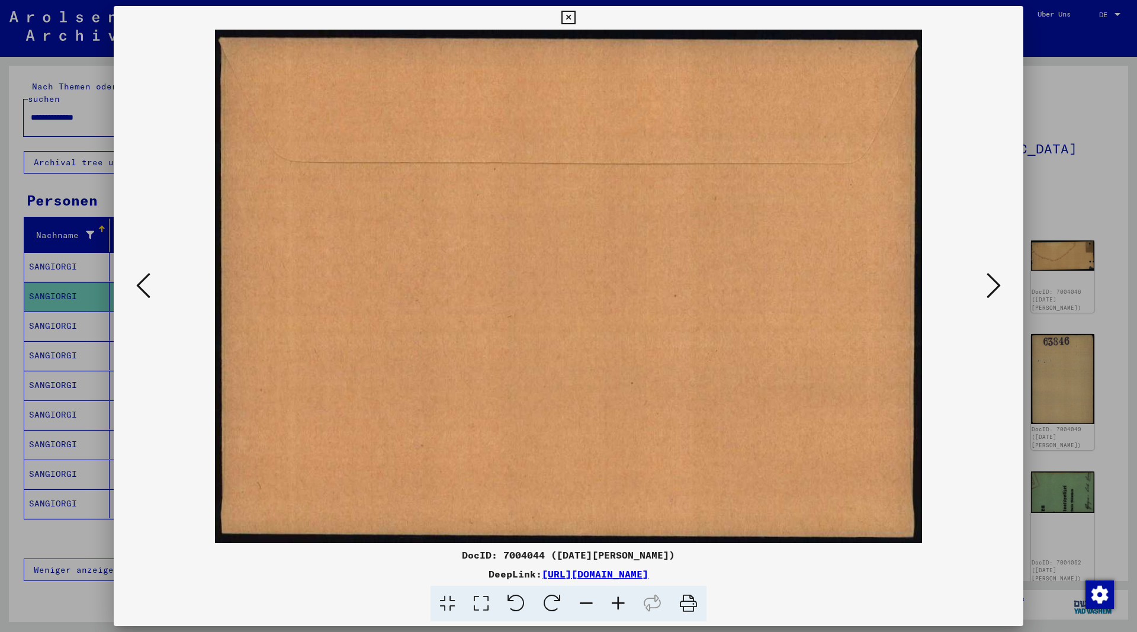
click at [996, 286] on icon at bounding box center [993, 285] width 14 height 28
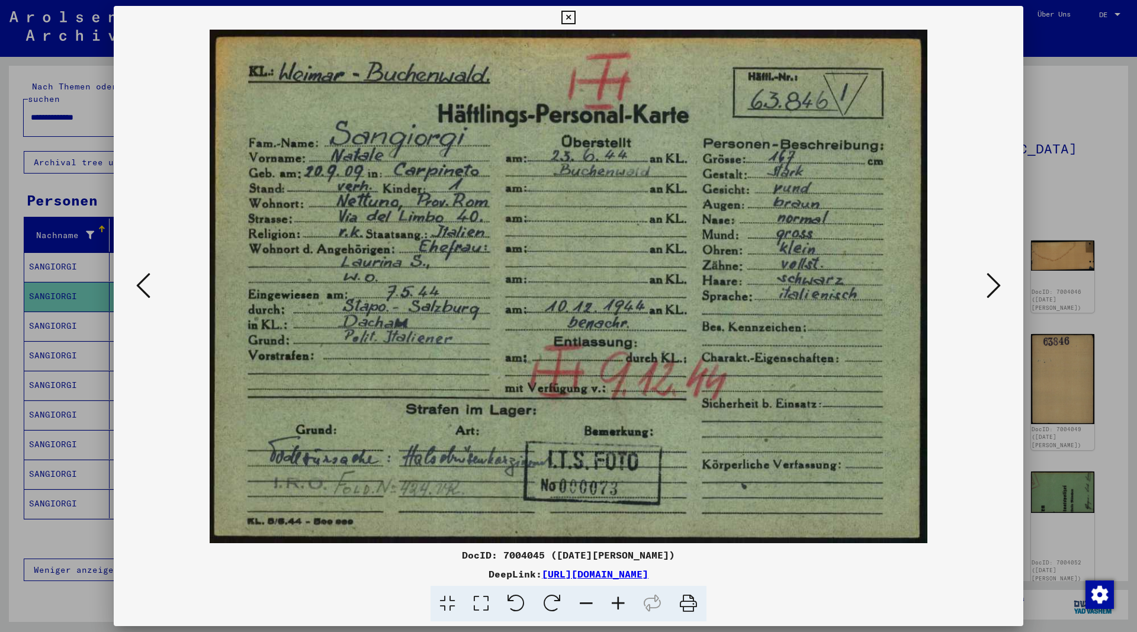
click at [996, 286] on icon at bounding box center [993, 285] width 14 height 28
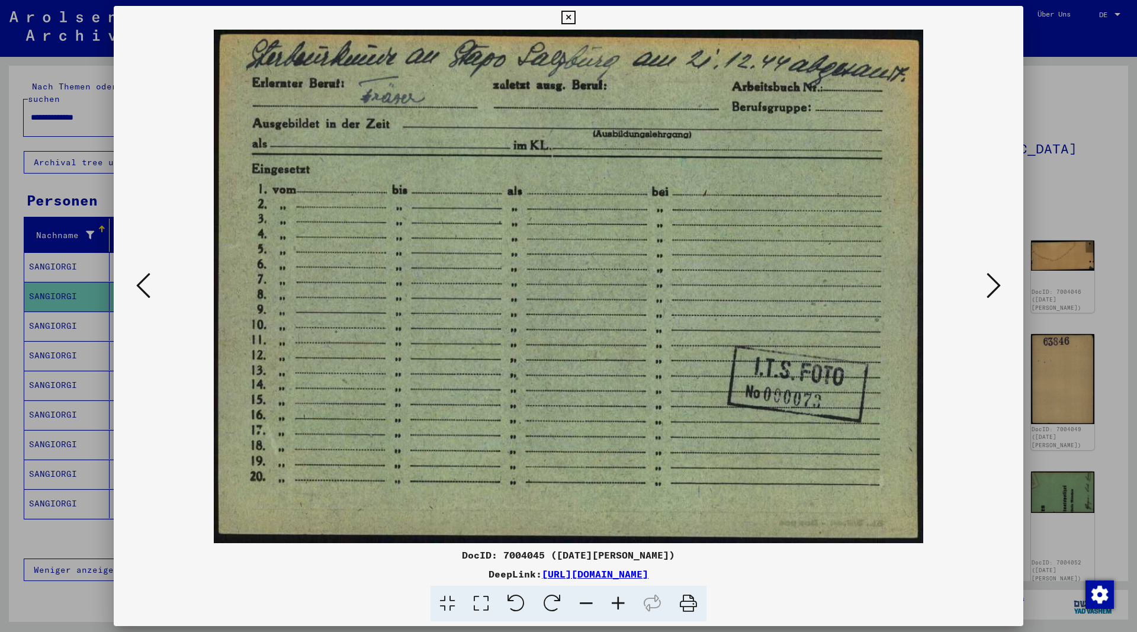
click at [996, 286] on icon at bounding box center [993, 285] width 14 height 28
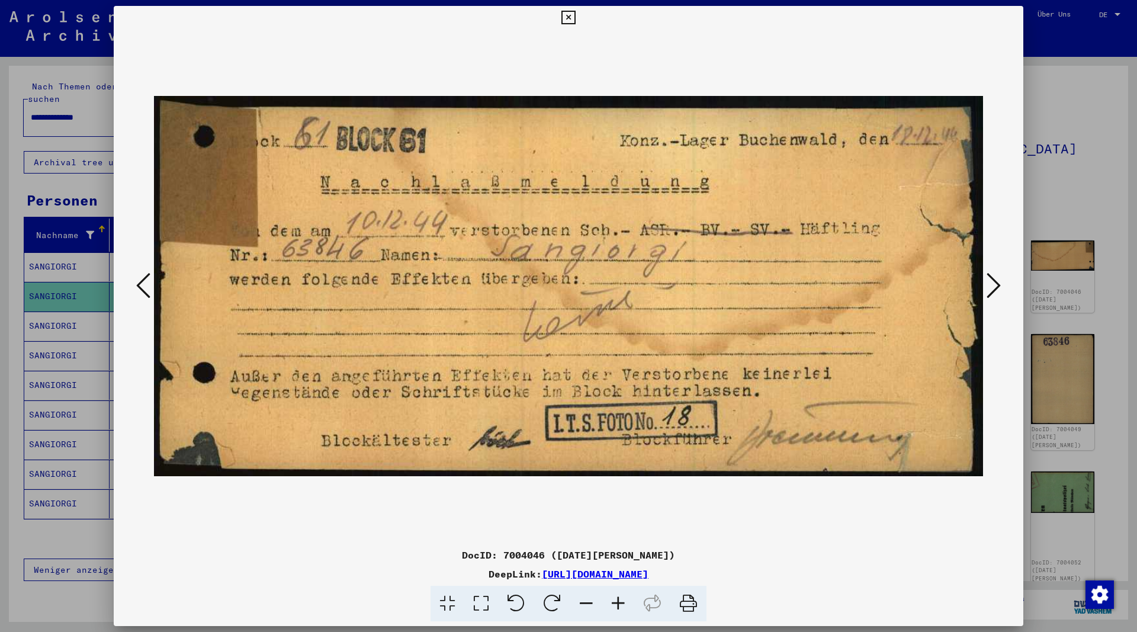
click at [996, 286] on icon at bounding box center [993, 285] width 14 height 28
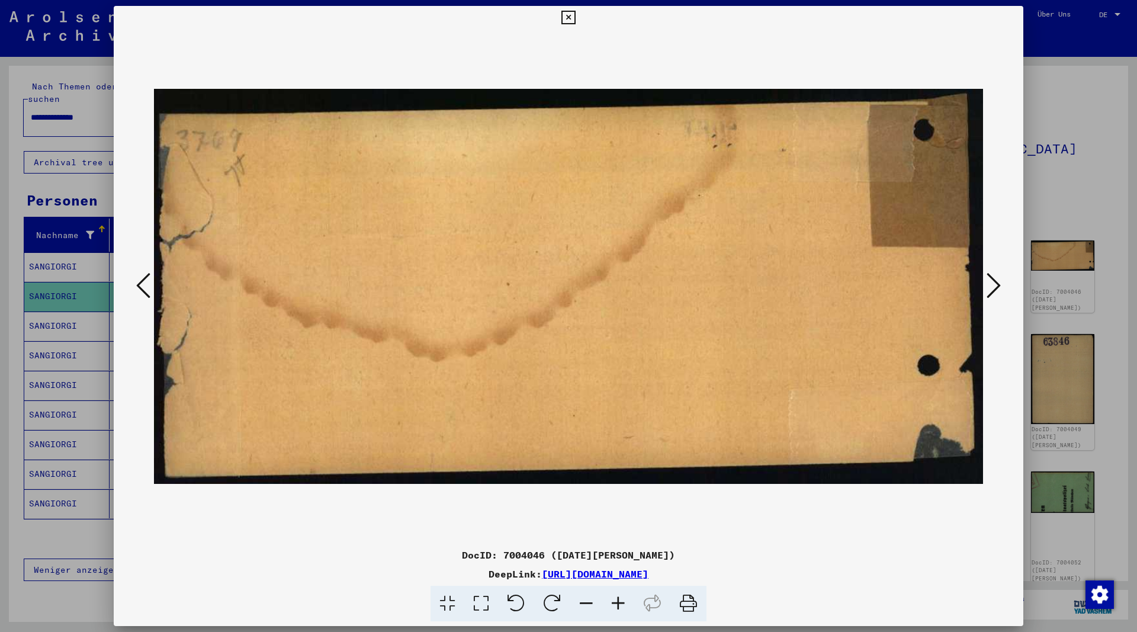
click at [996, 286] on icon at bounding box center [993, 285] width 14 height 28
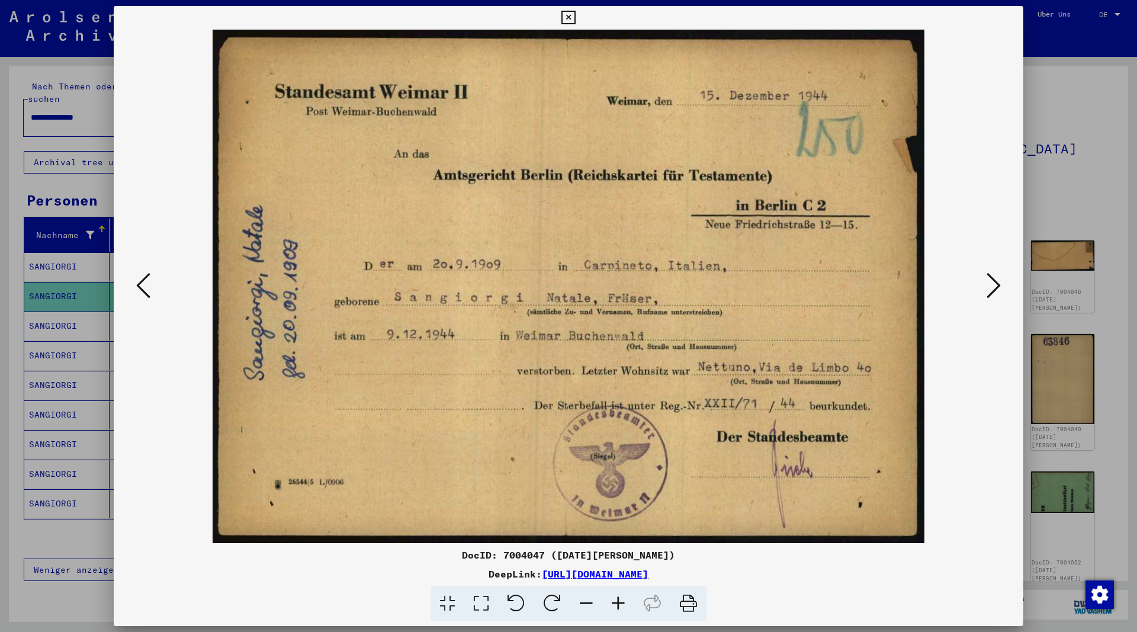
click at [996, 286] on icon at bounding box center [993, 285] width 14 height 28
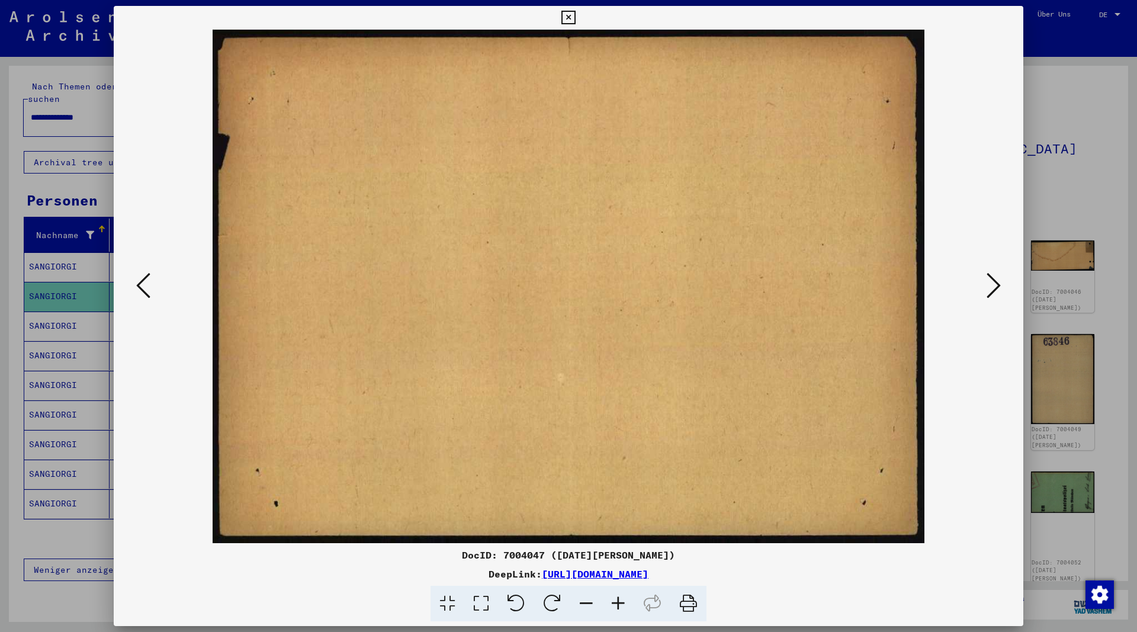
click at [996, 286] on icon at bounding box center [993, 285] width 14 height 28
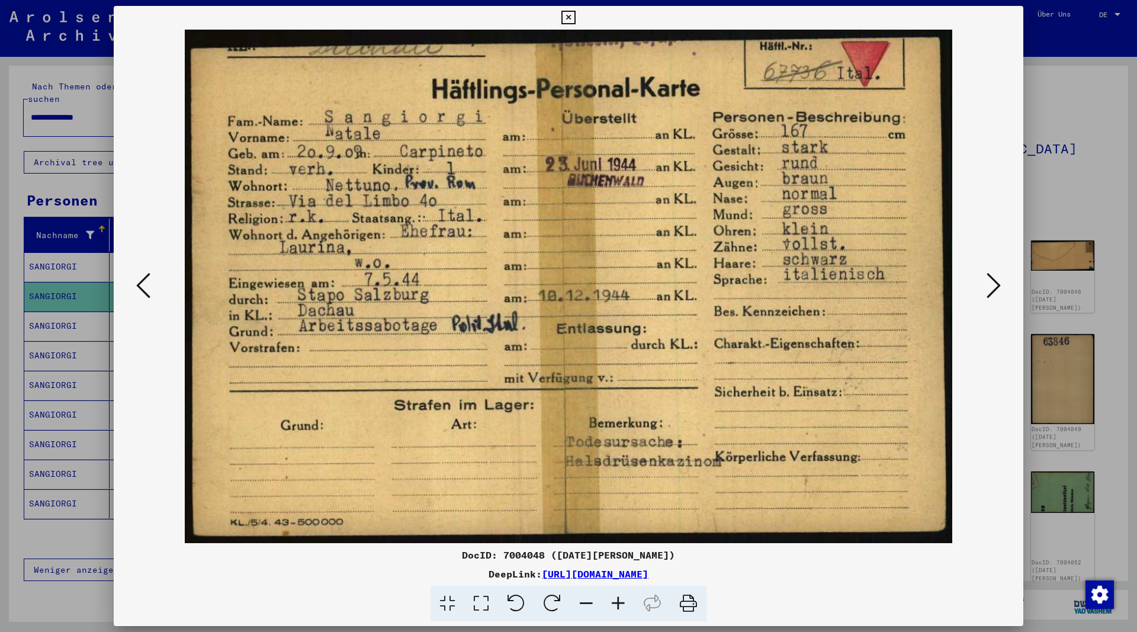
click at [996, 286] on icon at bounding box center [993, 285] width 14 height 28
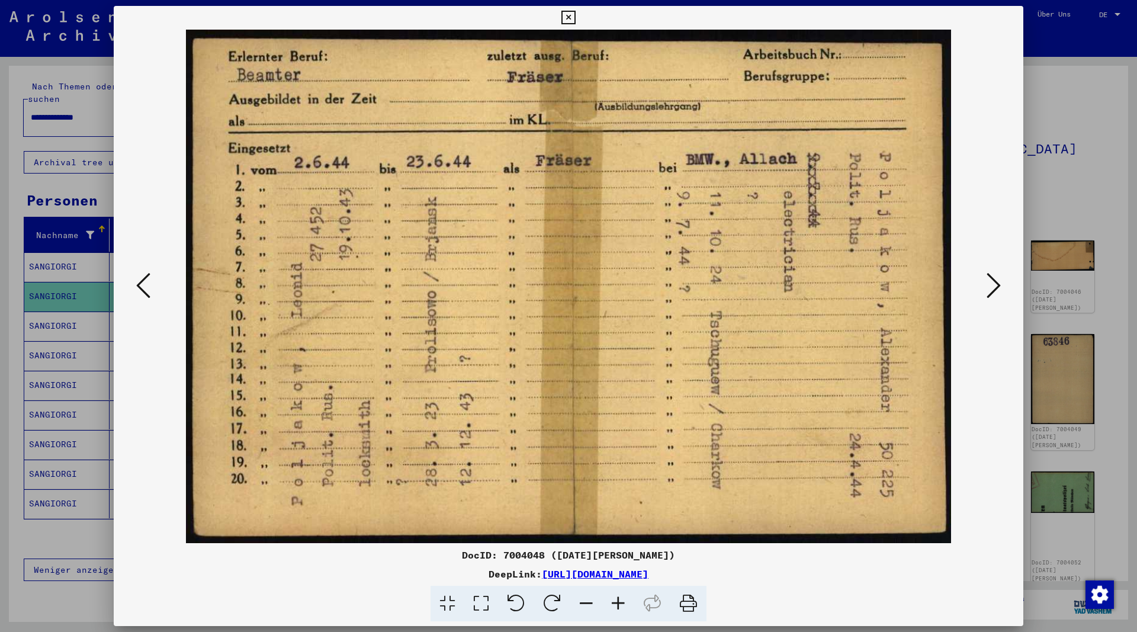
click at [996, 286] on icon at bounding box center [993, 285] width 14 height 28
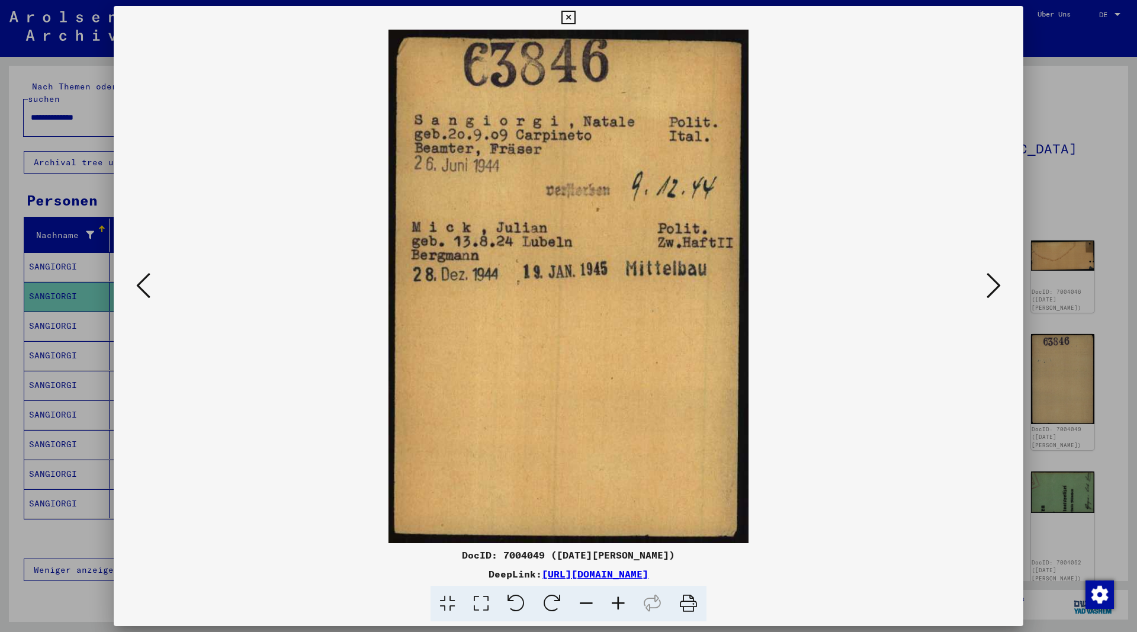
click at [996, 286] on icon at bounding box center [993, 285] width 14 height 28
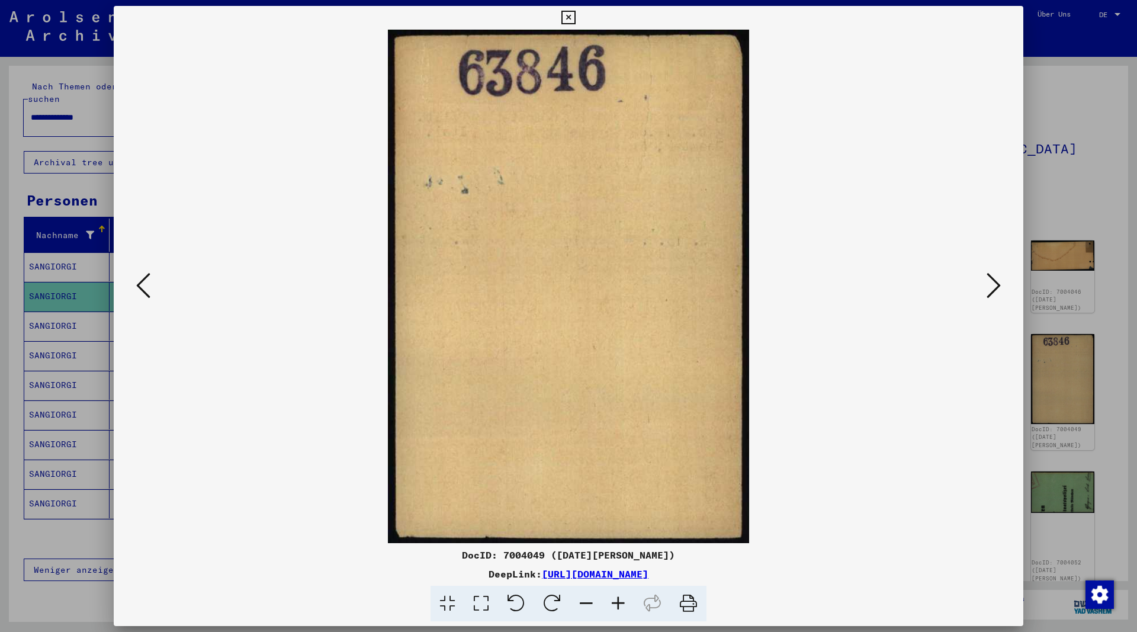
click at [996, 286] on icon at bounding box center [993, 285] width 14 height 28
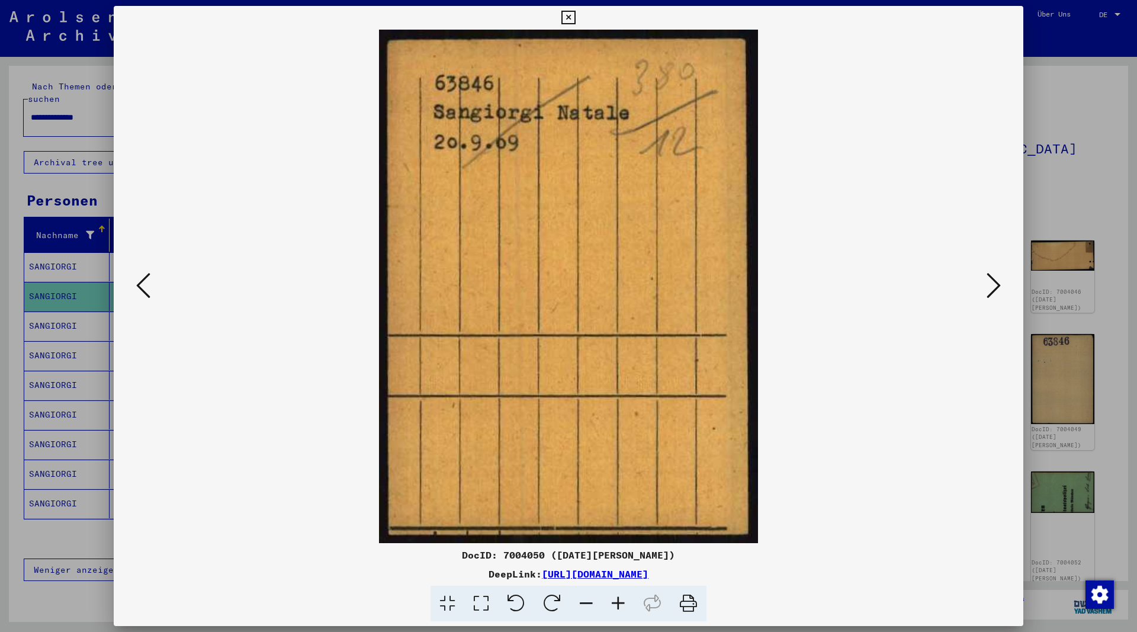
click at [996, 286] on icon at bounding box center [993, 285] width 14 height 28
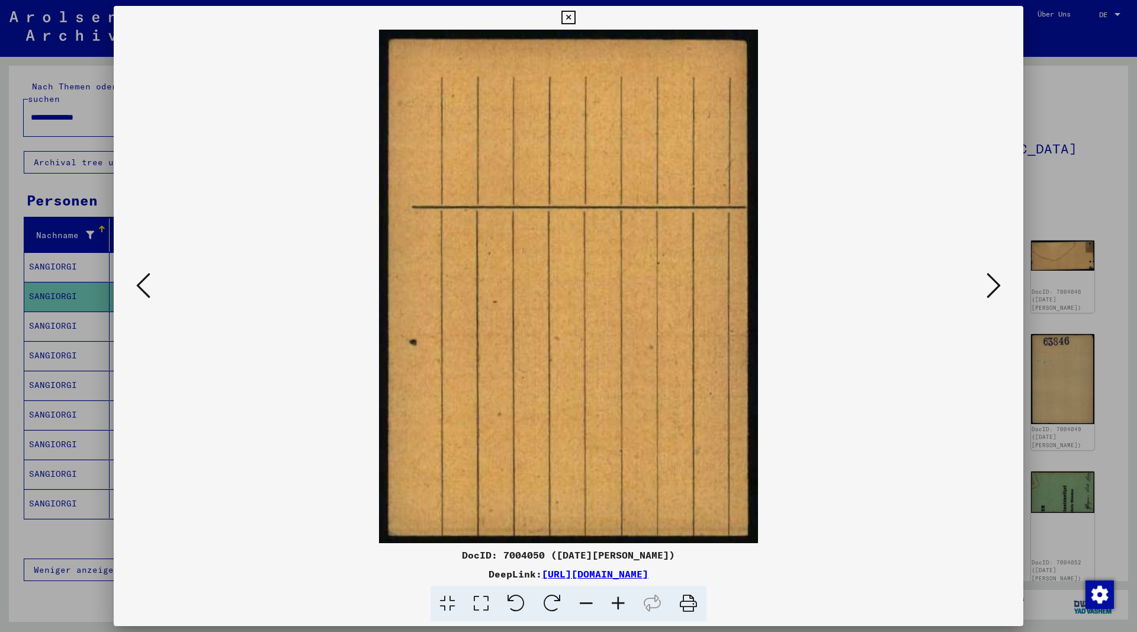
click at [996, 286] on icon at bounding box center [993, 285] width 14 height 28
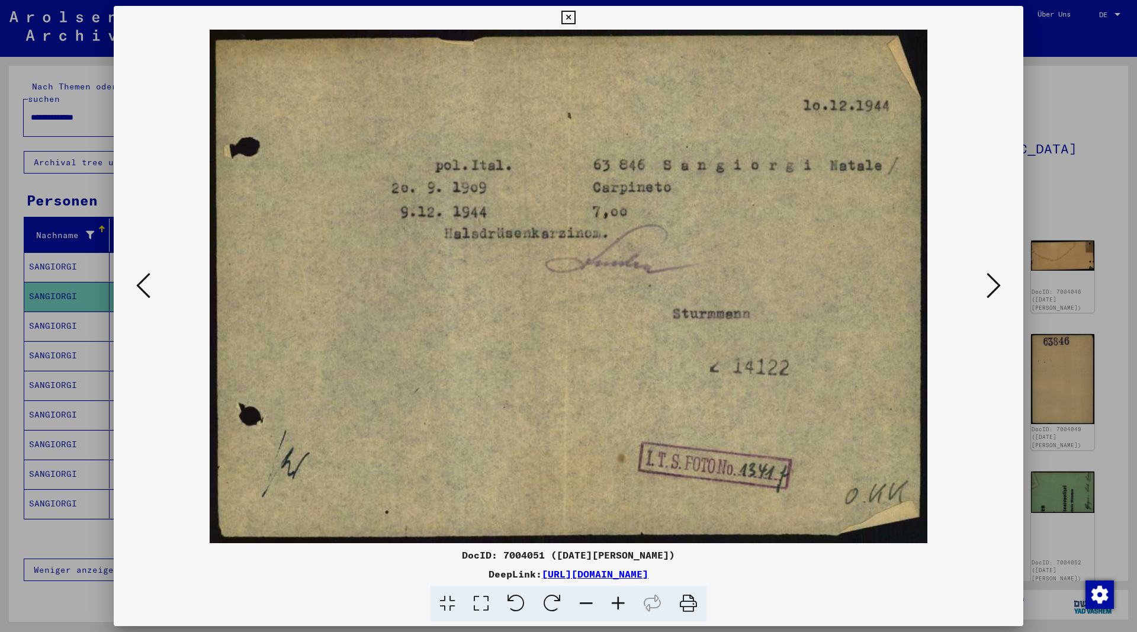
click at [996, 286] on icon at bounding box center [993, 285] width 14 height 28
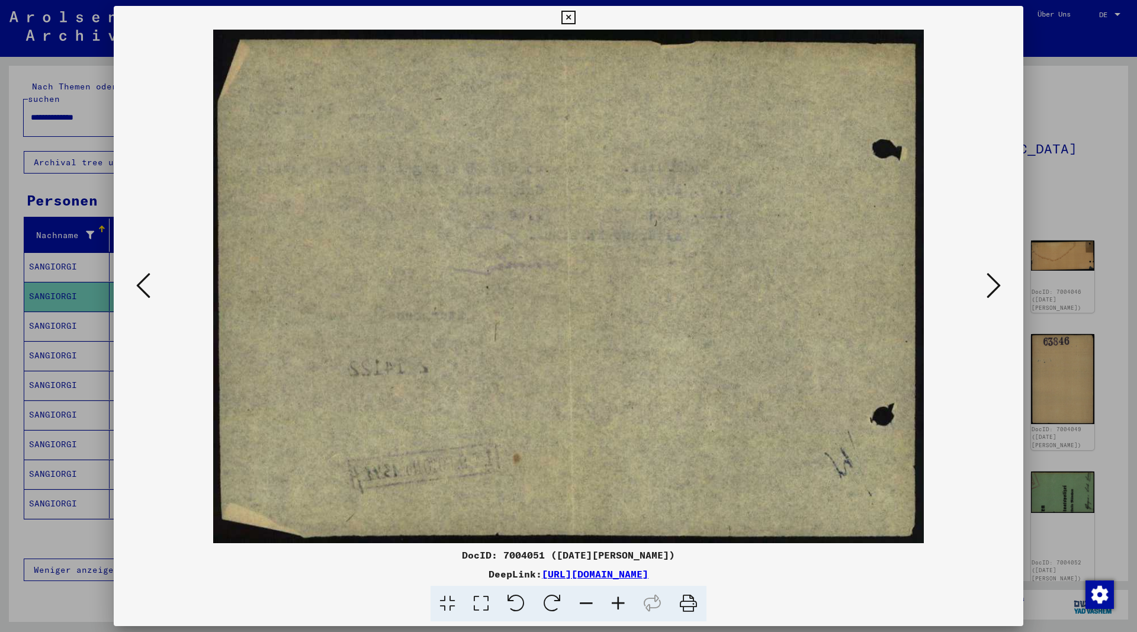
click at [996, 286] on icon at bounding box center [993, 285] width 14 height 28
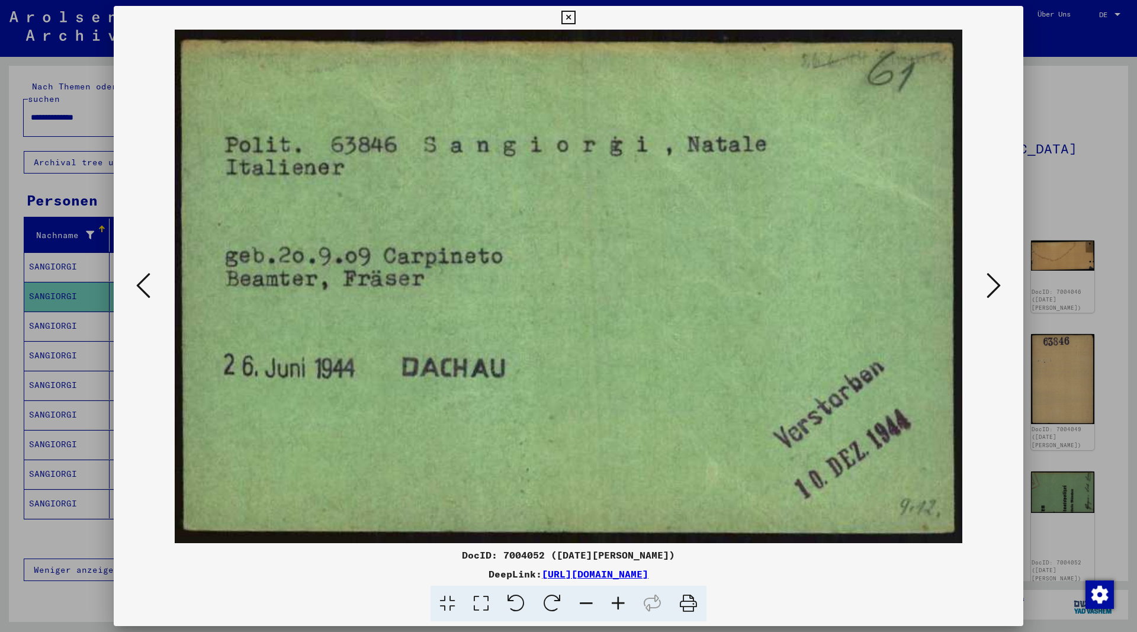
click at [575, 21] on icon at bounding box center [568, 18] width 14 height 14
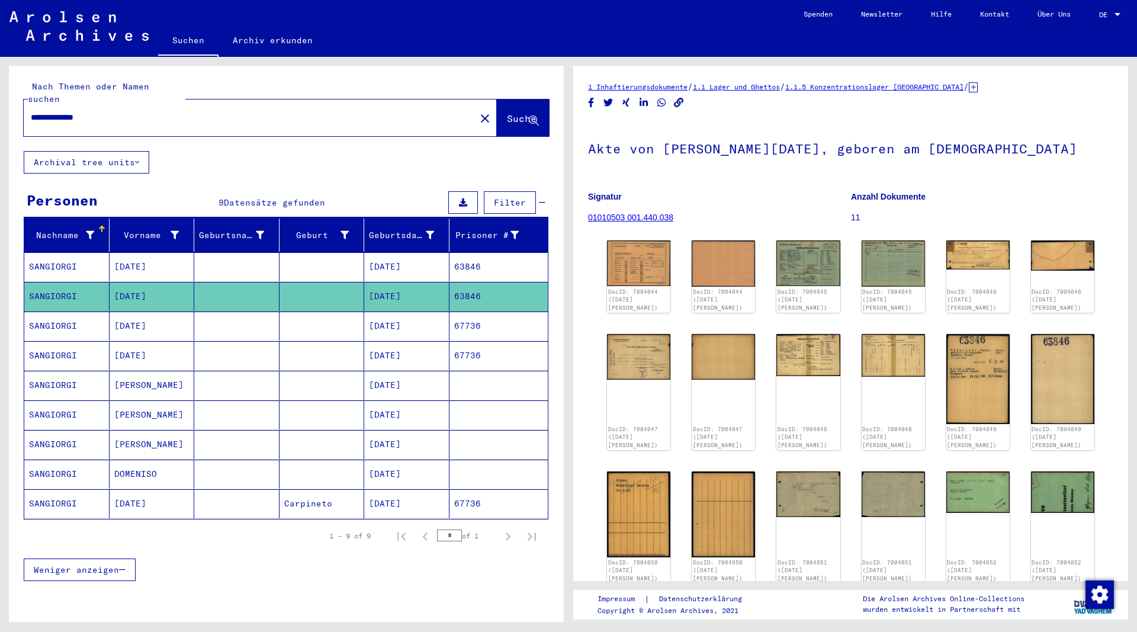
drag, startPoint x: 101, startPoint y: 109, endPoint x: -1, endPoint y: 105, distance: 101.9
click at [31, 111] on input "**********" at bounding box center [250, 117] width 438 height 12
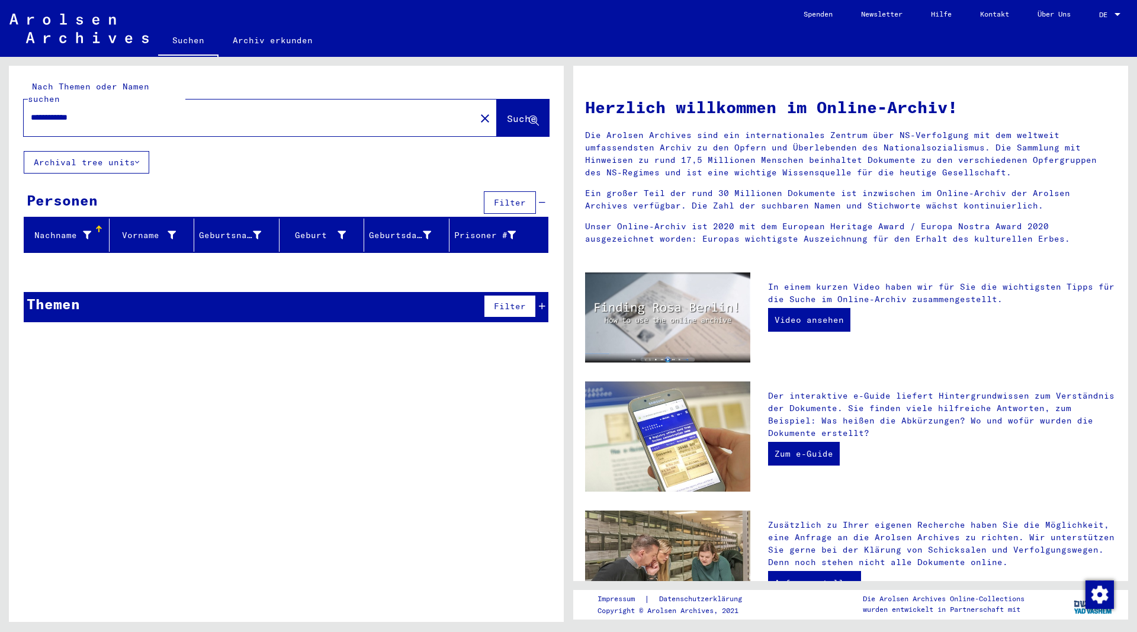
drag, startPoint x: 127, startPoint y: 110, endPoint x: -21, endPoint y: 101, distance: 147.7
click at [31, 111] on input "**********" at bounding box center [246, 117] width 430 height 12
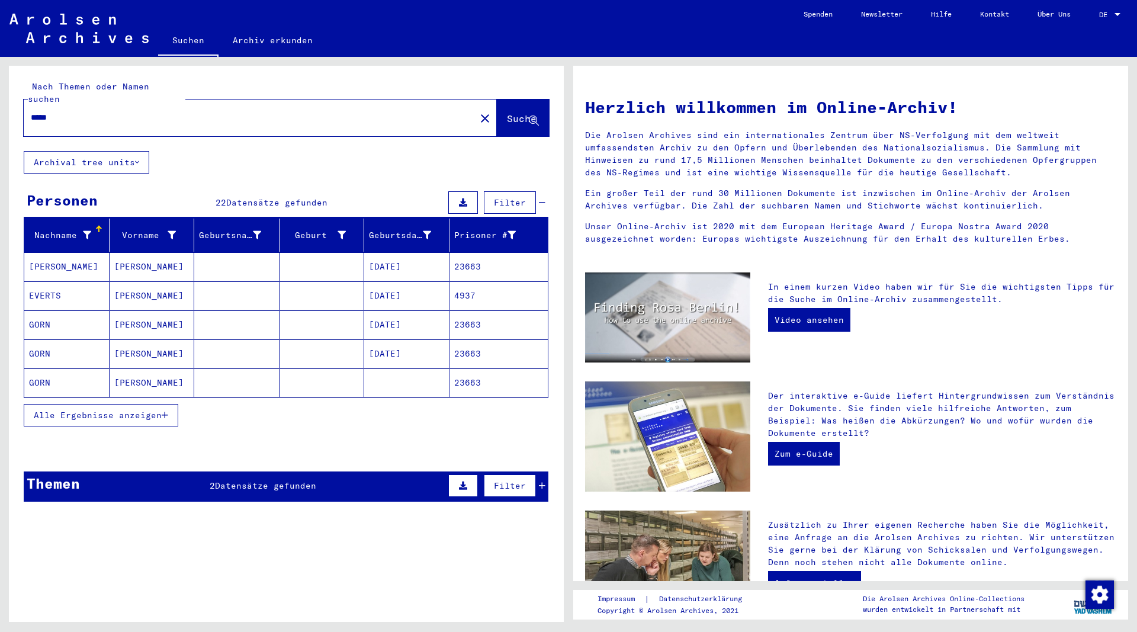
click at [162, 410] on span "Alle Ergebnisse anzeigen" at bounding box center [98, 415] width 128 height 11
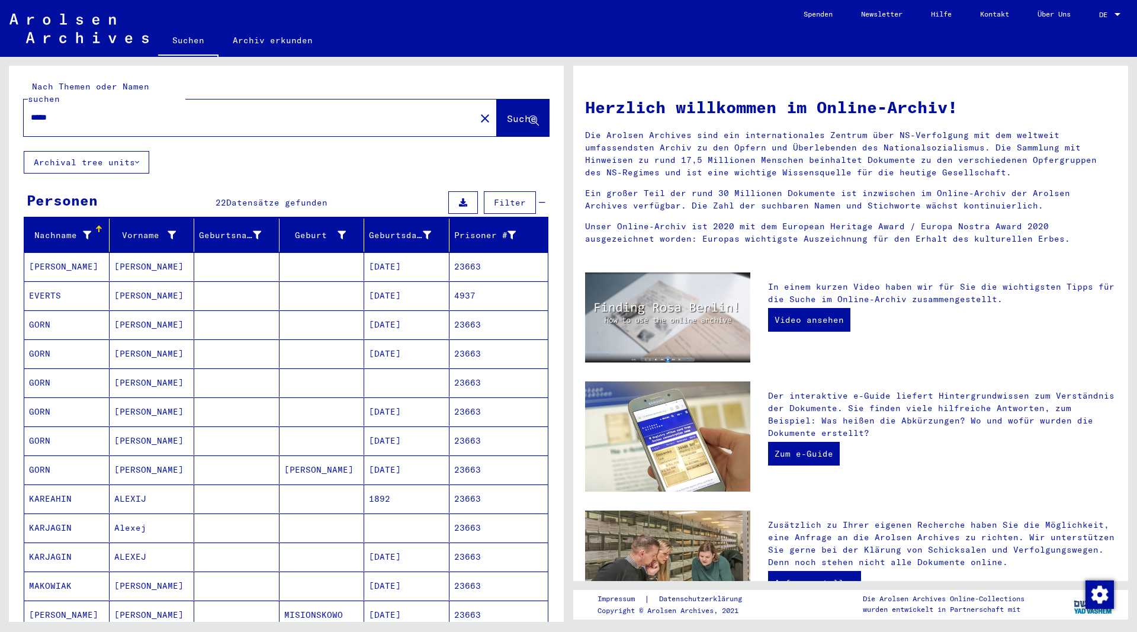
click at [127, 310] on mat-cell "[PERSON_NAME]" at bounding box center [152, 324] width 85 height 28
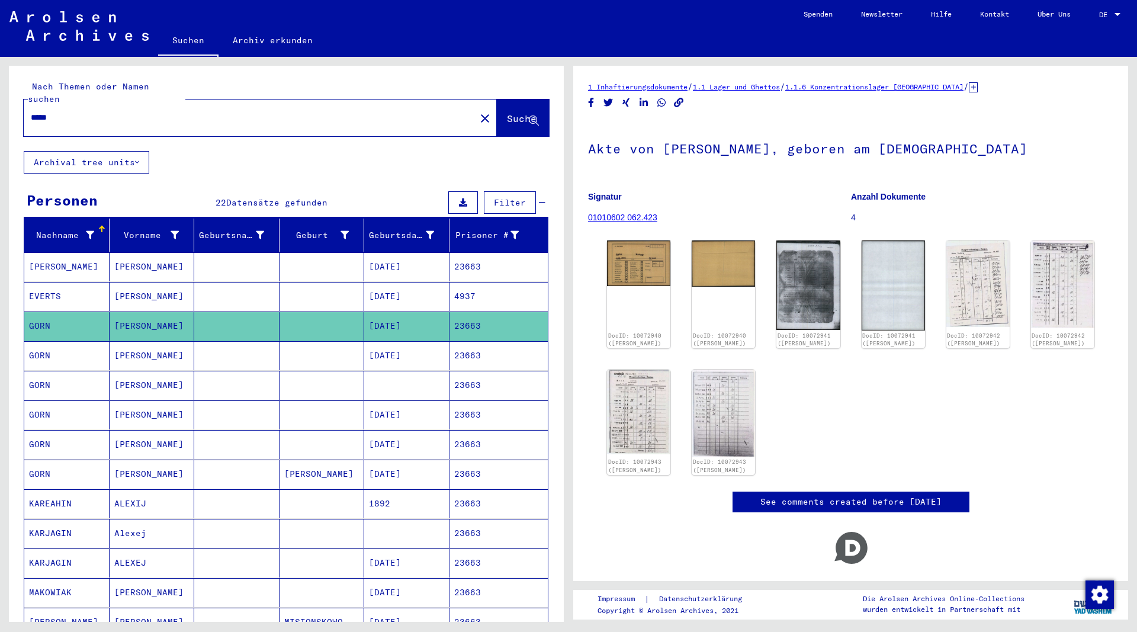
drag, startPoint x: 123, startPoint y: 110, endPoint x: -13, endPoint y: 107, distance: 136.2
click at [31, 111] on input "*****" at bounding box center [250, 117] width 438 height 12
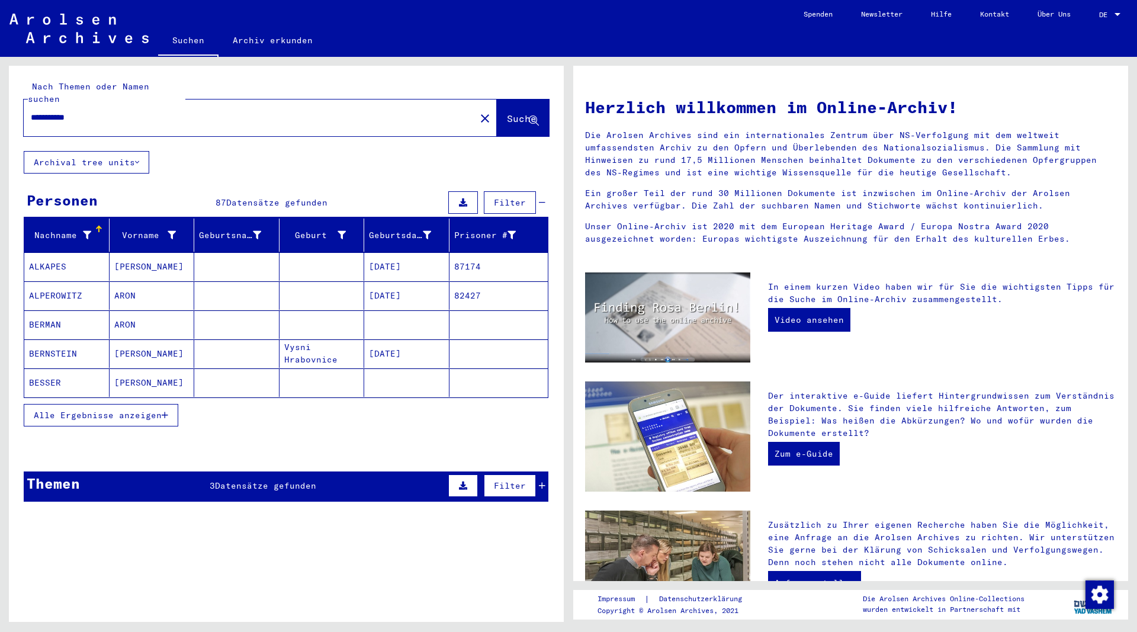
click at [149, 111] on input "**********" at bounding box center [246, 117] width 430 height 12
click at [168, 411] on icon "button" at bounding box center [165, 415] width 7 height 8
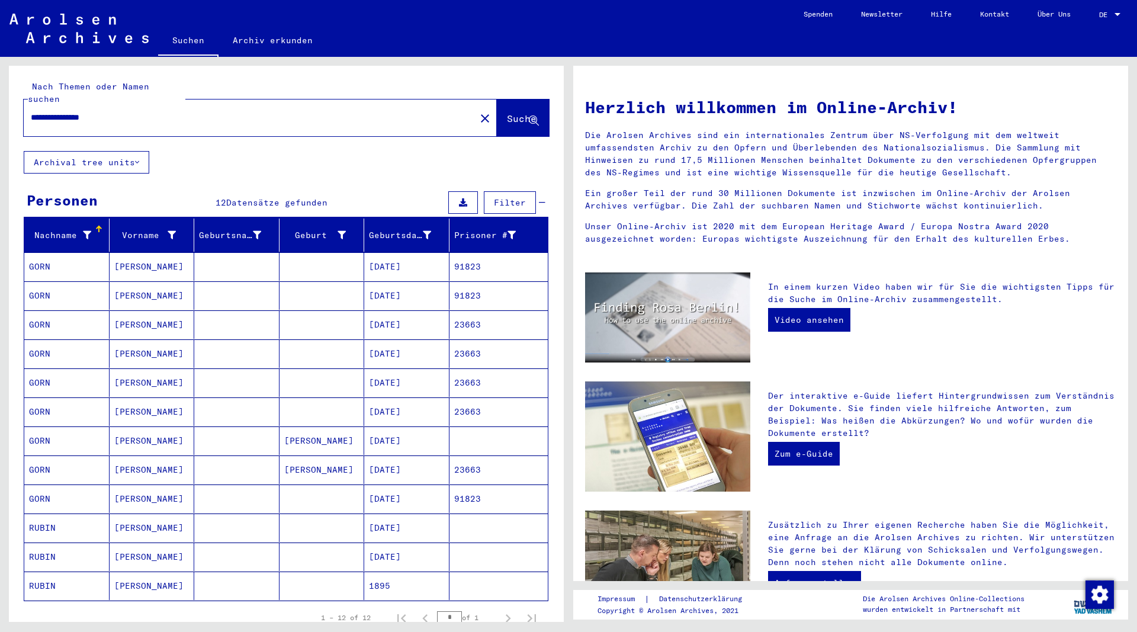
click at [131, 252] on mat-cell "[PERSON_NAME]" at bounding box center [152, 266] width 85 height 28
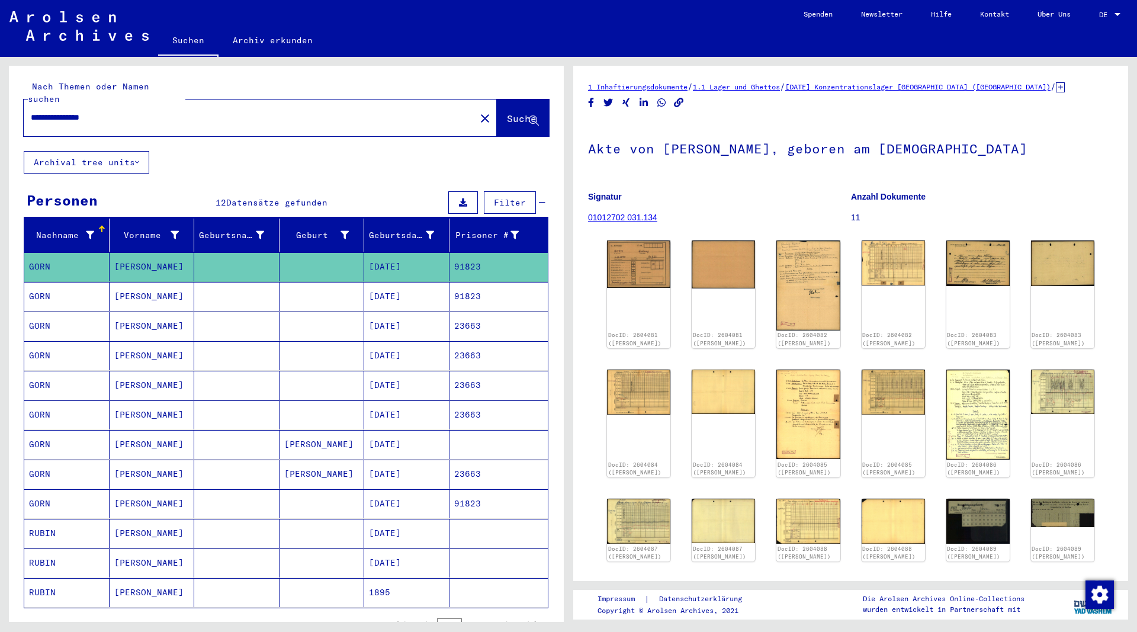
click at [139, 282] on mat-cell "[PERSON_NAME]" at bounding box center [152, 296] width 85 height 29
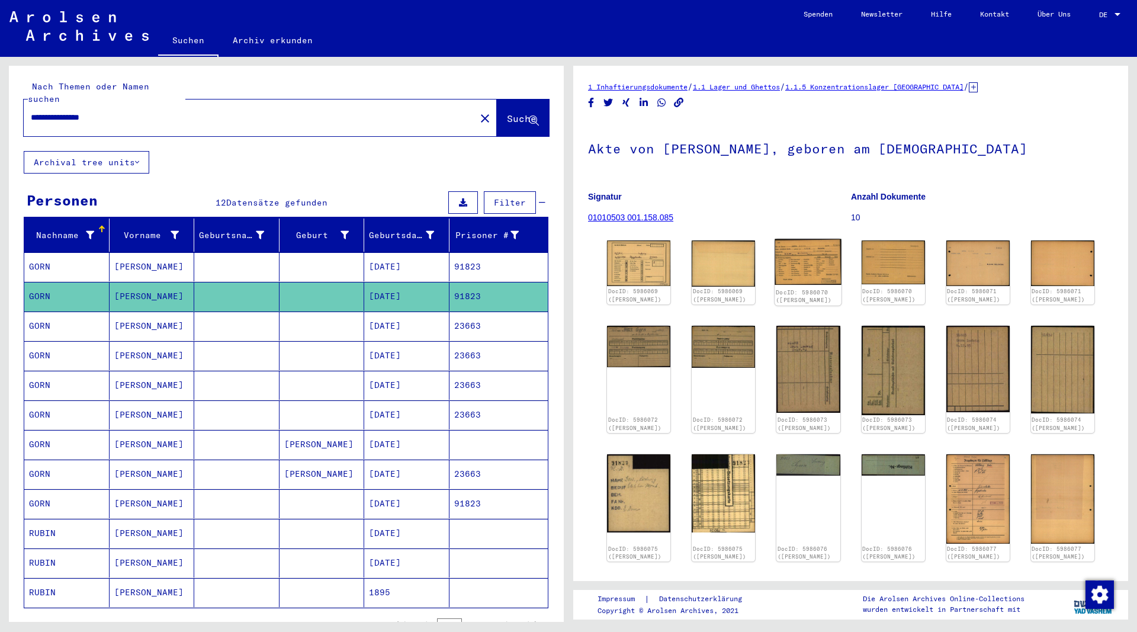
click at [806, 272] on img at bounding box center [808, 262] width 67 height 46
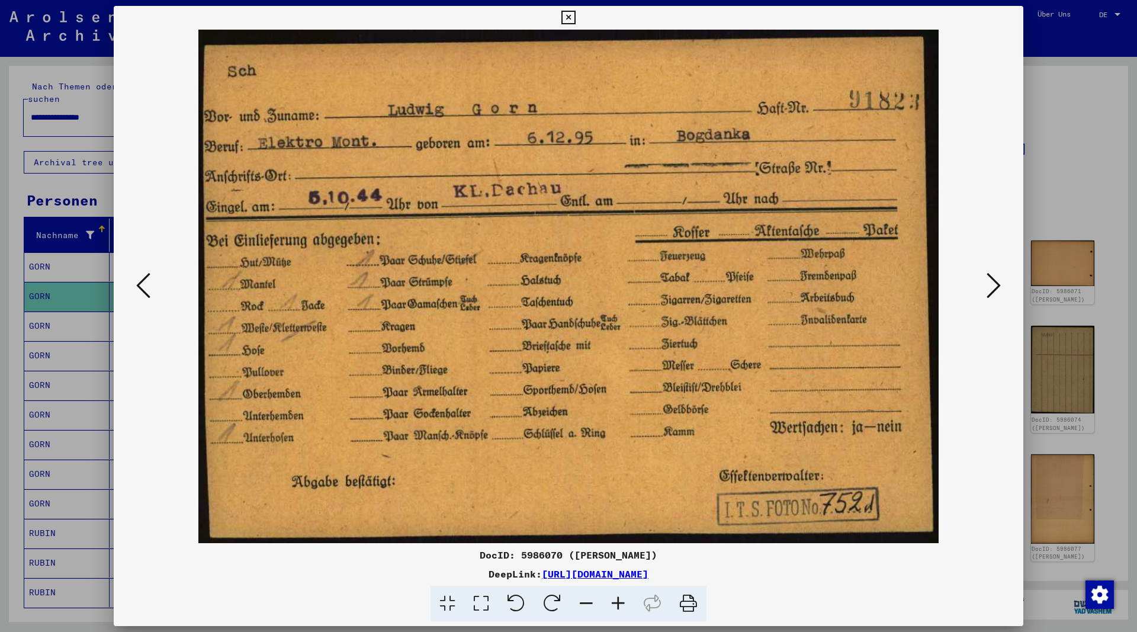
click at [575, 18] on icon at bounding box center [568, 18] width 14 height 14
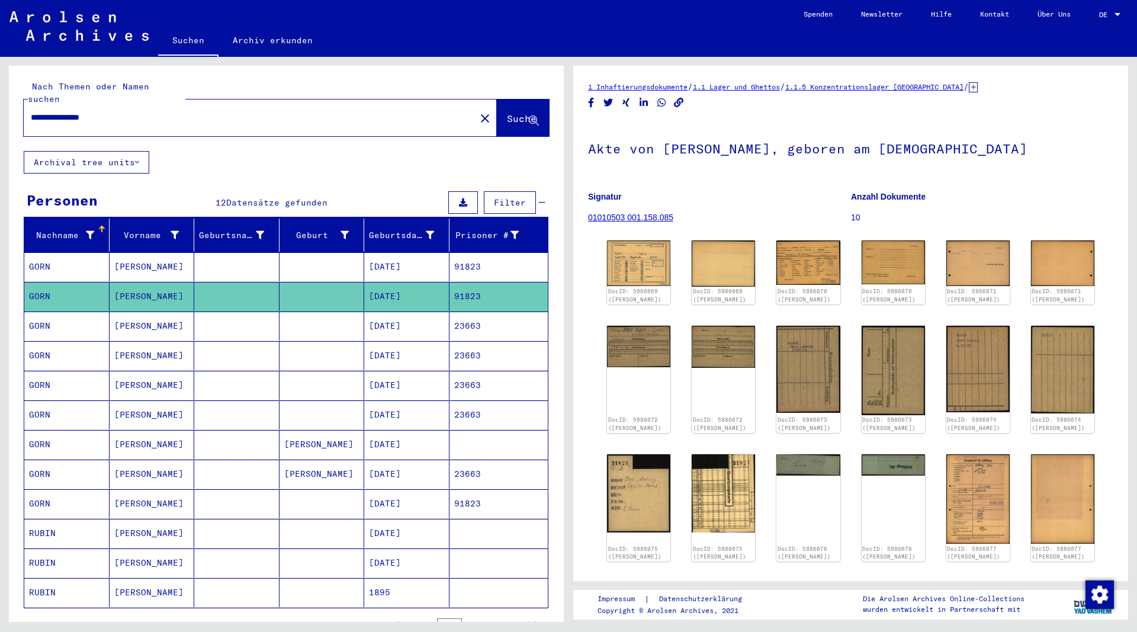
drag, startPoint x: 118, startPoint y: 108, endPoint x: -21, endPoint y: 105, distance: 139.2
click at [31, 111] on input "**********" at bounding box center [250, 117] width 438 height 12
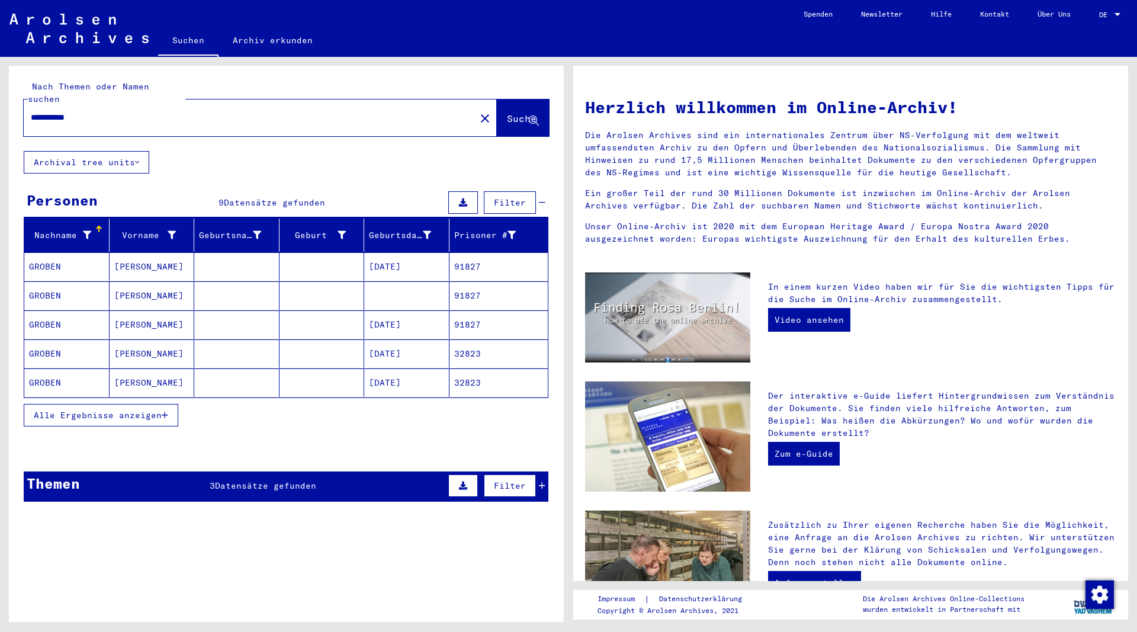
click at [171, 404] on button "Alle Ergebnisse anzeigen" at bounding box center [101, 415] width 155 height 23
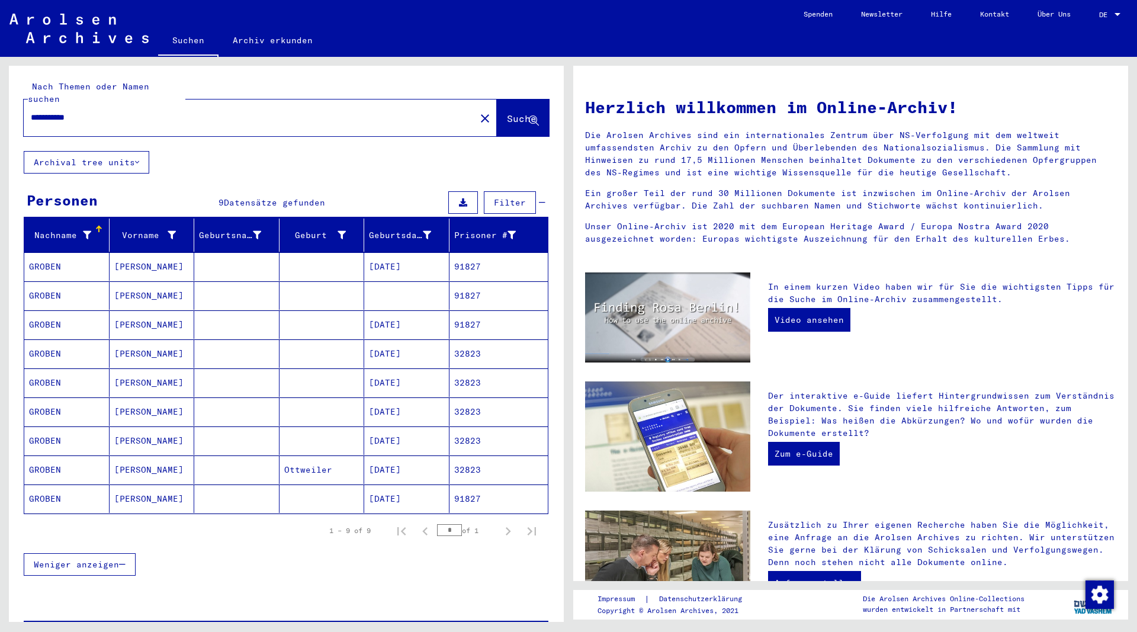
click at [117, 281] on mat-cell "[PERSON_NAME]" at bounding box center [152, 295] width 85 height 28
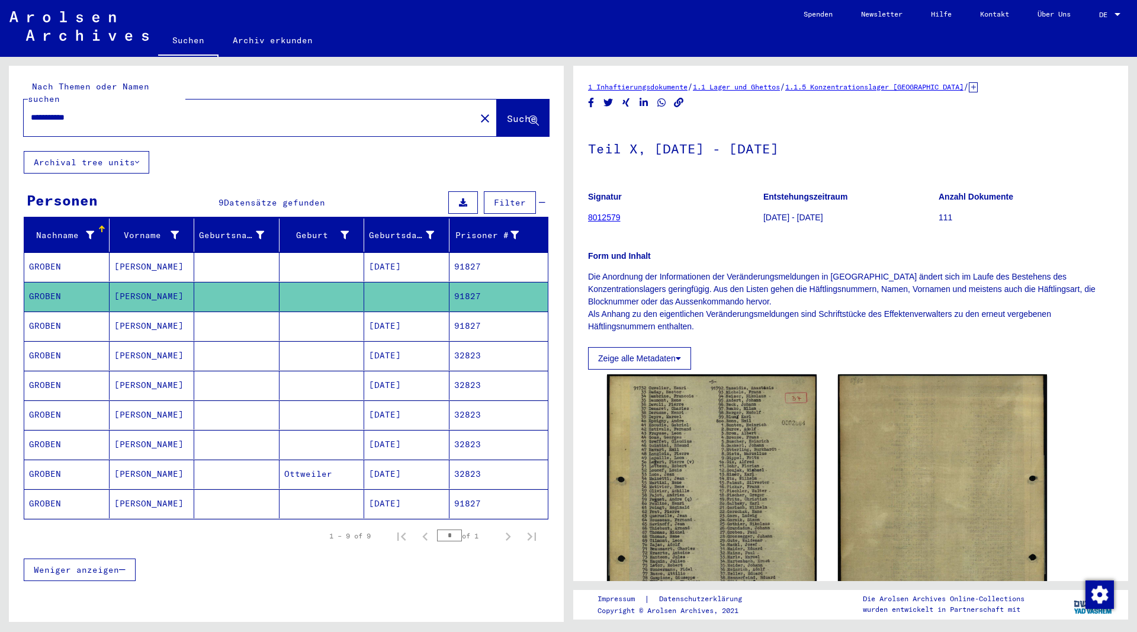
click at [134, 257] on mat-cell "[PERSON_NAME]" at bounding box center [152, 266] width 85 height 29
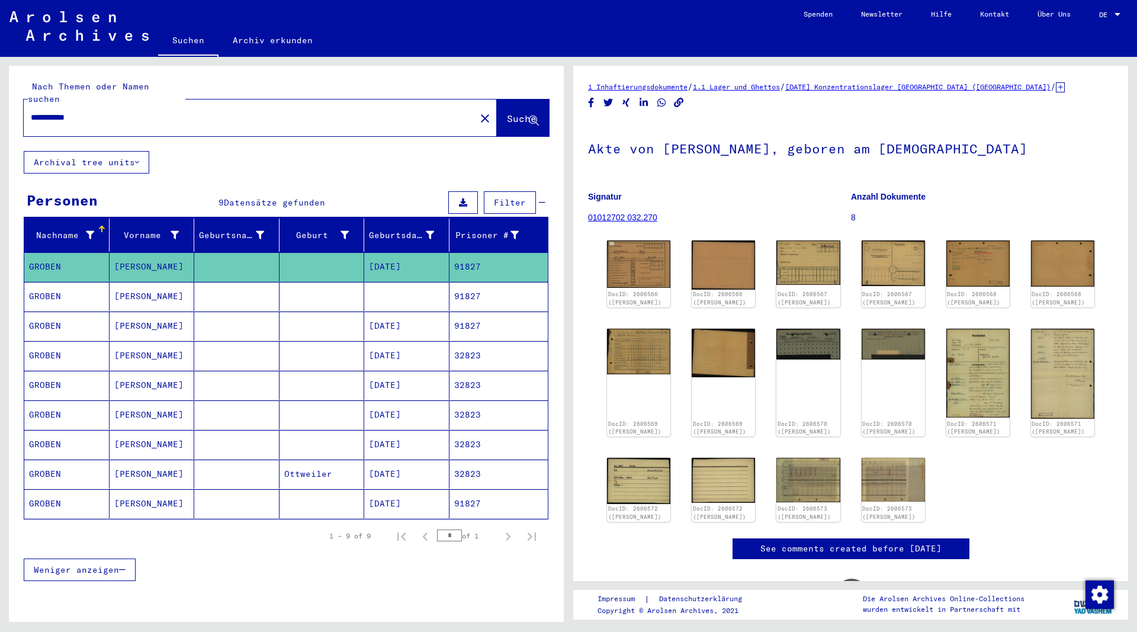
click at [130, 314] on mat-cell "[PERSON_NAME]" at bounding box center [152, 325] width 85 height 29
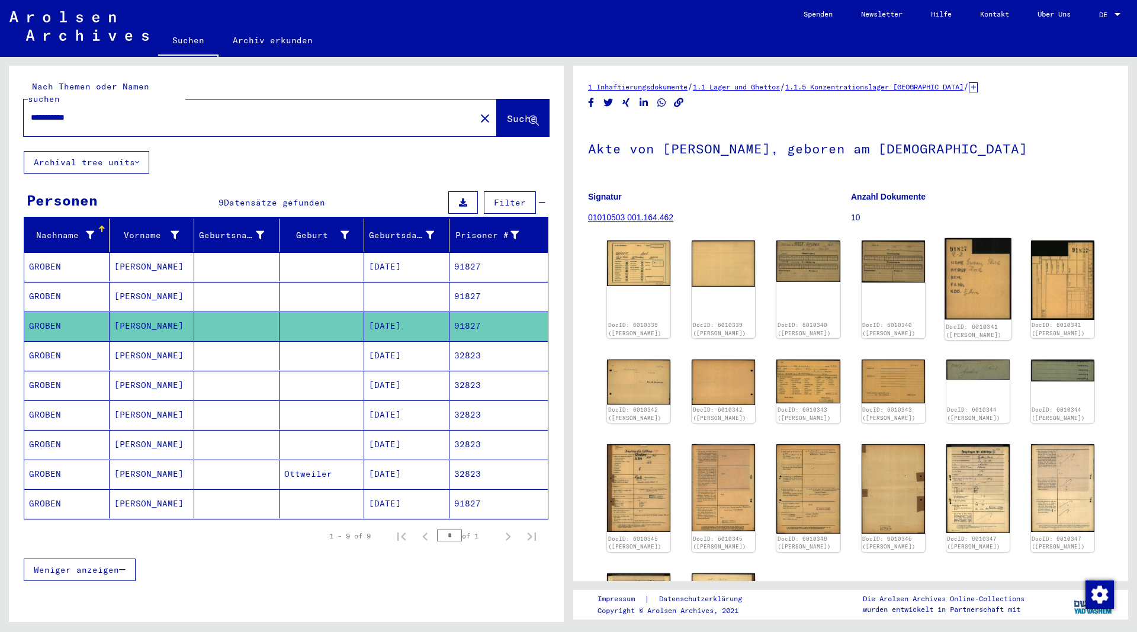
click at [968, 260] on img at bounding box center [977, 279] width 67 height 82
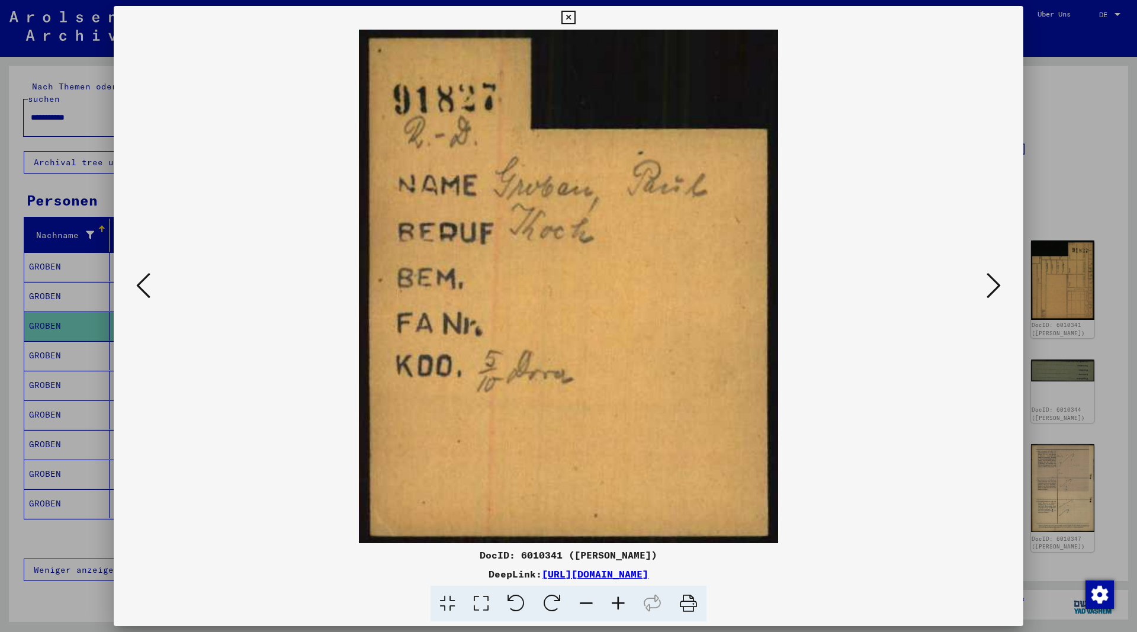
click at [575, 16] on icon at bounding box center [568, 18] width 14 height 14
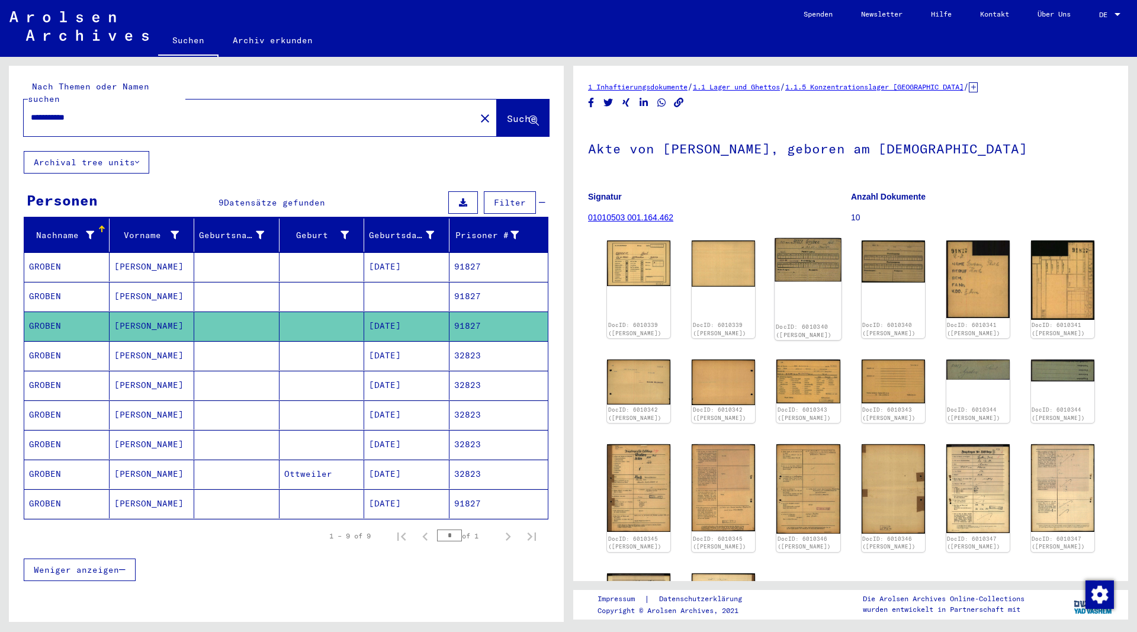
click at [786, 274] on img at bounding box center [808, 259] width 67 height 43
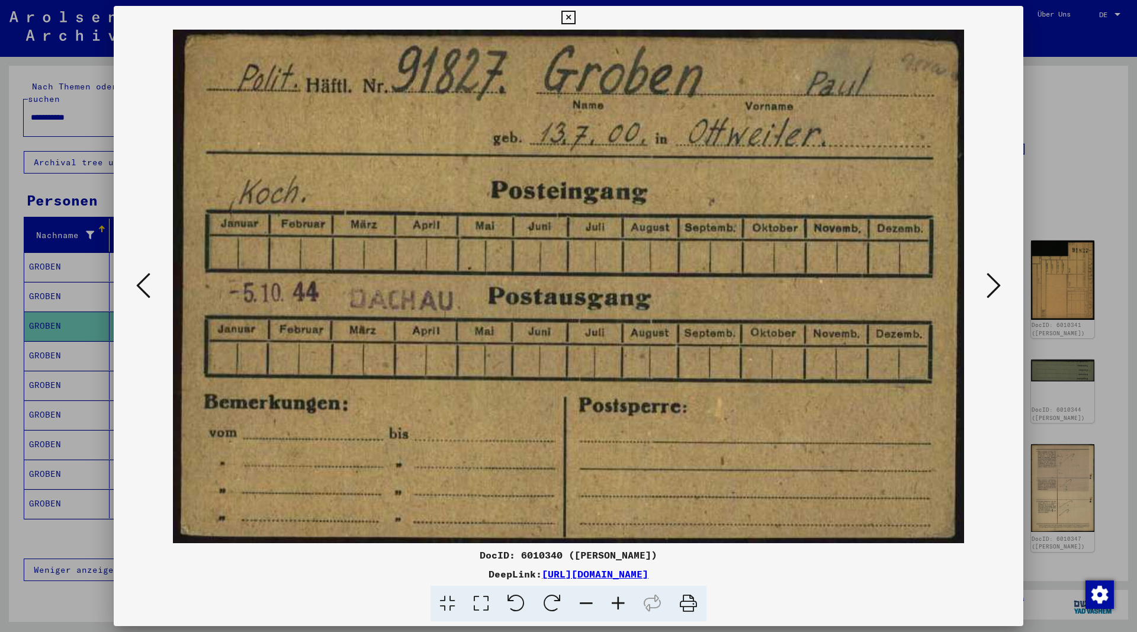
click at [575, 17] on icon at bounding box center [568, 18] width 14 height 14
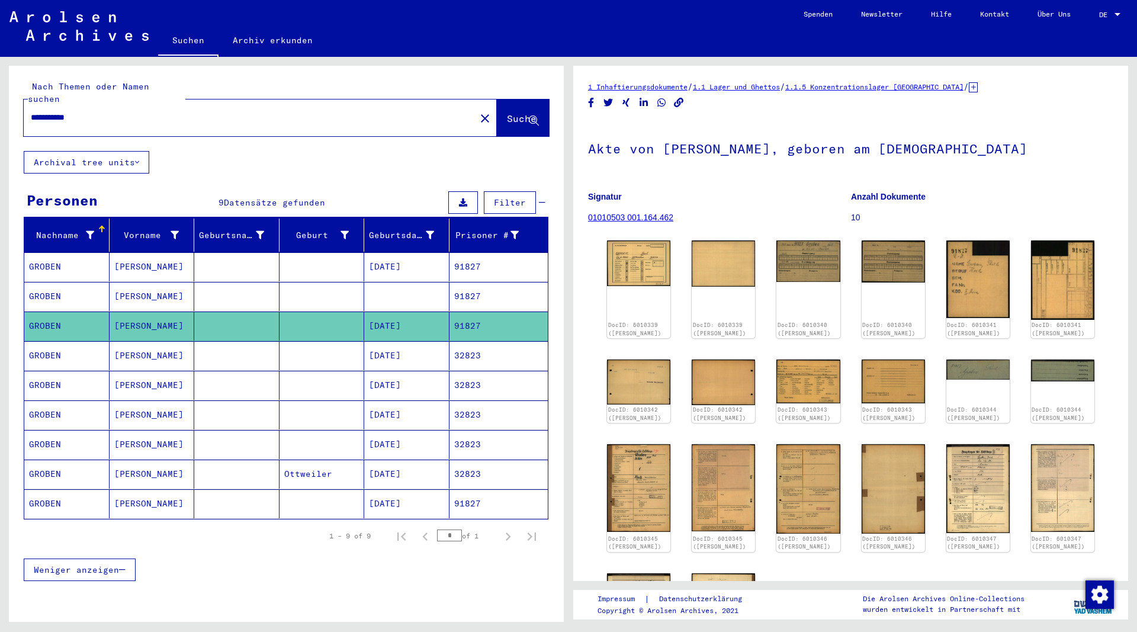
drag, startPoint x: 117, startPoint y: 108, endPoint x: 9, endPoint y: 105, distance: 107.2
click at [31, 111] on input "**********" at bounding box center [250, 117] width 438 height 12
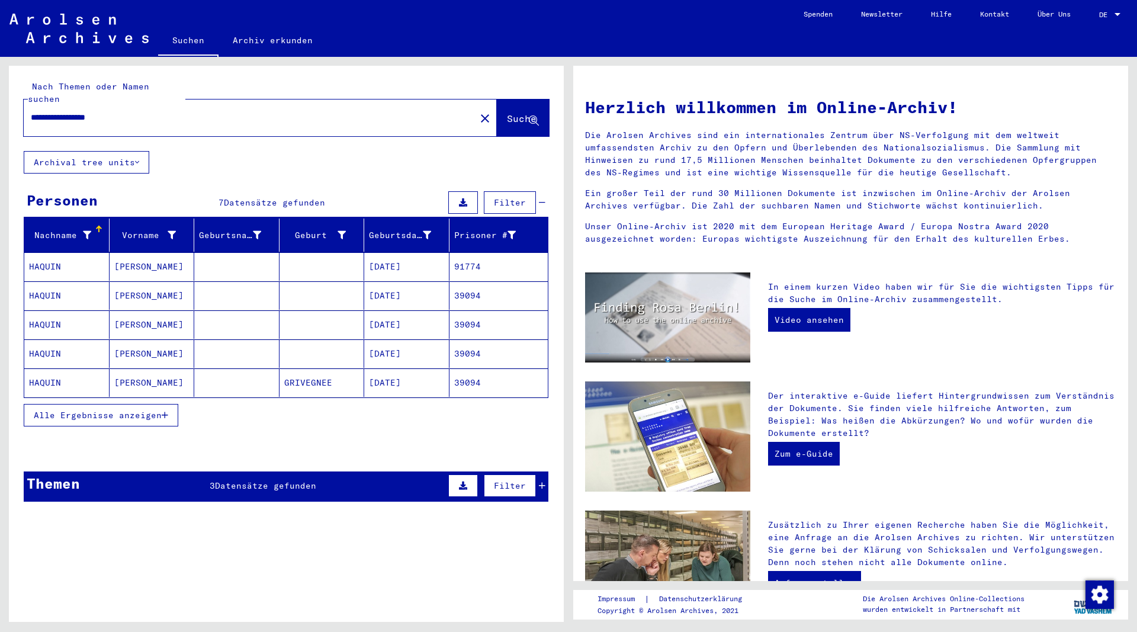
drag, startPoint x: 171, startPoint y: 403, endPoint x: 173, endPoint y: 282, distance: 120.2
click at [171, 404] on button "Alle Ergebnisse anzeigen" at bounding box center [101, 415] width 155 height 23
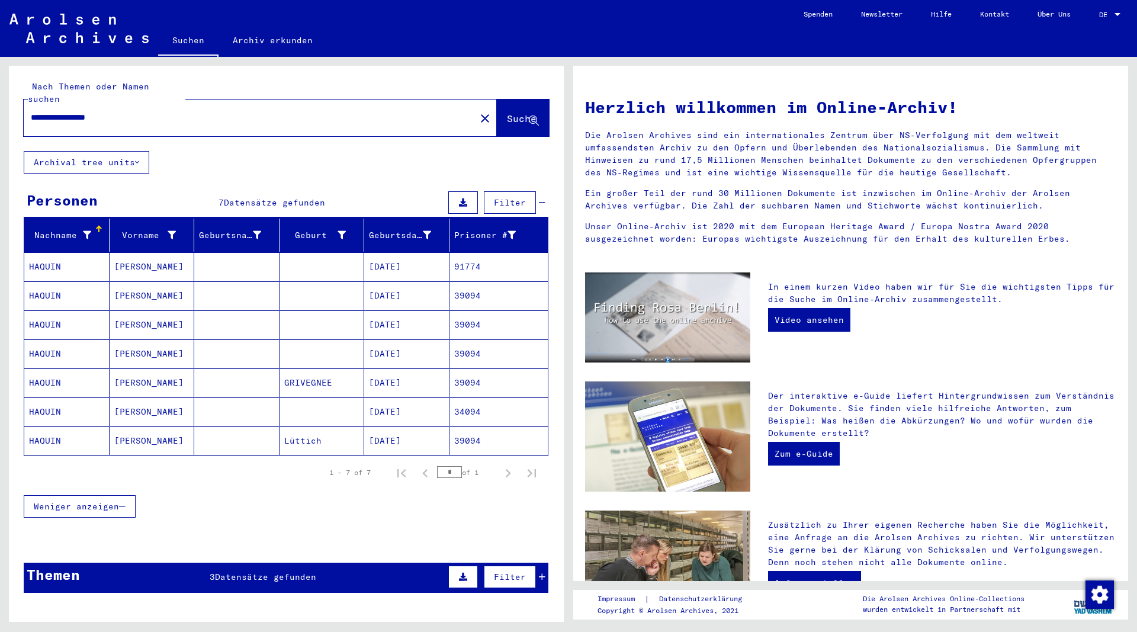
click at [143, 252] on mat-cell "[PERSON_NAME]" at bounding box center [152, 266] width 85 height 28
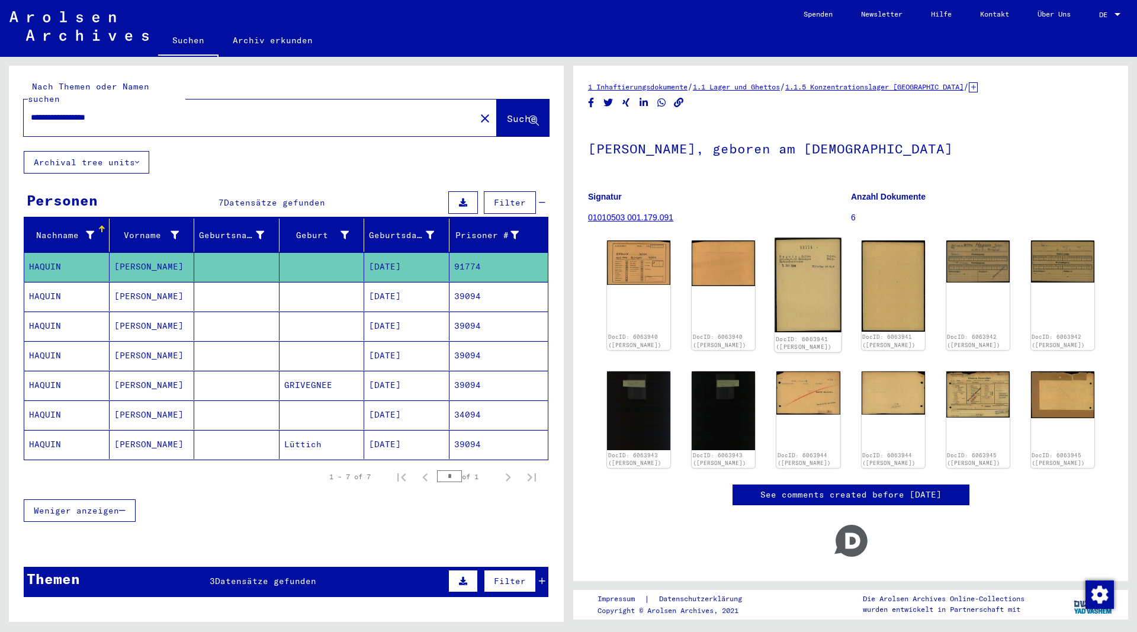
click at [811, 284] on img at bounding box center [808, 285] width 67 height 95
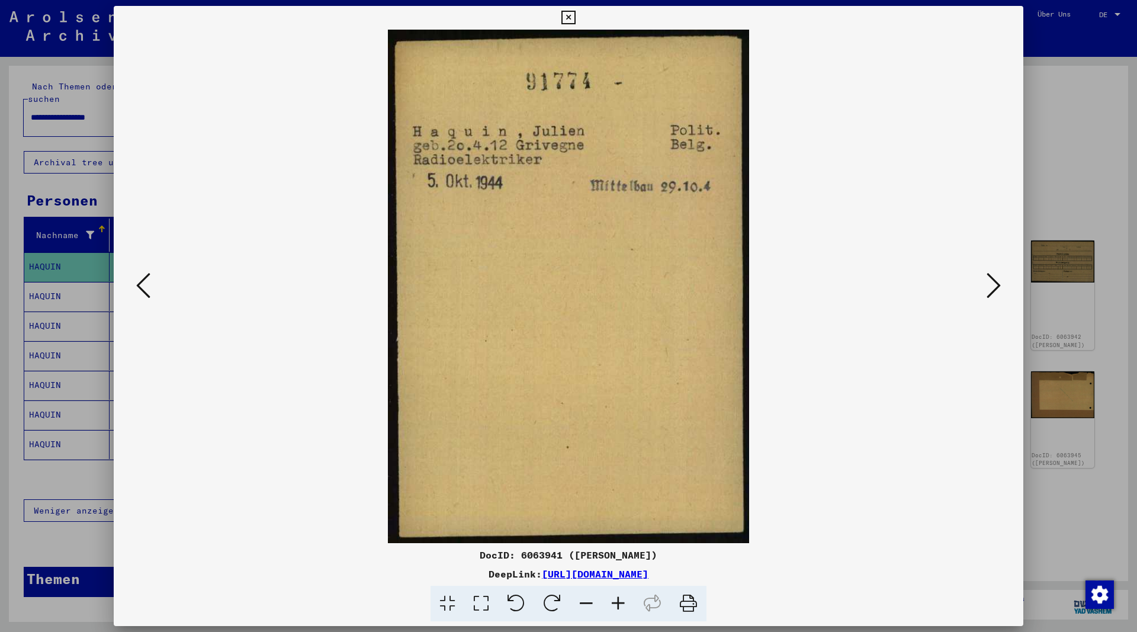
click at [575, 15] on icon at bounding box center [568, 18] width 14 height 14
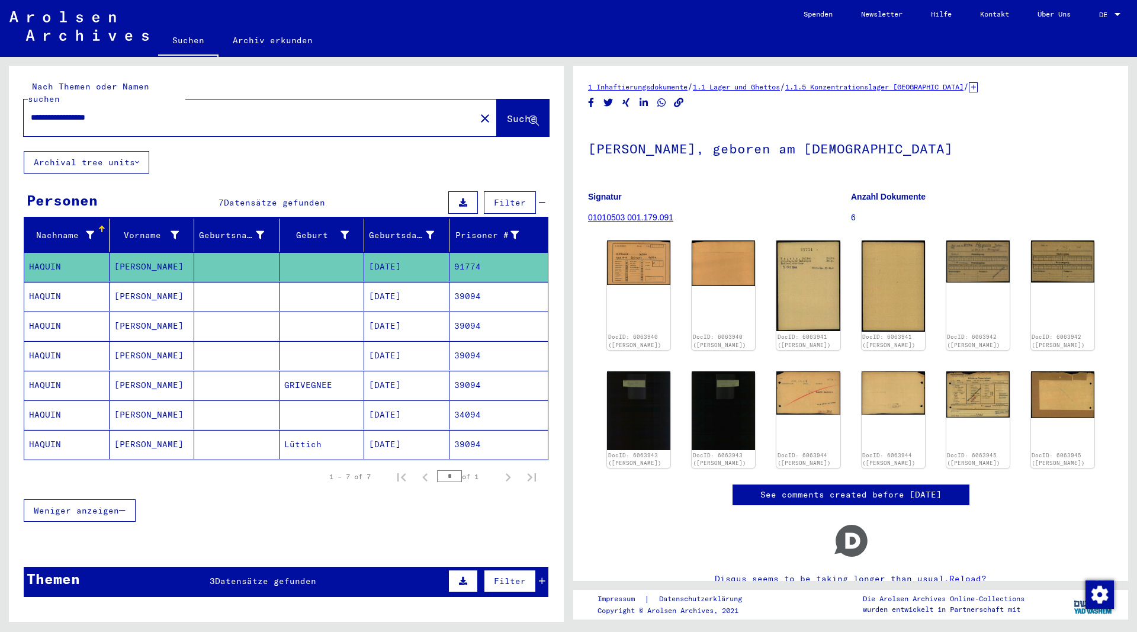
drag, startPoint x: 147, startPoint y: 105, endPoint x: -20, endPoint y: 102, distance: 166.4
click at [31, 111] on input "**********" at bounding box center [250, 117] width 438 height 12
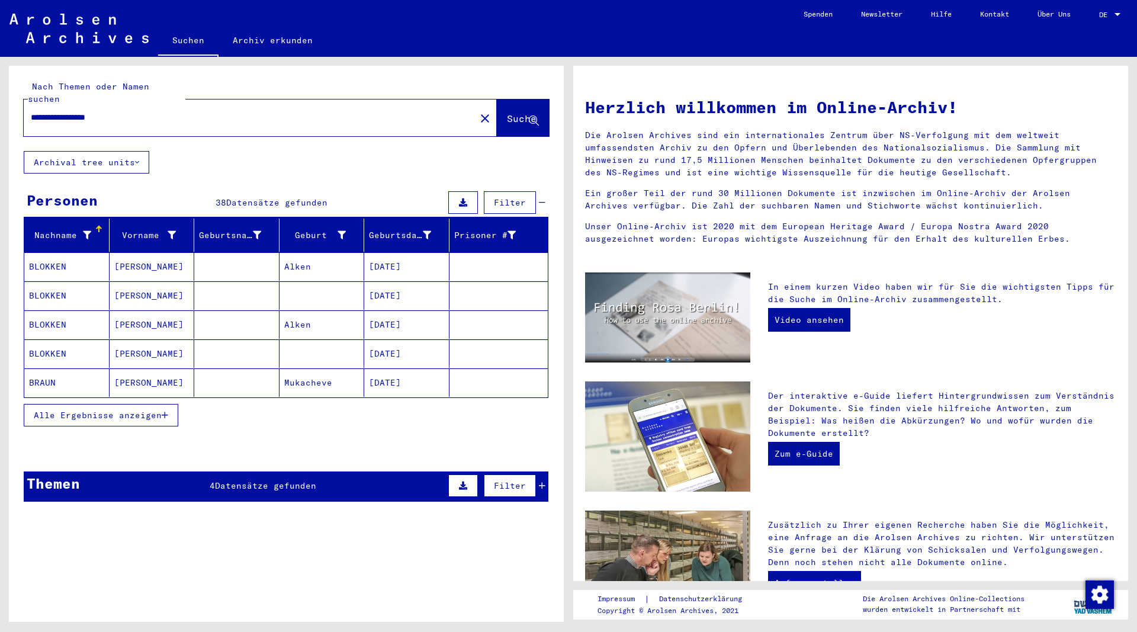
click at [166, 411] on icon "button" at bounding box center [165, 415] width 7 height 8
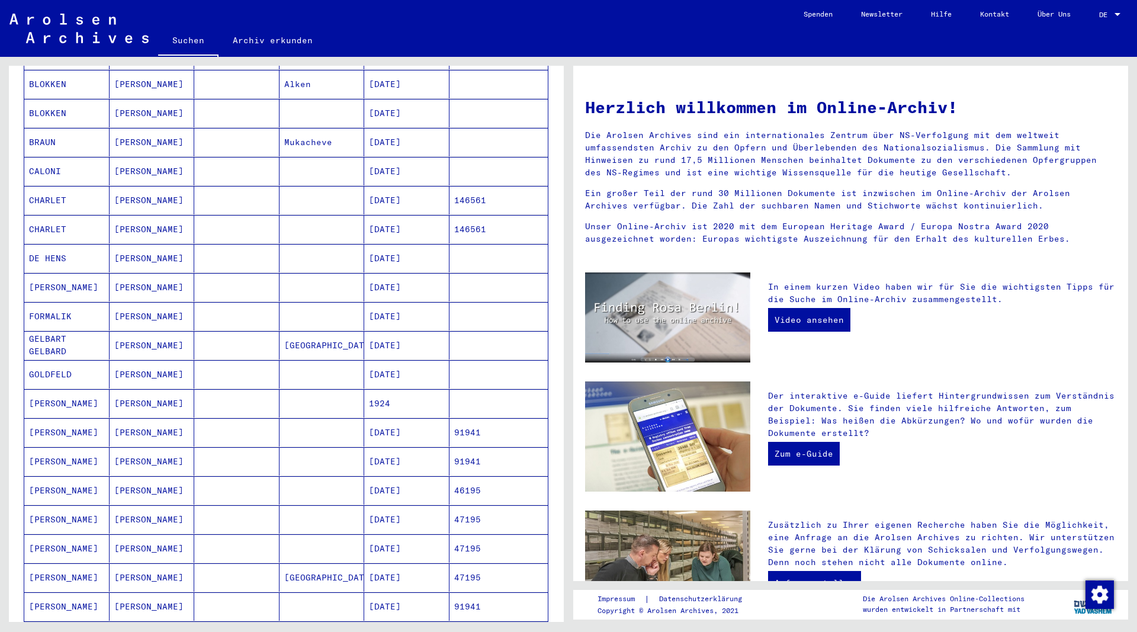
scroll to position [256, 0]
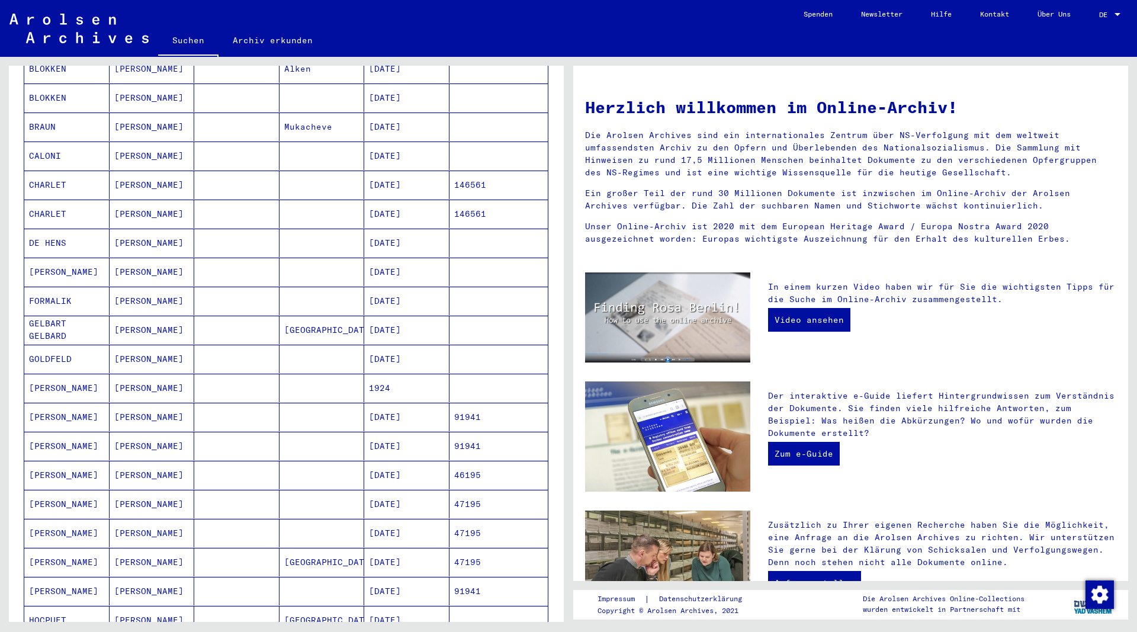
click at [137, 375] on mat-cell "[PERSON_NAME]" at bounding box center [152, 388] width 85 height 28
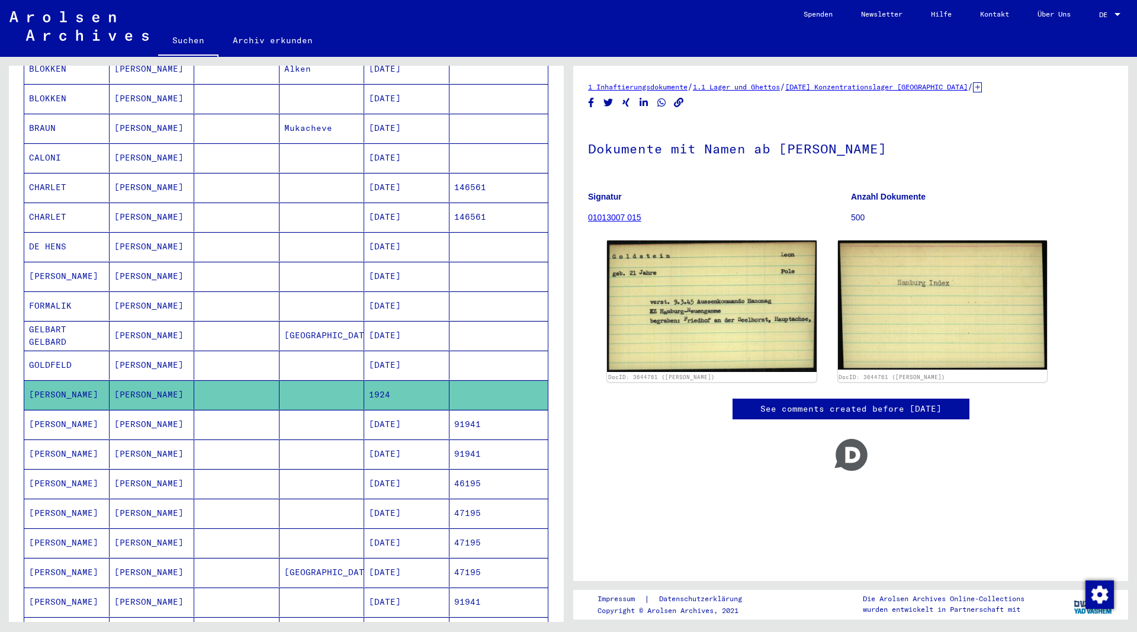
click at [134, 410] on mat-cell "[PERSON_NAME]" at bounding box center [152, 424] width 85 height 29
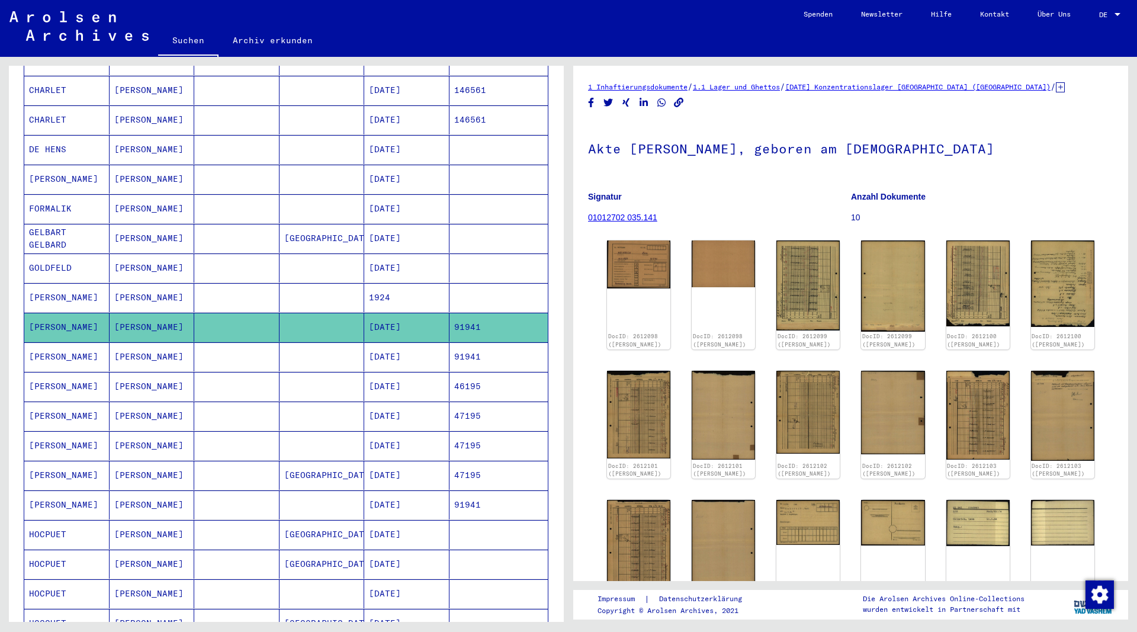
scroll to position [385, 0]
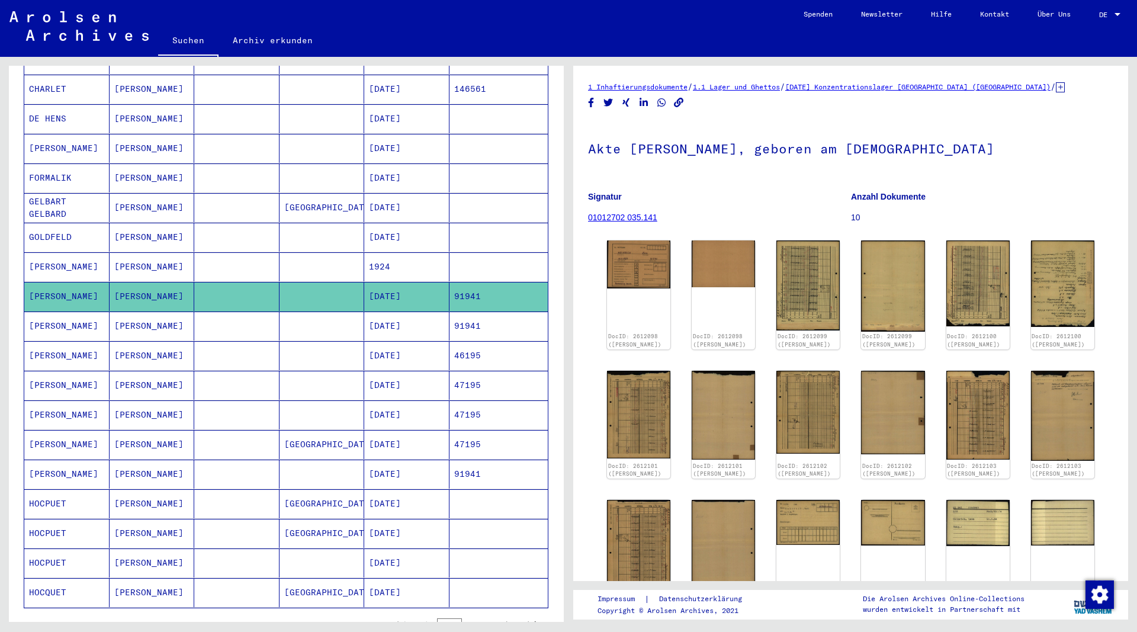
click at [134, 311] on mat-cell "[PERSON_NAME]" at bounding box center [152, 325] width 85 height 29
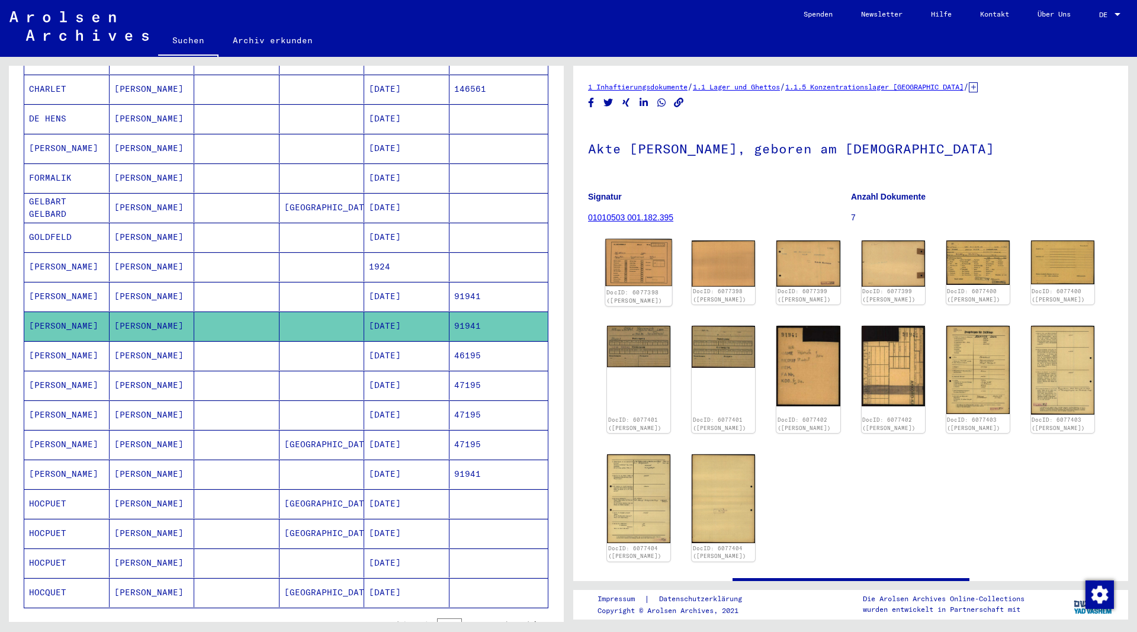
click at [650, 264] on img at bounding box center [638, 262] width 67 height 47
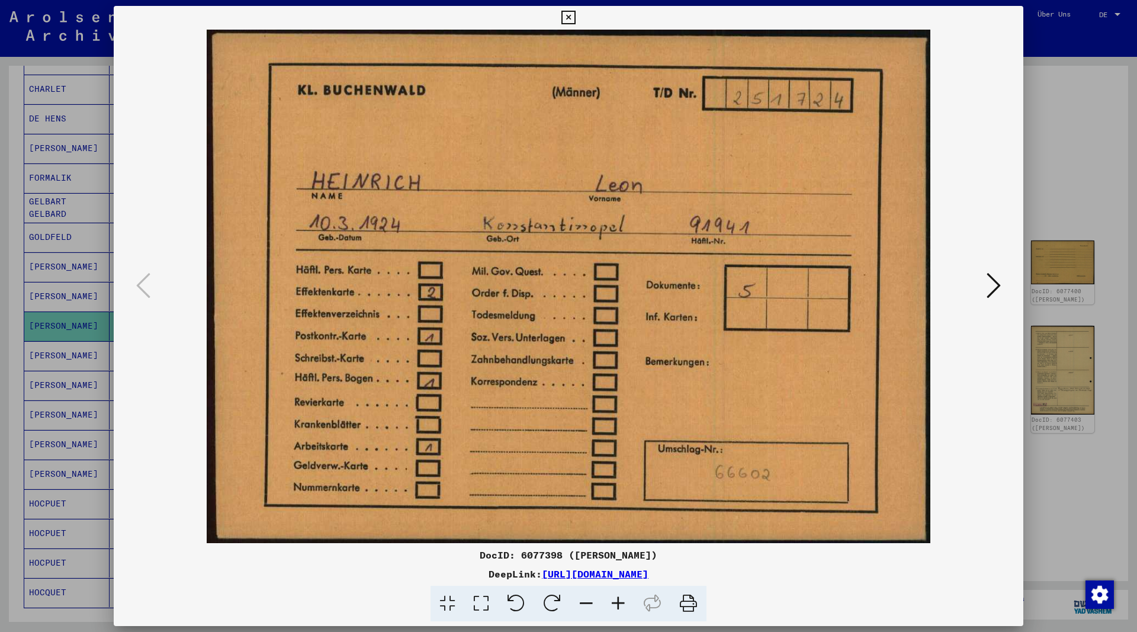
click at [994, 286] on icon at bounding box center [993, 285] width 14 height 28
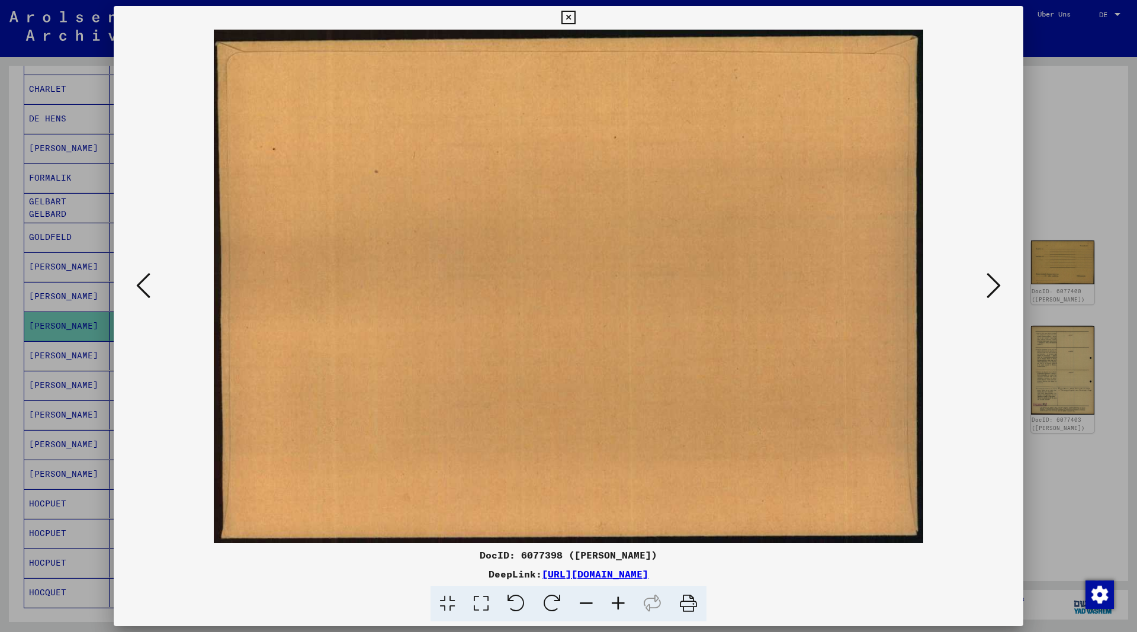
click at [994, 286] on icon at bounding box center [993, 285] width 14 height 28
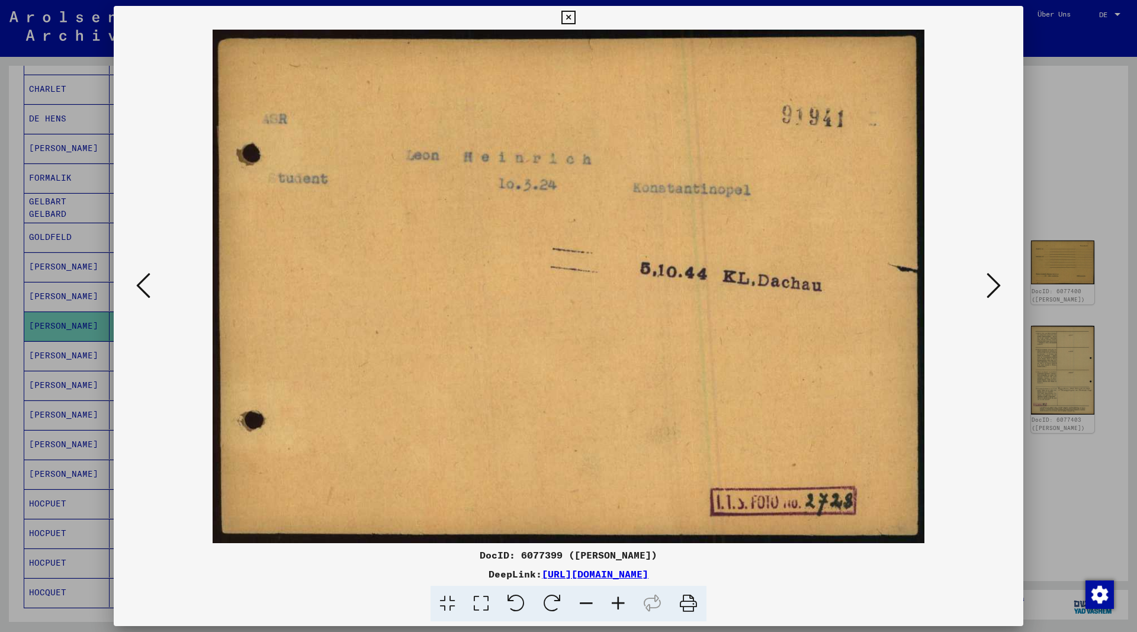
click at [575, 12] on icon at bounding box center [568, 18] width 14 height 14
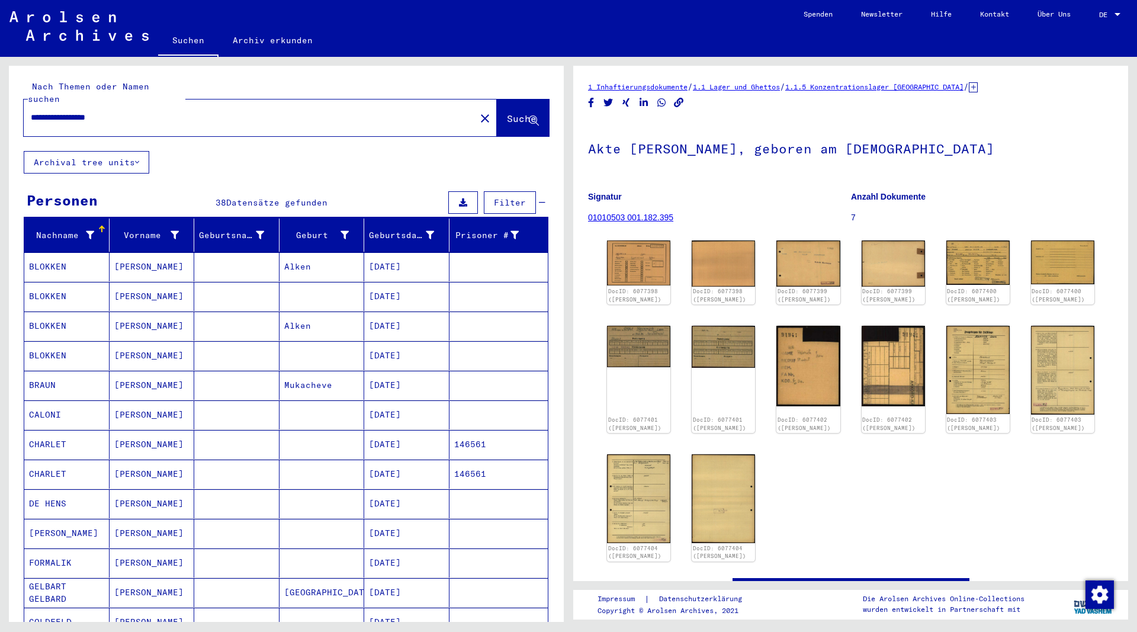
drag, startPoint x: 127, startPoint y: 105, endPoint x: -28, endPoint y: 107, distance: 154.5
click at [31, 111] on input "**********" at bounding box center [250, 117] width 438 height 12
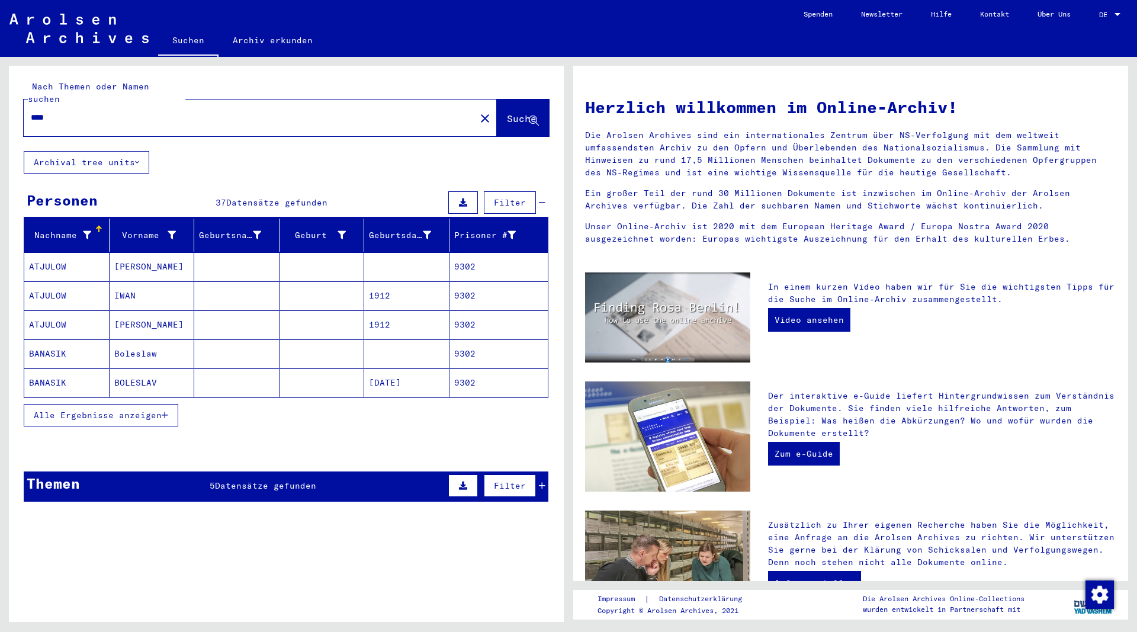
click at [167, 411] on icon "button" at bounding box center [165, 415] width 7 height 8
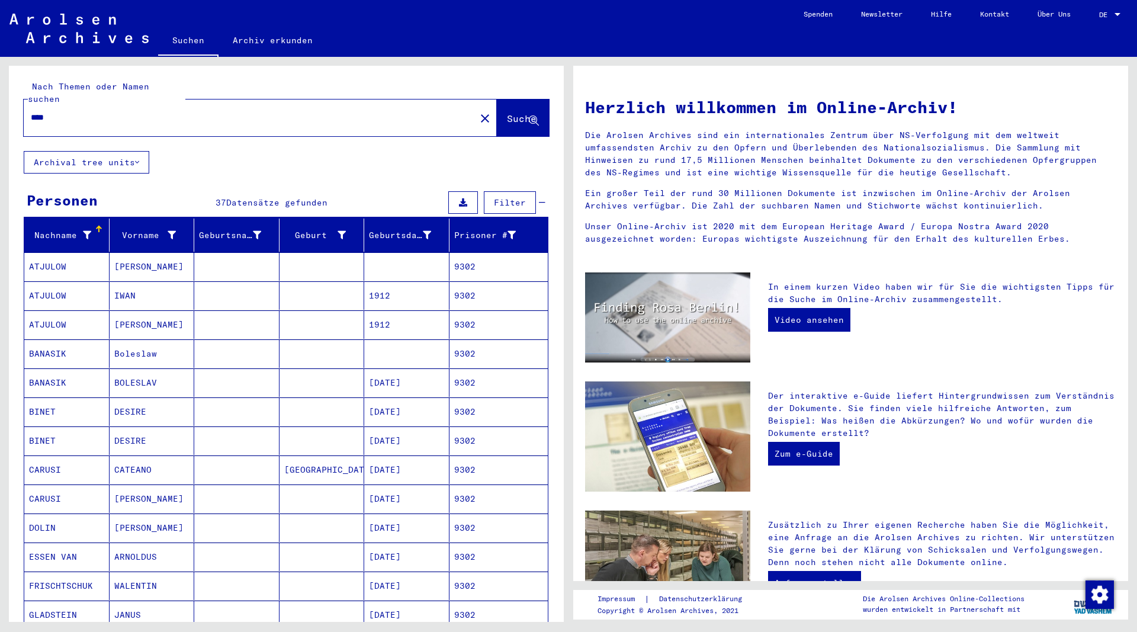
drag, startPoint x: 78, startPoint y: 107, endPoint x: -30, endPoint y: 109, distance: 107.2
click at [31, 111] on input "****" at bounding box center [246, 117] width 430 height 12
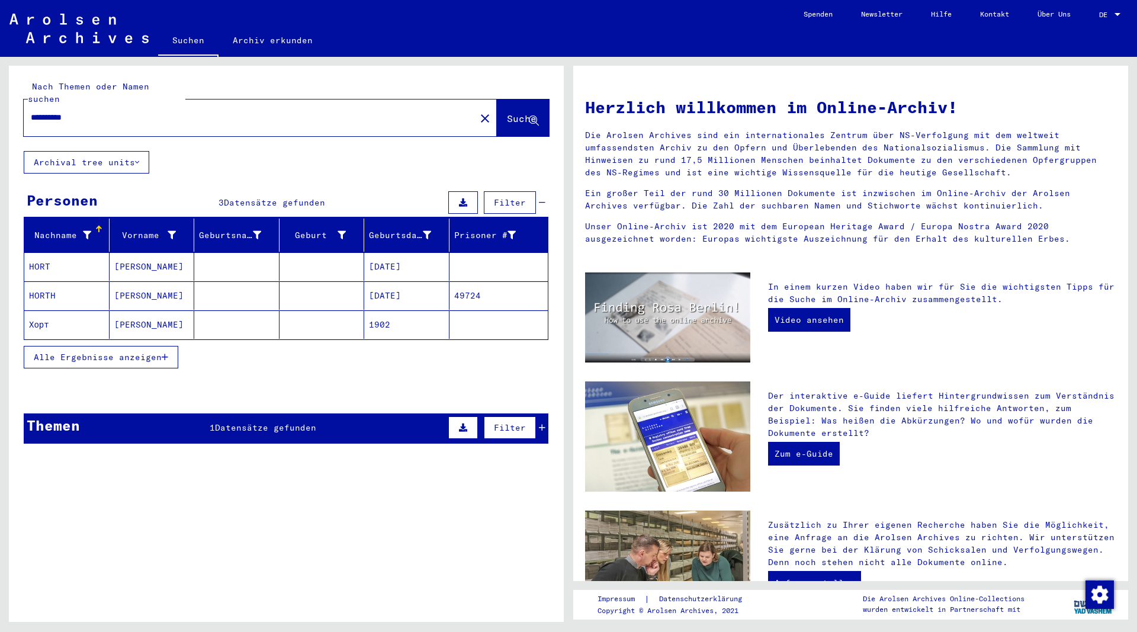
click at [51, 284] on mat-cell "HORTH" at bounding box center [66, 295] width 85 height 28
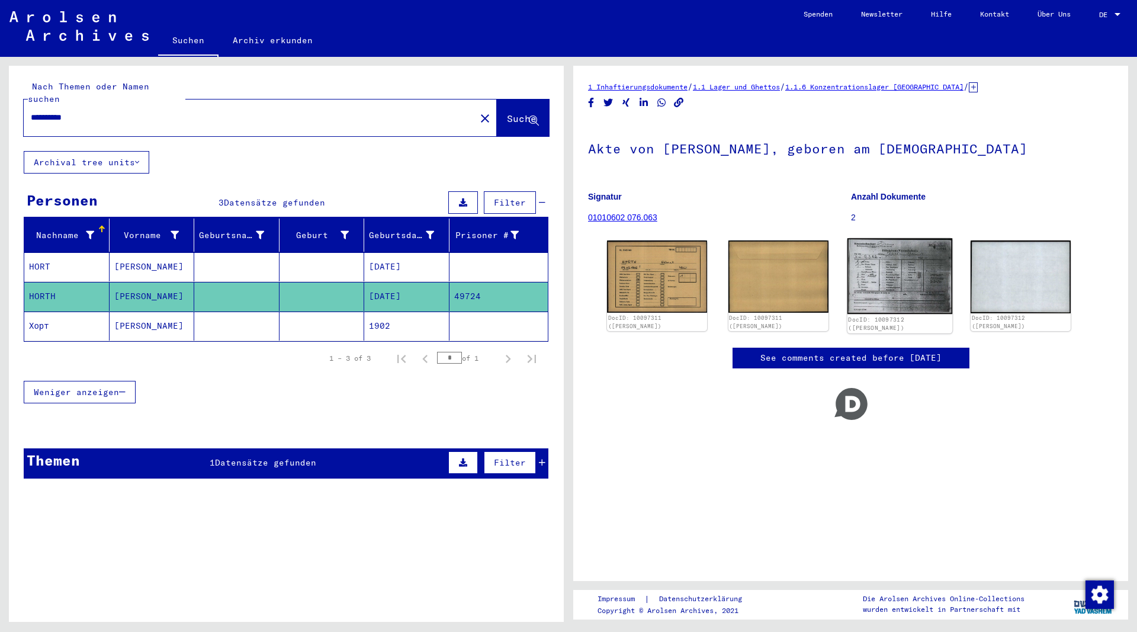
click at [867, 260] on img at bounding box center [899, 276] width 105 height 76
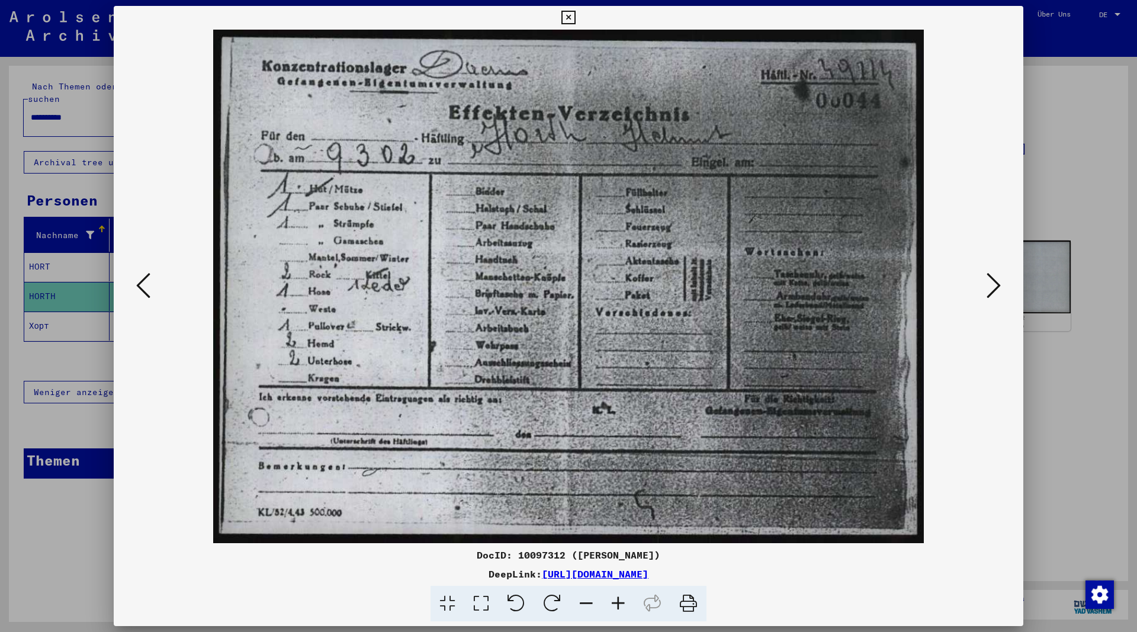
click at [575, 18] on icon at bounding box center [568, 18] width 14 height 14
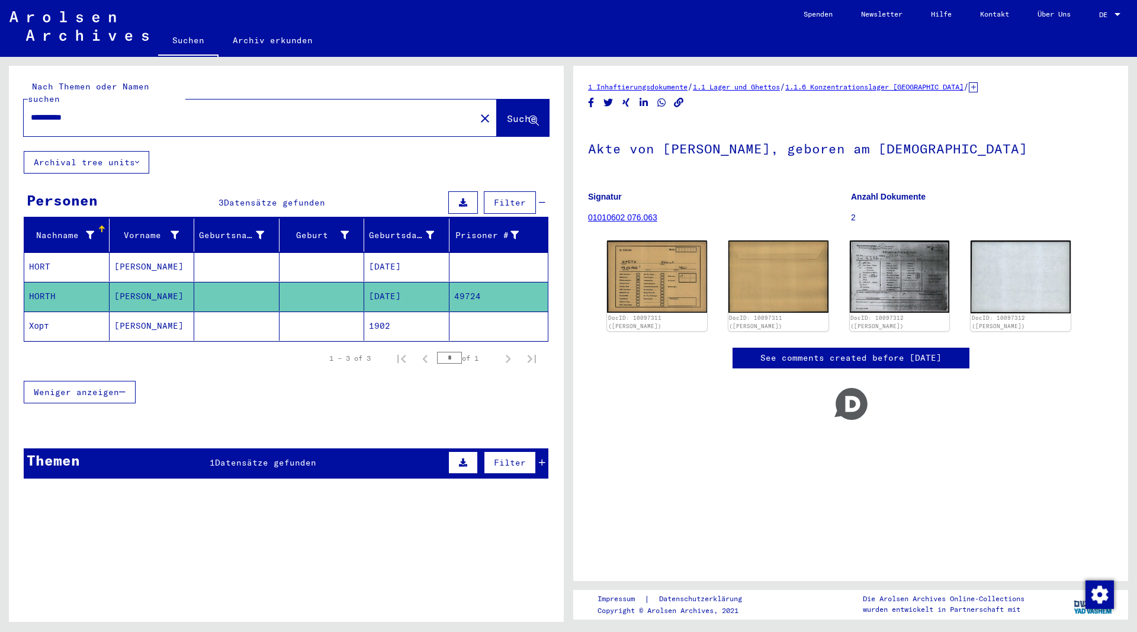
click at [126, 255] on mat-cell "[PERSON_NAME]" at bounding box center [152, 266] width 85 height 29
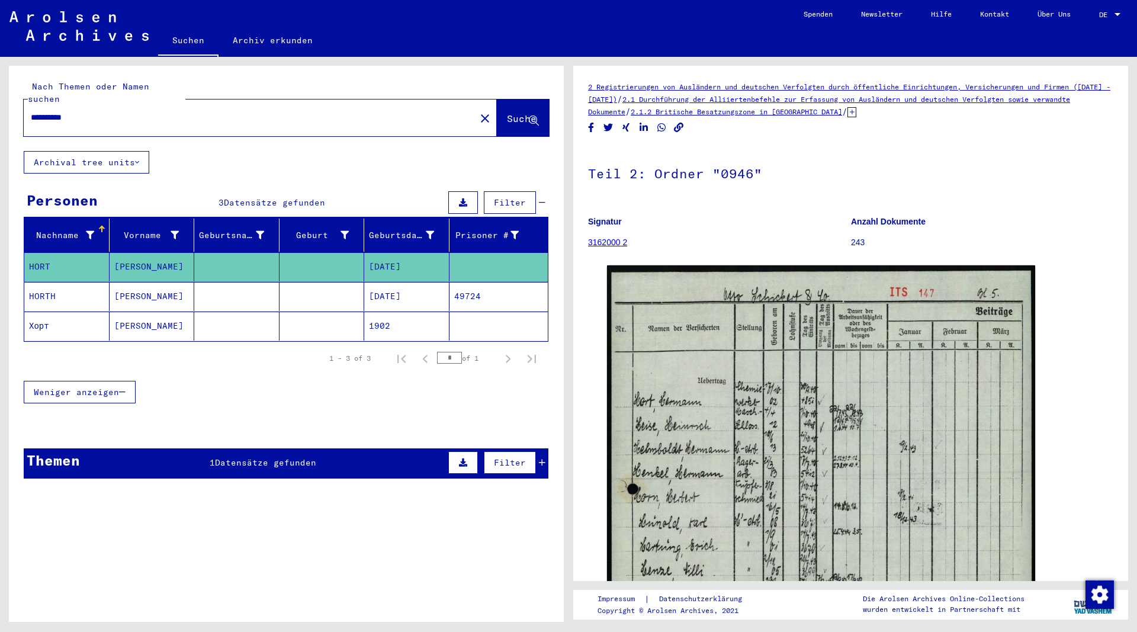
click at [123, 311] on mat-cell "[PERSON_NAME]" at bounding box center [152, 325] width 85 height 29
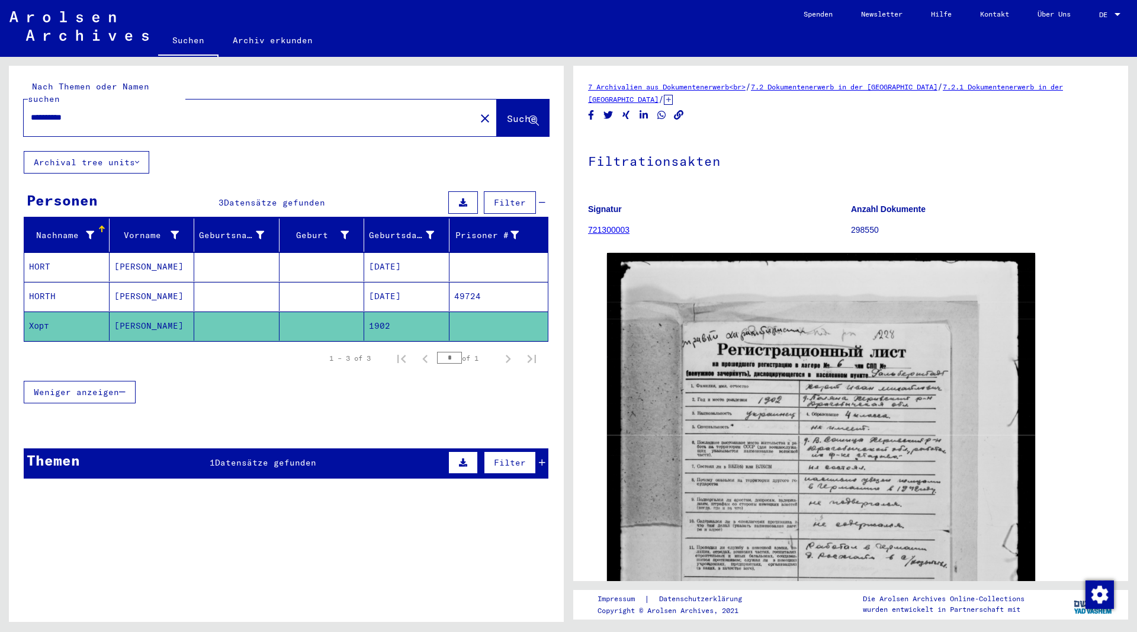
click at [131, 282] on mat-cell "[PERSON_NAME]" at bounding box center [152, 296] width 85 height 29
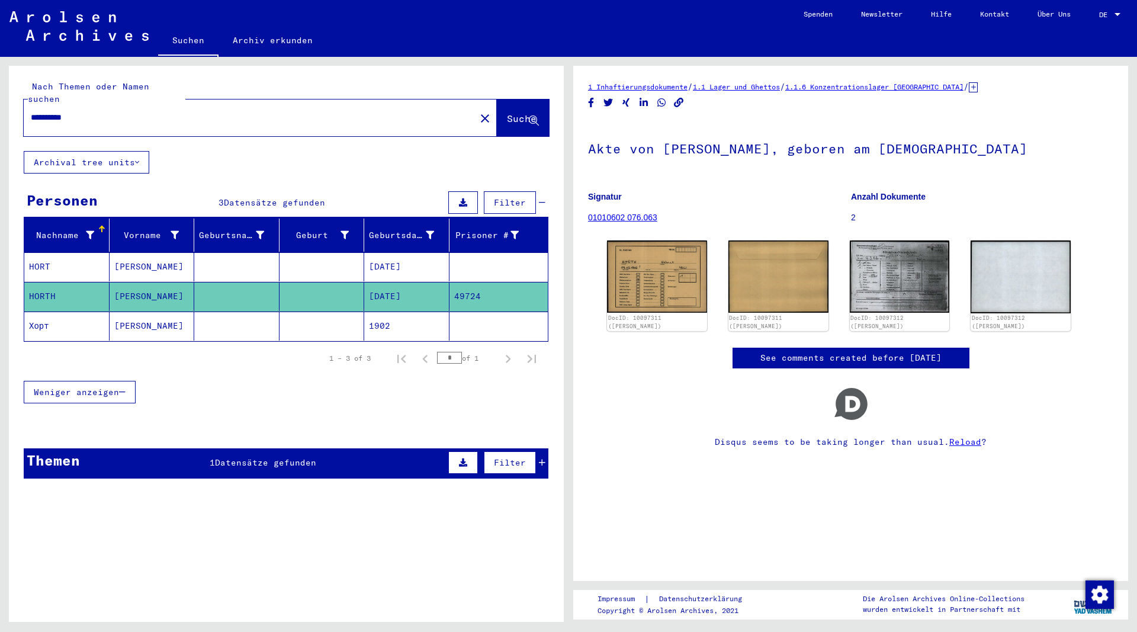
drag, startPoint x: 95, startPoint y: 103, endPoint x: 25, endPoint y: 100, distance: 69.3
click at [31, 111] on input "**********" at bounding box center [250, 117] width 438 height 12
type input "**********"
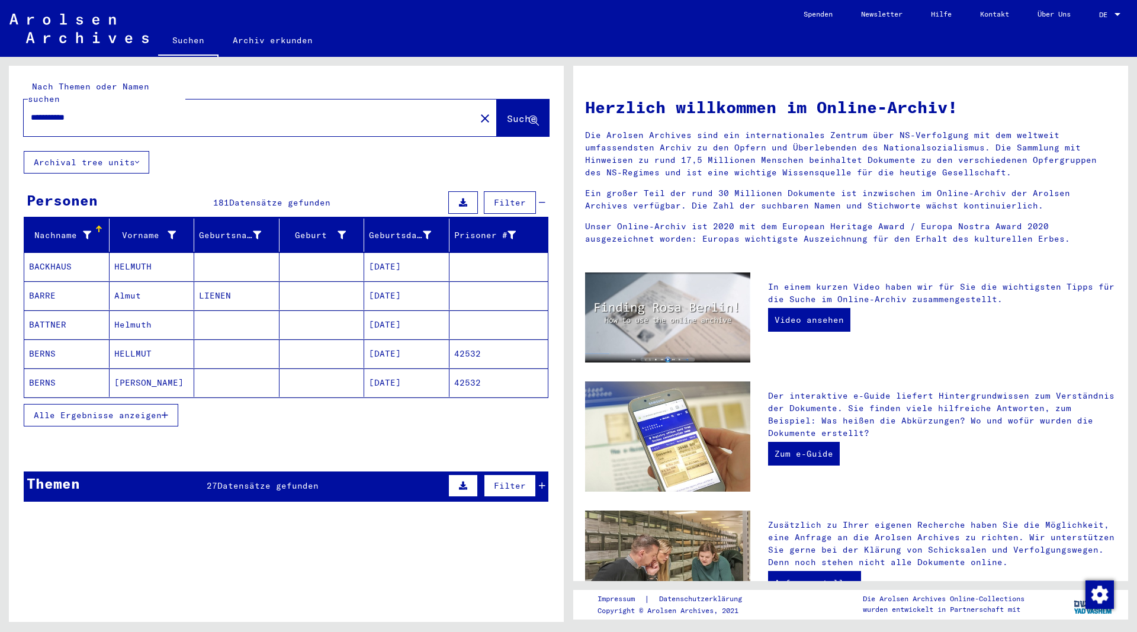
click at [168, 411] on icon "button" at bounding box center [165, 415] width 7 height 8
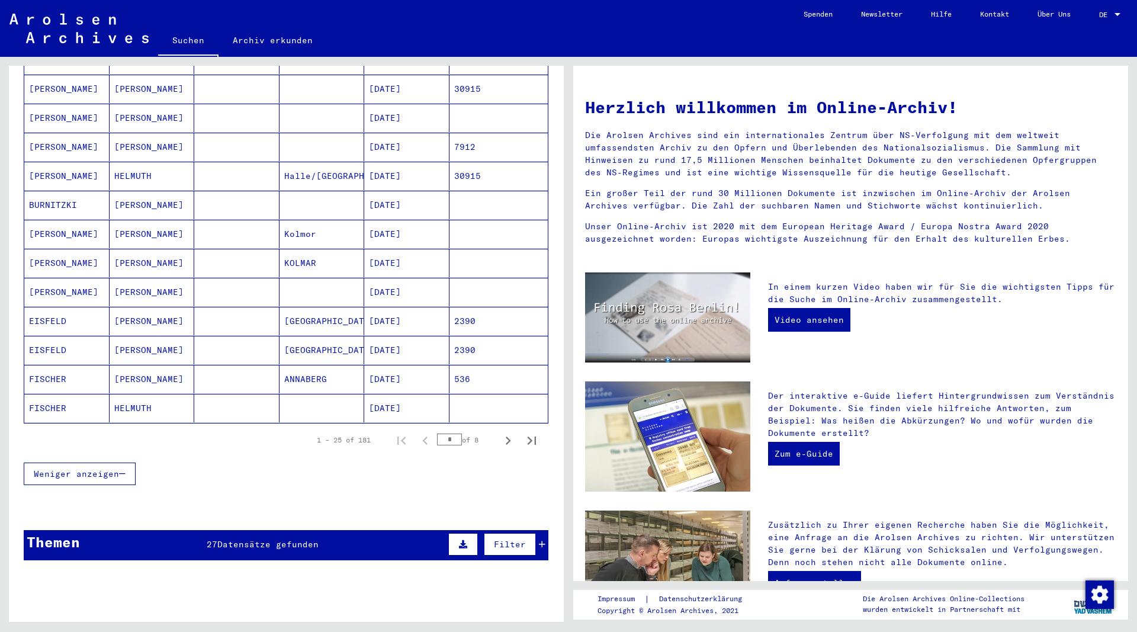
scroll to position [576, 0]
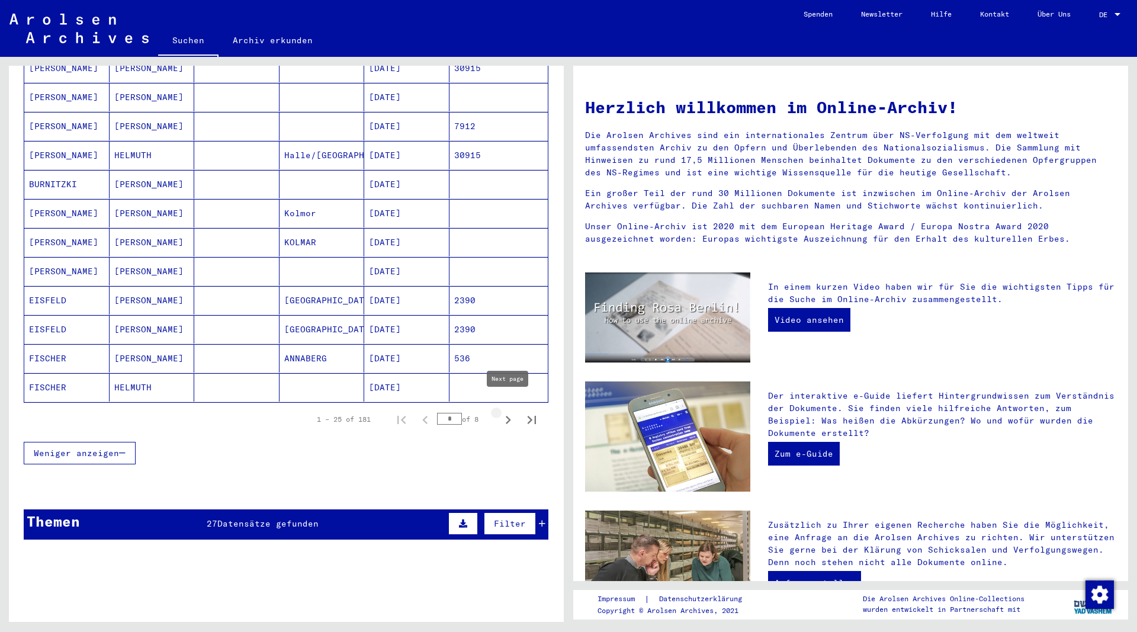
click at [508, 412] on icon "Next page" at bounding box center [508, 420] width 17 height 17
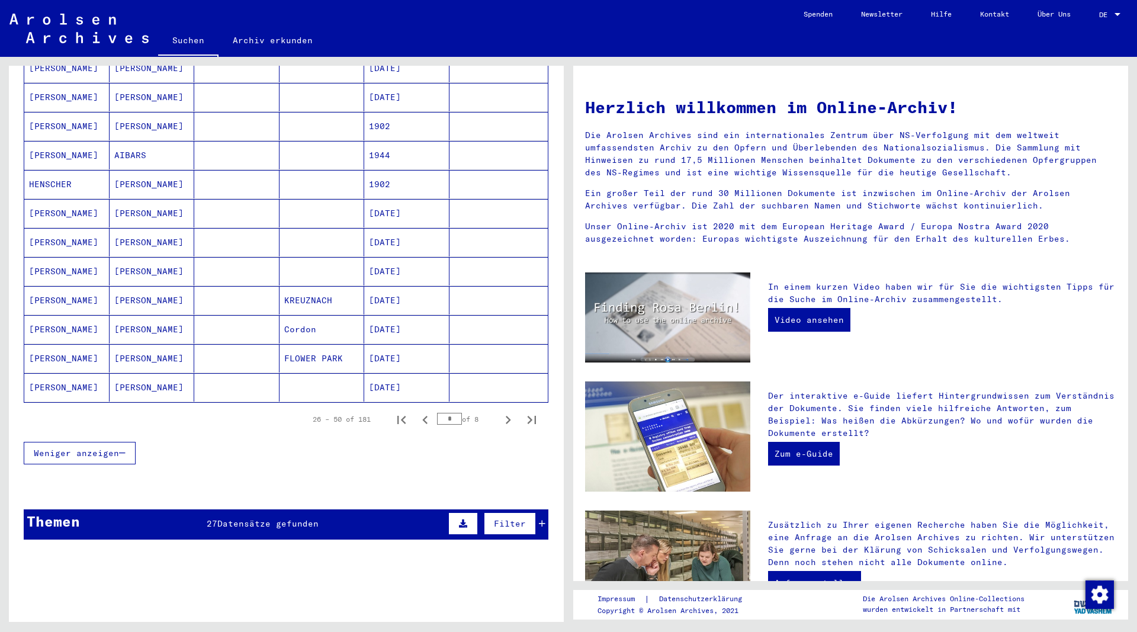
scroll to position [512, 0]
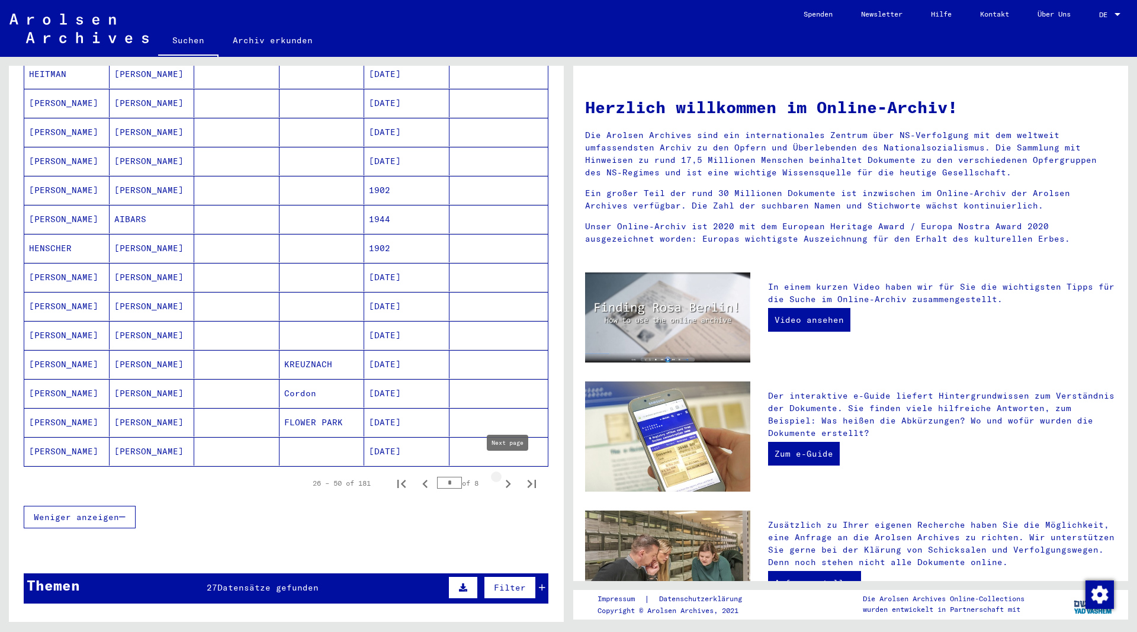
click at [507, 480] on icon "Next page" at bounding box center [508, 484] width 5 height 8
type input "*"
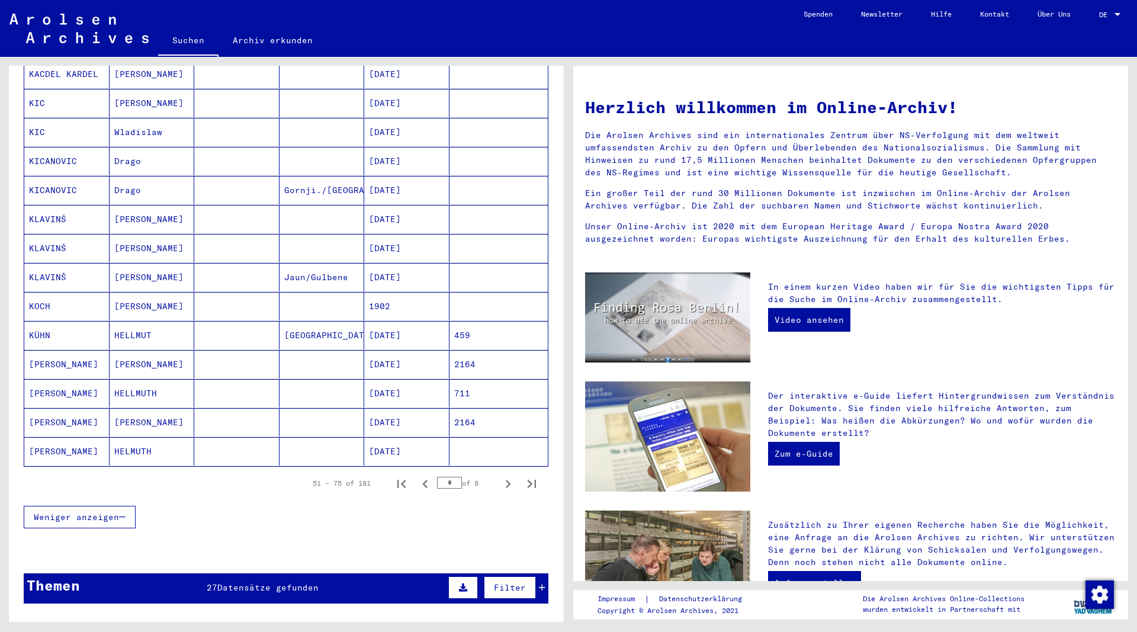
scroll to position [0, 0]
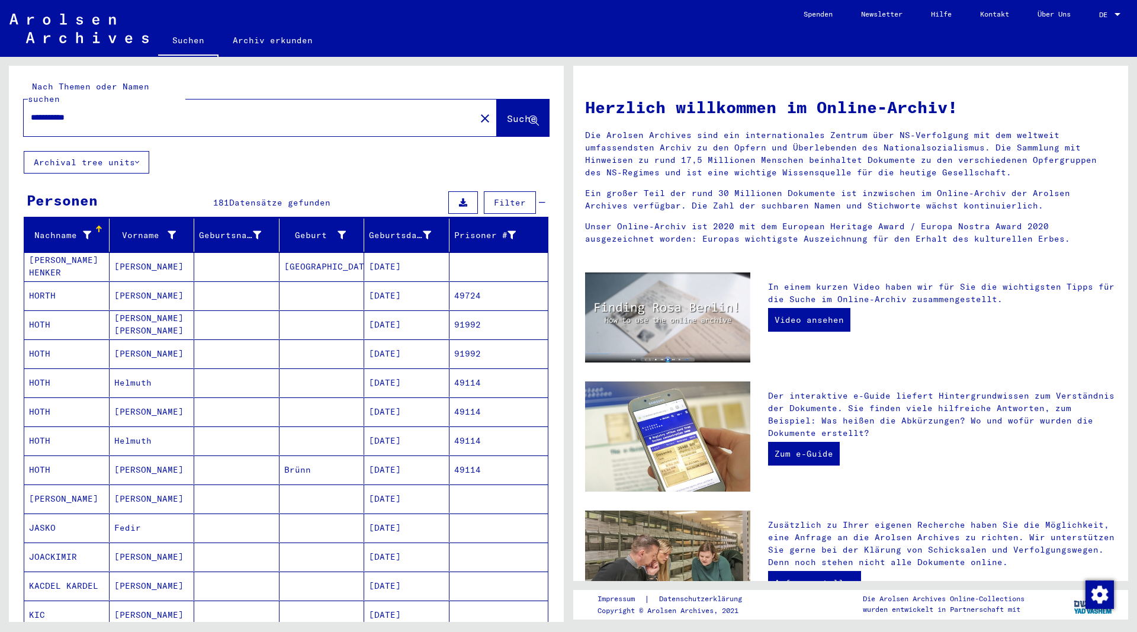
click at [134, 281] on mat-cell "[PERSON_NAME]" at bounding box center [152, 295] width 85 height 28
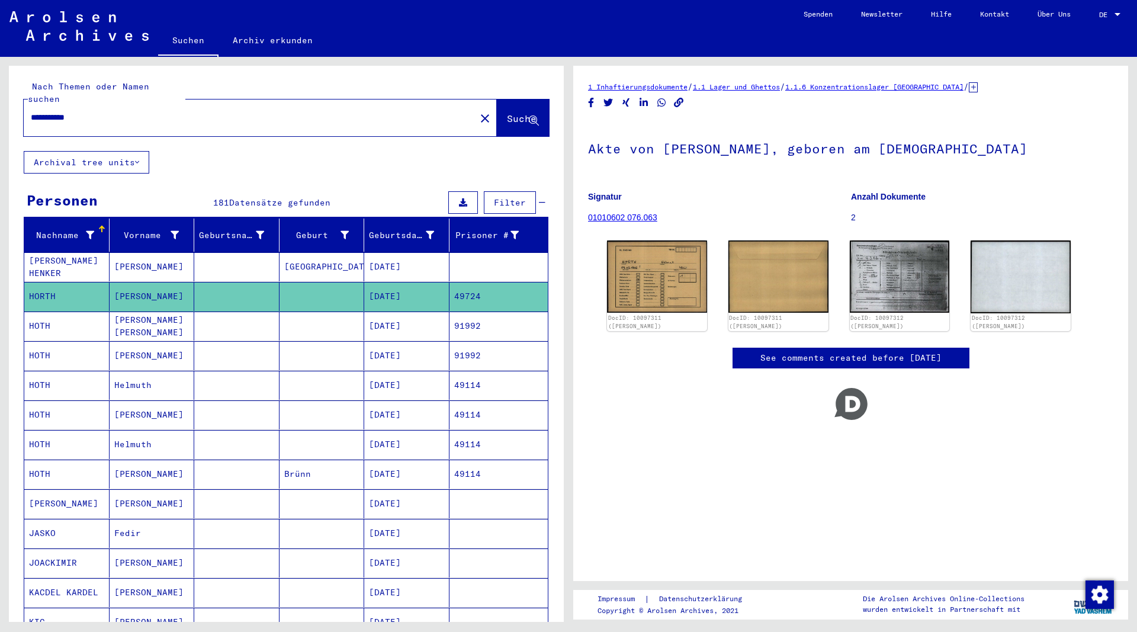
click at [134, 313] on mat-cell "[PERSON_NAME] [PERSON_NAME]" at bounding box center [152, 325] width 85 height 29
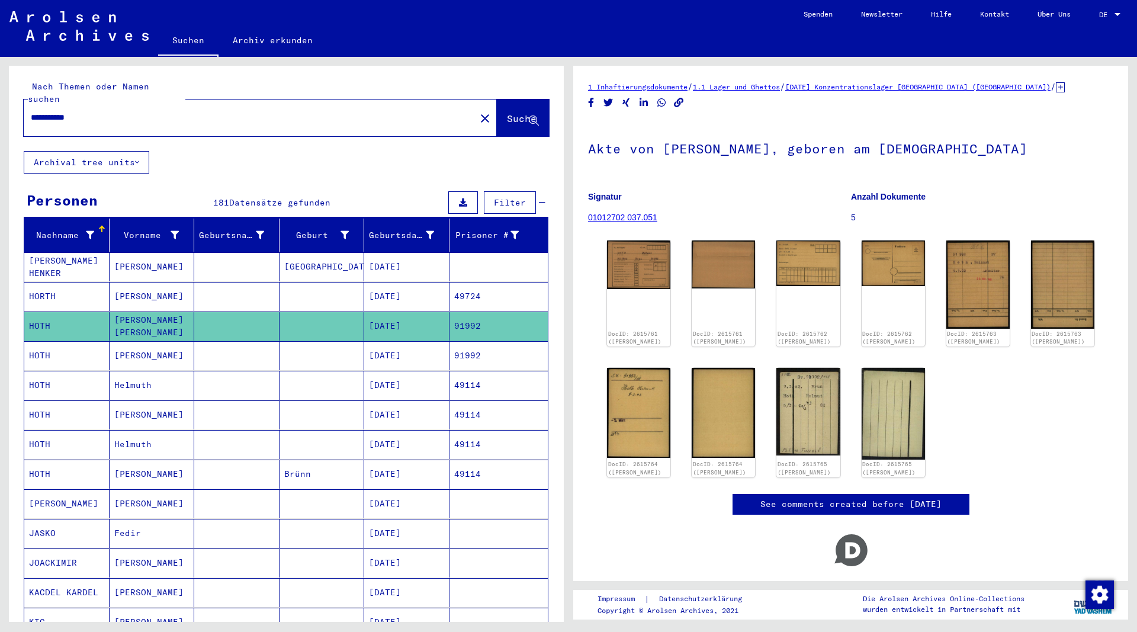
click at [136, 342] on mat-cell "[PERSON_NAME]" at bounding box center [152, 355] width 85 height 29
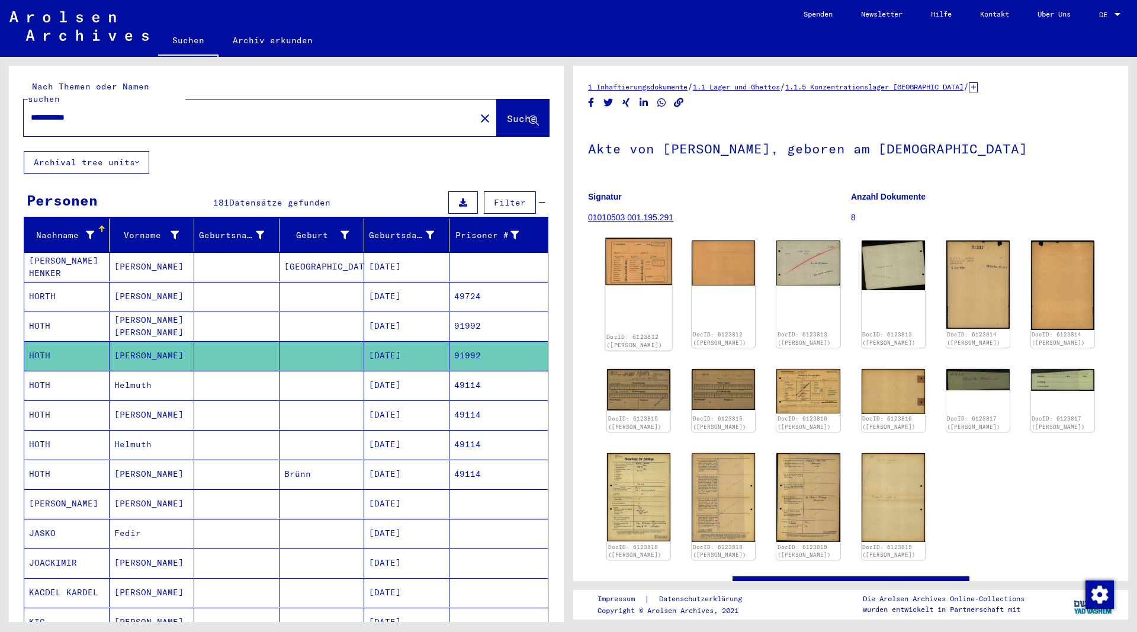
click at [634, 269] on img at bounding box center [638, 261] width 67 height 47
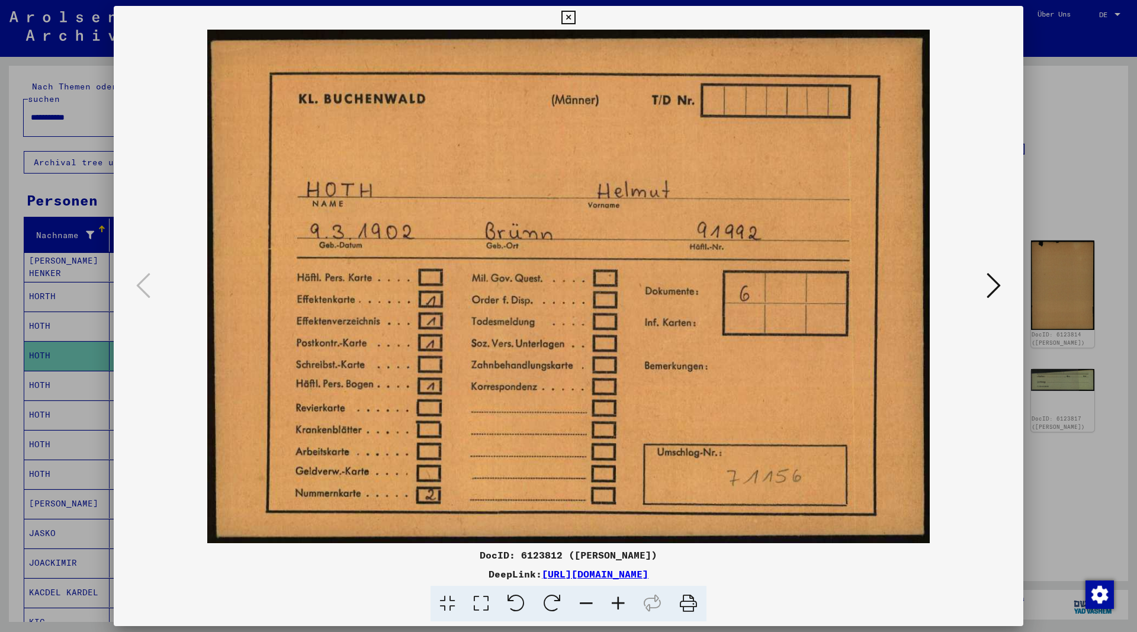
click at [989, 283] on icon at bounding box center [993, 285] width 14 height 28
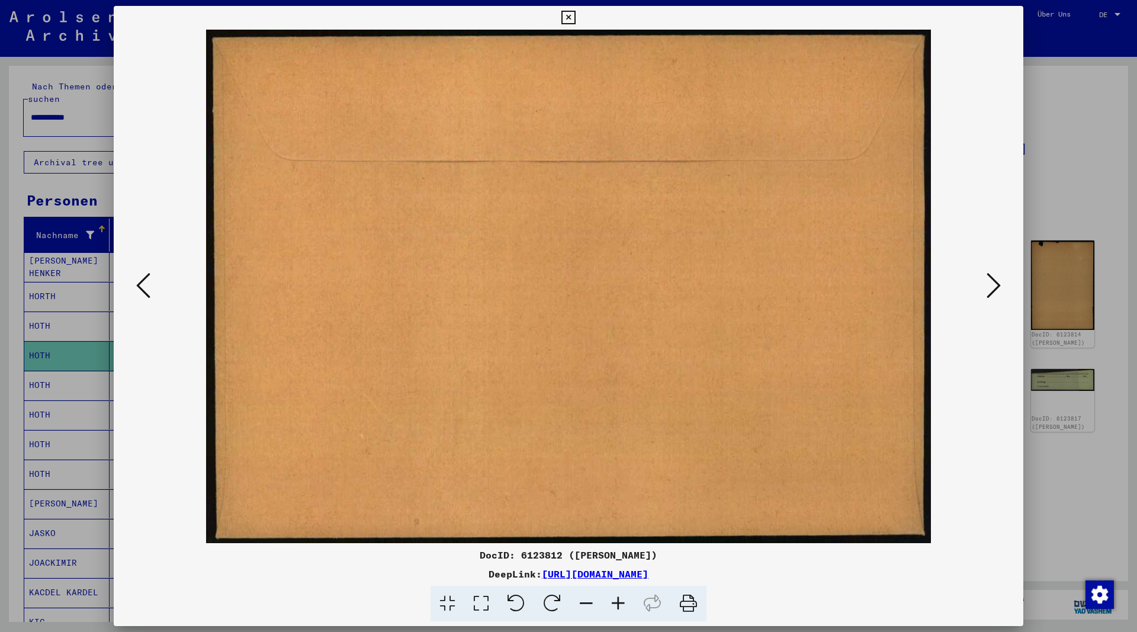
click at [989, 283] on icon at bounding box center [993, 285] width 14 height 28
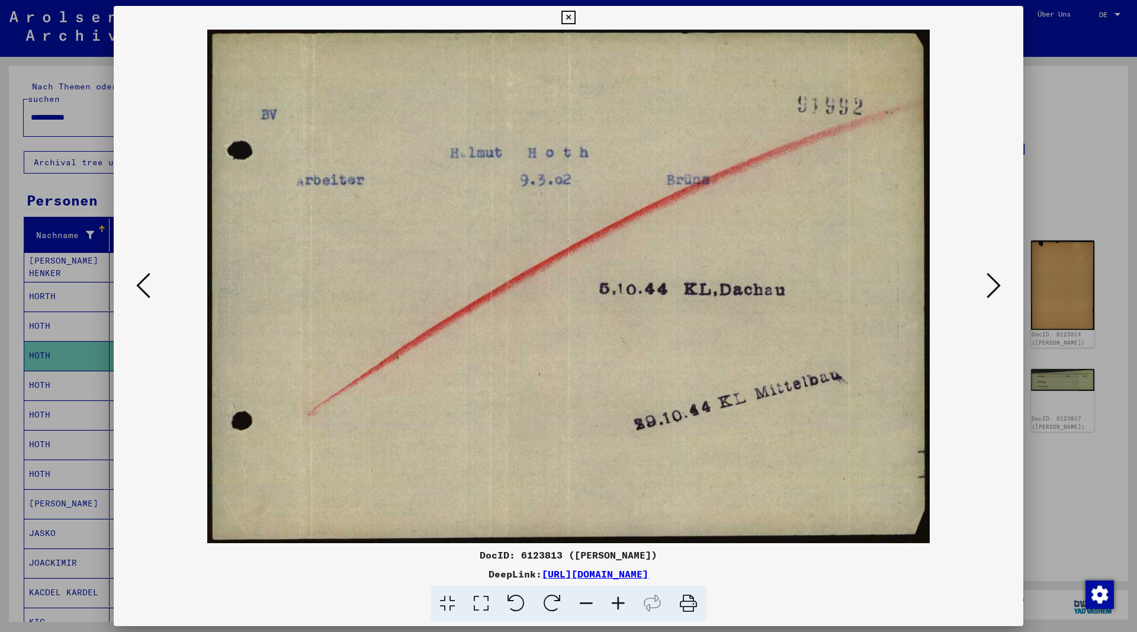
click at [988, 283] on icon at bounding box center [993, 285] width 14 height 28
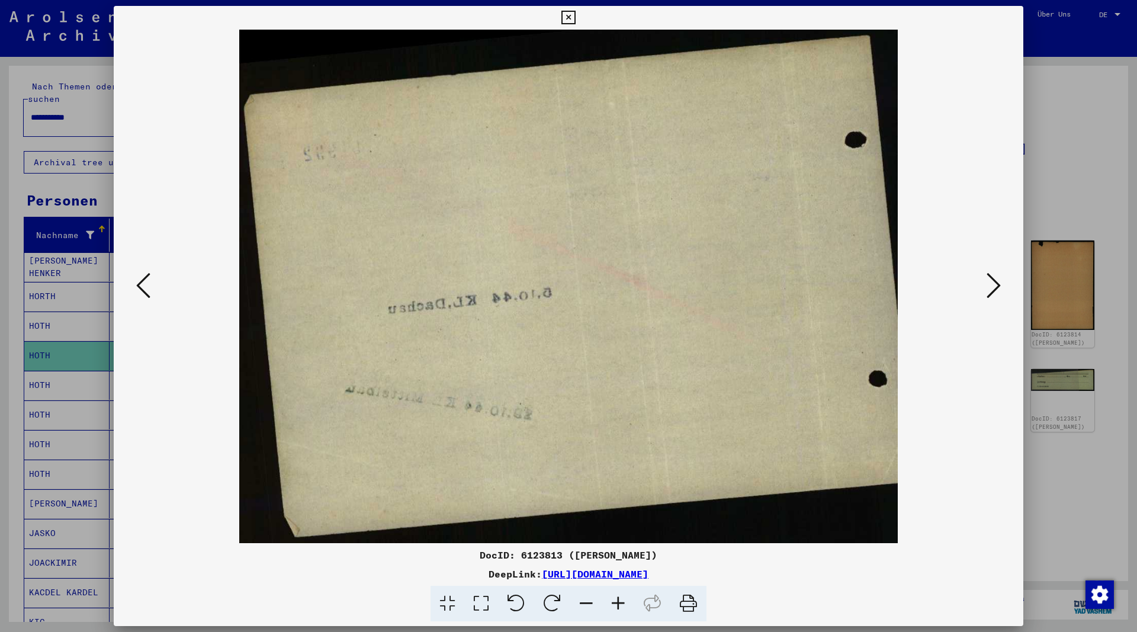
click at [988, 283] on icon at bounding box center [993, 285] width 14 height 28
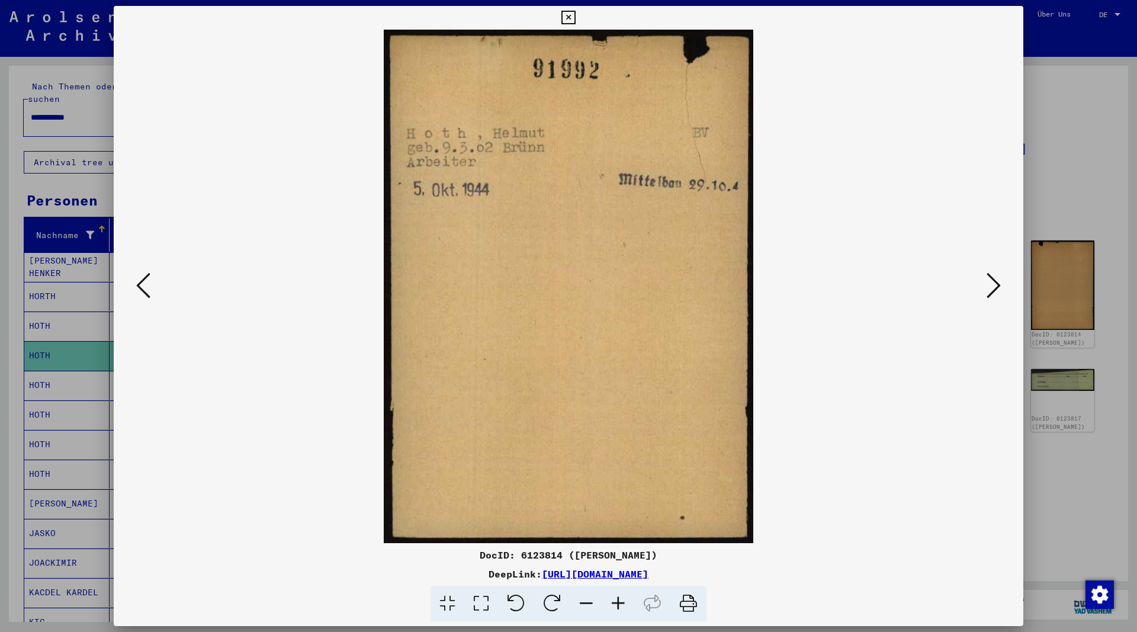
click at [575, 17] on icon at bounding box center [568, 18] width 14 height 14
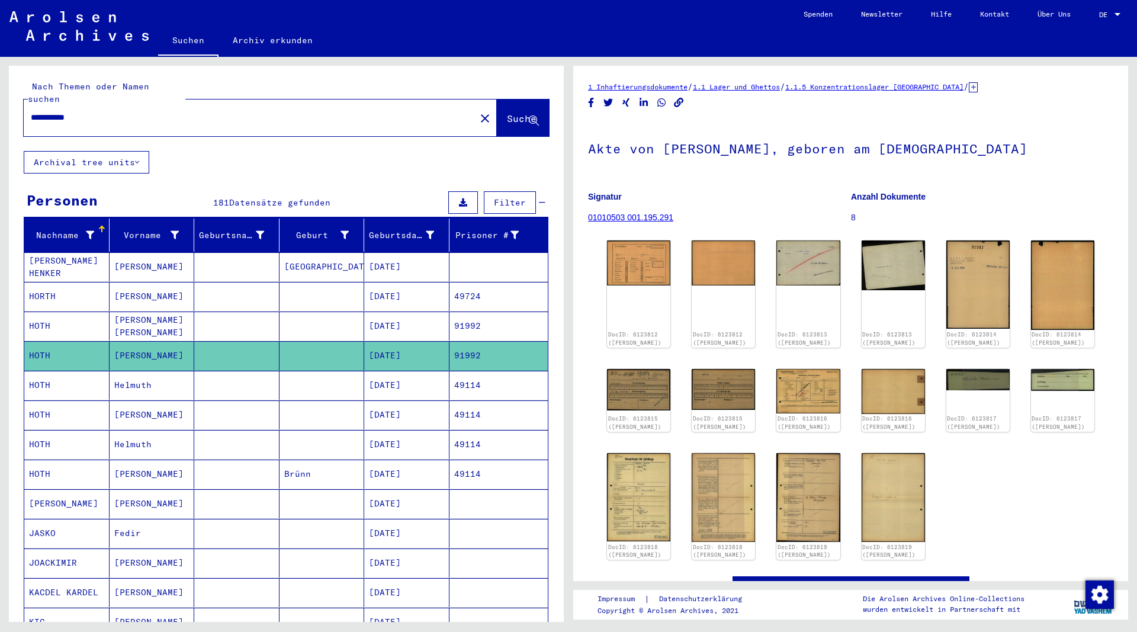
drag, startPoint x: 121, startPoint y: 101, endPoint x: -6, endPoint y: 104, distance: 126.7
click at [31, 111] on input "**********" at bounding box center [250, 117] width 438 height 12
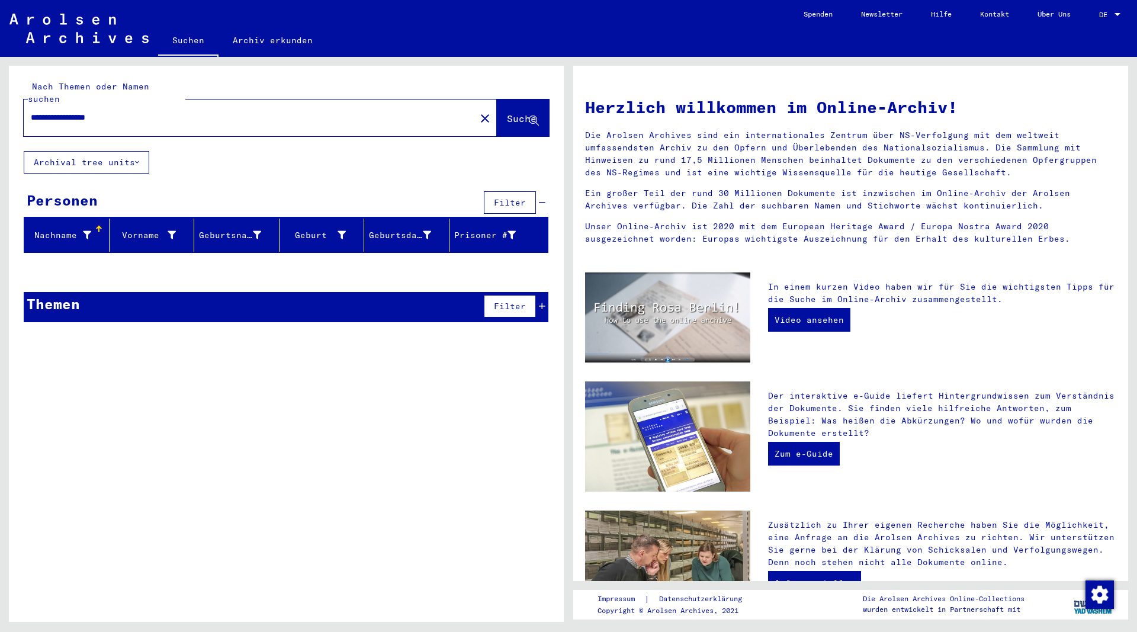
click at [500, 100] on button "Suche" at bounding box center [523, 117] width 52 height 37
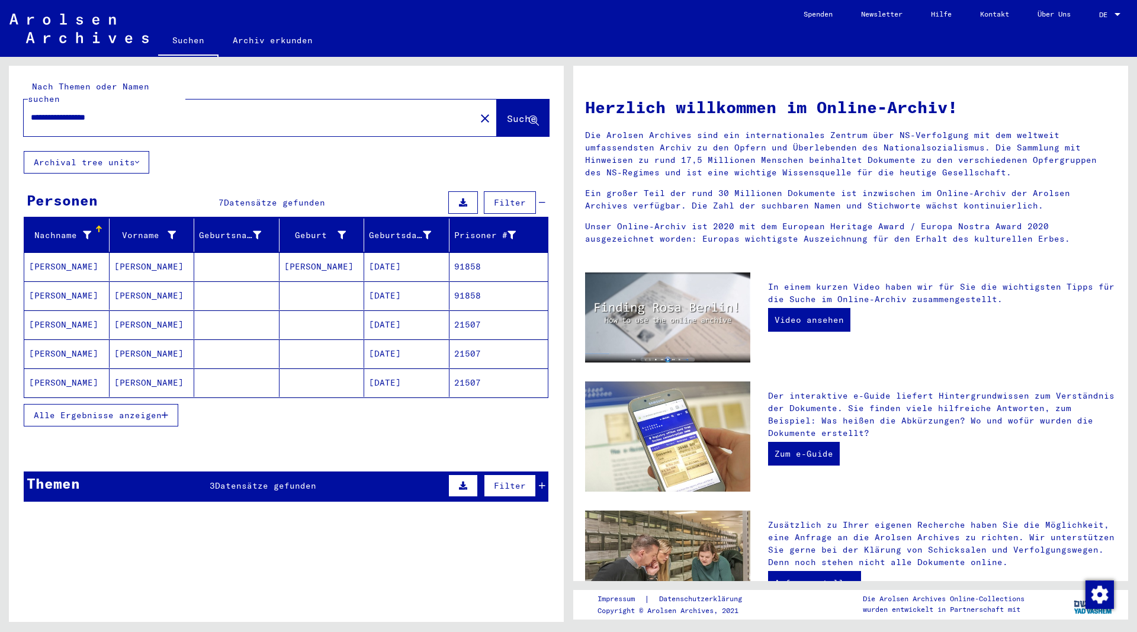
click at [169, 404] on button "Alle Ergebnisse anzeigen" at bounding box center [101, 415] width 155 height 23
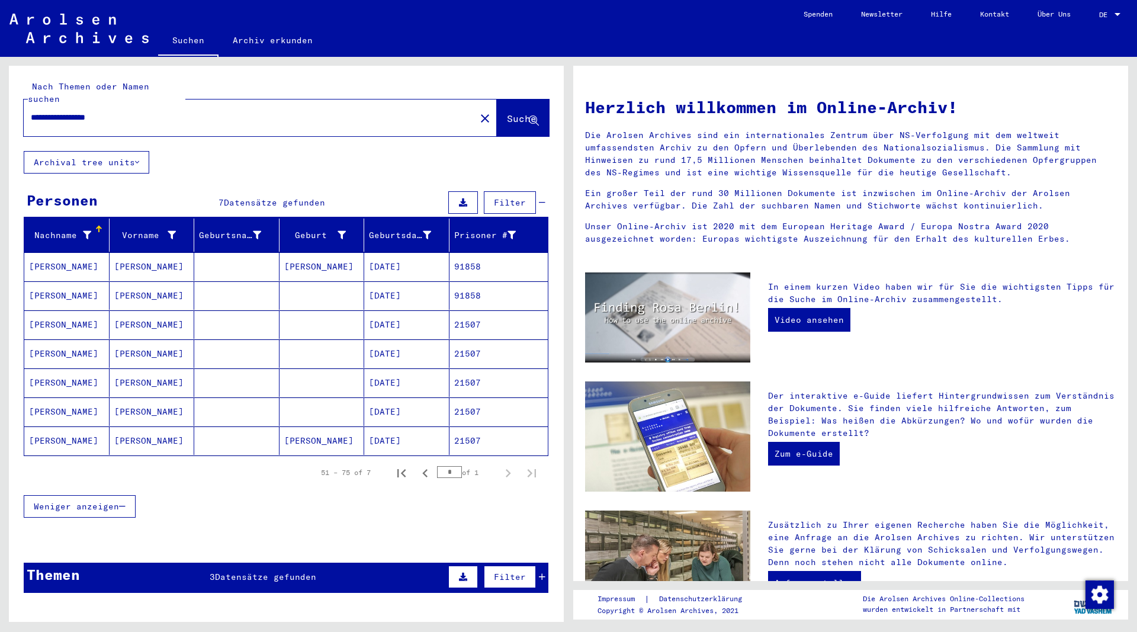
click at [147, 256] on mat-cell "[PERSON_NAME]" at bounding box center [152, 266] width 85 height 28
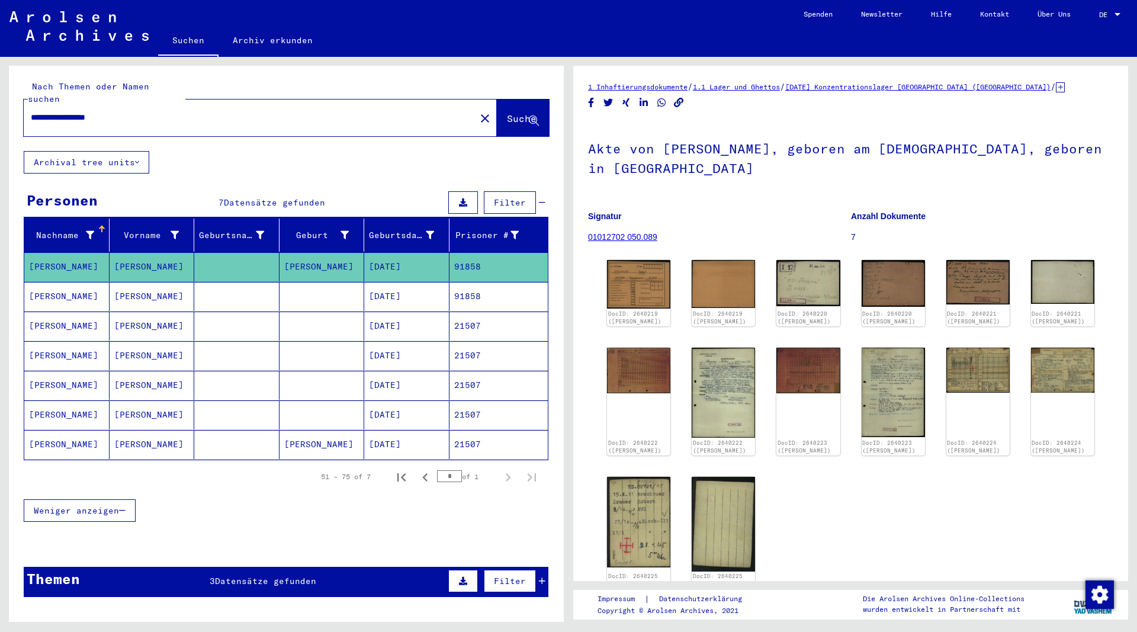
click at [136, 284] on mat-cell "[PERSON_NAME]" at bounding box center [152, 296] width 85 height 29
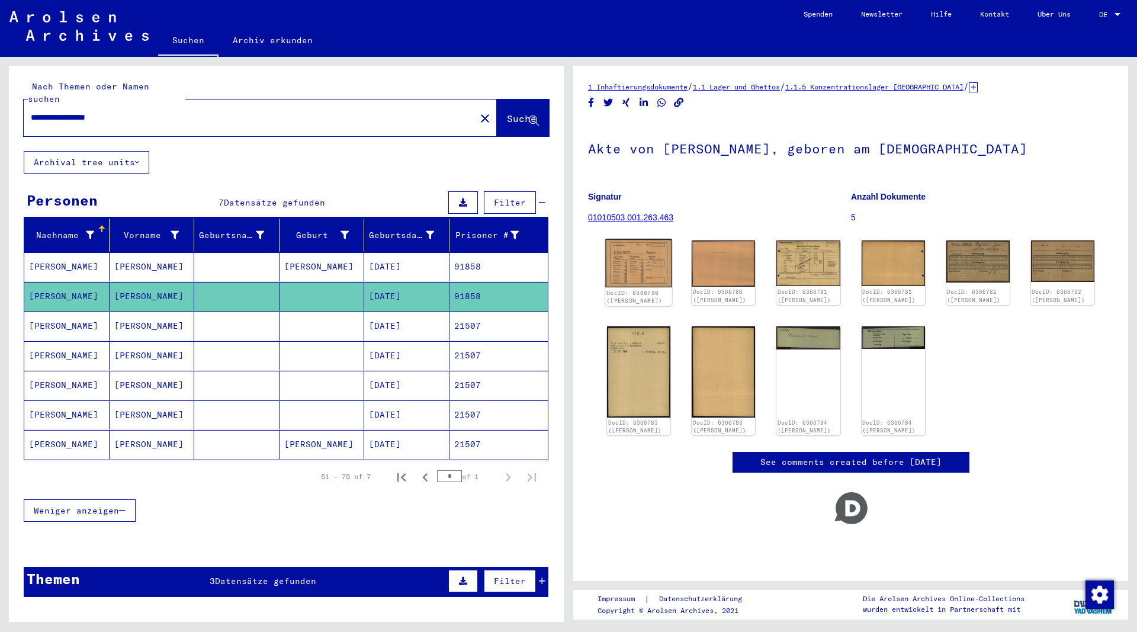
click at [654, 265] on img at bounding box center [638, 263] width 67 height 48
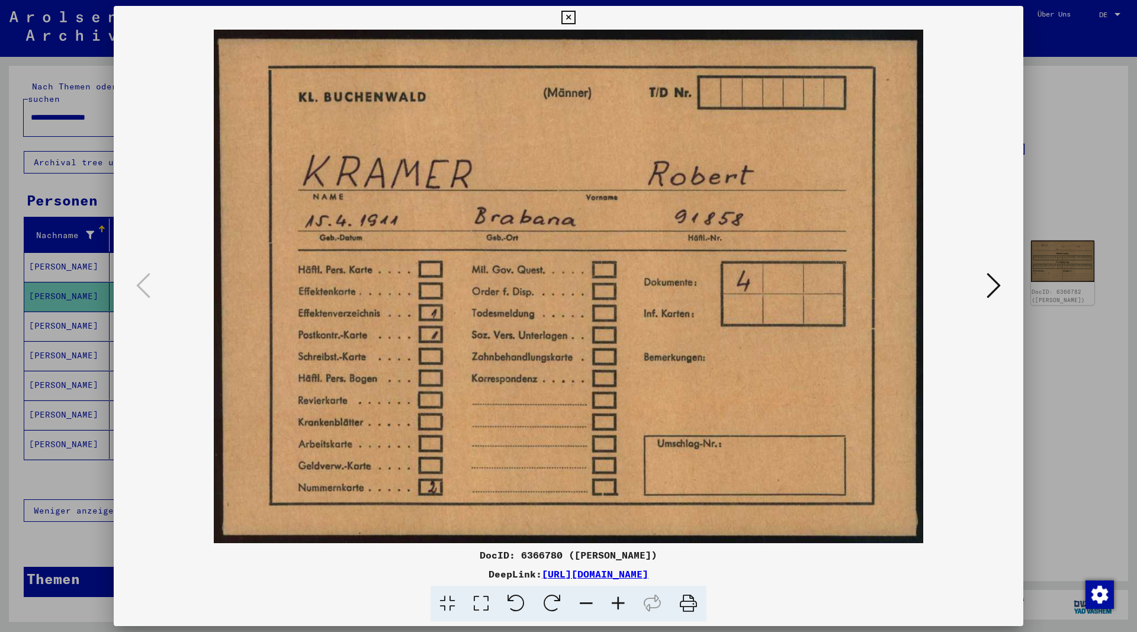
click at [995, 287] on icon at bounding box center [993, 285] width 14 height 28
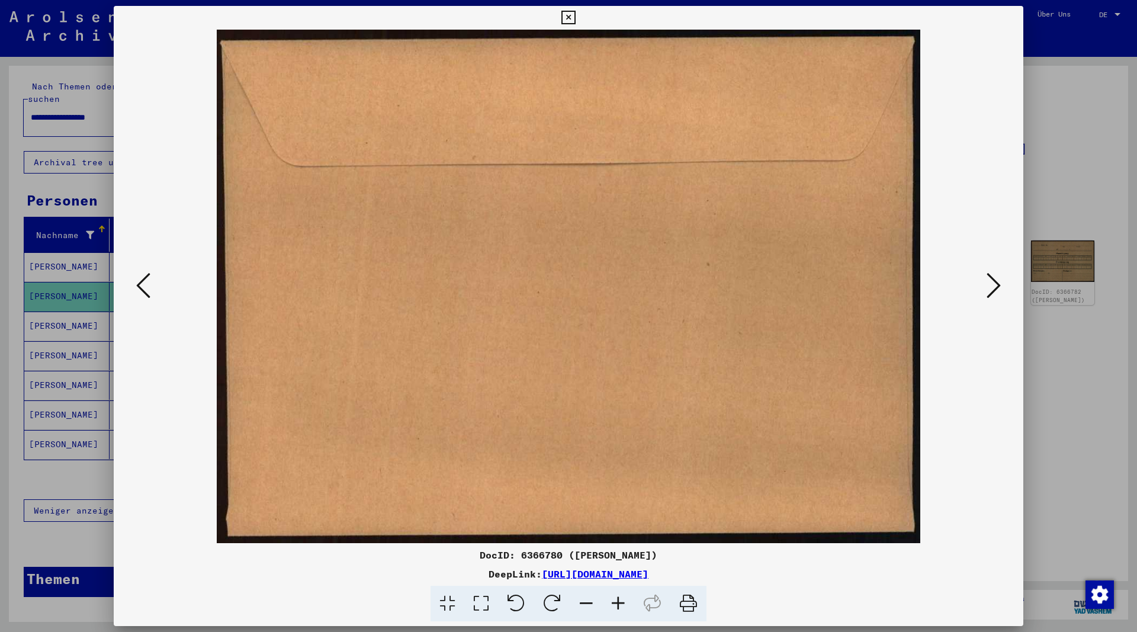
click at [994, 287] on icon at bounding box center [993, 285] width 14 height 28
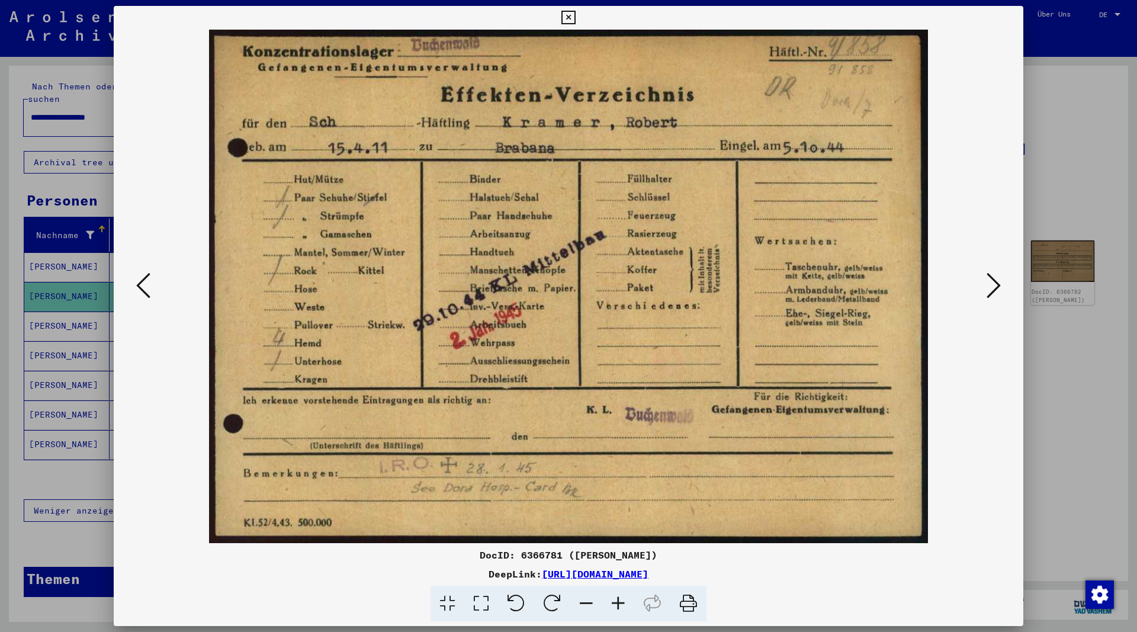
click at [994, 287] on icon at bounding box center [993, 285] width 14 height 28
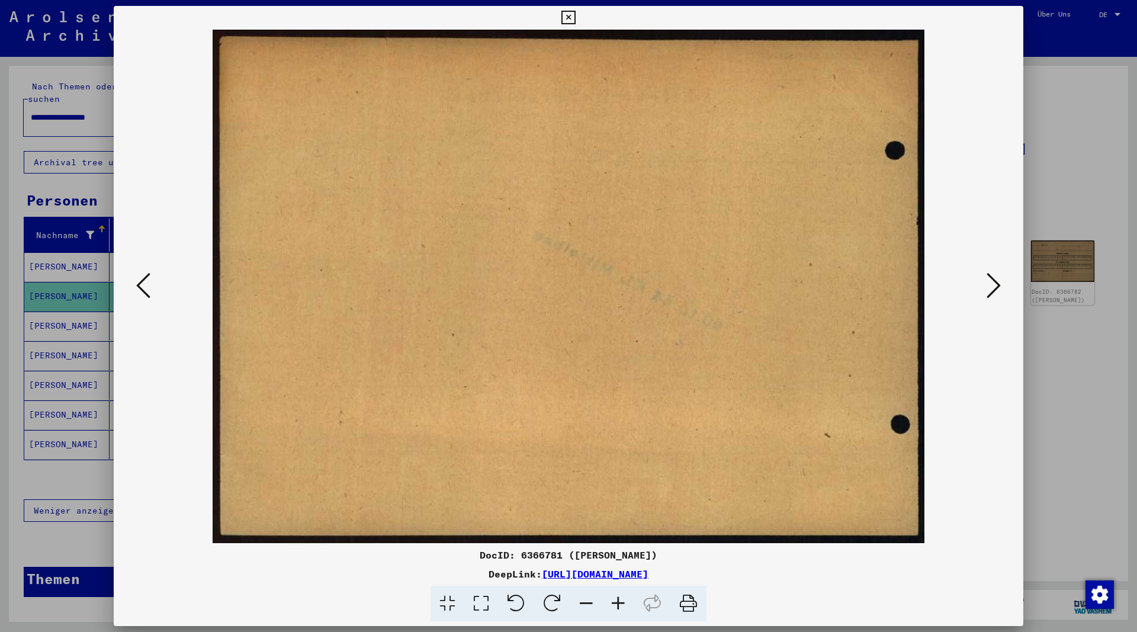
click at [994, 287] on icon at bounding box center [993, 285] width 14 height 28
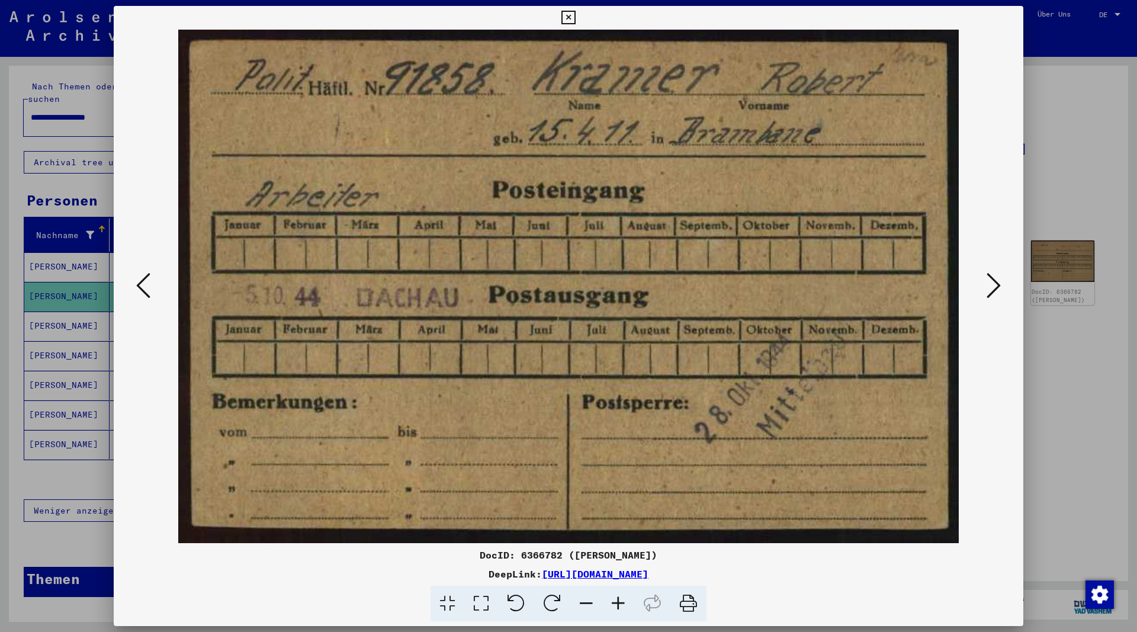
click at [575, 16] on icon at bounding box center [568, 18] width 14 height 14
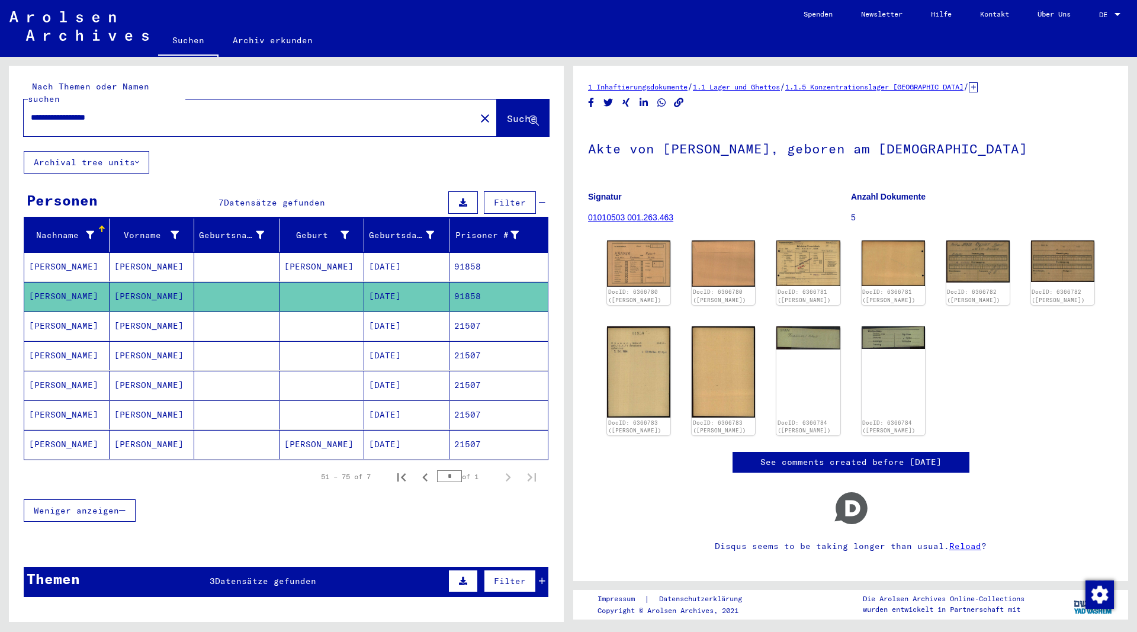
drag, startPoint x: 140, startPoint y: 106, endPoint x: -80, endPoint y: 82, distance: 221.0
click at [31, 111] on input "**********" at bounding box center [250, 117] width 438 height 12
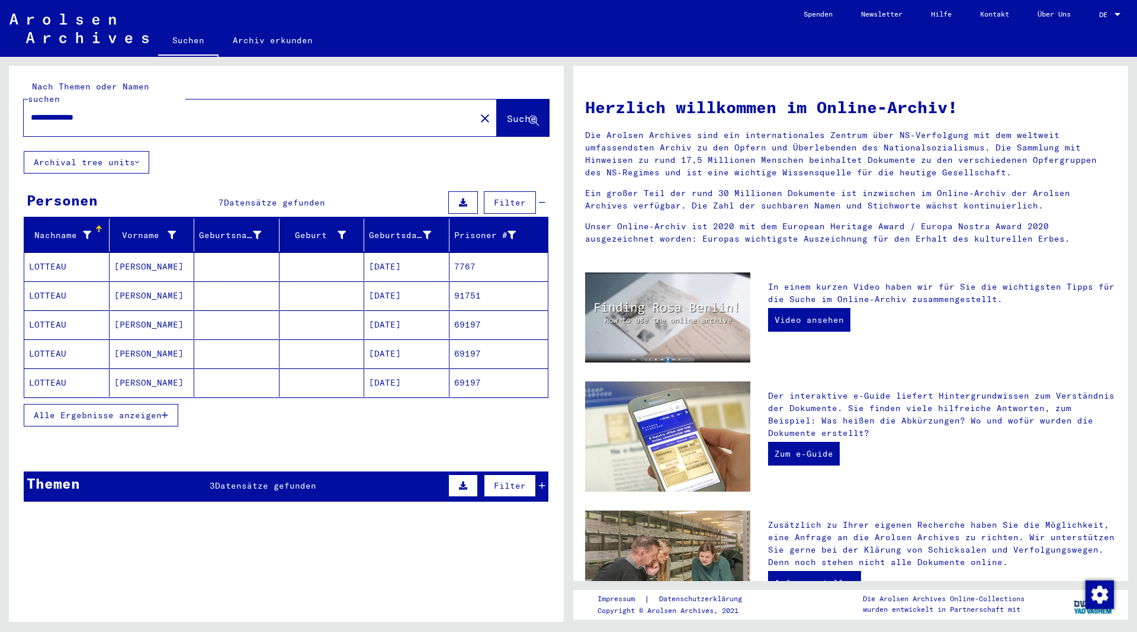
click at [127, 252] on mat-cell "[PERSON_NAME]" at bounding box center [152, 266] width 85 height 28
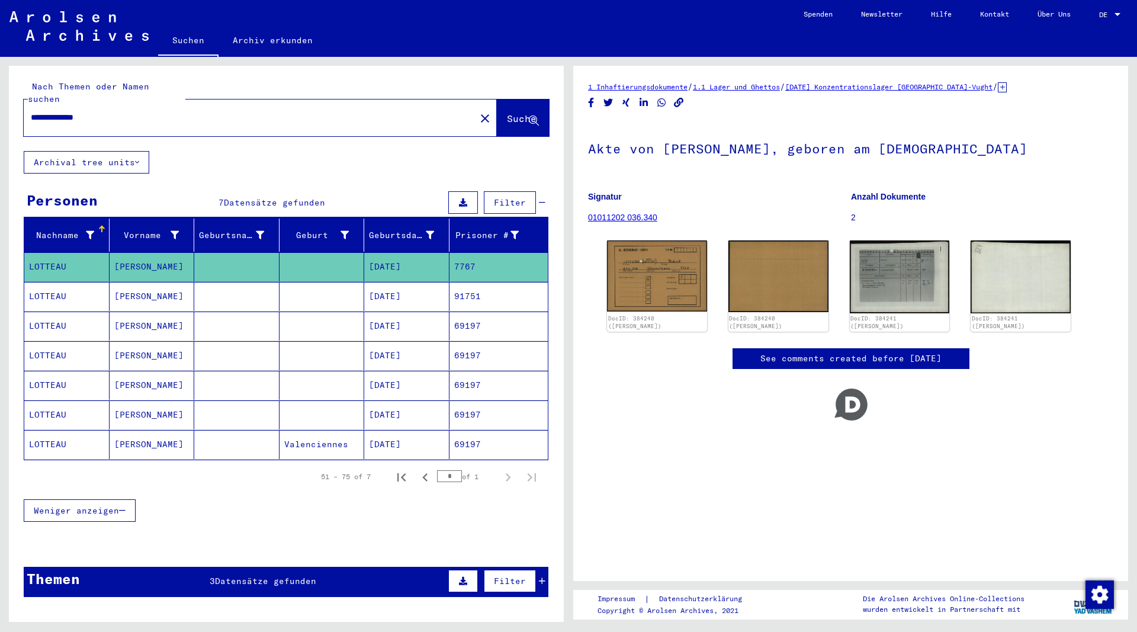
click at [127, 284] on mat-cell "[PERSON_NAME]" at bounding box center [152, 296] width 85 height 29
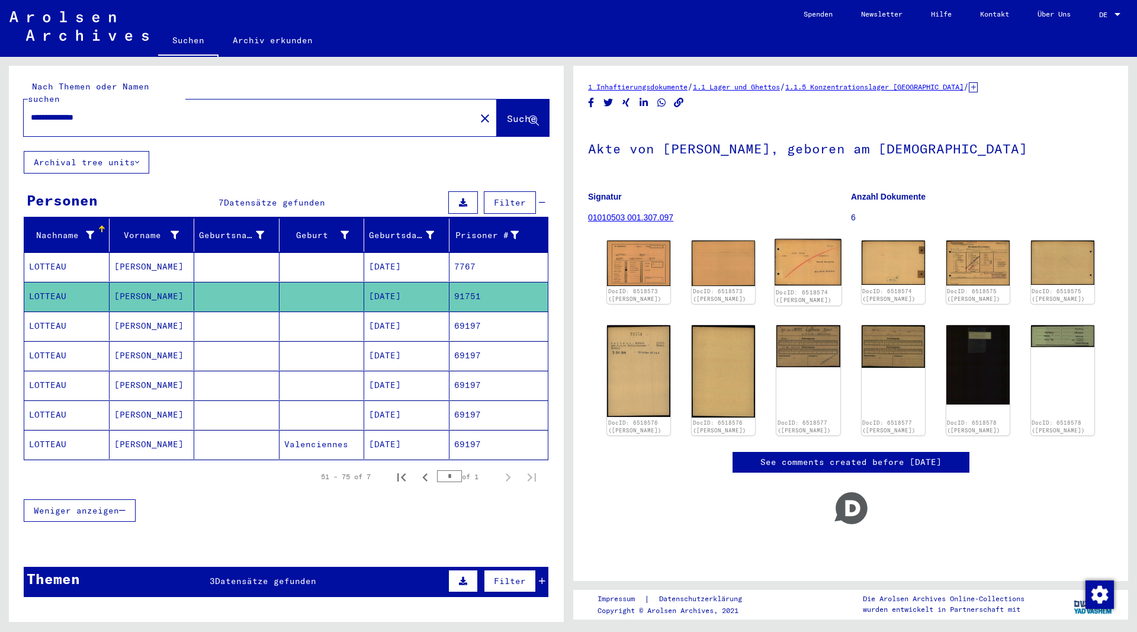
click at [819, 256] on img at bounding box center [808, 262] width 67 height 47
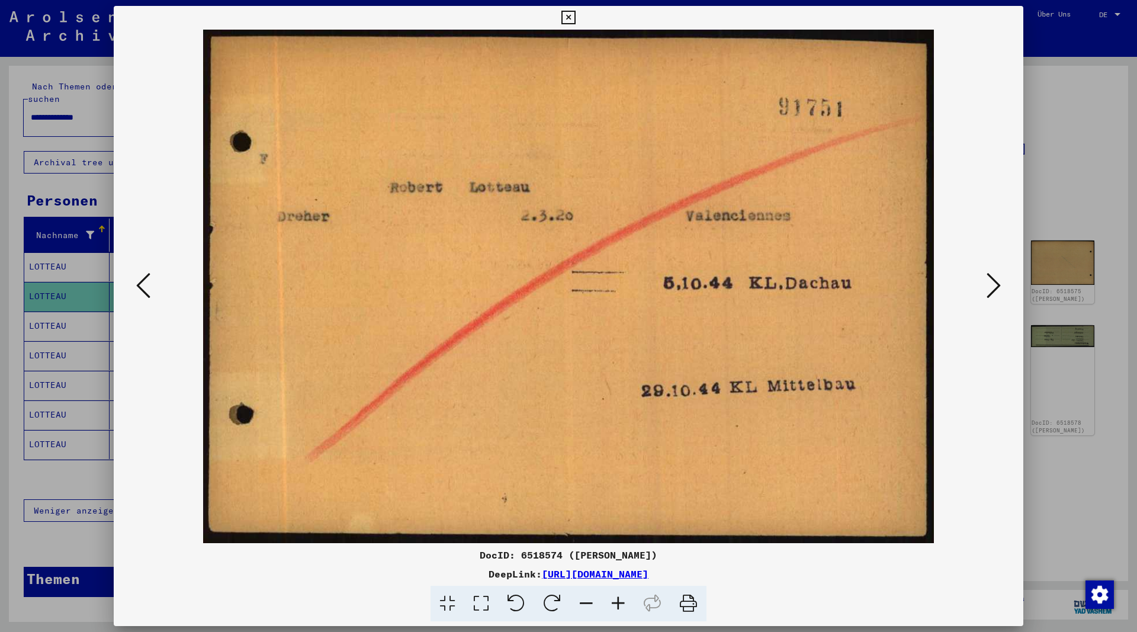
click at [575, 17] on icon at bounding box center [568, 18] width 14 height 14
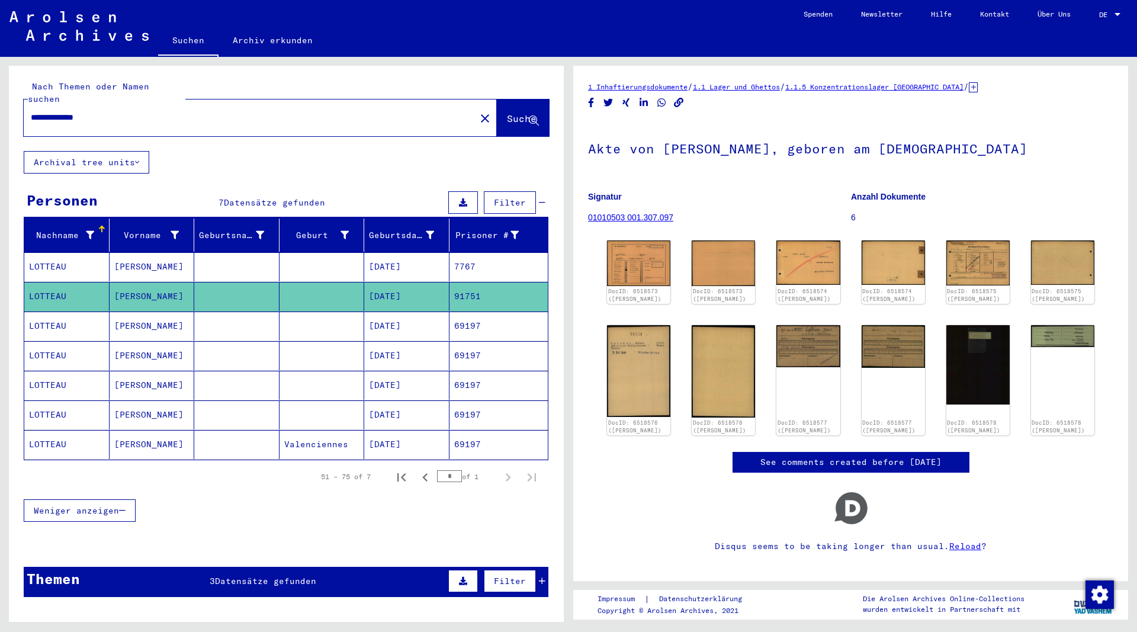
drag, startPoint x: 105, startPoint y: 108, endPoint x: -61, endPoint y: 113, distance: 165.8
click at [31, 113] on input "**********" at bounding box center [250, 117] width 438 height 12
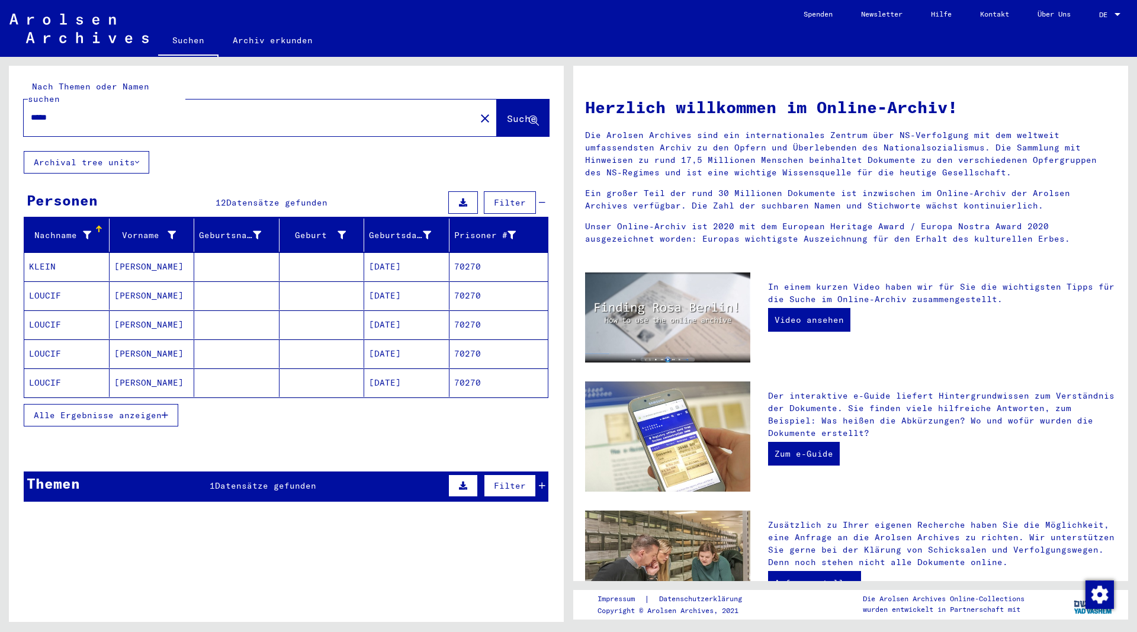
click at [132, 282] on mat-cell "[PERSON_NAME]" at bounding box center [152, 295] width 85 height 28
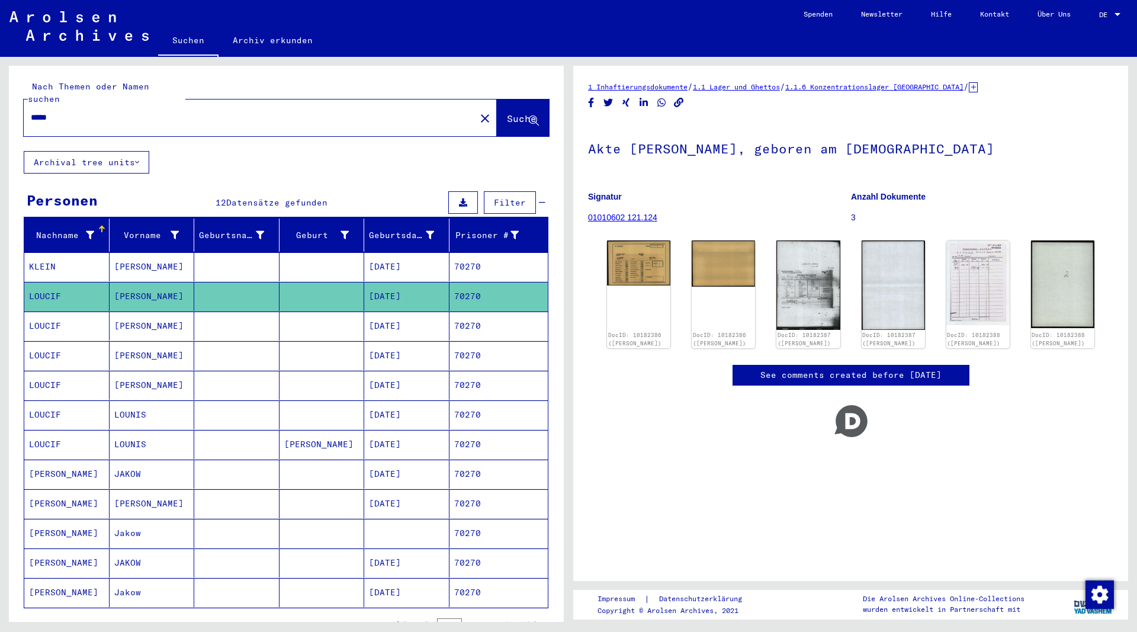
click at [137, 313] on mat-cell "[PERSON_NAME]" at bounding box center [152, 325] width 85 height 29
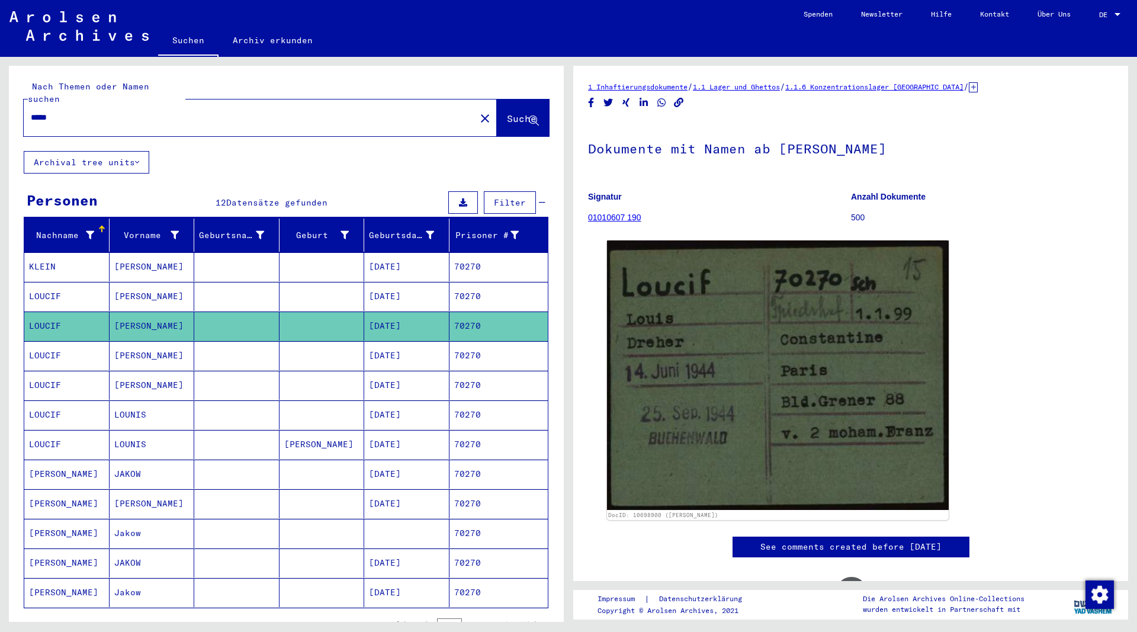
click at [133, 342] on mat-cell "[PERSON_NAME]" at bounding box center [152, 355] width 85 height 29
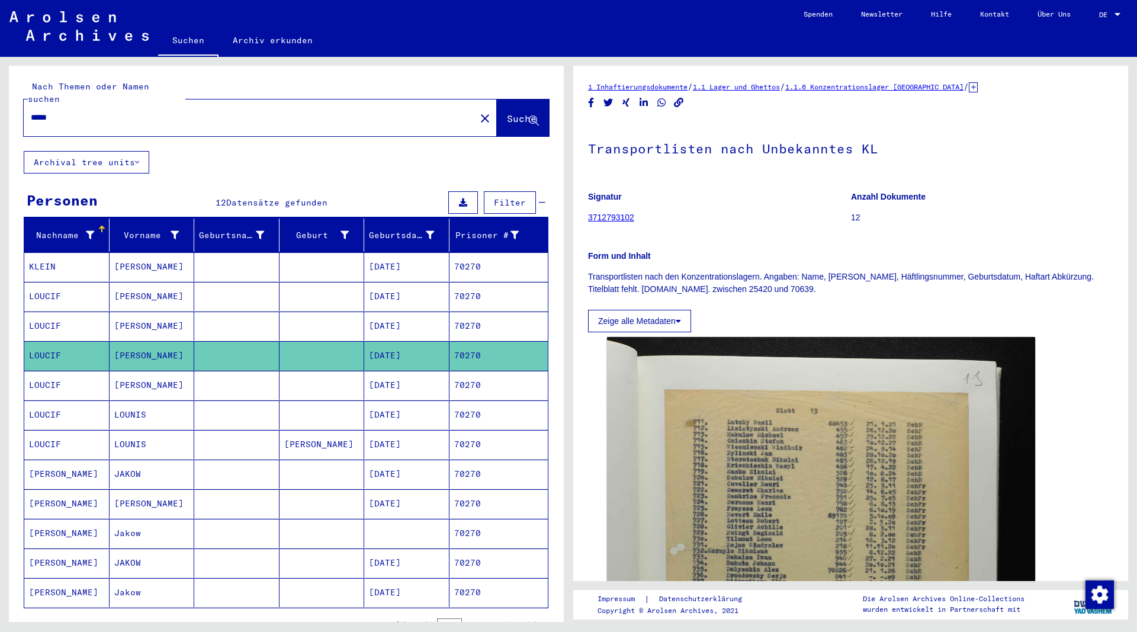
click at [133, 371] on mat-cell "[PERSON_NAME]" at bounding box center [152, 385] width 85 height 29
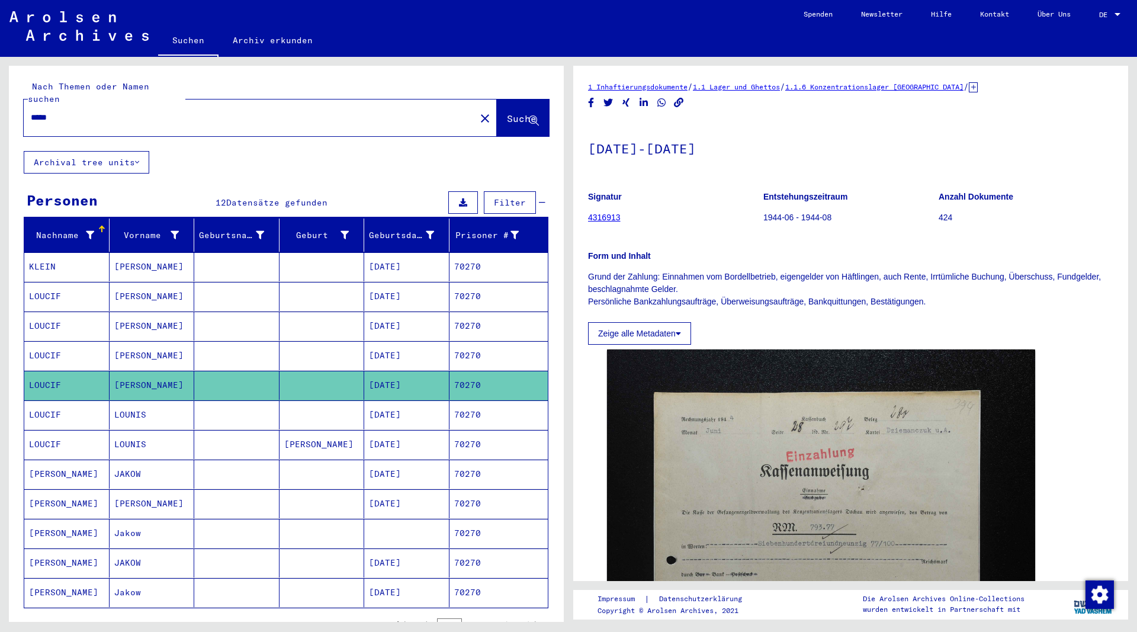
click at [129, 400] on mat-cell "LOUNIS" at bounding box center [152, 414] width 85 height 29
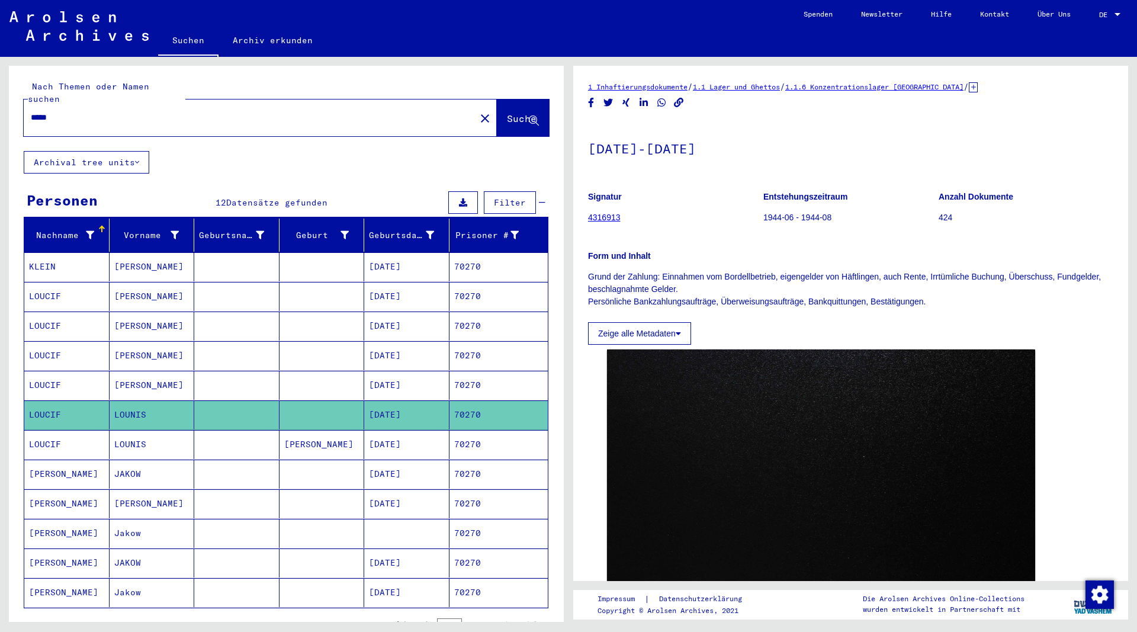
click at [130, 432] on mat-cell "LOUNIS" at bounding box center [152, 444] width 85 height 29
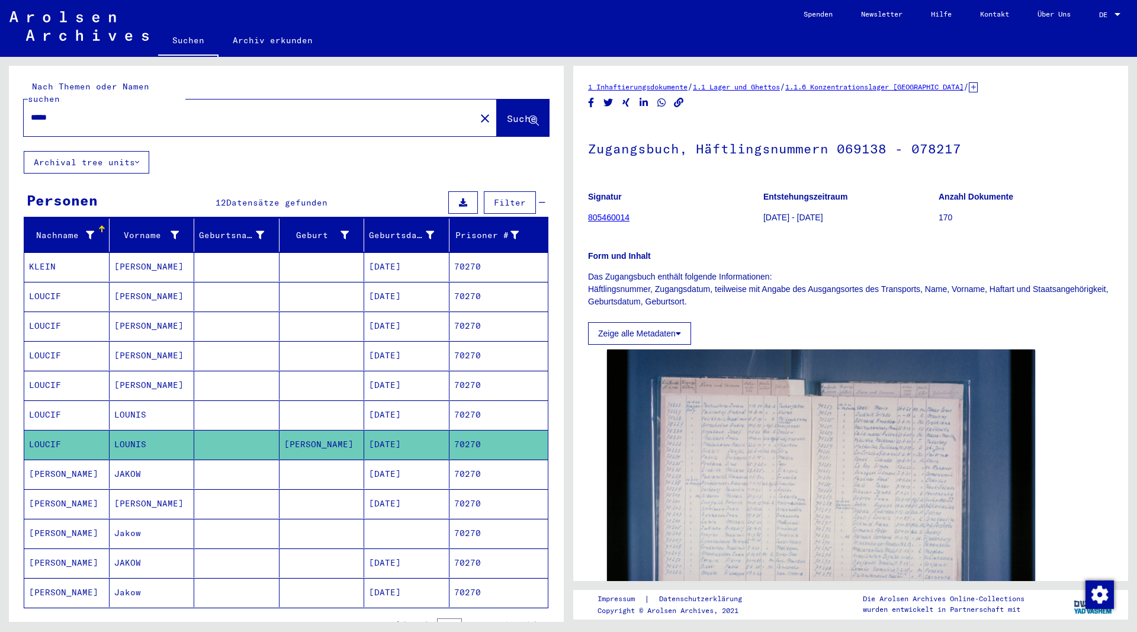
drag, startPoint x: 60, startPoint y: 100, endPoint x: -11, endPoint y: 98, distance: 71.7
click at [31, 111] on input "*****" at bounding box center [250, 117] width 438 height 12
click at [507, 113] on span "Suche" at bounding box center [522, 119] width 30 height 12
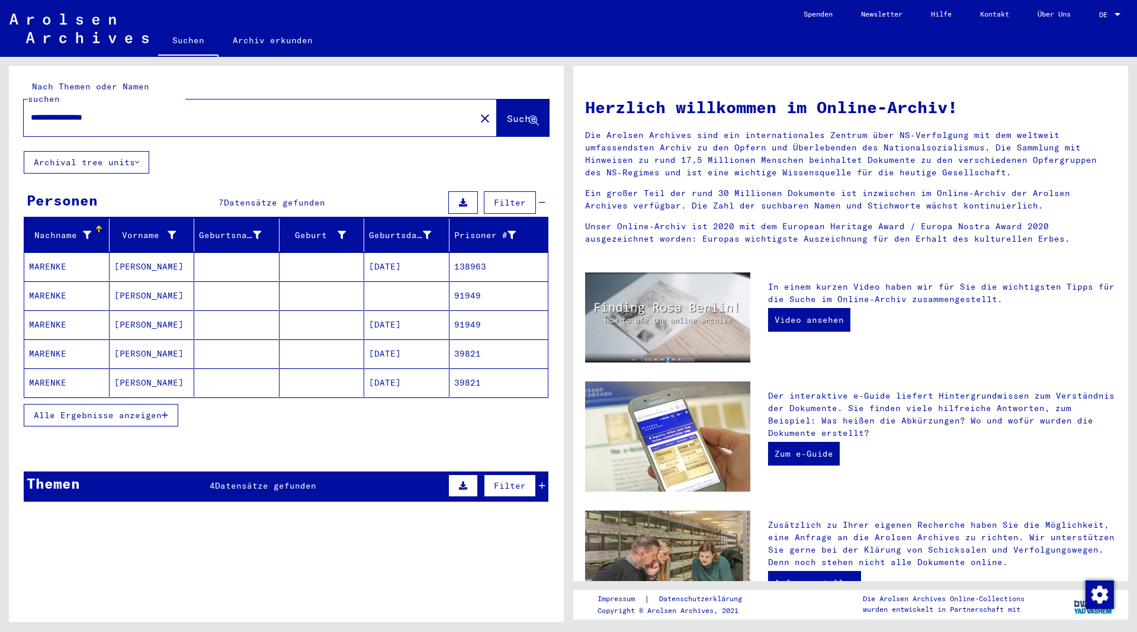
click at [153, 252] on mat-cell "[PERSON_NAME]" at bounding box center [152, 266] width 85 height 28
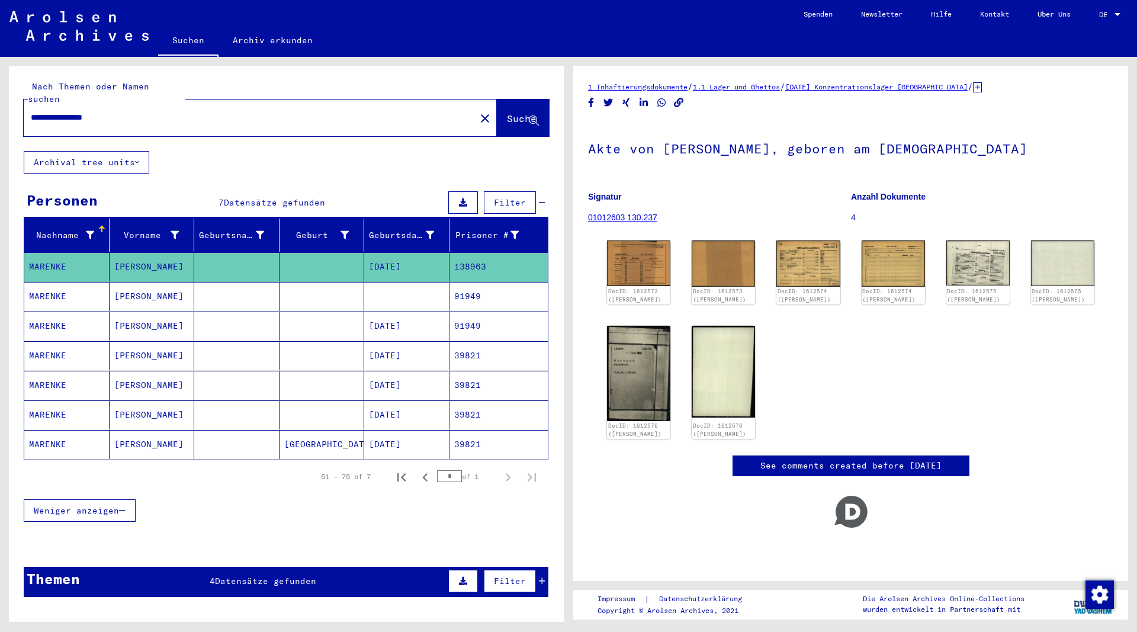
click at [136, 287] on mat-cell "[PERSON_NAME]" at bounding box center [152, 296] width 85 height 29
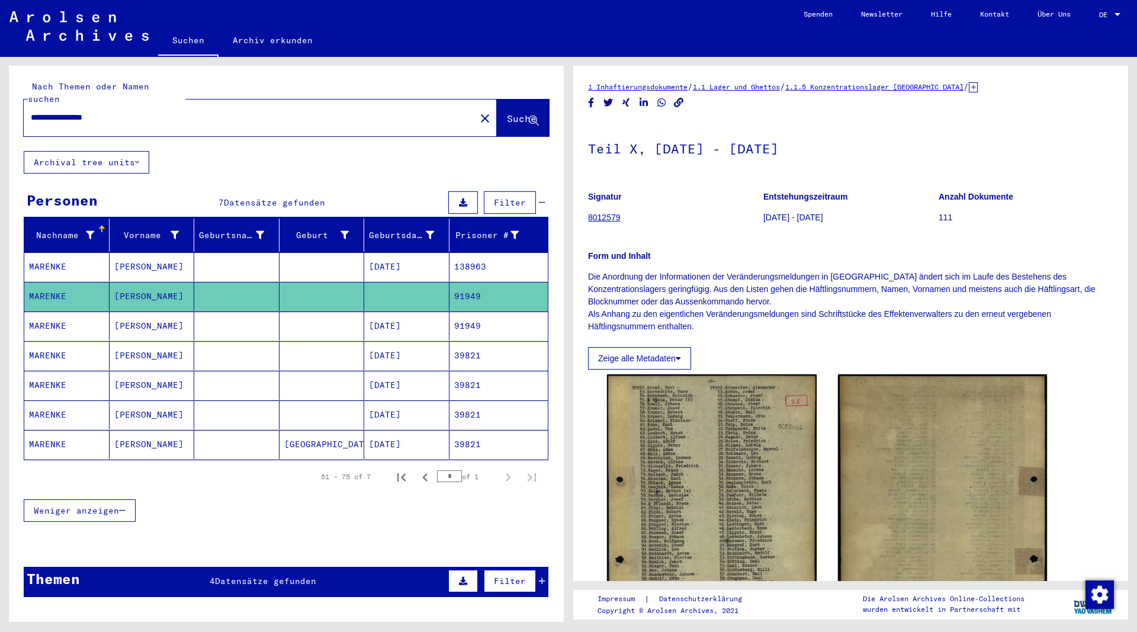
click at [136, 311] on mat-cell "[PERSON_NAME]" at bounding box center [152, 325] width 85 height 29
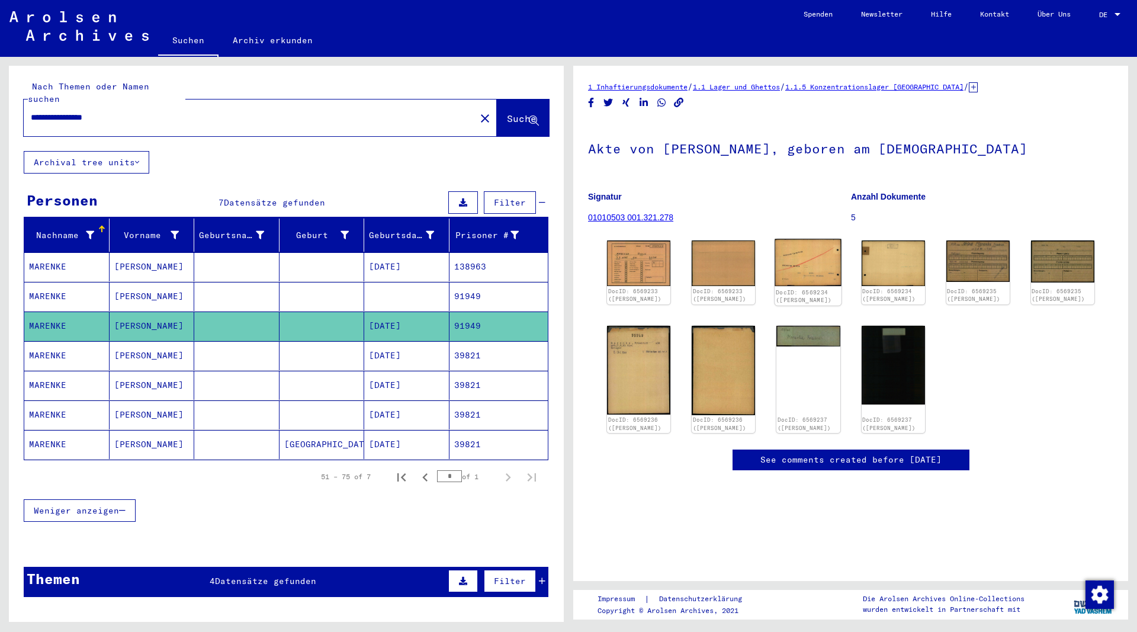
click at [819, 265] on img at bounding box center [808, 262] width 67 height 47
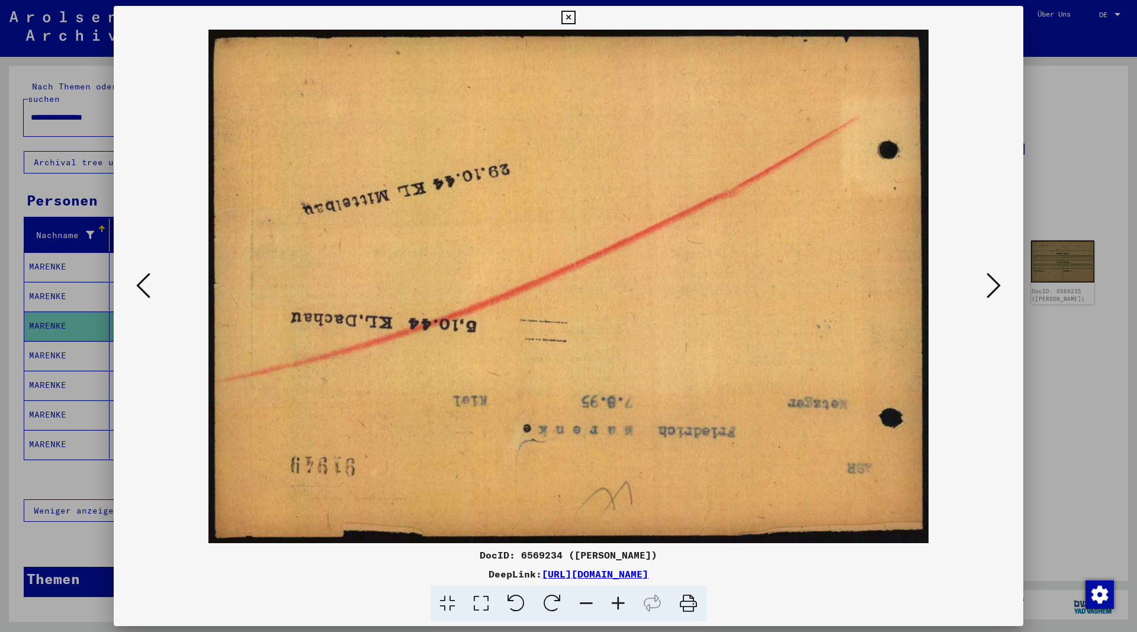
click at [575, 16] on icon at bounding box center [568, 18] width 14 height 14
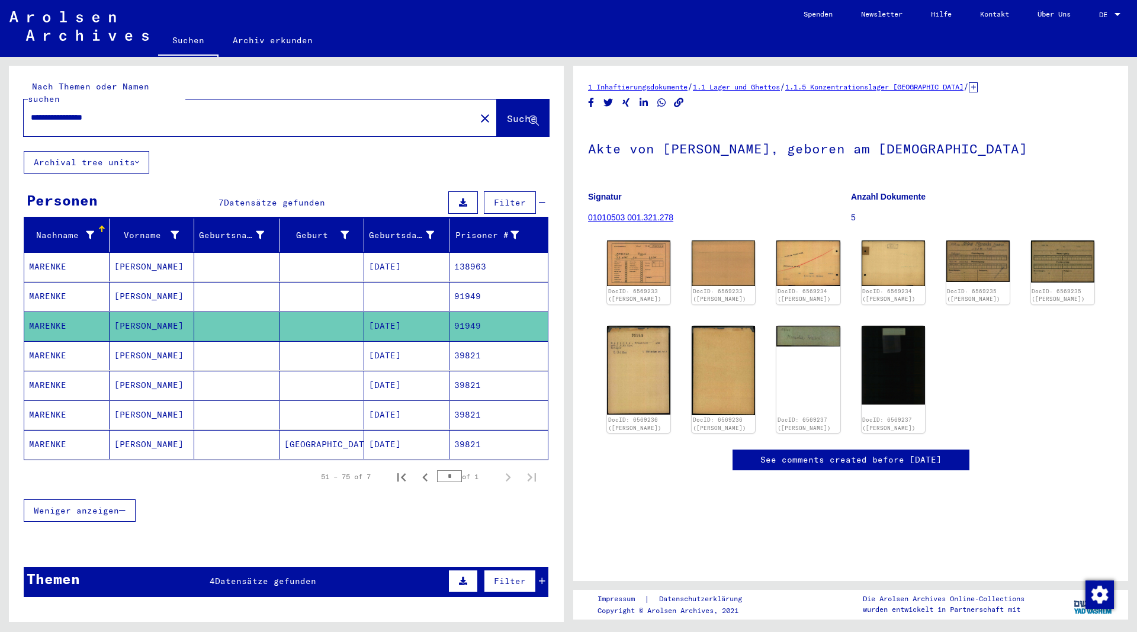
drag, startPoint x: 126, startPoint y: 109, endPoint x: -27, endPoint y: 106, distance: 153.4
click at [31, 111] on input "**********" at bounding box center [250, 117] width 438 height 12
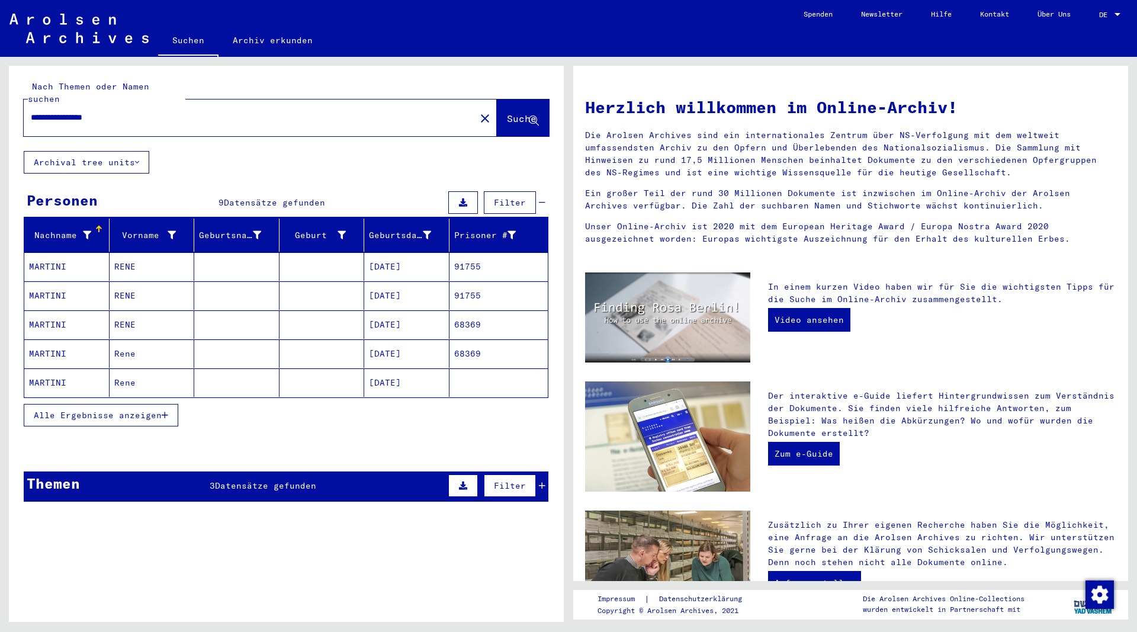
click at [169, 404] on button "Alle Ergebnisse anzeigen" at bounding box center [101, 415] width 155 height 23
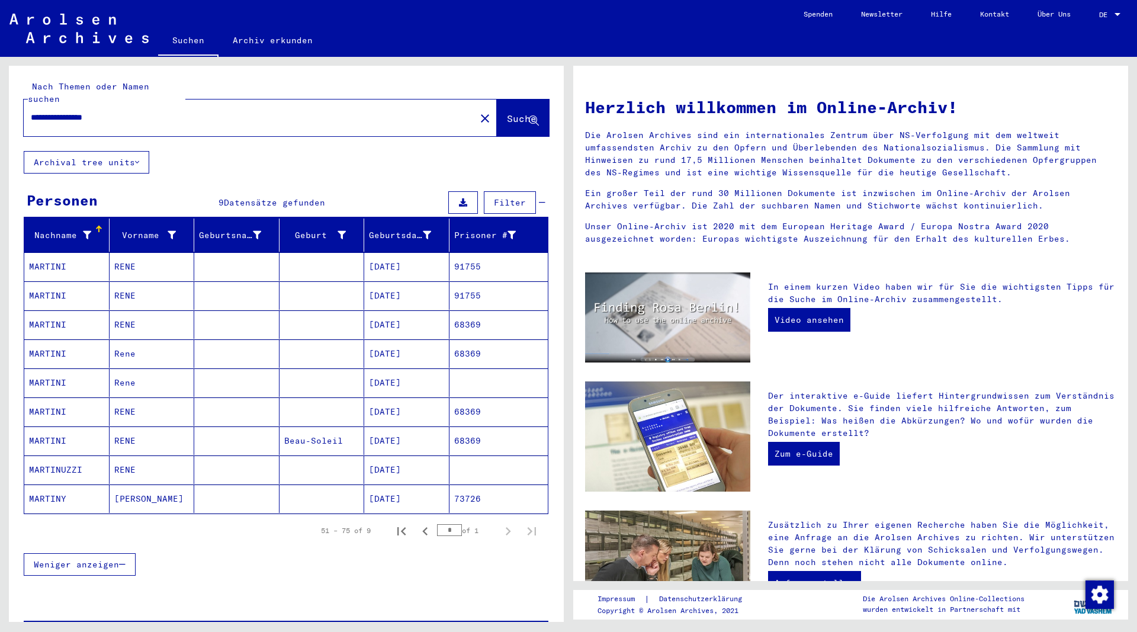
click at [133, 255] on mat-cell "RENE" at bounding box center [152, 266] width 85 height 28
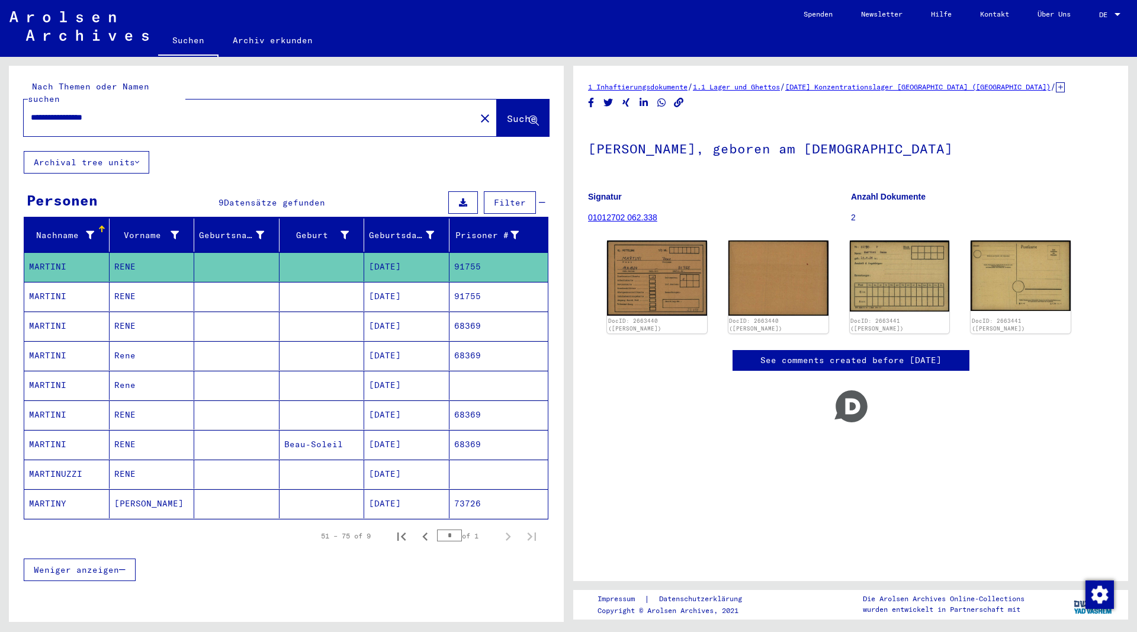
click at [123, 284] on mat-cell "RENE" at bounding box center [152, 296] width 85 height 29
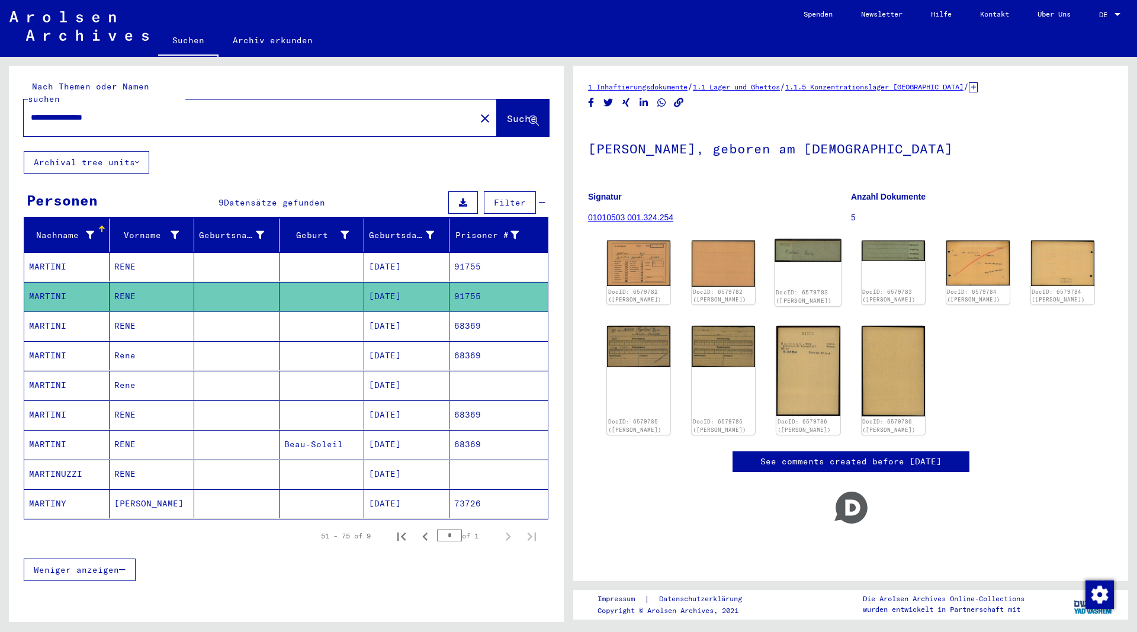
click at [815, 259] on img at bounding box center [808, 250] width 67 height 23
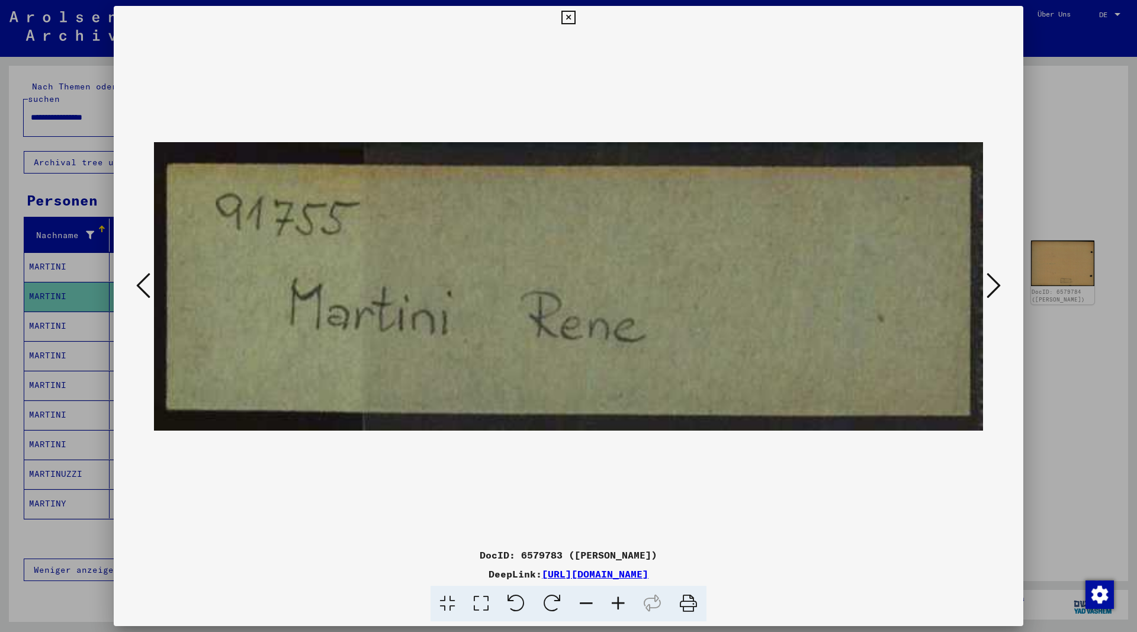
click at [995, 288] on icon at bounding box center [993, 285] width 14 height 28
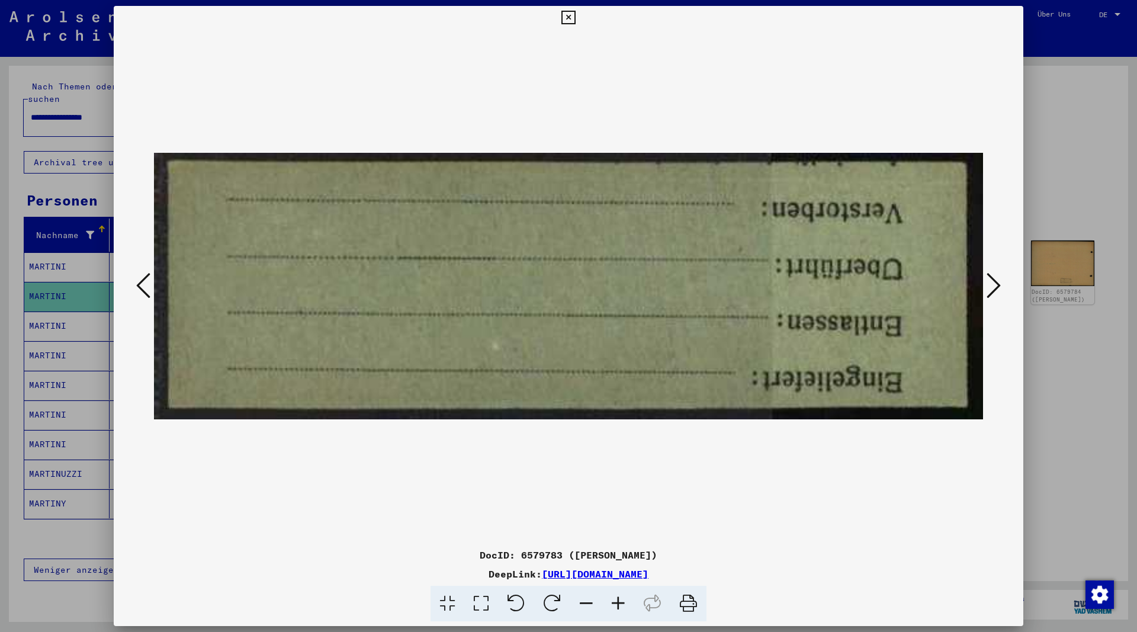
click at [997, 287] on icon at bounding box center [993, 285] width 14 height 28
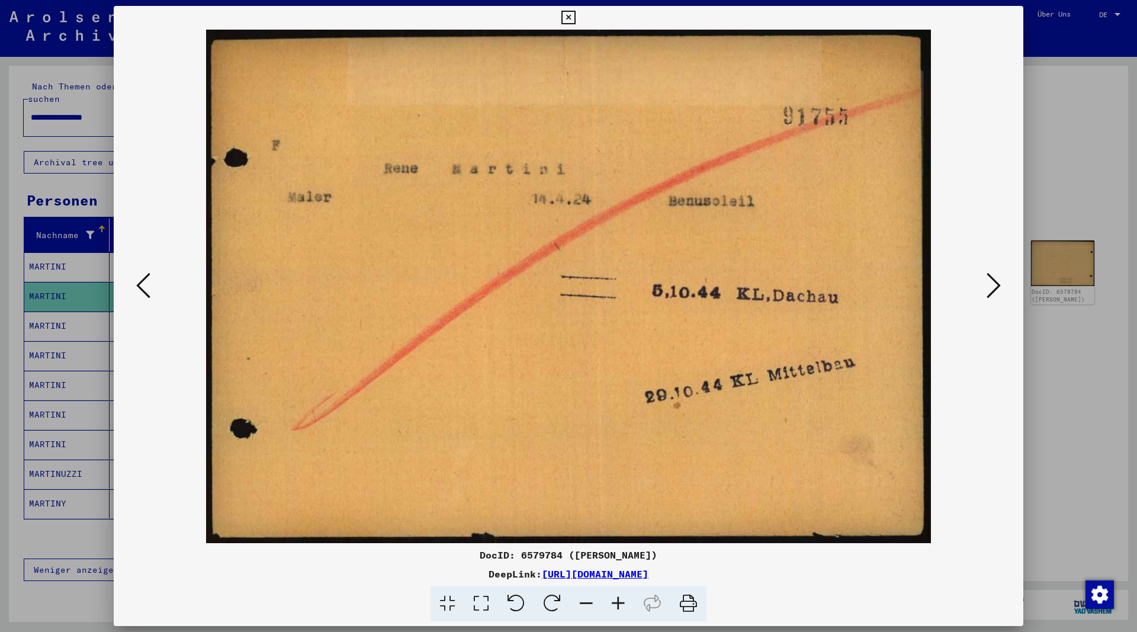
click at [575, 17] on icon at bounding box center [568, 18] width 14 height 14
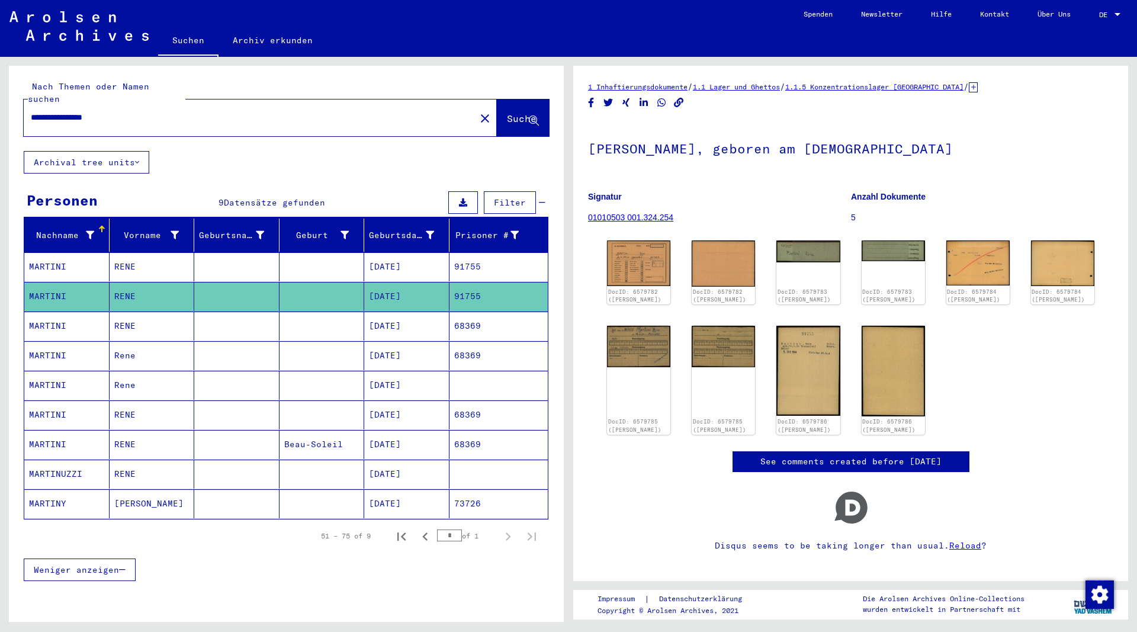
drag, startPoint x: 146, startPoint y: 101, endPoint x: -4, endPoint y: 105, distance: 149.9
click at [31, 111] on input "**********" at bounding box center [250, 117] width 438 height 12
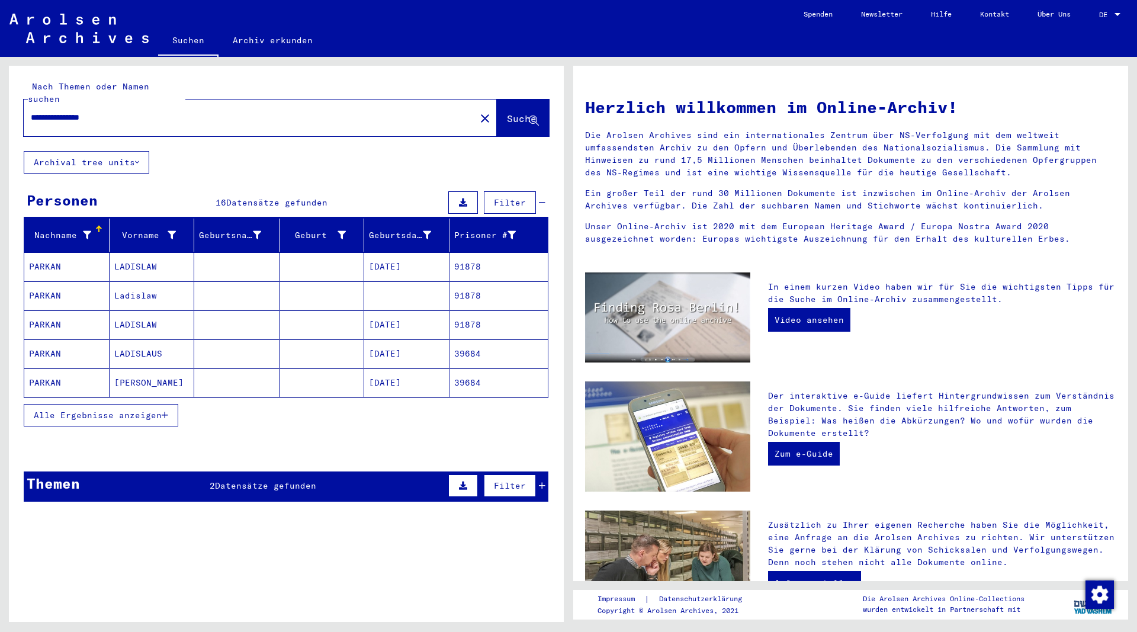
click at [163, 411] on icon "button" at bounding box center [165, 415] width 7 height 8
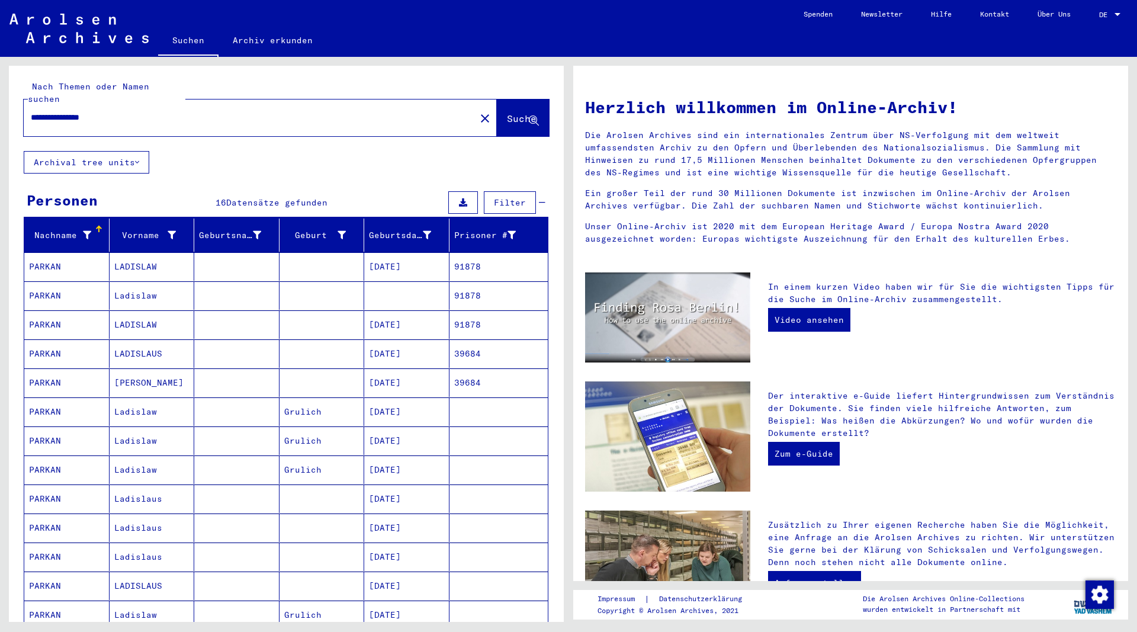
click at [150, 253] on mat-cell "LADISLAW" at bounding box center [152, 266] width 85 height 28
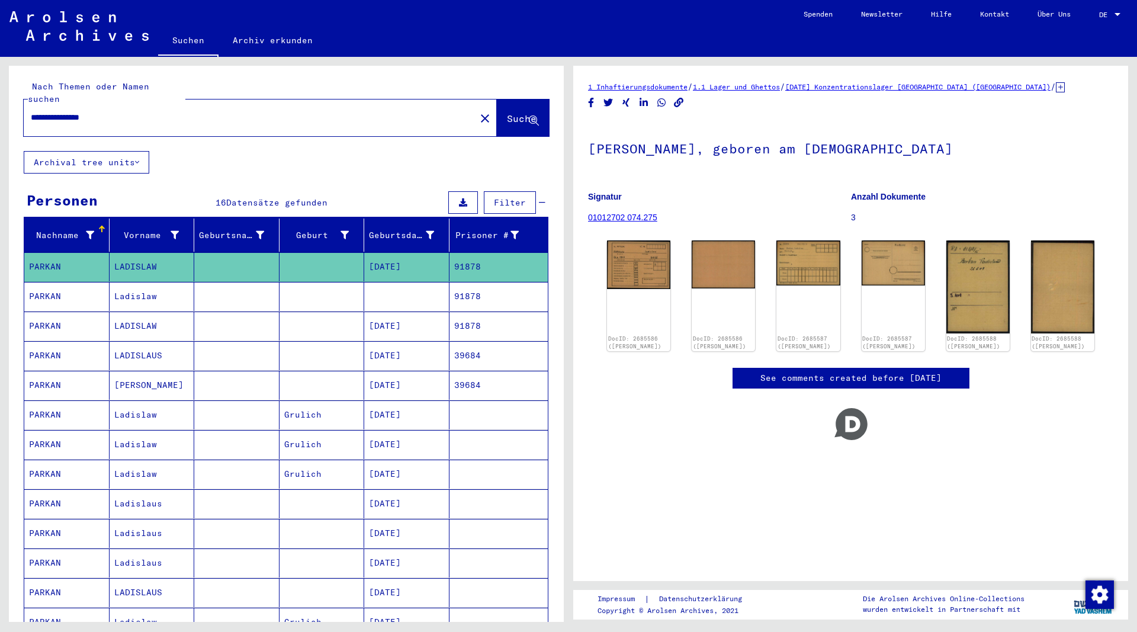
click at [140, 287] on mat-cell "Ladislaw" at bounding box center [152, 296] width 85 height 29
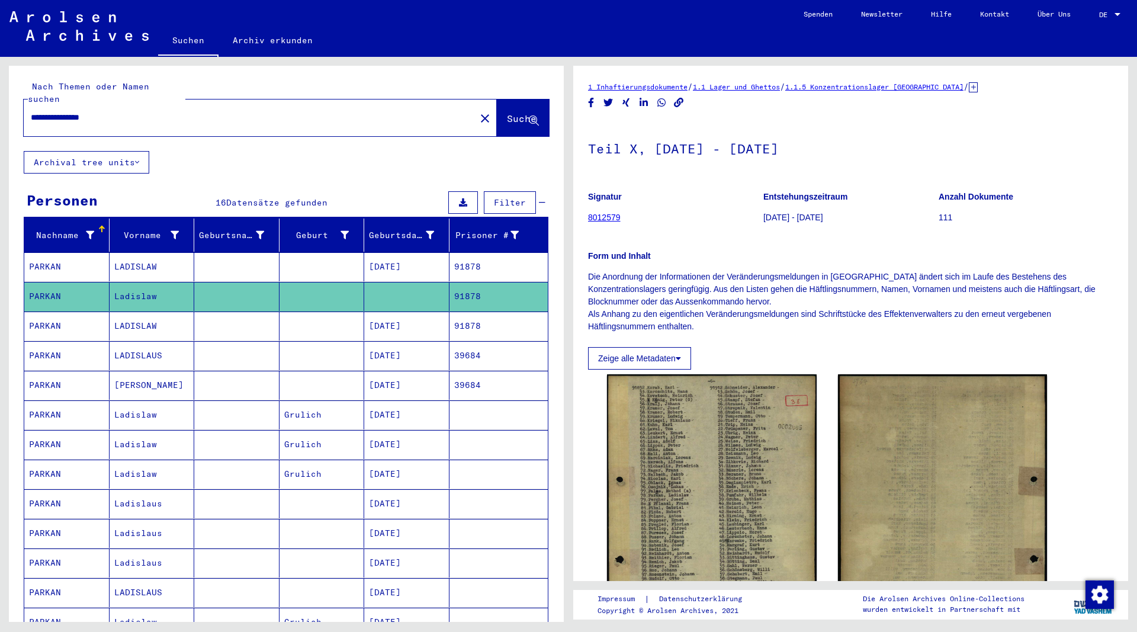
click at [146, 317] on mat-cell "LADISLAW" at bounding box center [152, 325] width 85 height 29
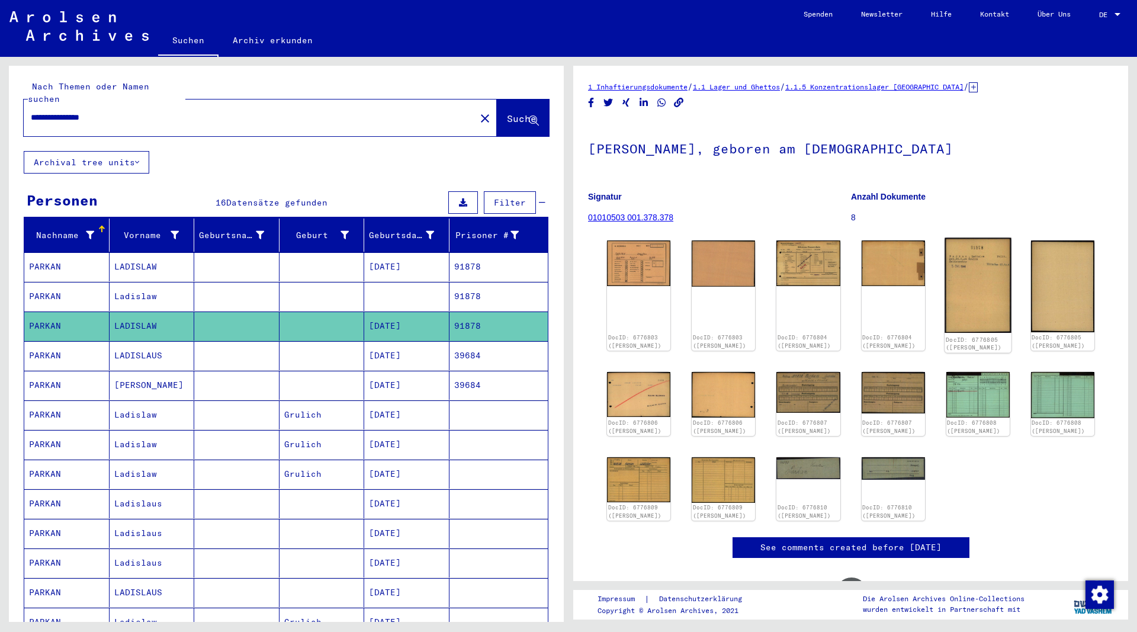
click at [978, 272] on img at bounding box center [977, 285] width 67 height 95
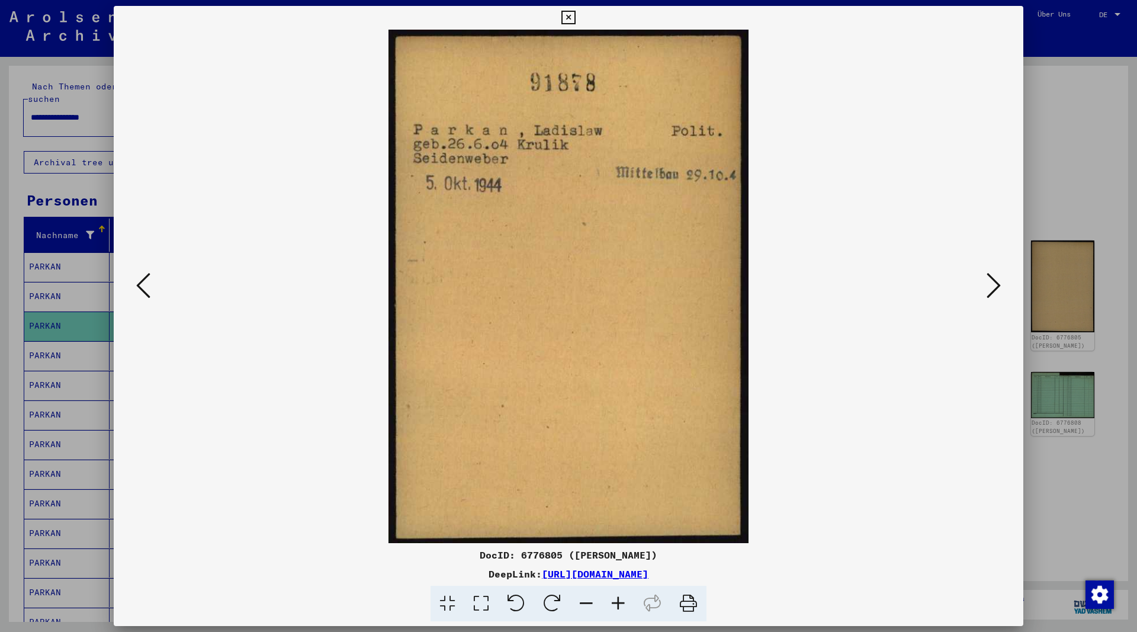
click at [142, 288] on icon at bounding box center [143, 285] width 14 height 28
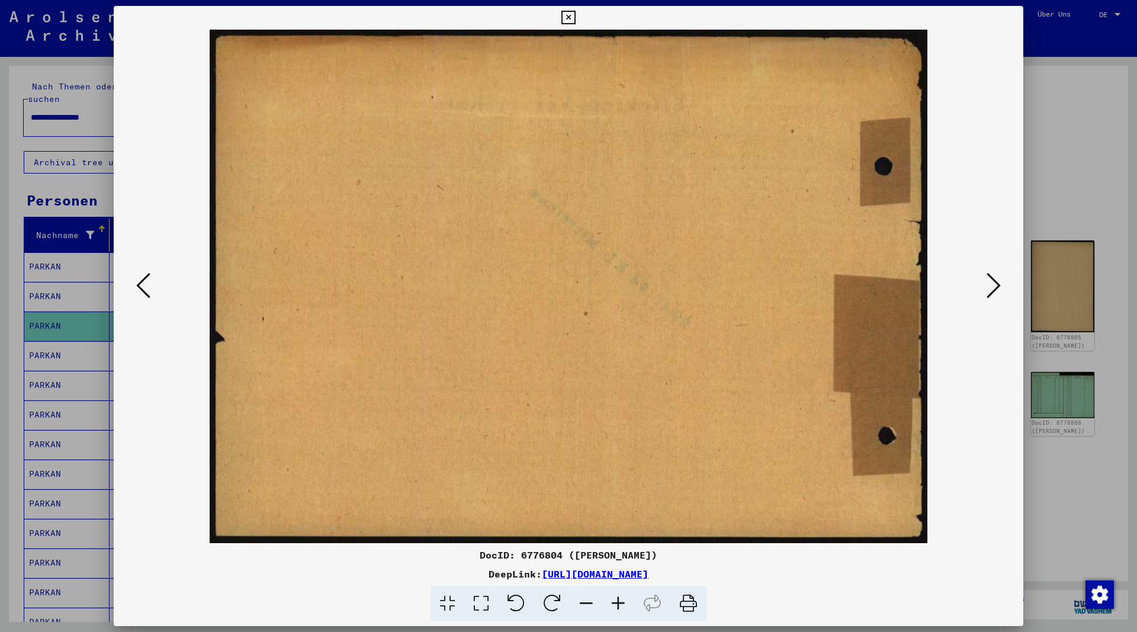
click at [142, 288] on icon at bounding box center [143, 285] width 14 height 28
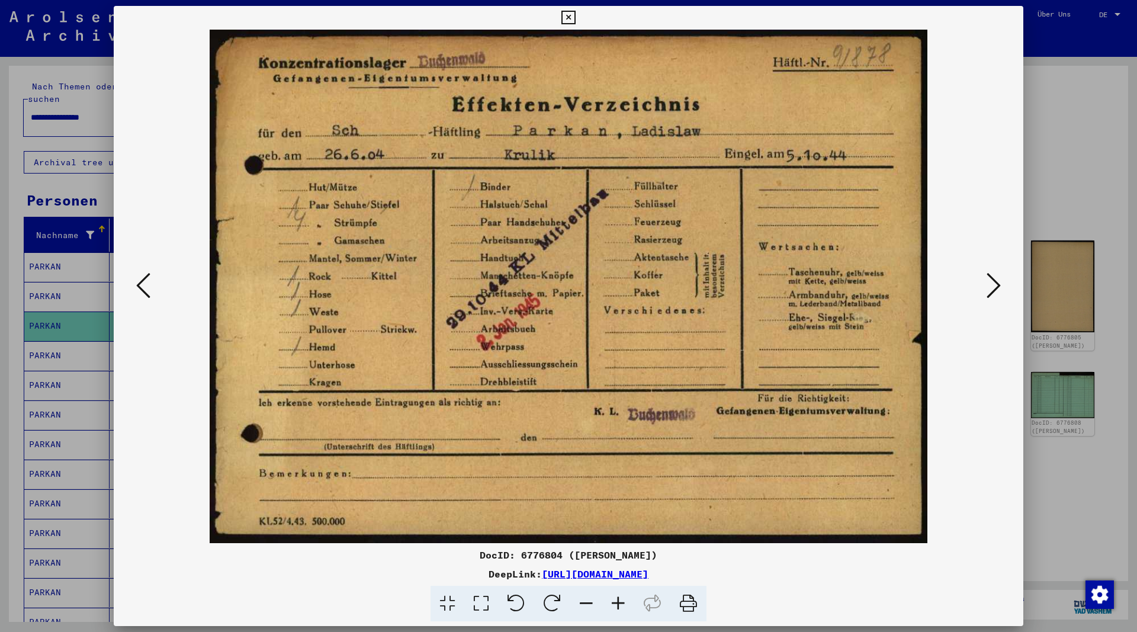
click at [994, 289] on icon at bounding box center [993, 285] width 14 height 28
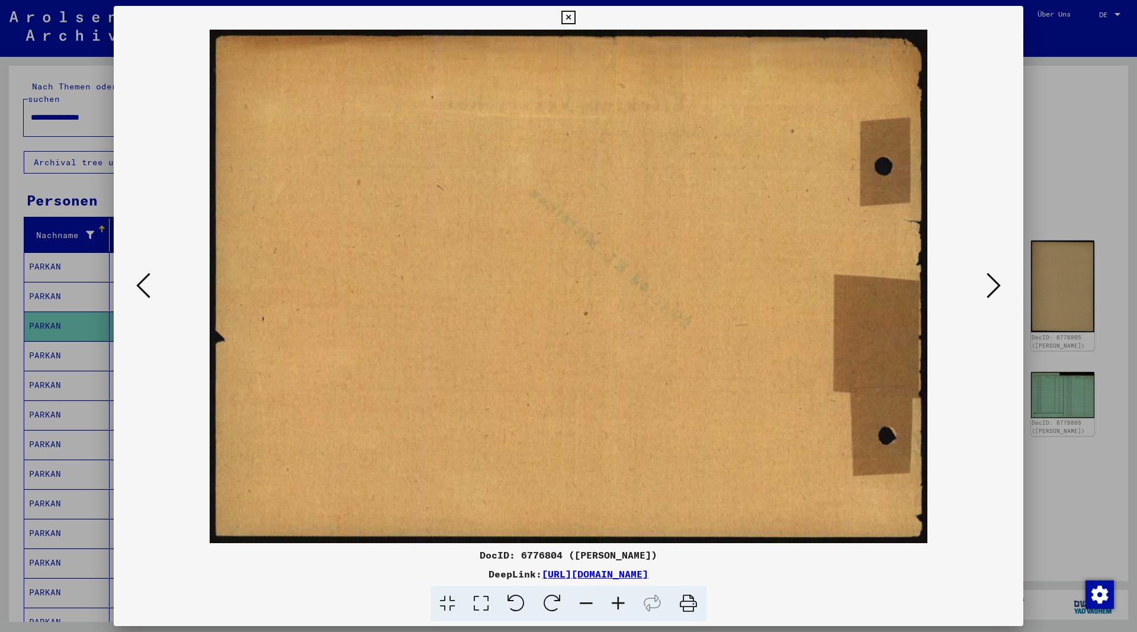
click at [994, 289] on icon at bounding box center [993, 285] width 14 height 28
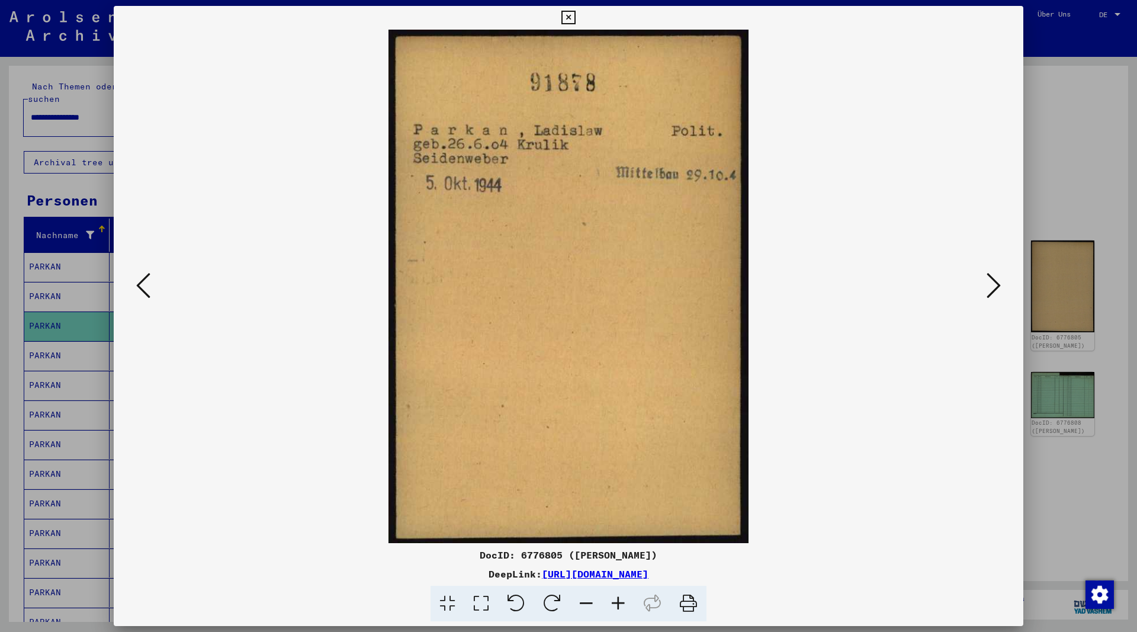
click at [993, 289] on icon at bounding box center [993, 285] width 14 height 28
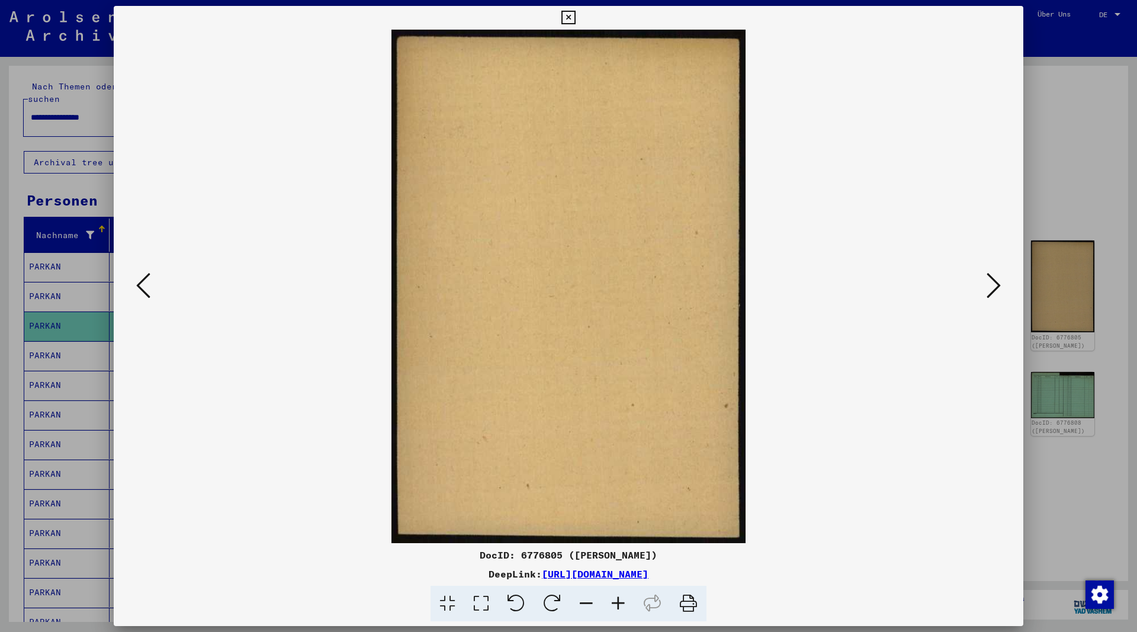
click at [992, 289] on icon at bounding box center [993, 285] width 14 height 28
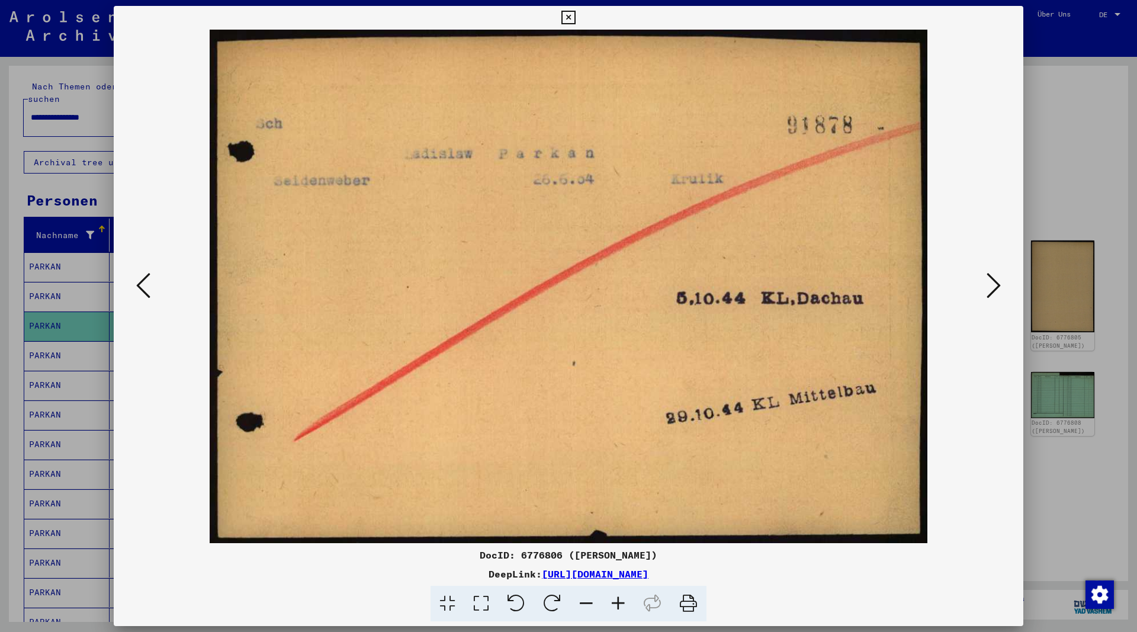
click at [575, 16] on icon at bounding box center [568, 18] width 14 height 14
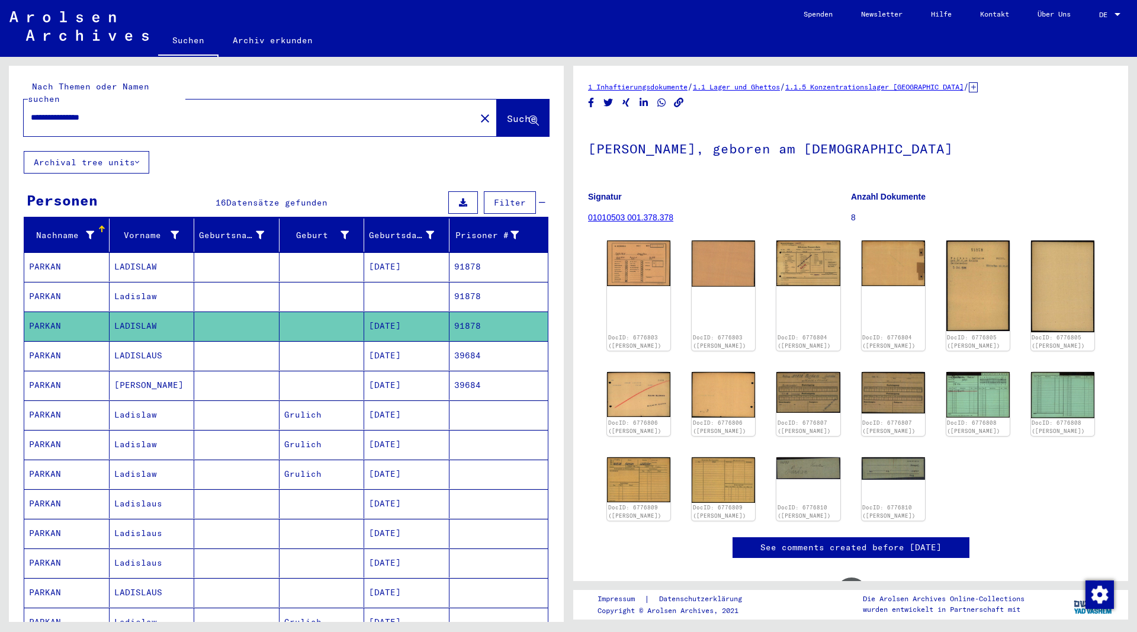
drag, startPoint x: 120, startPoint y: 110, endPoint x: -11, endPoint y: 86, distance: 133.0
click at [31, 111] on input "**********" at bounding box center [250, 117] width 438 height 12
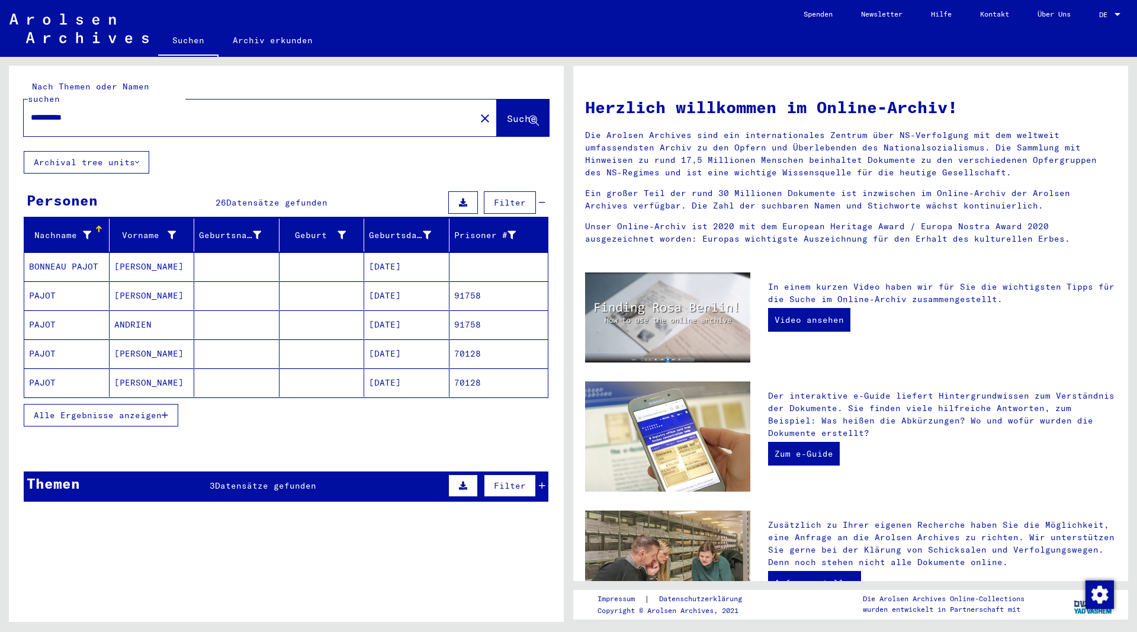
click at [168, 404] on button "Alle Ergebnisse anzeigen" at bounding box center [101, 415] width 155 height 23
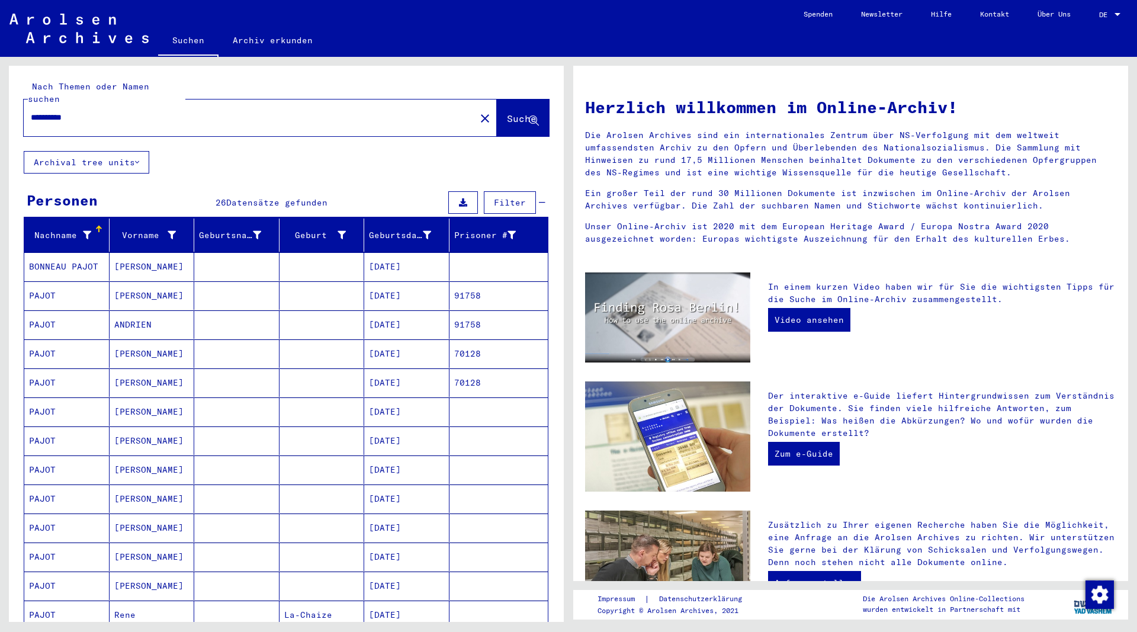
click at [127, 281] on mat-cell "[PERSON_NAME]" at bounding box center [152, 295] width 85 height 28
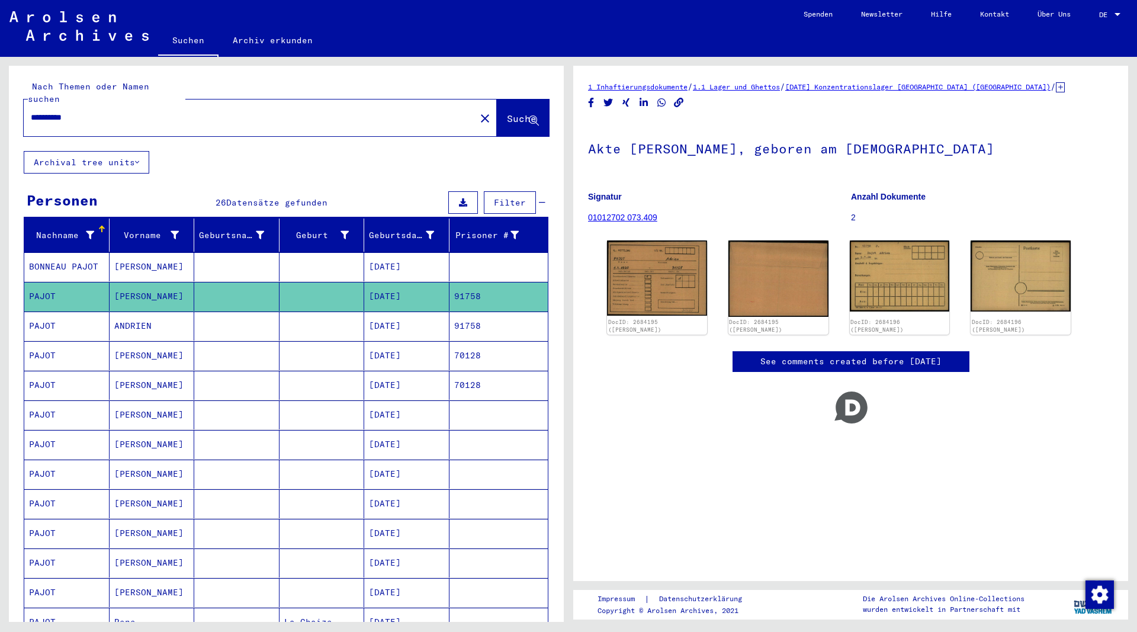
click at [137, 314] on mat-cell "ANDRIEN" at bounding box center [152, 325] width 85 height 29
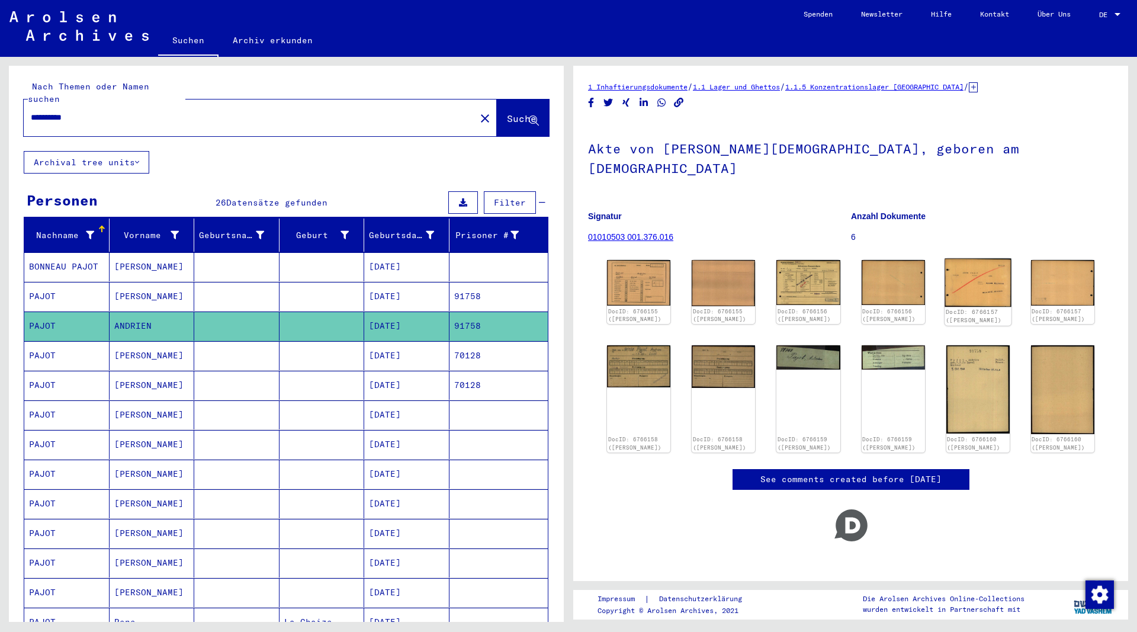
click at [982, 268] on img at bounding box center [977, 283] width 67 height 49
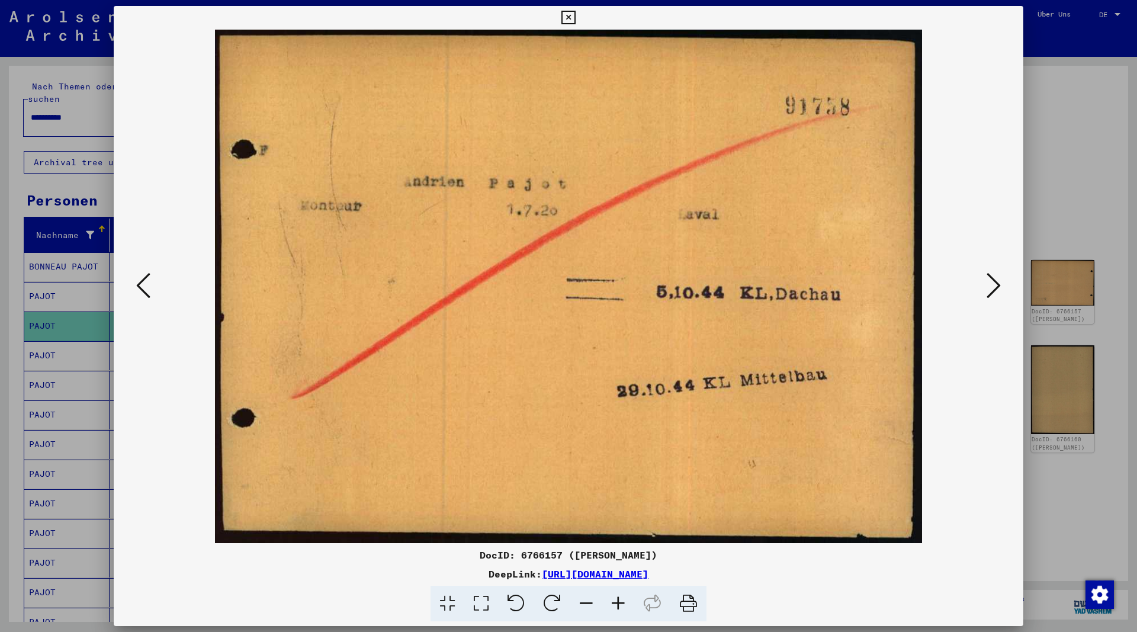
click at [575, 14] on icon at bounding box center [568, 18] width 14 height 14
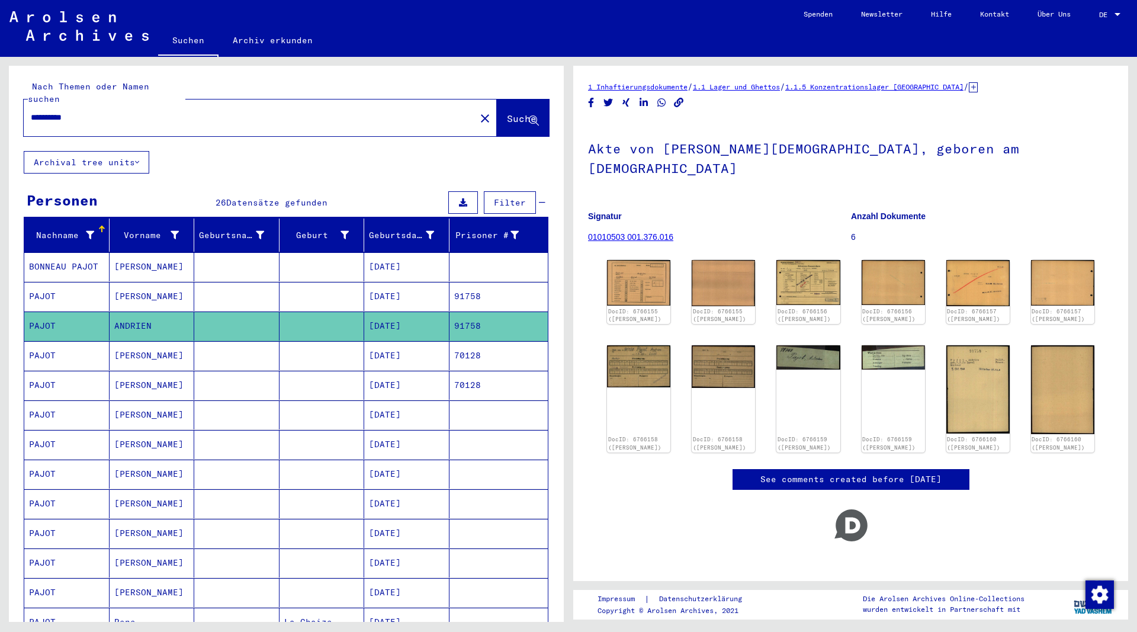
click at [139, 341] on mat-cell "[PERSON_NAME]" at bounding box center [152, 355] width 85 height 29
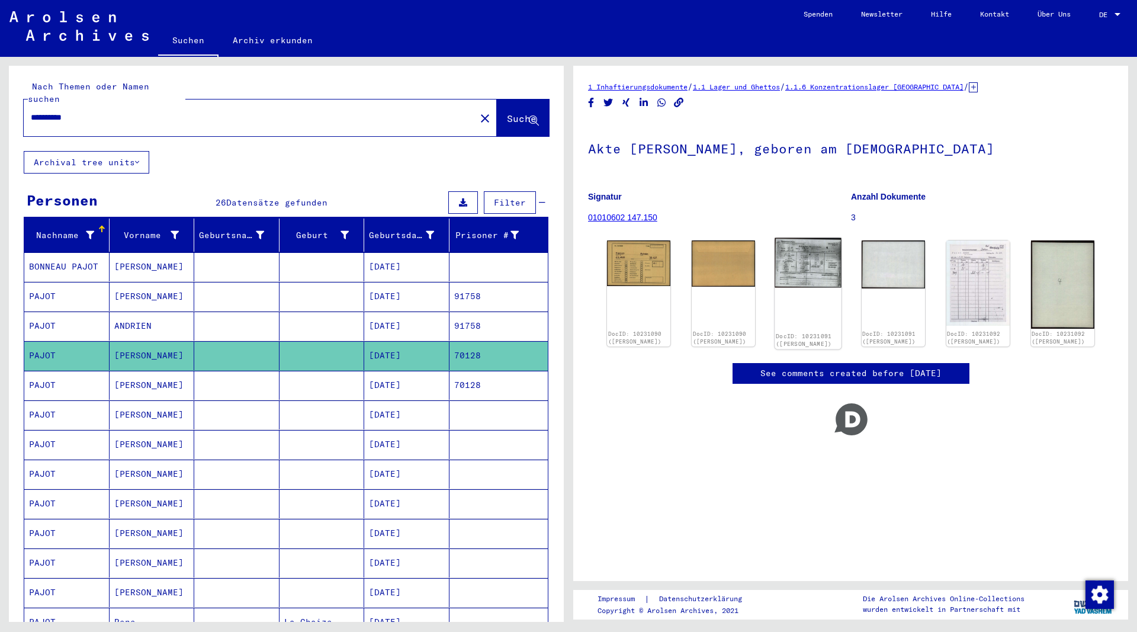
click at [822, 255] on img at bounding box center [808, 263] width 67 height 50
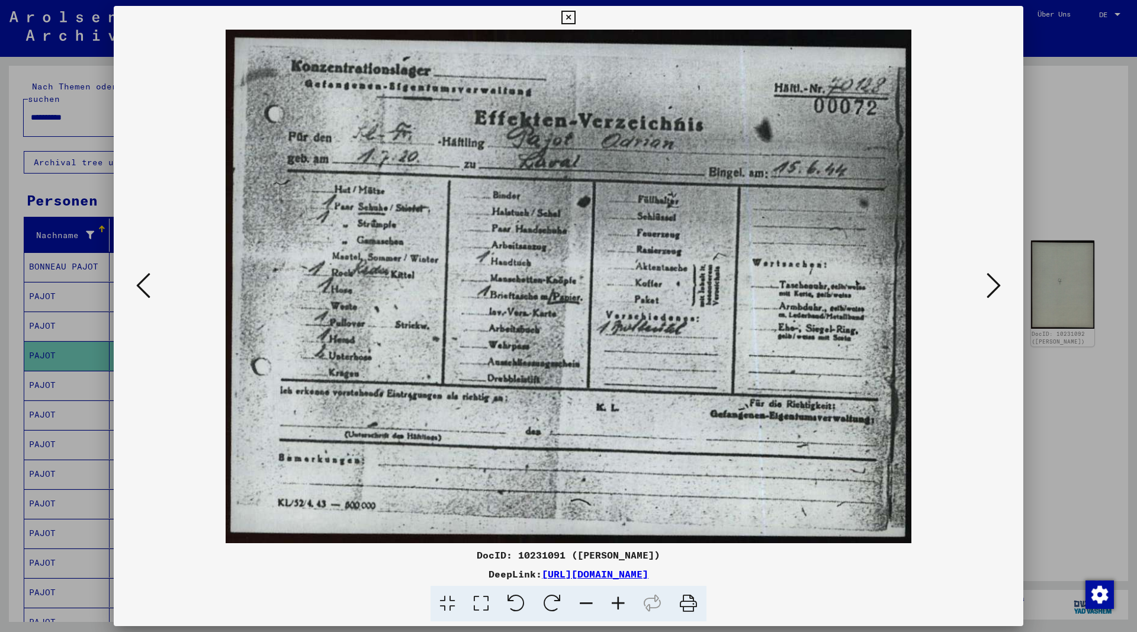
click at [575, 15] on icon at bounding box center [568, 18] width 14 height 14
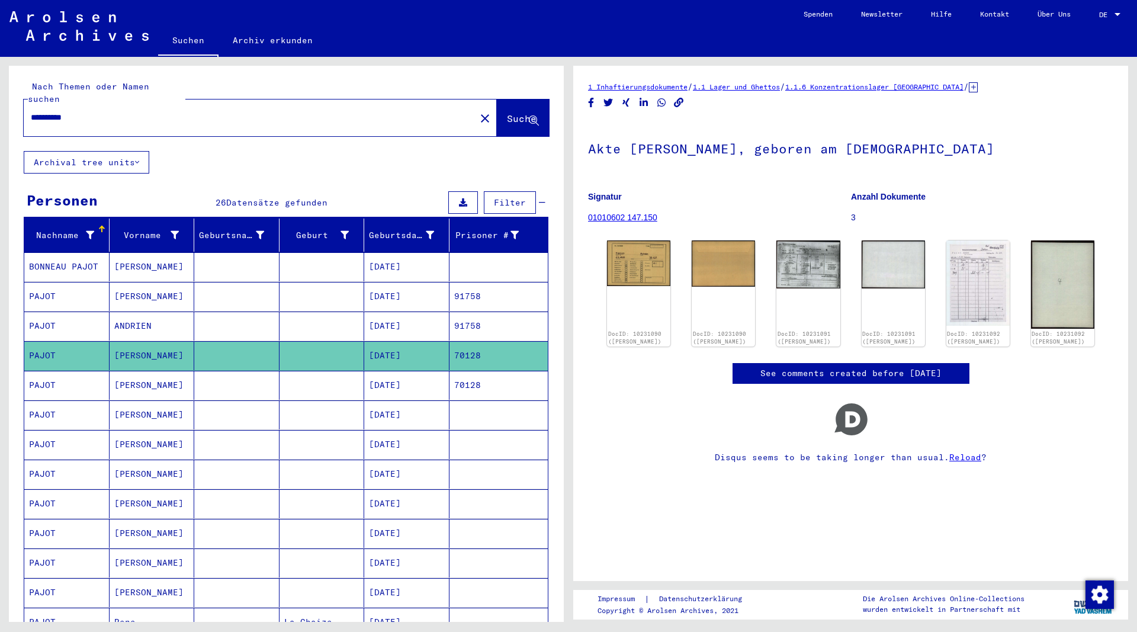
drag, startPoint x: 108, startPoint y: 107, endPoint x: -10, endPoint y: 103, distance: 118.5
click at [31, 111] on input "**********" at bounding box center [250, 117] width 438 height 12
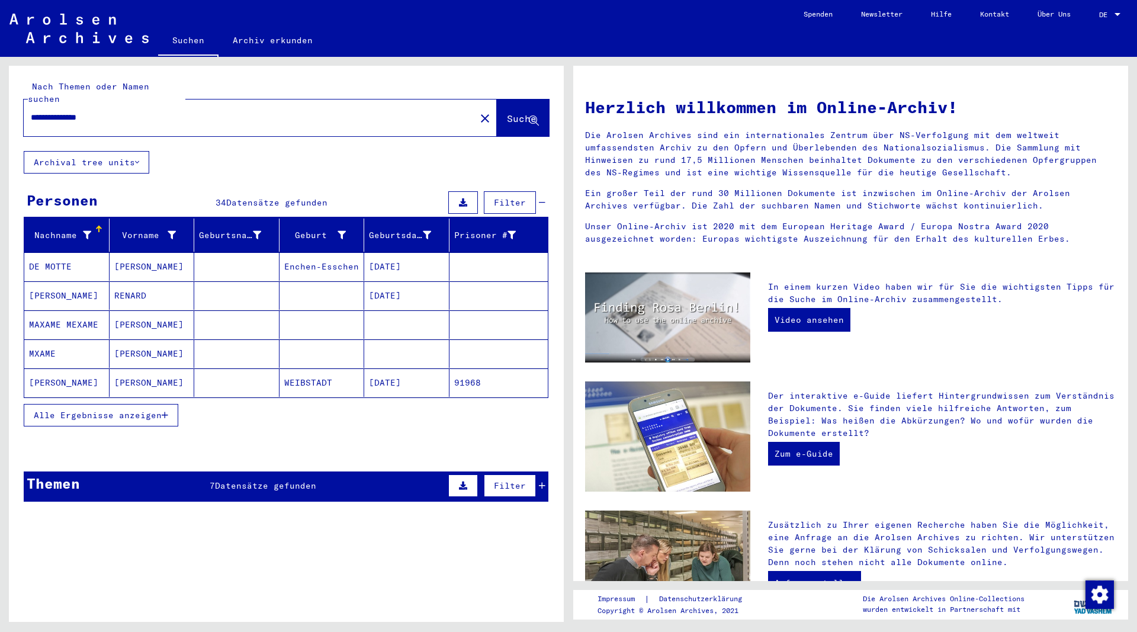
click at [171, 404] on button "Alle Ergebnisse anzeigen" at bounding box center [101, 415] width 155 height 23
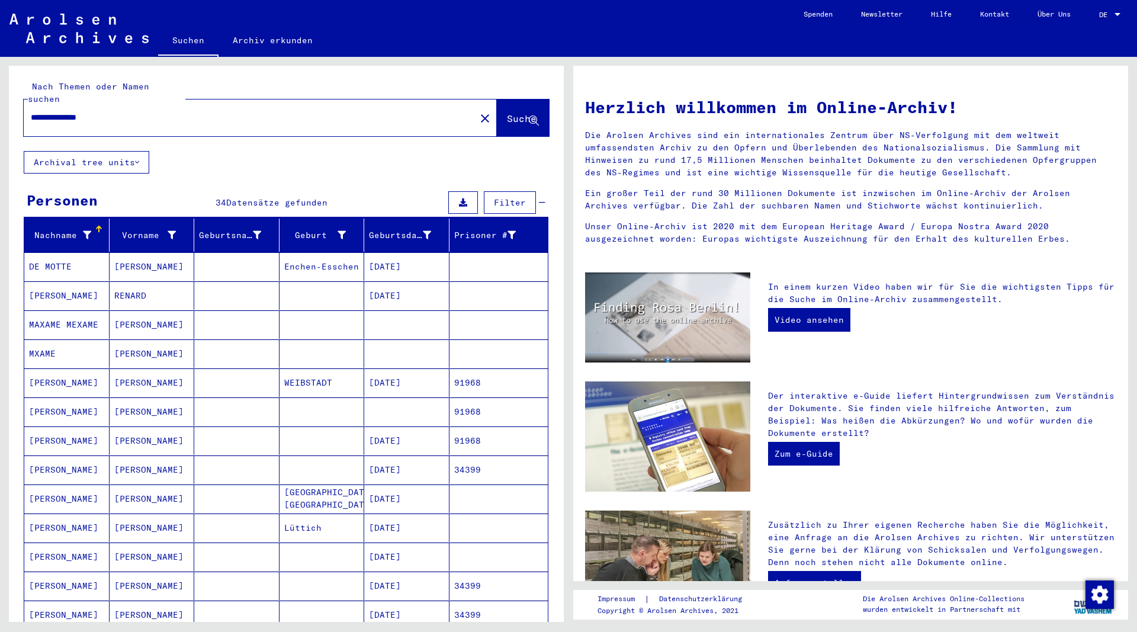
click at [132, 369] on mat-cell "[PERSON_NAME]" at bounding box center [152, 382] width 85 height 28
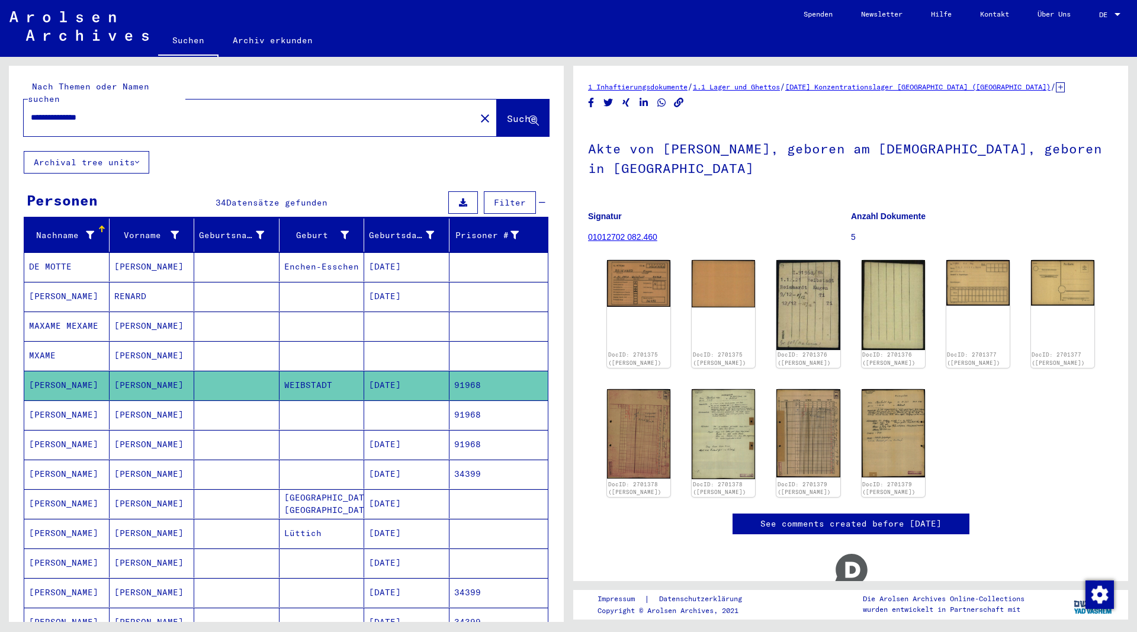
click at [130, 405] on mat-cell "[PERSON_NAME]" at bounding box center [152, 414] width 85 height 29
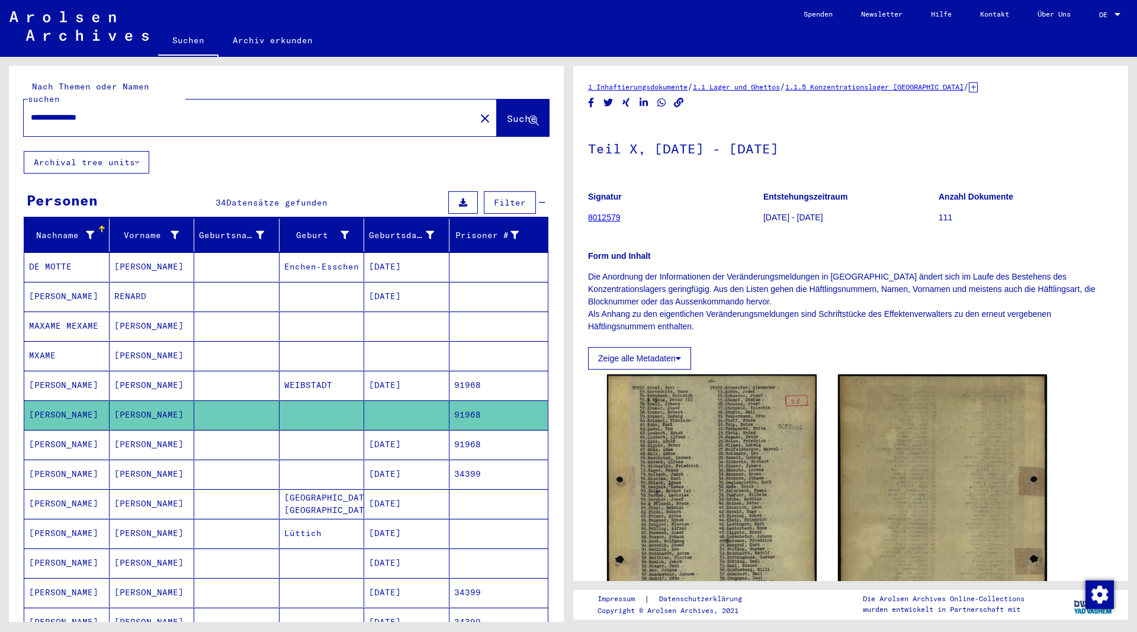
click at [137, 373] on mat-cell "[PERSON_NAME]" at bounding box center [152, 385] width 85 height 29
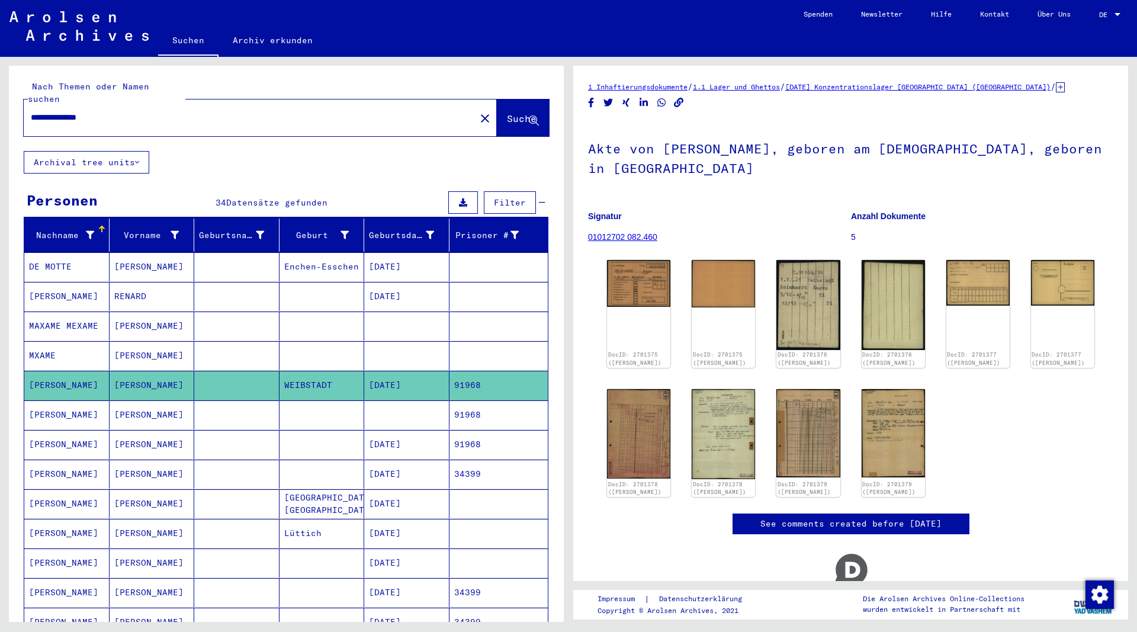
click at [142, 430] on mat-cell "[PERSON_NAME]" at bounding box center [152, 444] width 85 height 29
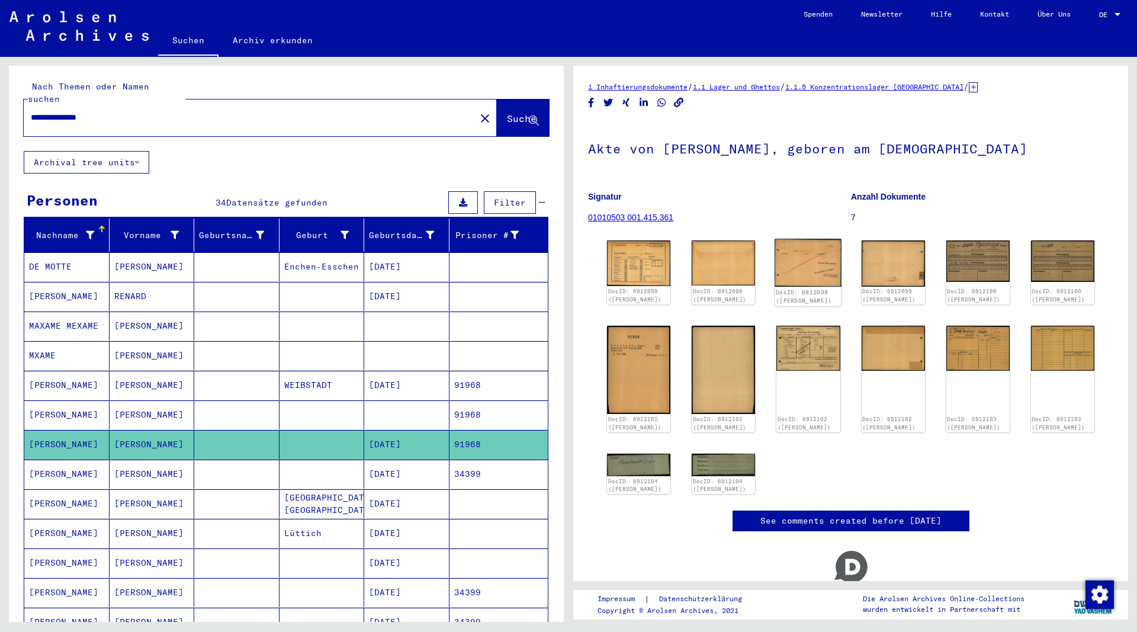
click at [824, 270] on img at bounding box center [808, 263] width 67 height 48
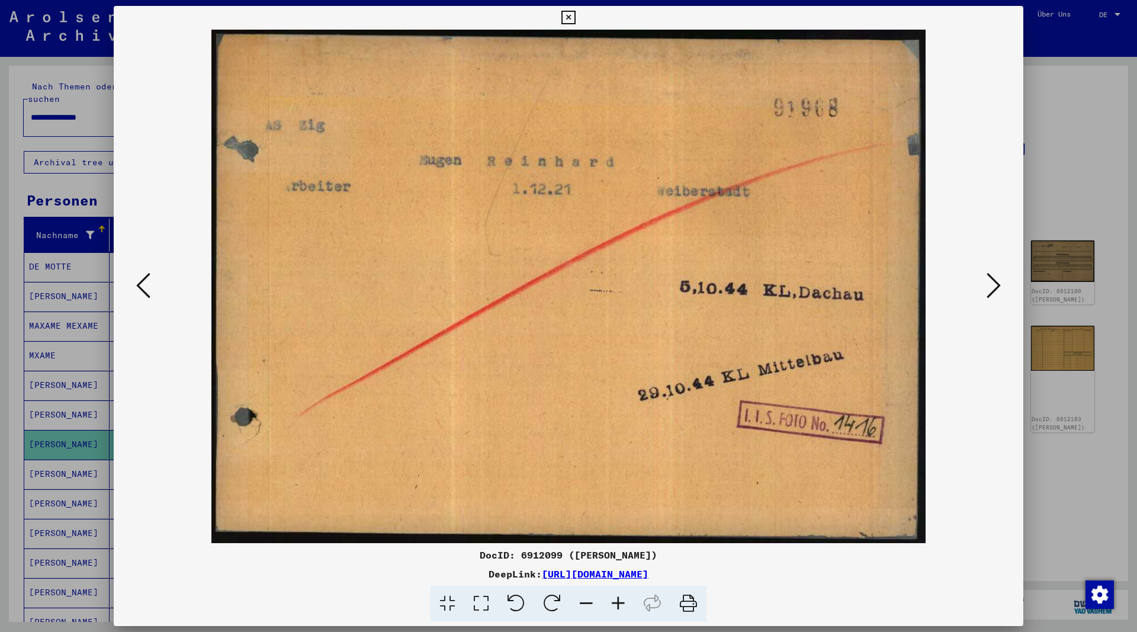
click at [575, 11] on icon at bounding box center [568, 18] width 14 height 14
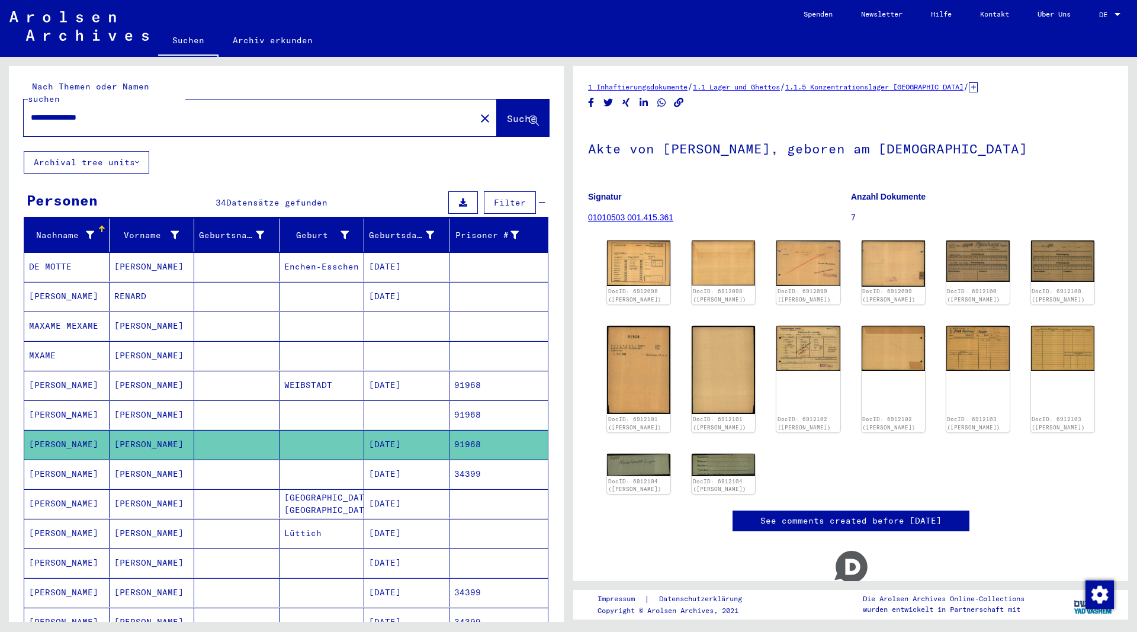
drag, startPoint x: 120, startPoint y: 108, endPoint x: -20, endPoint y: 105, distance: 139.8
click at [31, 111] on input "**********" at bounding box center [250, 117] width 438 height 12
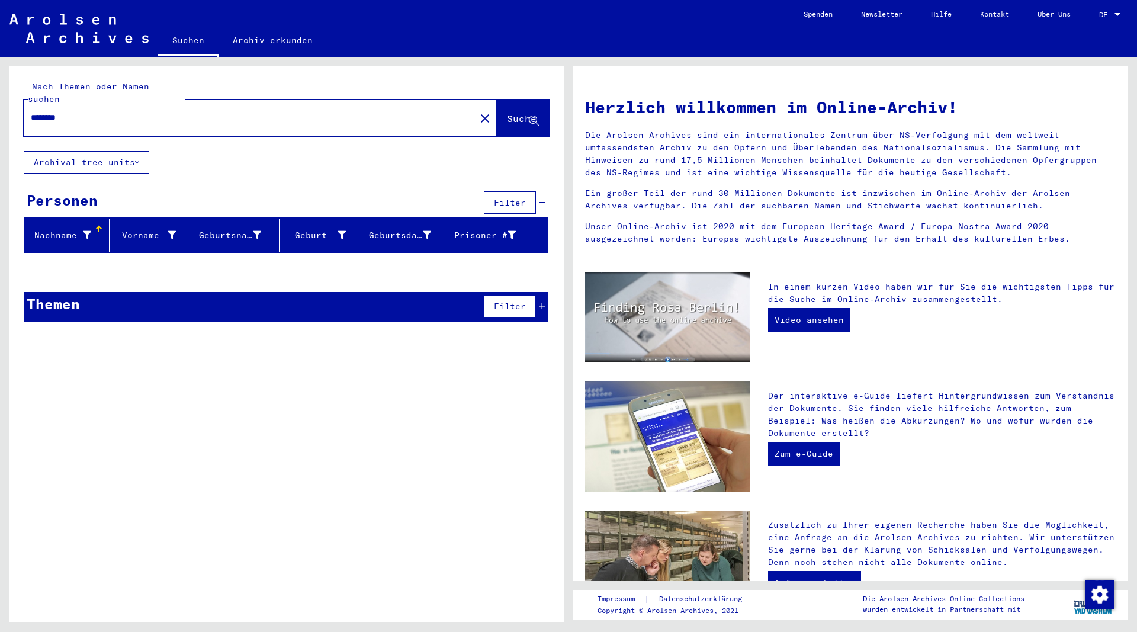
drag, startPoint x: 75, startPoint y: 107, endPoint x: -12, endPoint y: 108, distance: 87.6
click at [31, 111] on input "********" at bounding box center [246, 117] width 430 height 12
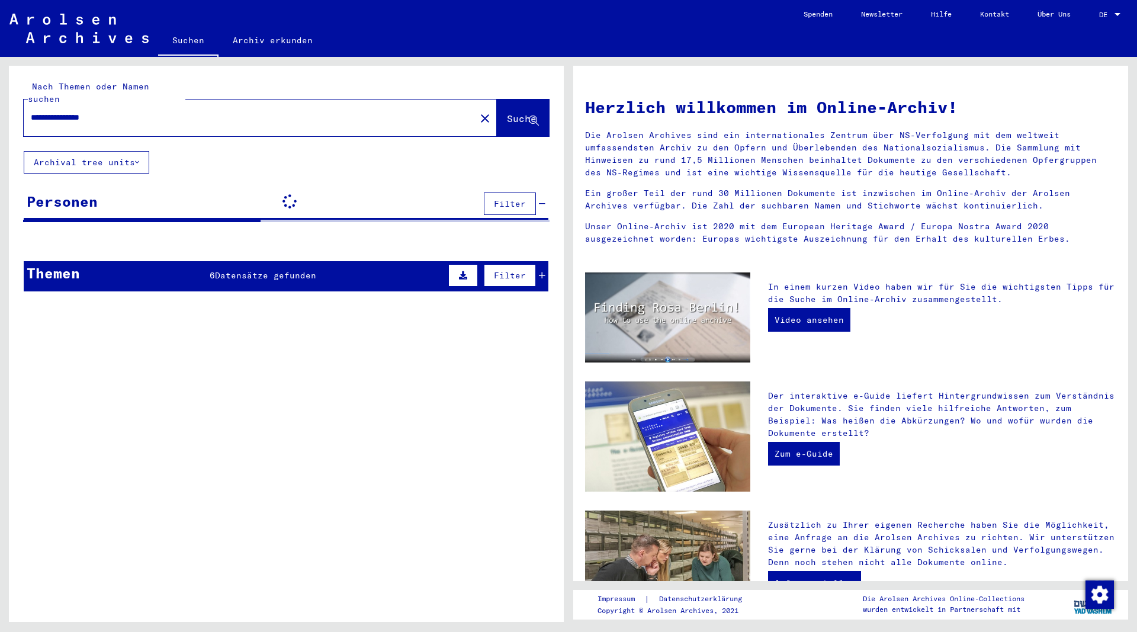
click at [266, 270] on span "Datensätze gefunden" at bounding box center [265, 275] width 101 height 11
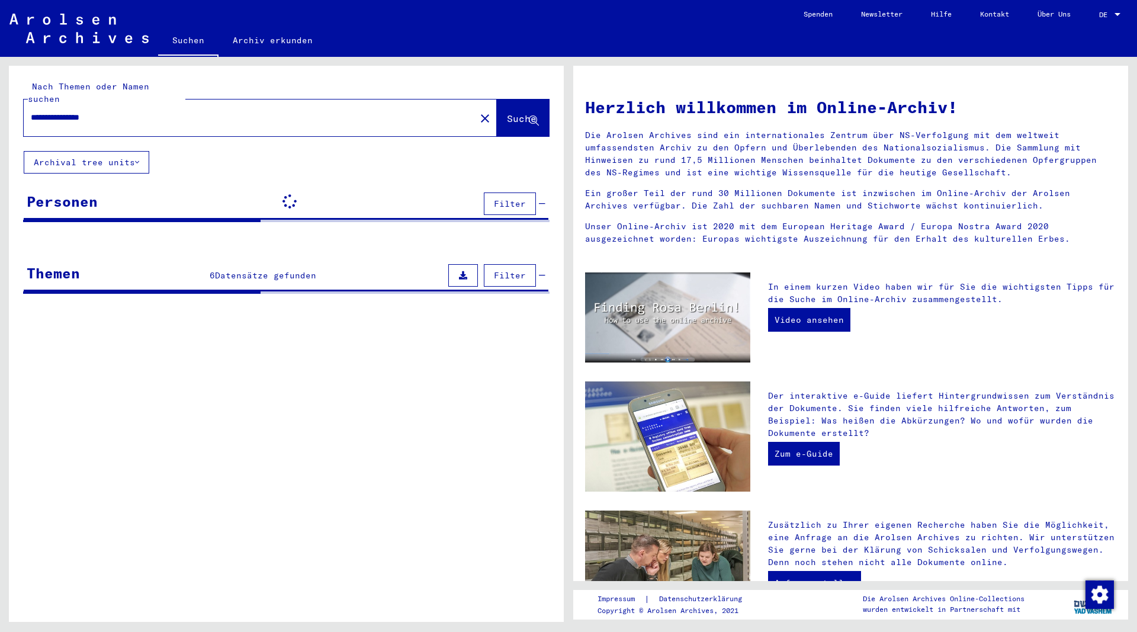
drag, startPoint x: 129, startPoint y: 105, endPoint x: 79, endPoint y: 108, distance: 49.8
click at [79, 111] on input "**********" at bounding box center [246, 117] width 430 height 12
type input "**********"
click at [507, 113] on span "Suche" at bounding box center [522, 119] width 30 height 12
